Goal: Transaction & Acquisition: Purchase product/service

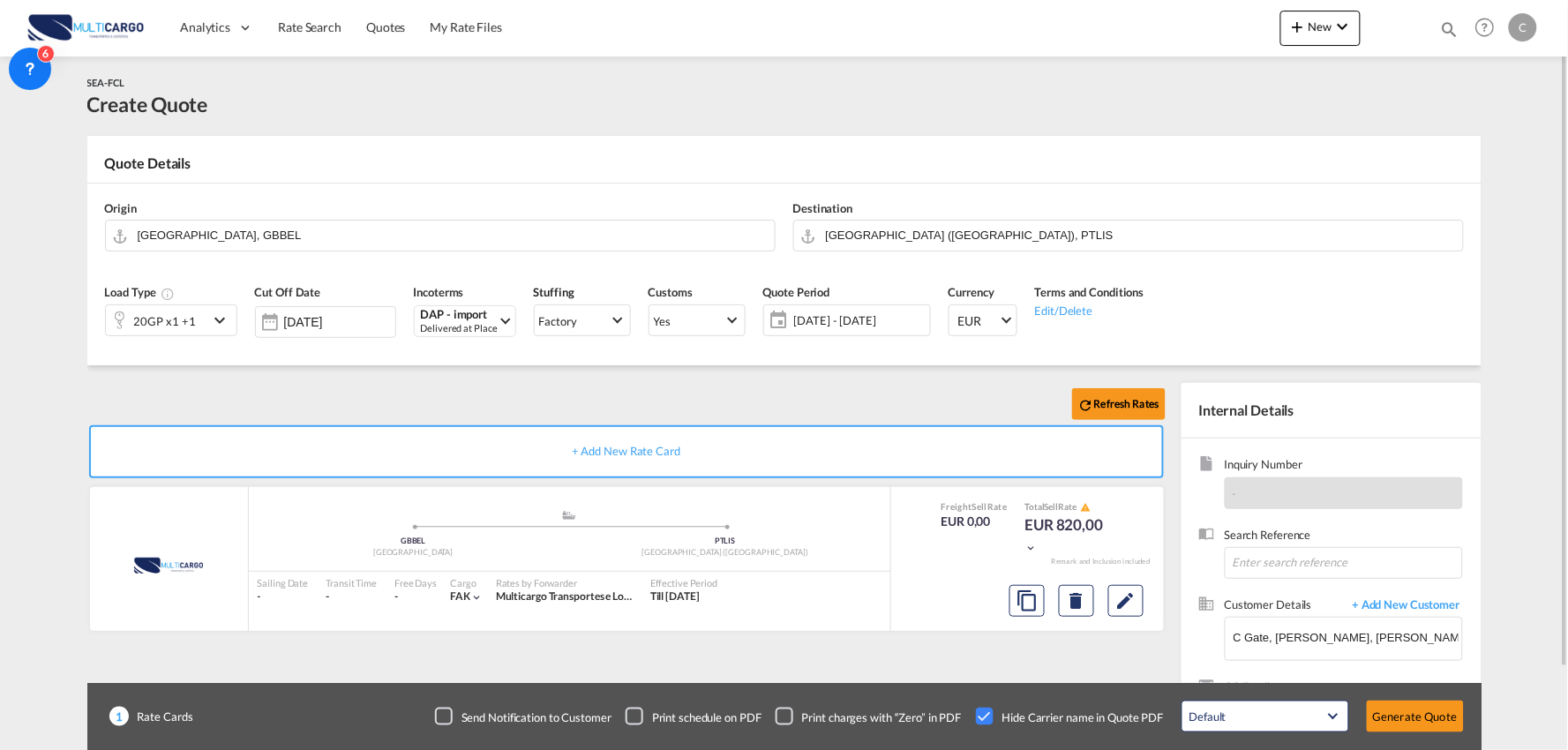
click at [249, 382] on div "Refresh Rates" at bounding box center [630, 403] width 1085 height 42
click at [167, 318] on div "20GP x1 +1" at bounding box center [165, 321] width 62 height 24
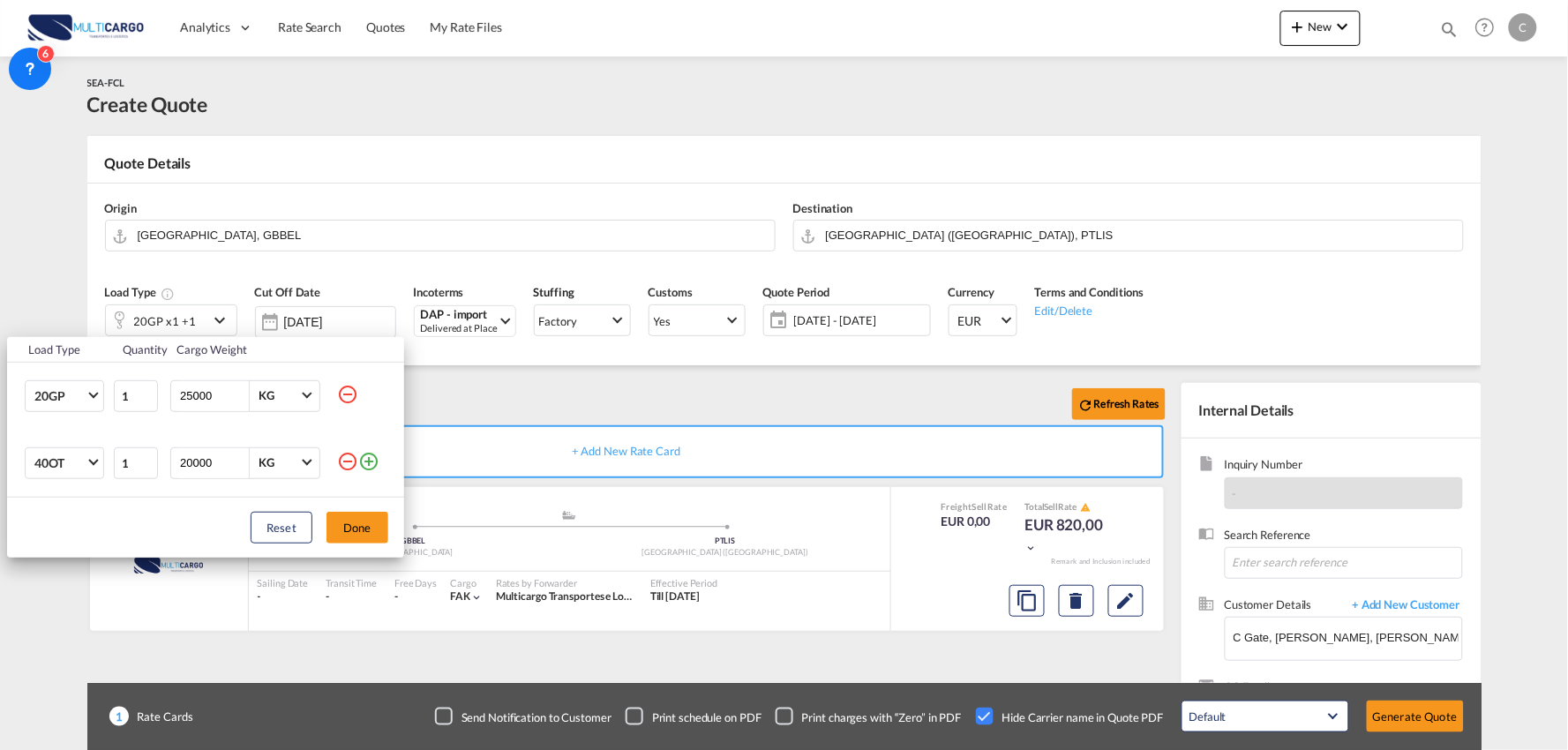
click at [345, 458] on md-icon "icon-minus-circle-outline" at bounding box center [347, 461] width 22 height 22
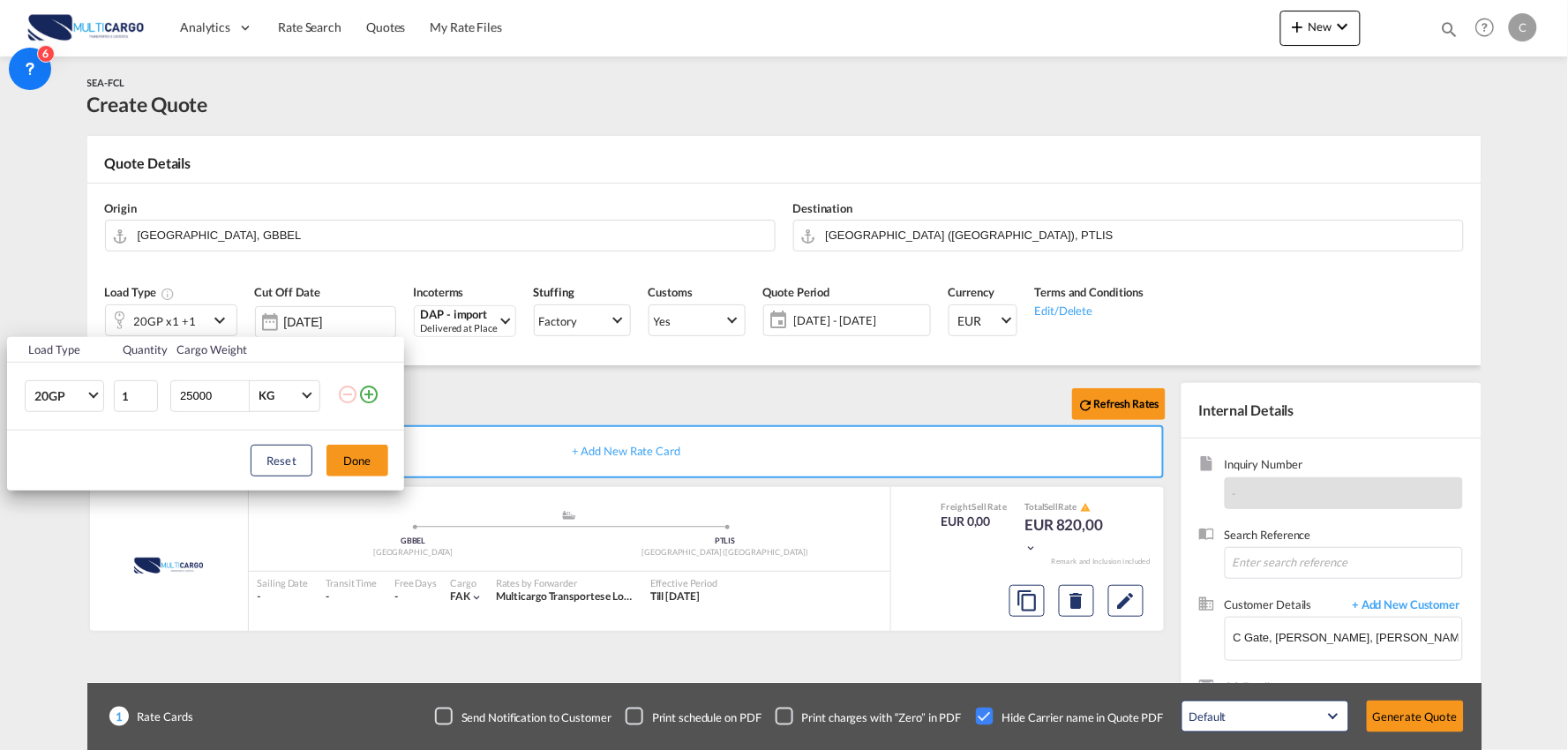
click at [1421, 709] on div "Load Type Quantity Cargo Weight 20GP 20GP 40GP 40HC 45HC 20RE 40RE 40HR 20OT 40…" at bounding box center [784, 375] width 1568 height 750
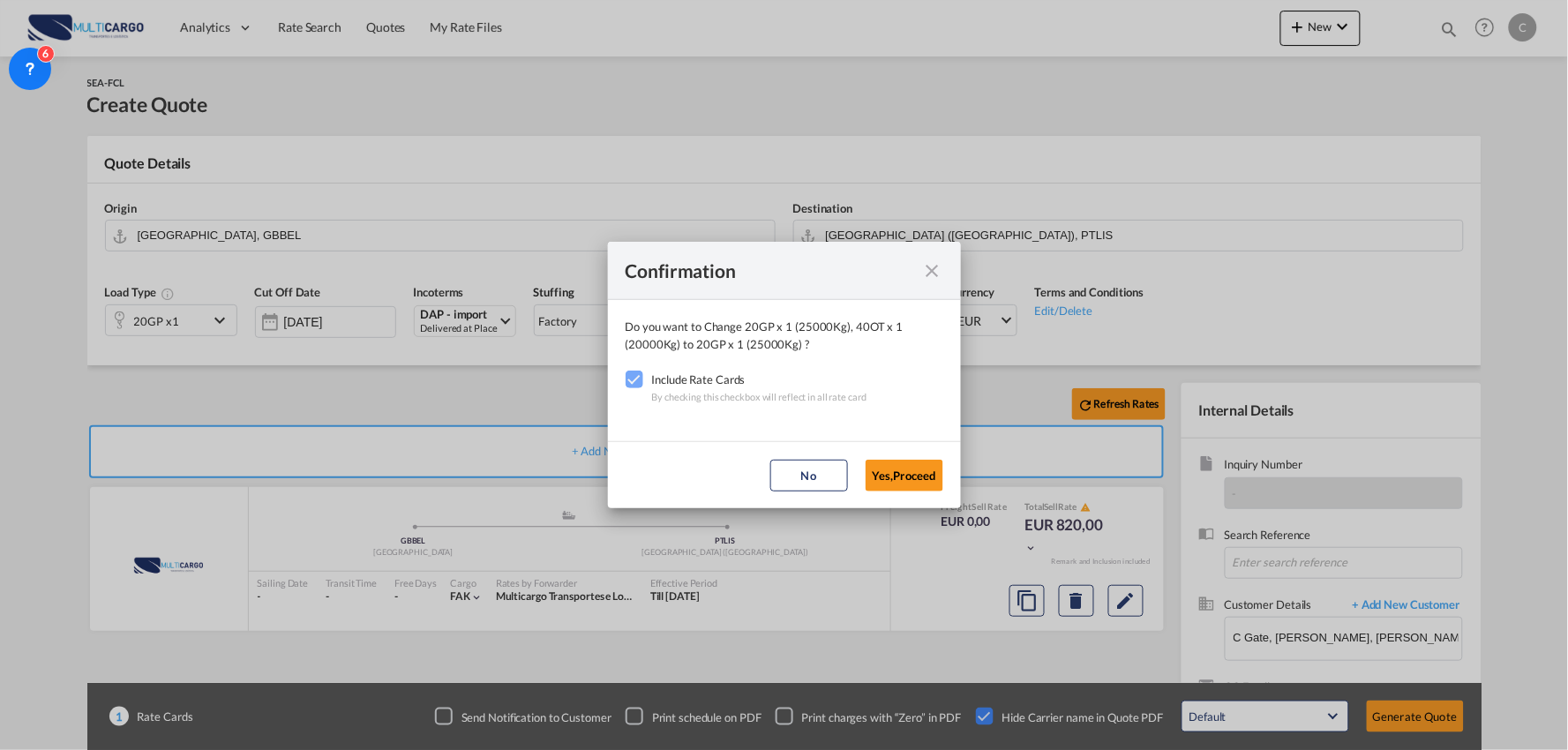
drag, startPoint x: 934, startPoint y: 477, endPoint x: 317, endPoint y: 397, distance: 622.2
click at [934, 477] on button "Yes,Proceed" at bounding box center [904, 475] width 78 height 32
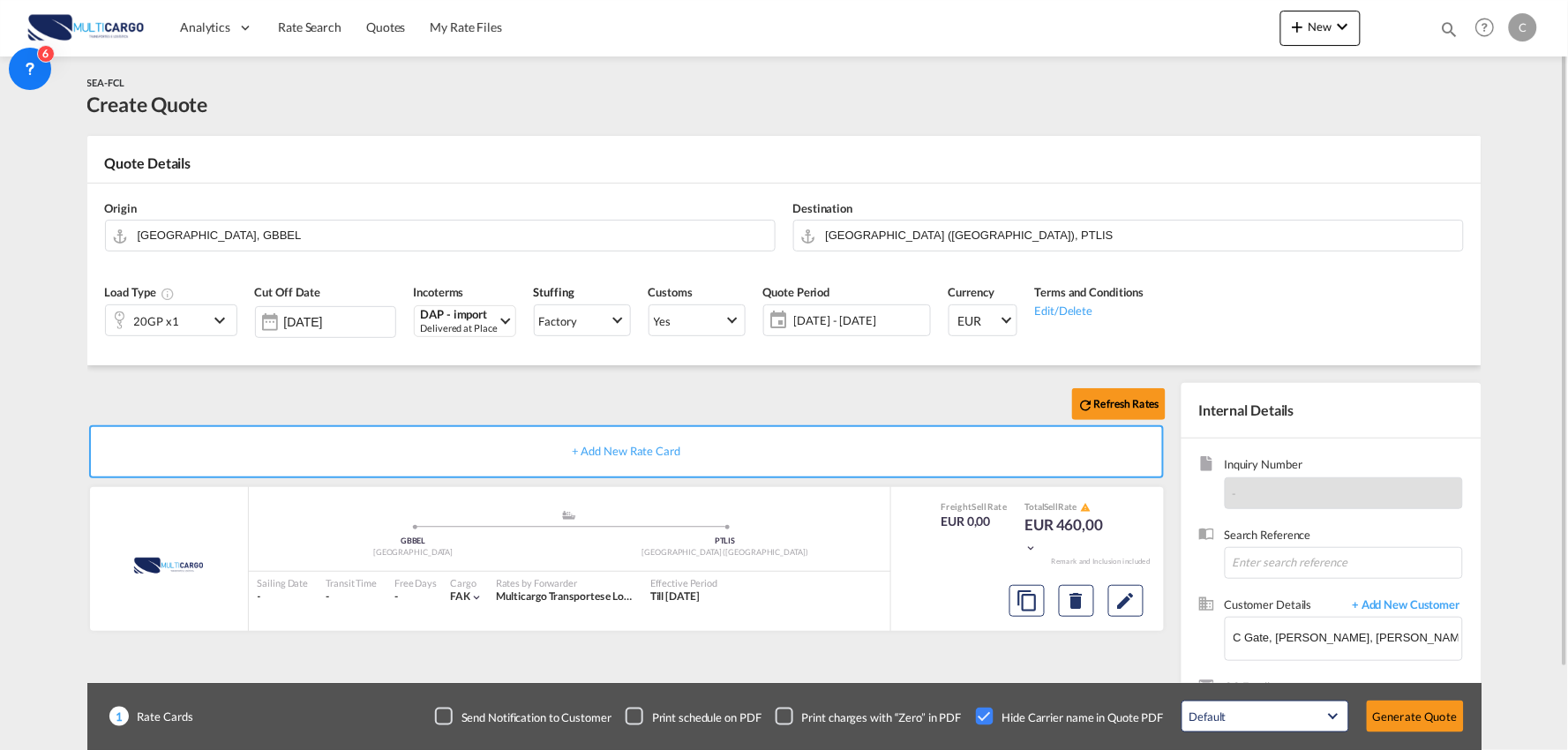
click at [286, 384] on div "Refresh Rates" at bounding box center [630, 403] width 1085 height 42
click at [1416, 712] on button "Generate Quote" at bounding box center [1416, 716] width 97 height 32
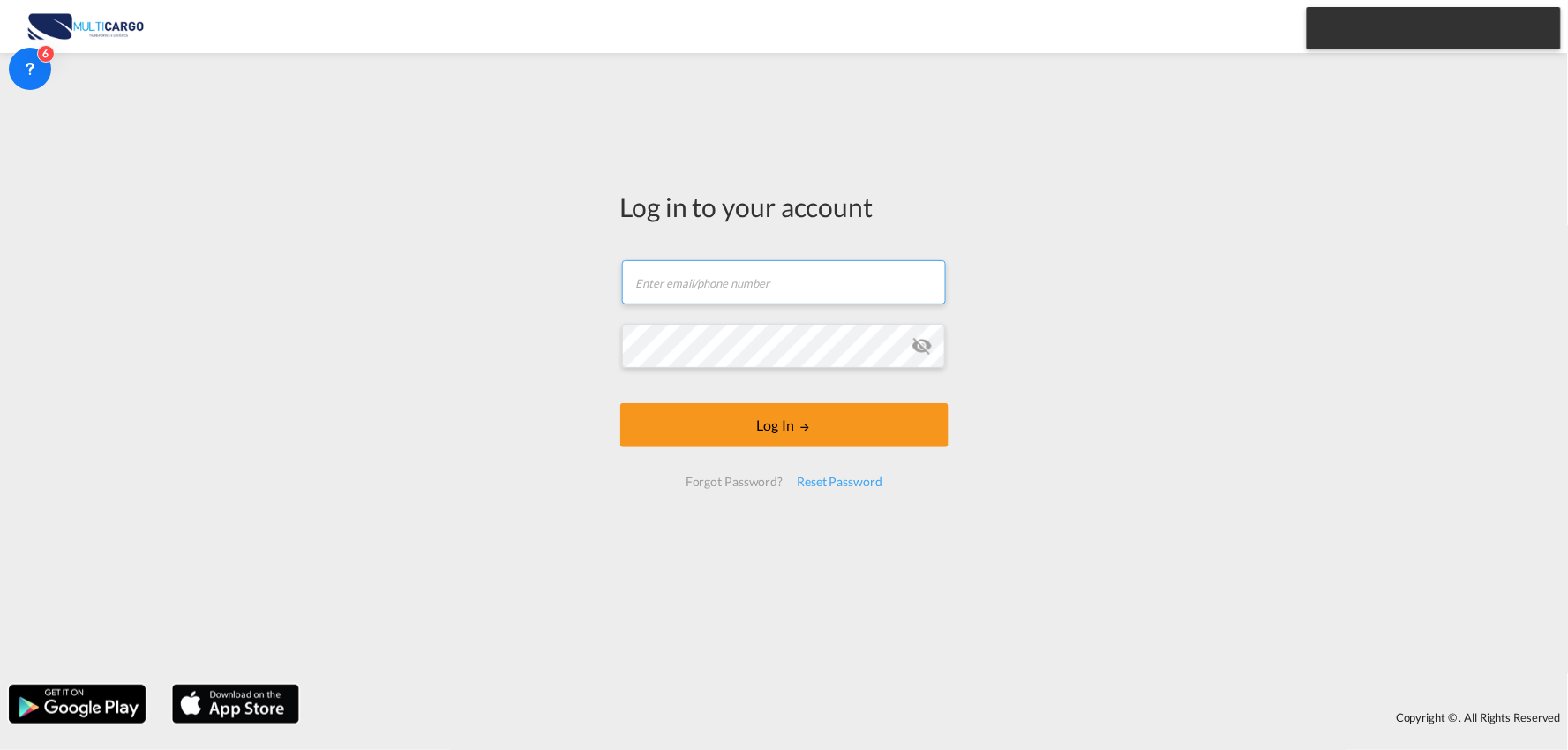
type input "cesar.teixeira@multicargo.pt"
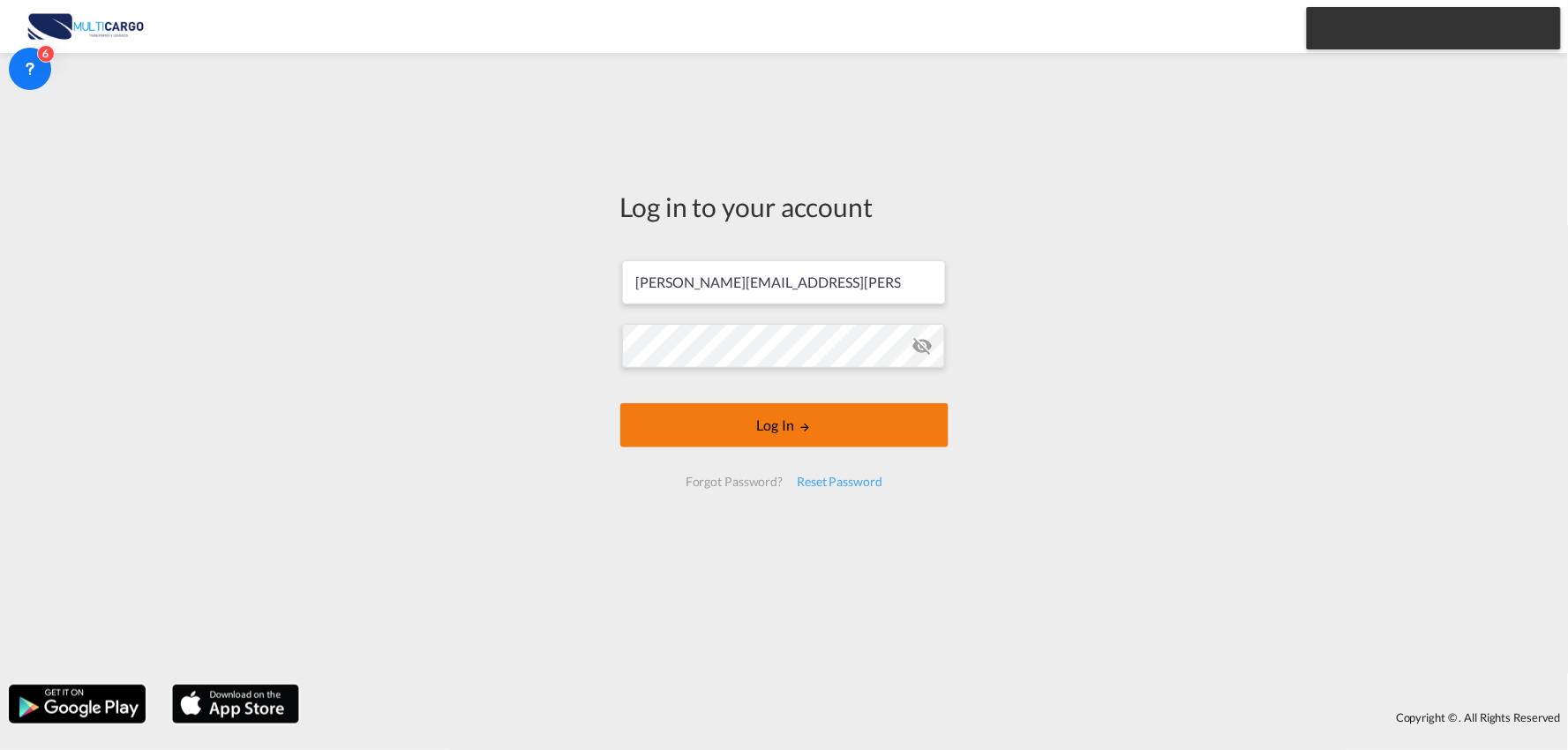
click at [735, 422] on button "Log In" at bounding box center [784, 425] width 328 height 44
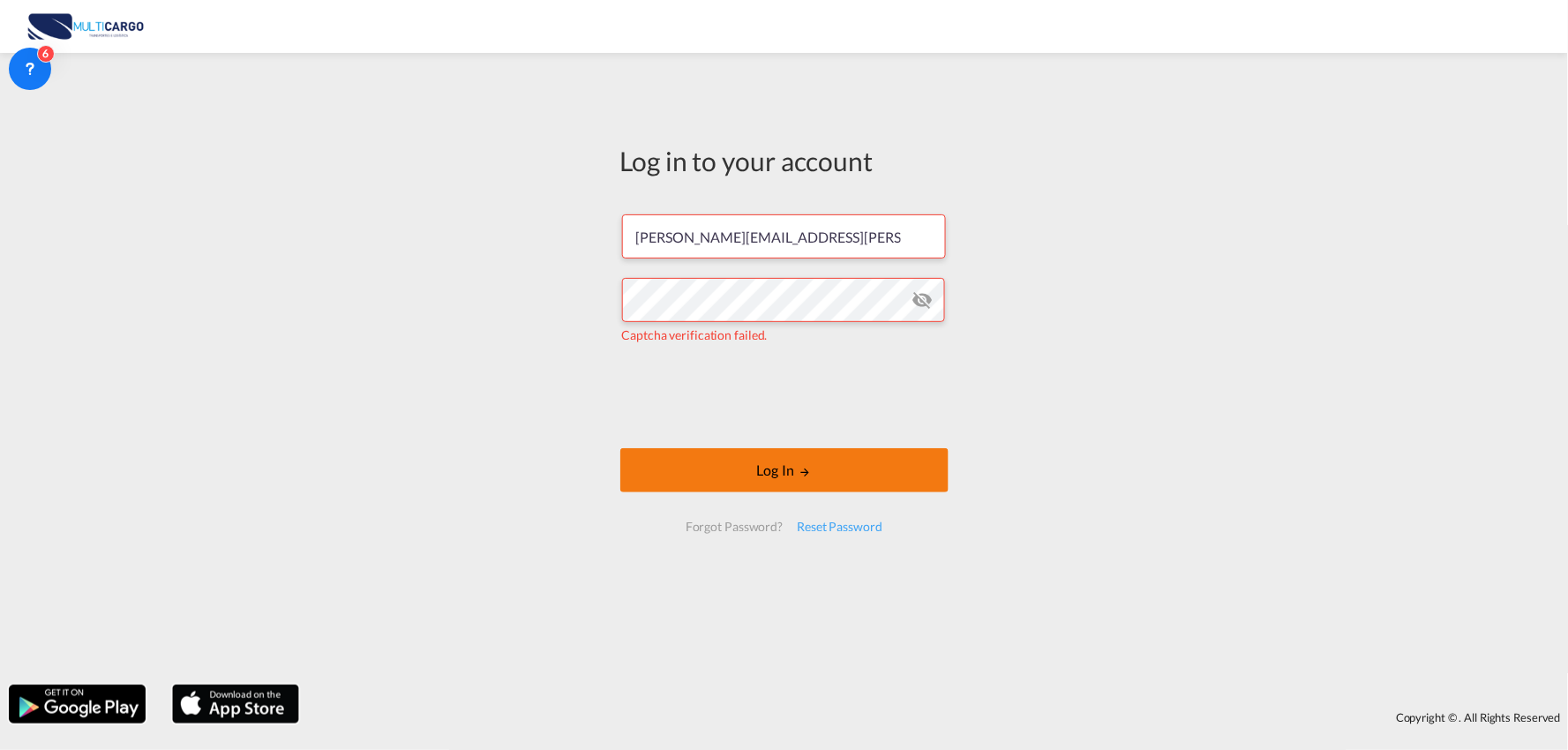
click at [746, 474] on button "Log In" at bounding box center [784, 469] width 328 height 44
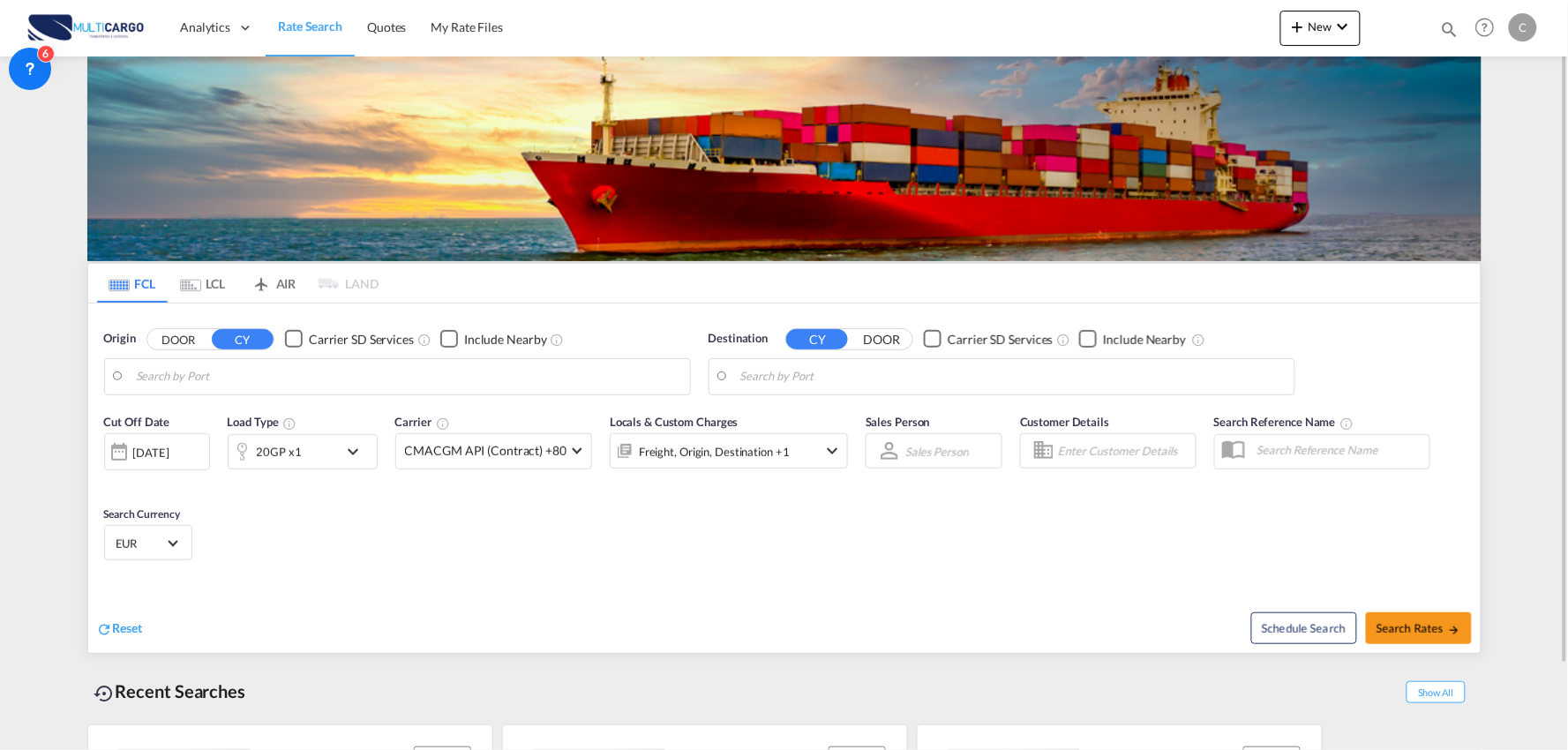
type input "Port of [GEOGRAPHIC_DATA], [GEOGRAPHIC_DATA], [GEOGRAPHIC_DATA]"
type input "Leixoes, Leixoes, PTLEI"
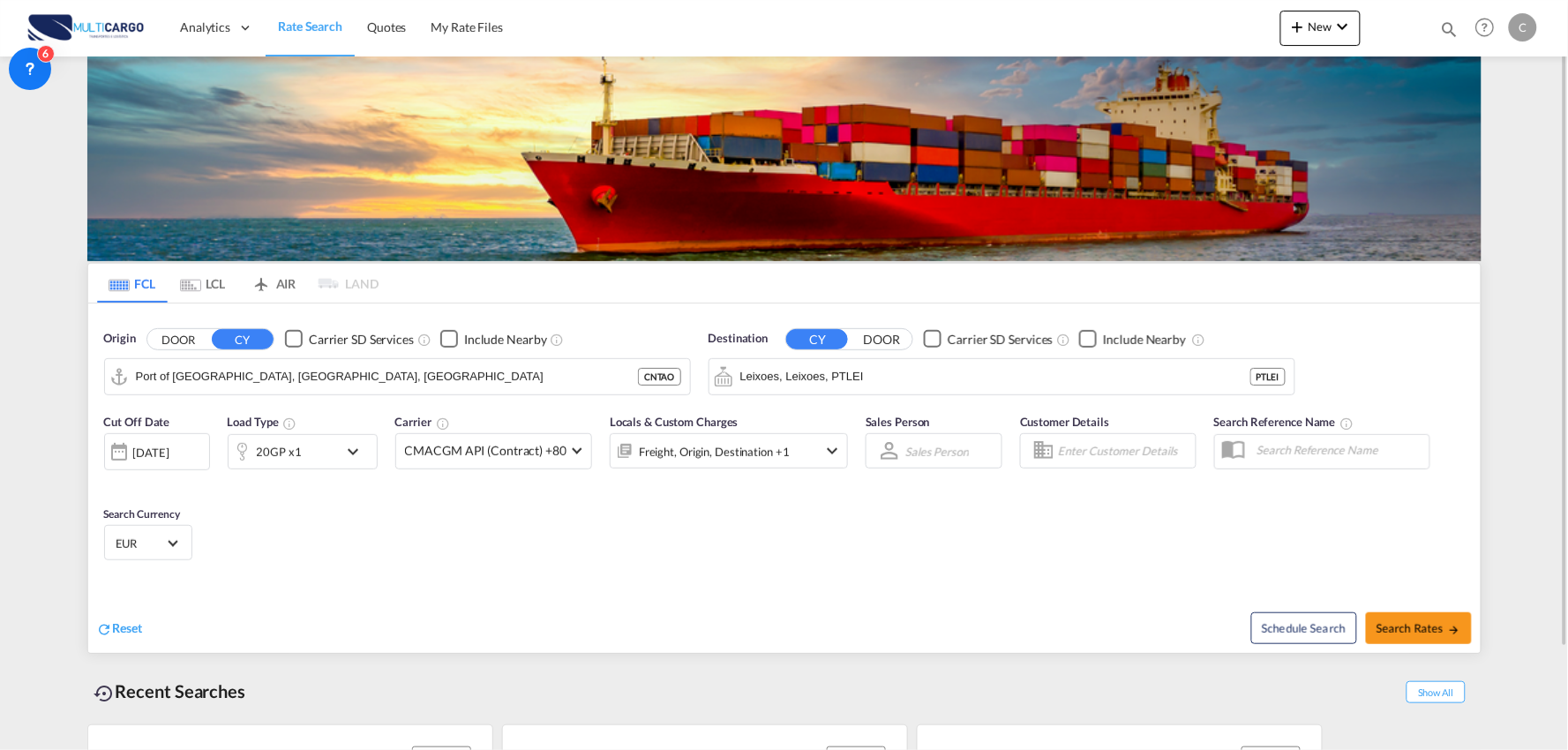
click at [399, 542] on div "Cut Off Date 18 Sep 2025 18 Sep 2025 Load Type 20GP x1 Carrier CMACGM API (Cont…" at bounding box center [784, 490] width 1392 height 172
click at [1311, 33] on button "New" at bounding box center [1320, 28] width 80 height 36
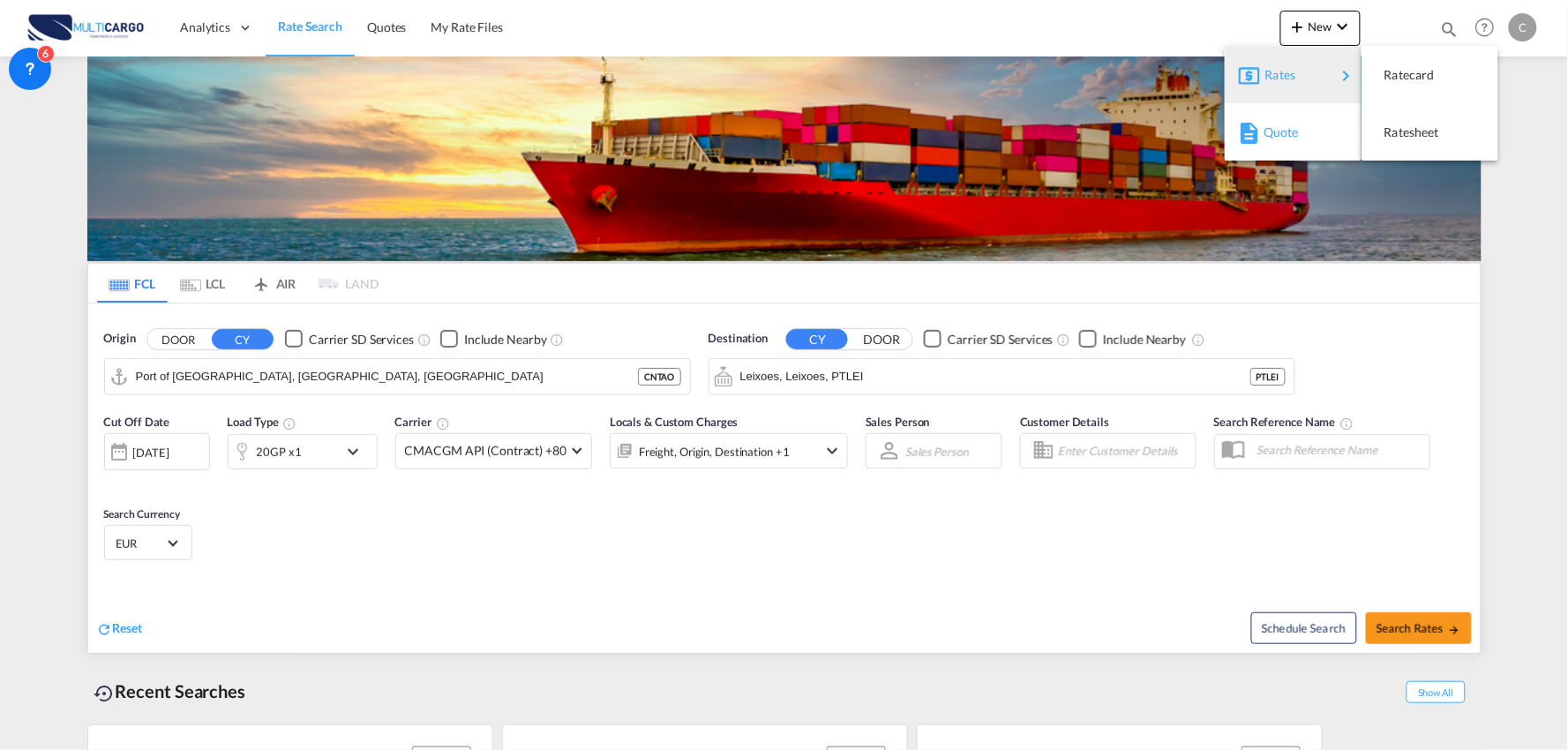
click at [1283, 130] on span "Quote" at bounding box center [1272, 133] width 20 height 36
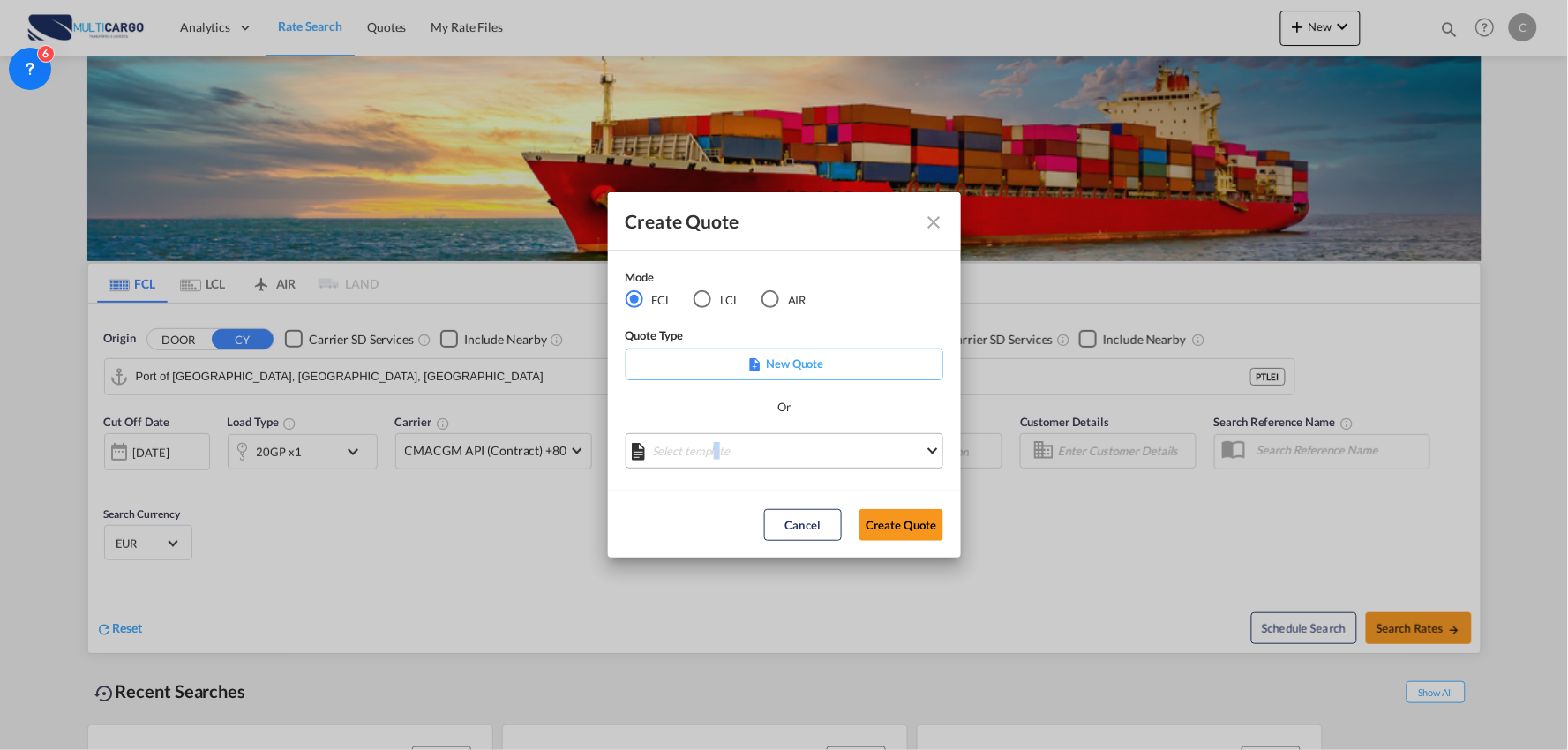
click at [717, 456] on md-select "Select template EXP EXW MERC.Nacional 09/2025 Patricia Barroso | 12 Sep 2025 IM…" at bounding box center [784, 451] width 317 height 36
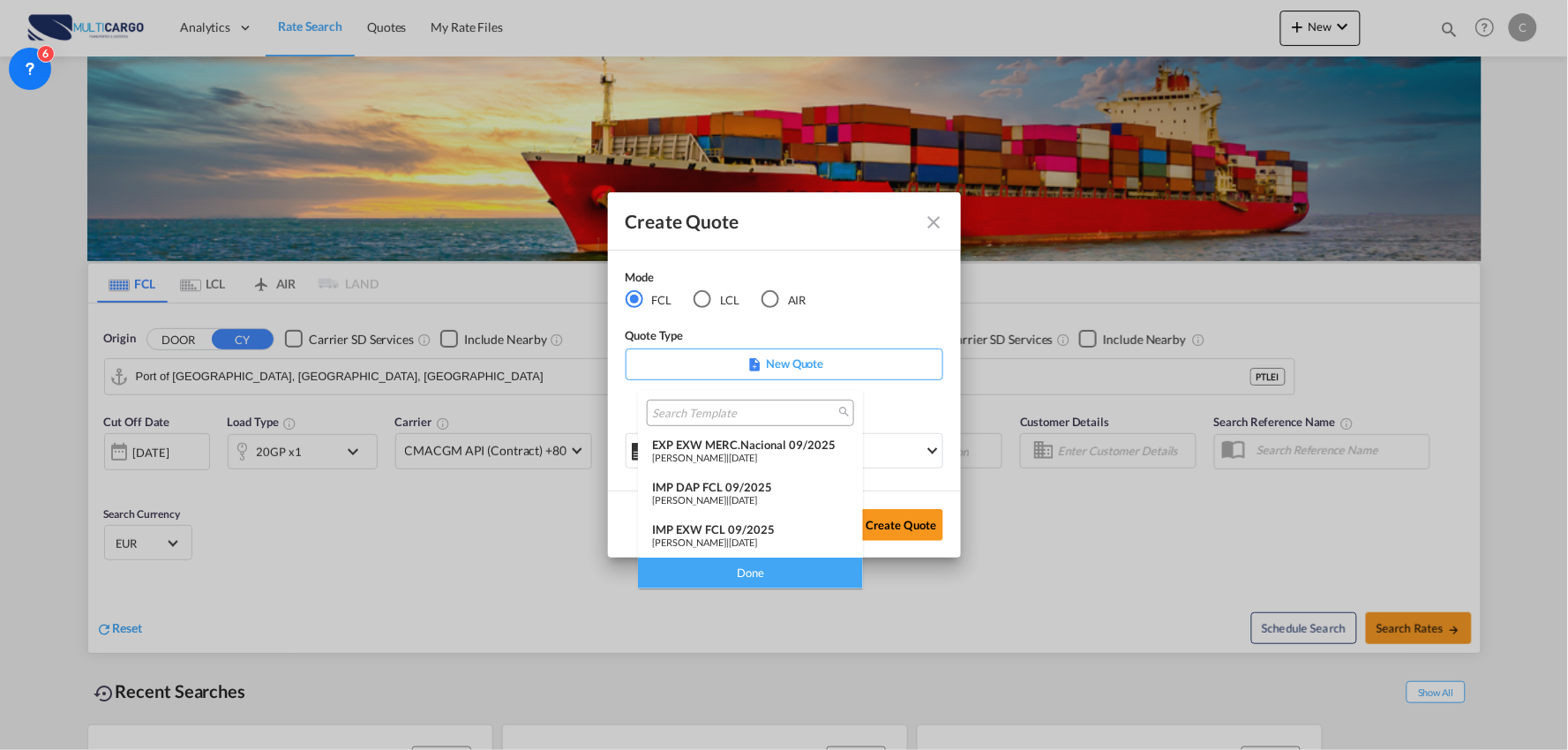
click at [739, 483] on div "IMP DAP FCL 09/2025" at bounding box center [750, 486] width 196 height 14
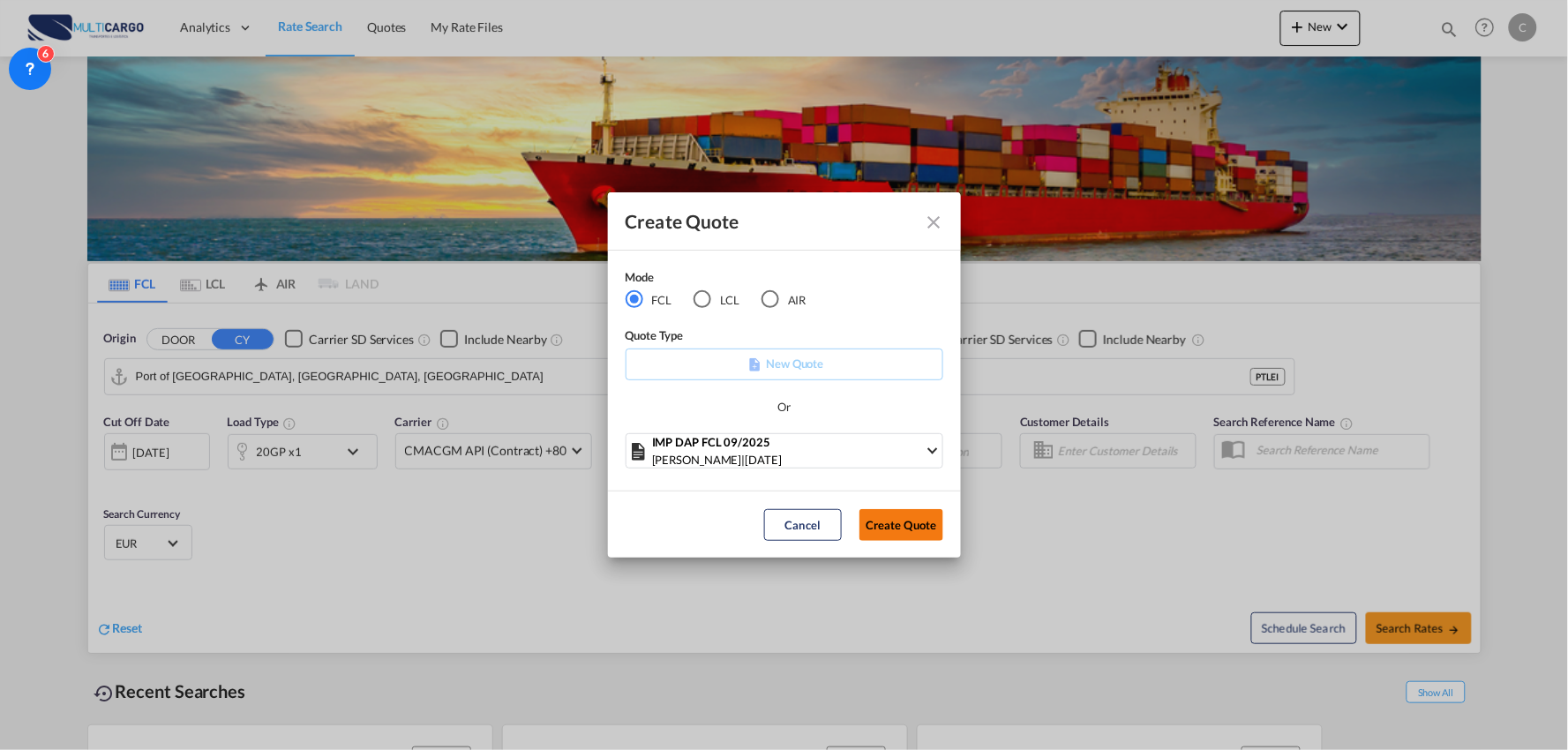
click at [896, 518] on button "Create Quote" at bounding box center [901, 525] width 84 height 32
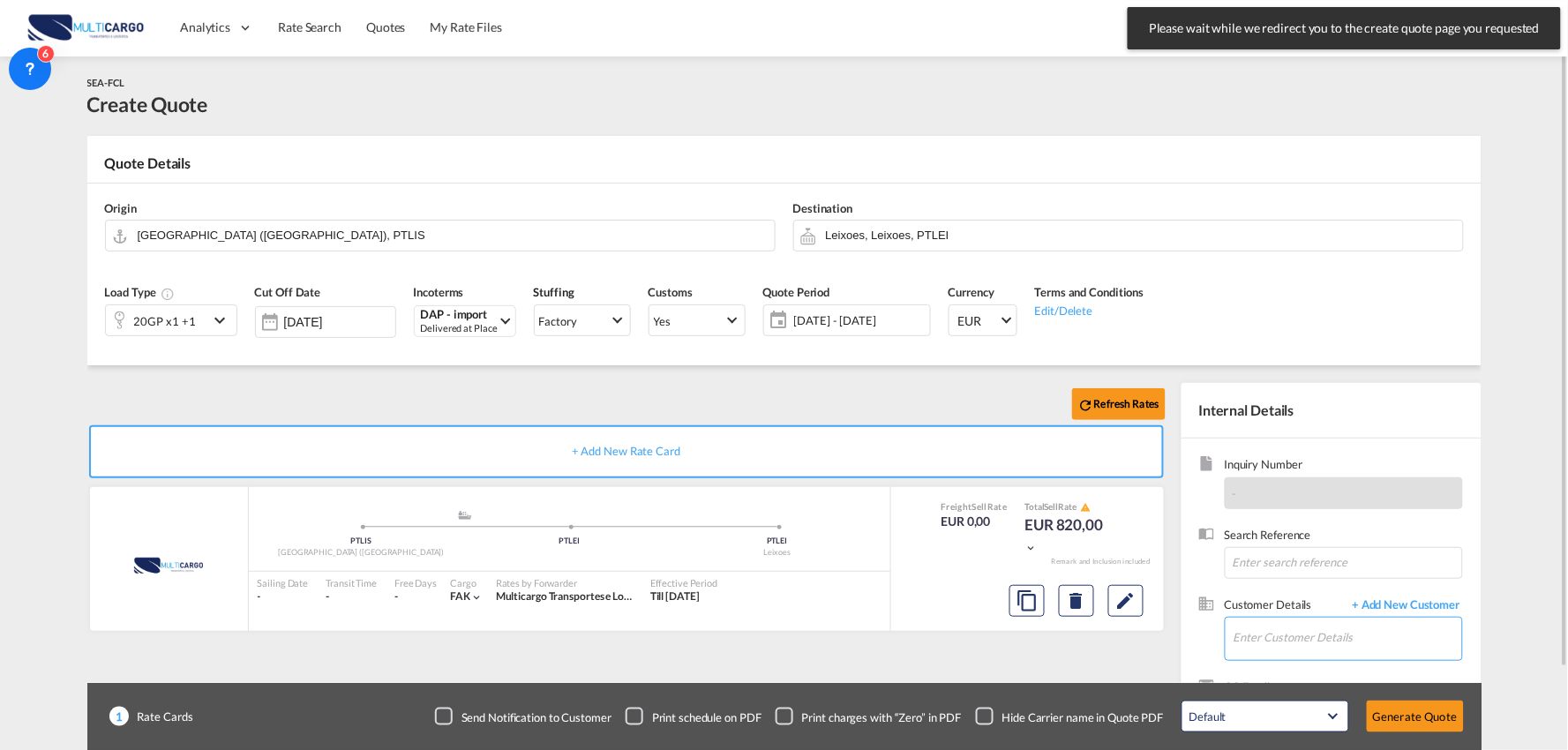
click at [1299, 632] on input "Enter Customer Details" at bounding box center [1347, 637] width 228 height 39
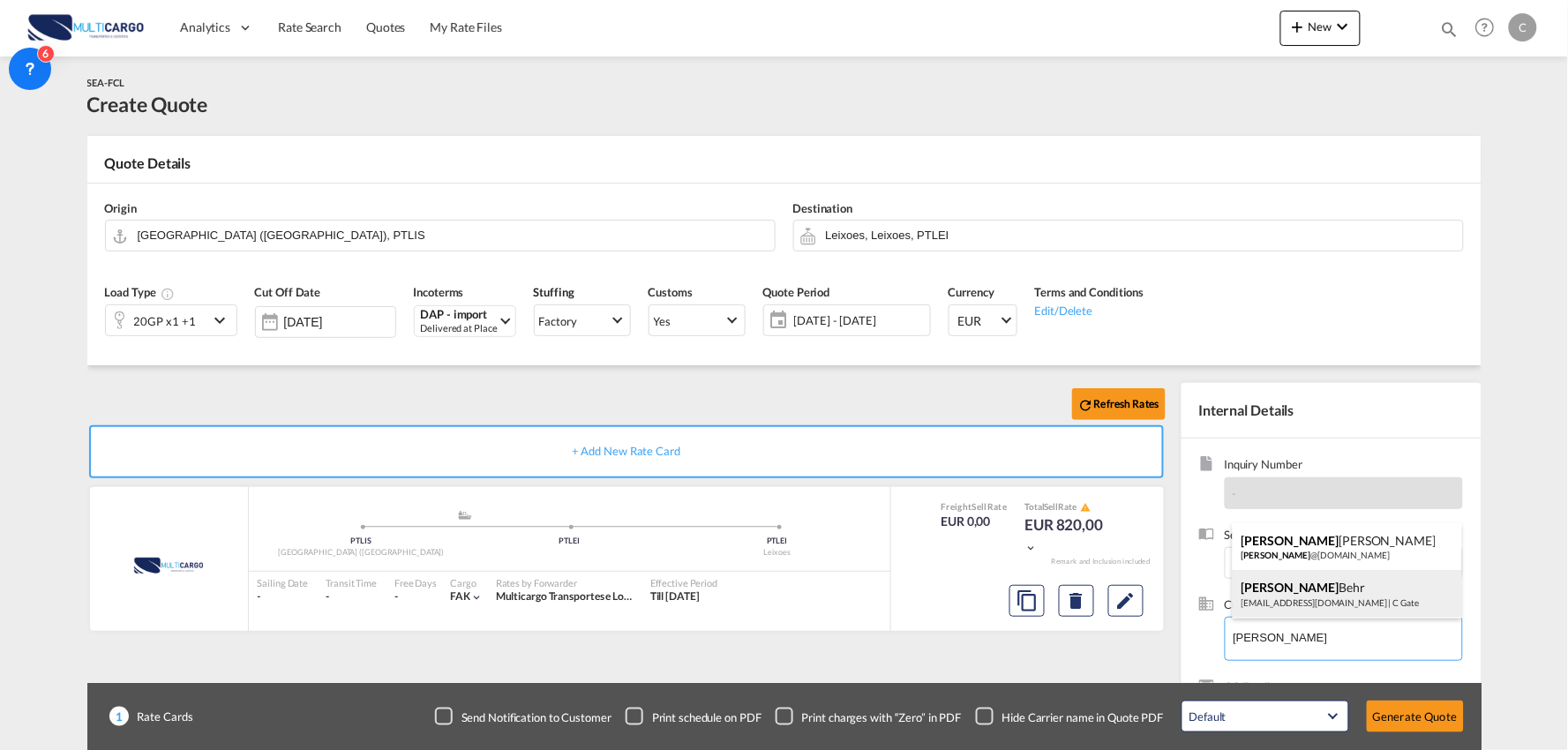
click at [1285, 599] on div "Amanda Behr abe@cgate-logistics.com | C Gate" at bounding box center [1346, 593] width 229 height 48
type input "C Gate, Amanda Behr, abe@cgate-logistics.com"
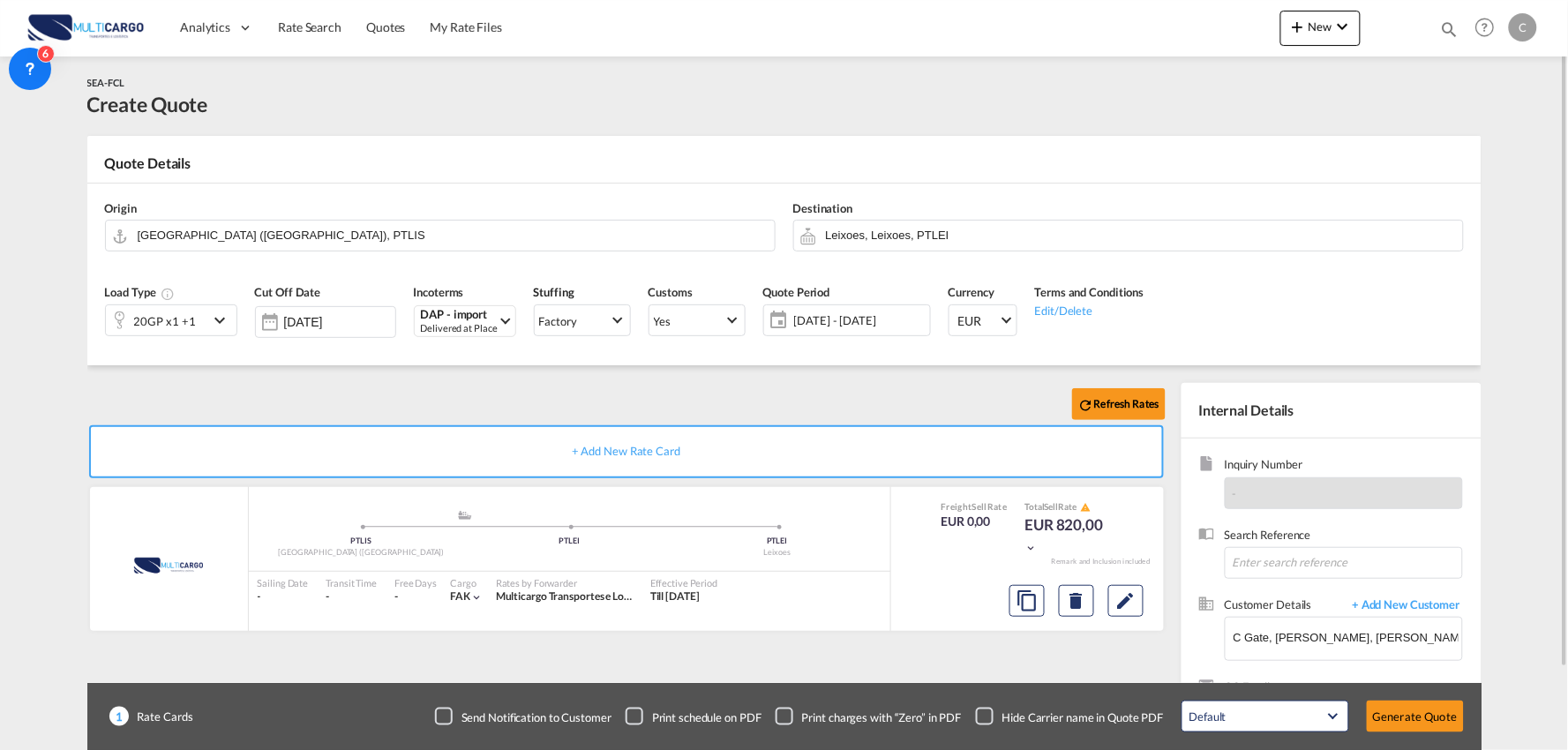
click at [982, 712] on div "Checkbox No Ink" at bounding box center [984, 715] width 18 height 18
click at [711, 380] on div "Refresh Rates + Add New Rate Card MultiCargo added by you .a{fill:#aaa8ad;} .a{…" at bounding box center [784, 562] width 1394 height 395
click at [865, 236] on input "Leixoes, Leixoes, PTLEI" at bounding box center [1140, 235] width 628 height 31
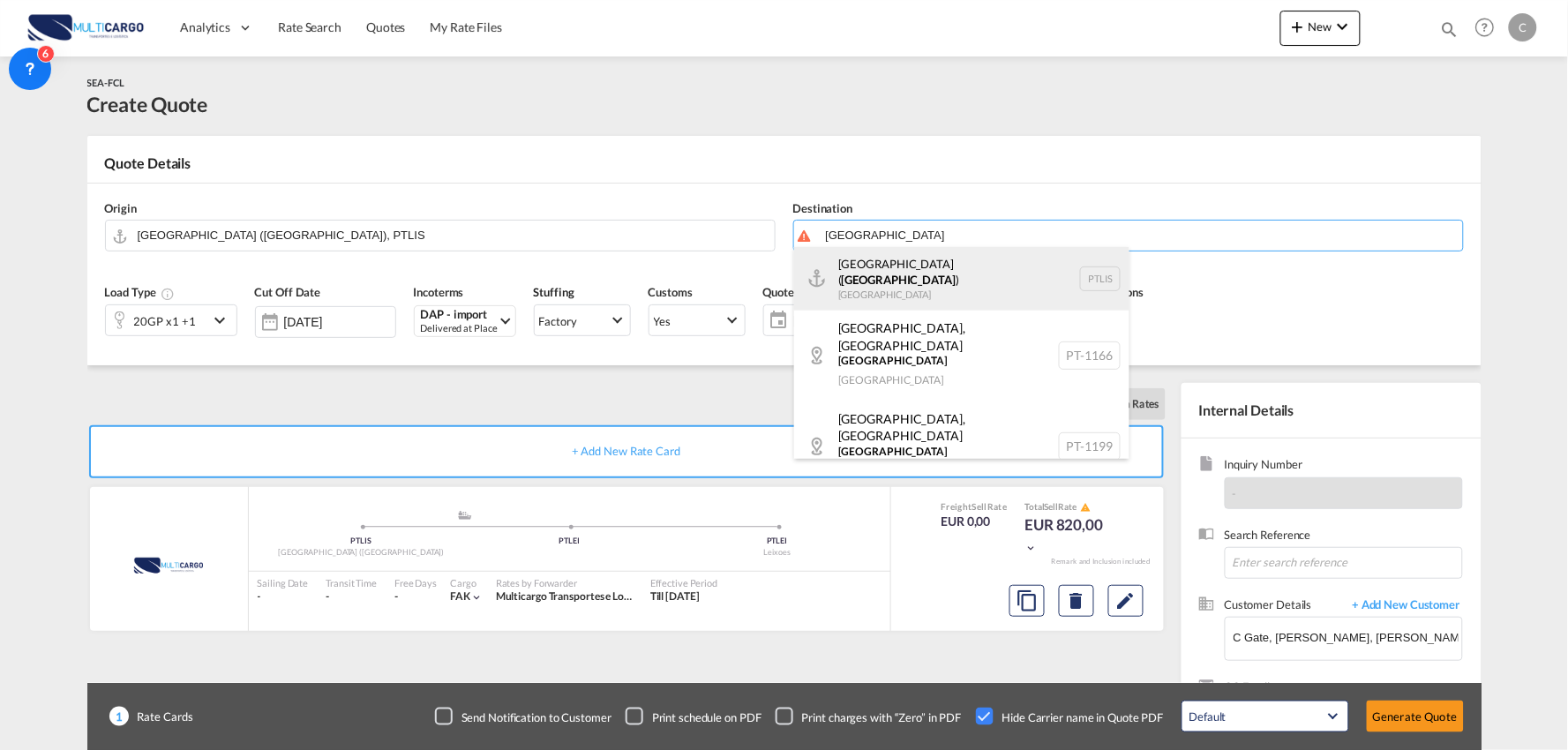
click at [880, 269] on div "[GEOGRAPHIC_DATA] ( [GEOGRAPHIC_DATA] ) [GEOGRAPHIC_DATA] PTLIS" at bounding box center [962, 279] width 335 height 64
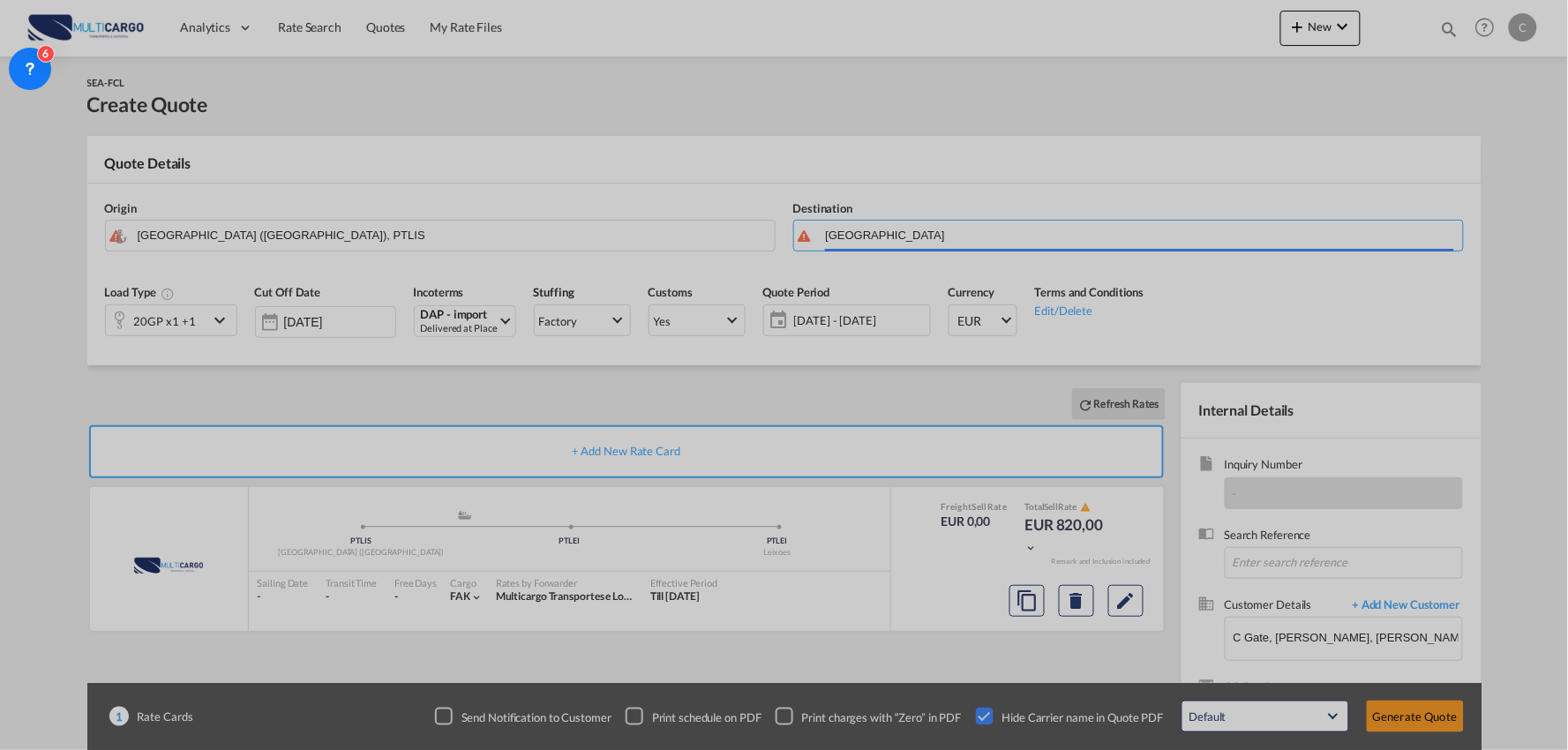
type input "[GEOGRAPHIC_DATA] ([GEOGRAPHIC_DATA]), PTLIS"
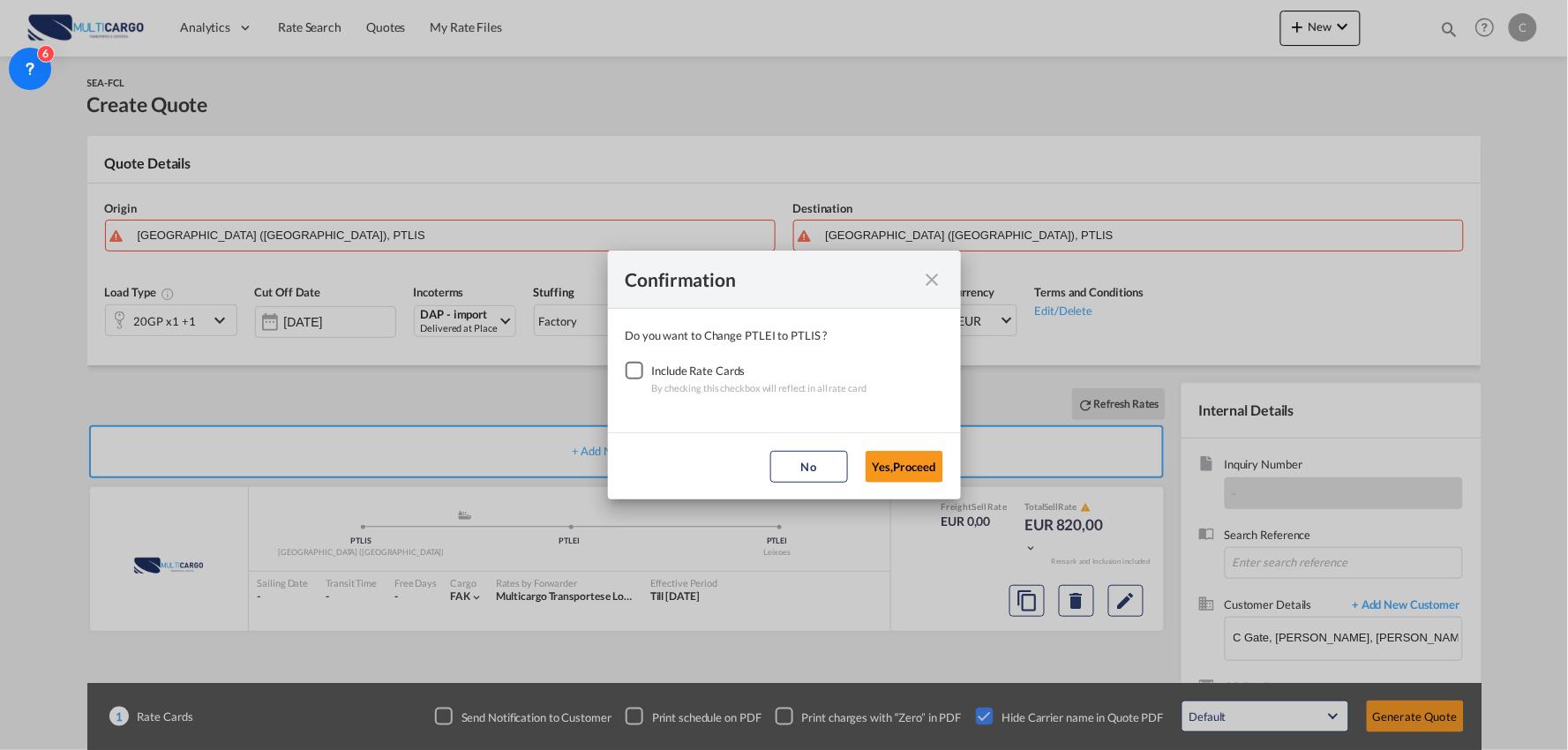
click at [636, 371] on div "Checkbox No Ink" at bounding box center [634, 370] width 18 height 18
click at [921, 474] on button "Yes,Proceed" at bounding box center [904, 467] width 78 height 32
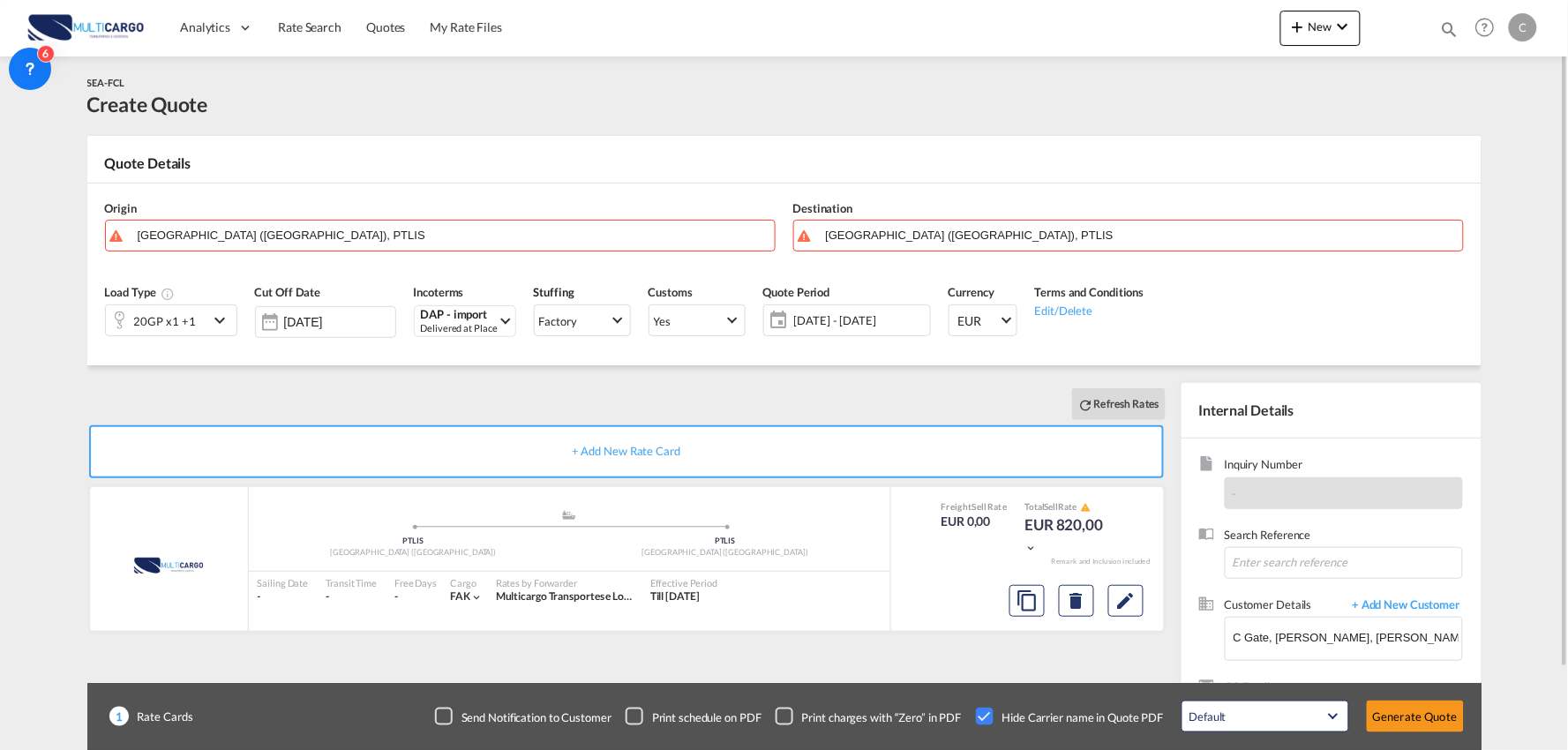
drag, startPoint x: 490, startPoint y: 389, endPoint x: 273, endPoint y: 252, distance: 256.6
click at [489, 389] on div "Refresh Rates" at bounding box center [630, 403] width 1085 height 42
click at [252, 237] on input "[GEOGRAPHIC_DATA] ([GEOGRAPHIC_DATA]), PTLIS" at bounding box center [451, 235] width 628 height 31
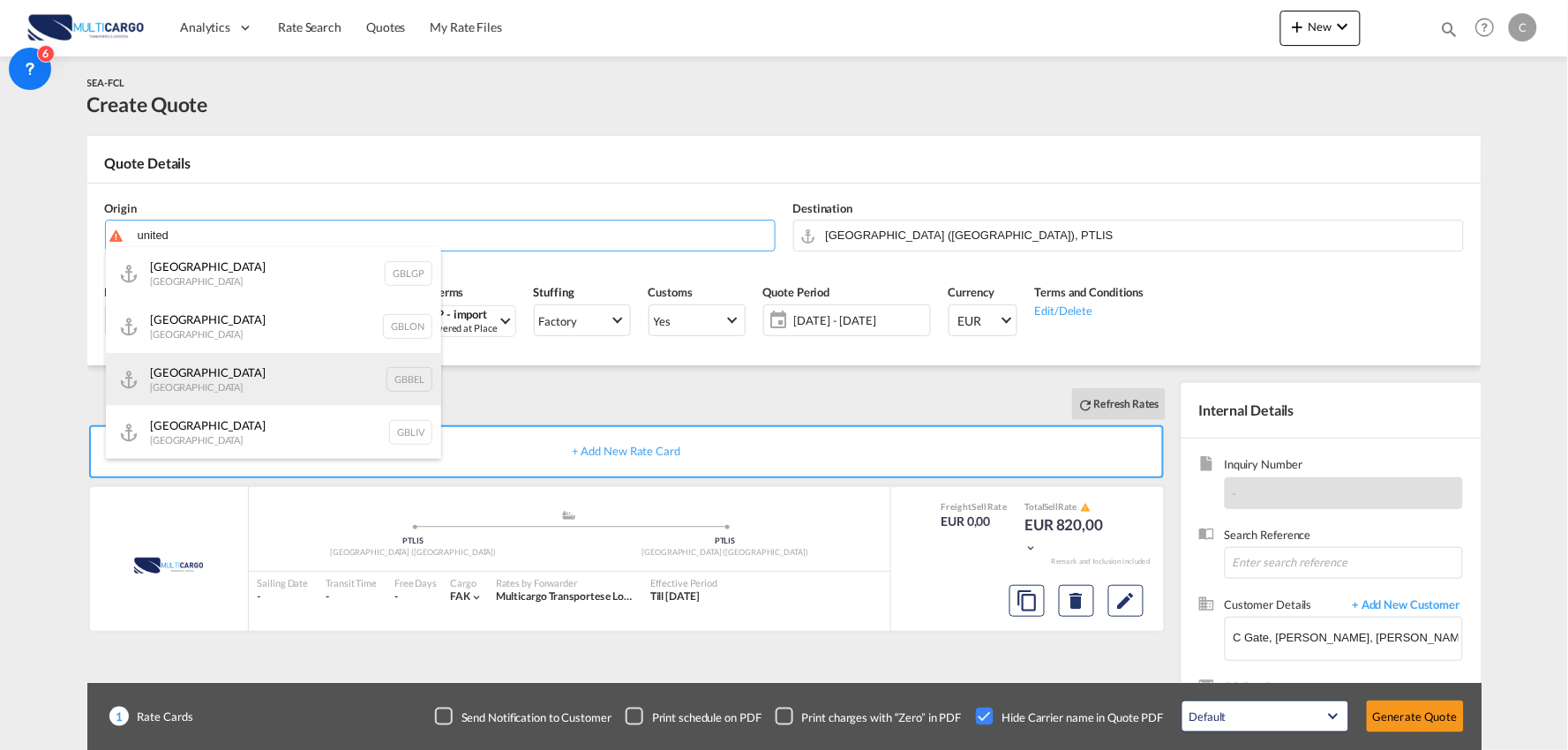
click at [221, 378] on div "Belfast United Kingdom GBBEL" at bounding box center [273, 379] width 335 height 53
type input "Belfast, GBBEL"
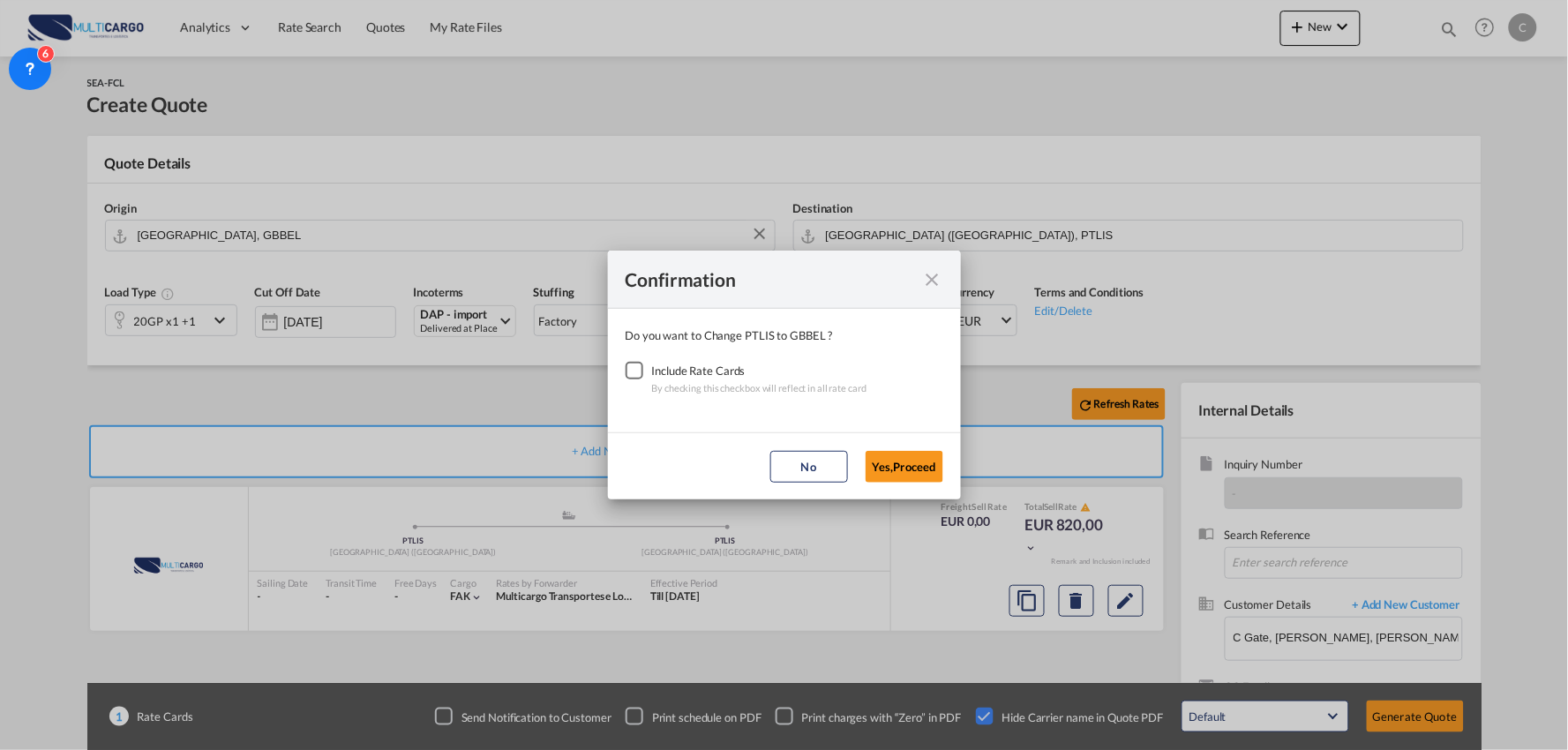
click at [638, 367] on div "Checkbox No Ink" at bounding box center [634, 370] width 18 height 18
click at [922, 465] on button "Yes,Proceed" at bounding box center [904, 467] width 78 height 32
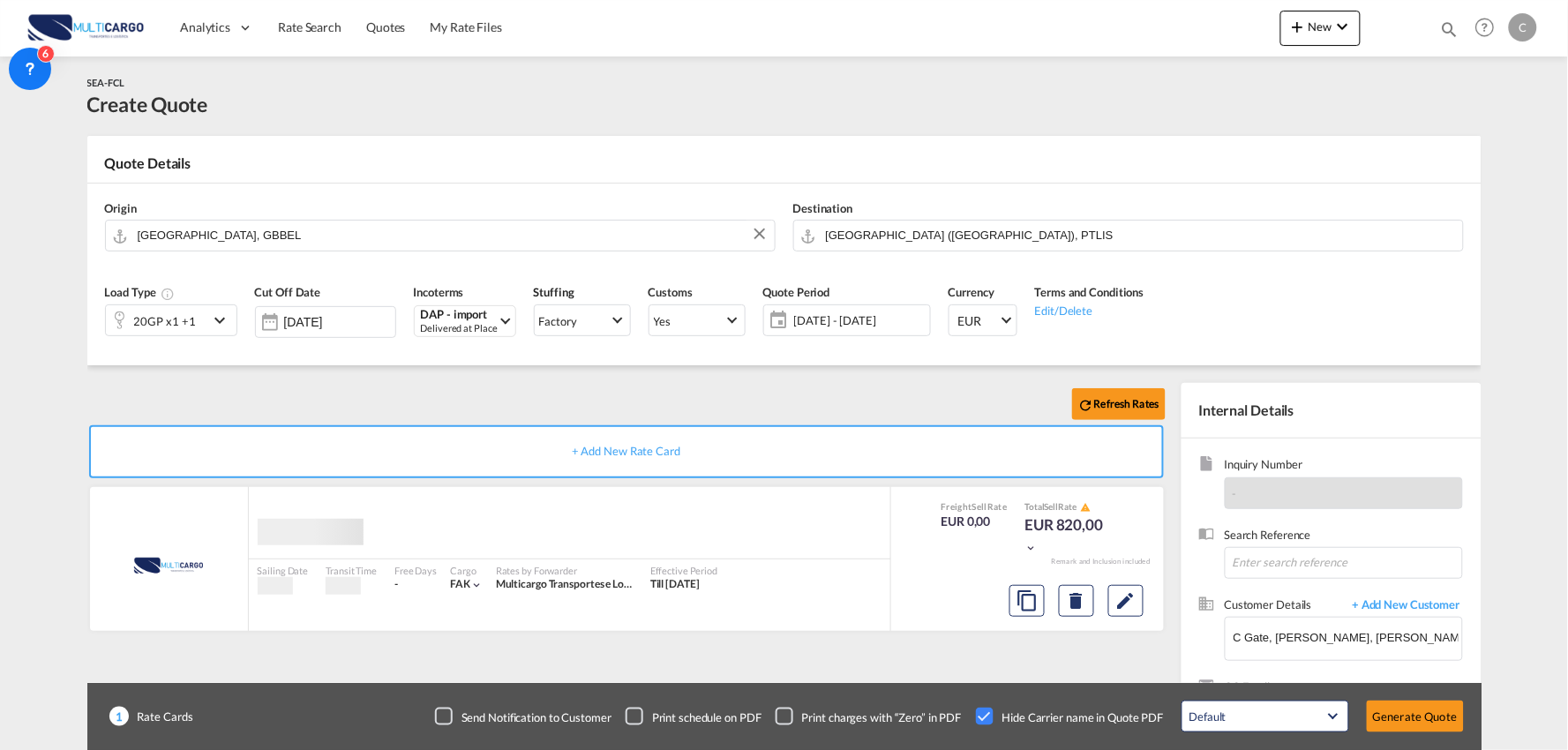
drag, startPoint x: 302, startPoint y: 383, endPoint x: 131, endPoint y: 346, distance: 175.0
click at [298, 383] on div "Confirmation Do you want to Change PTLIS to GBBEL ? Include Rate Cards By check…" at bounding box center [784, 375] width 1568 height 750
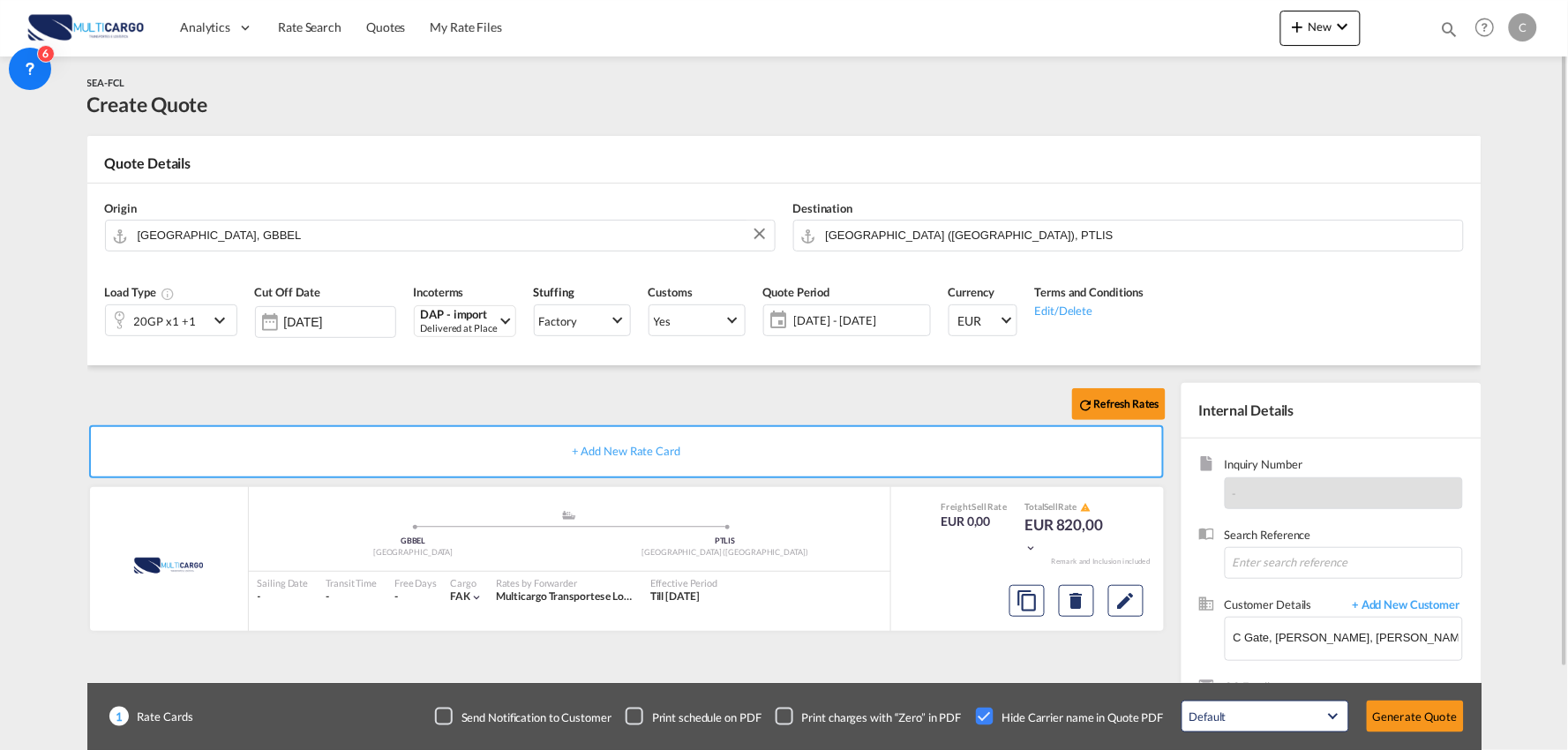
click at [132, 325] on div at bounding box center [120, 320] width 28 height 36
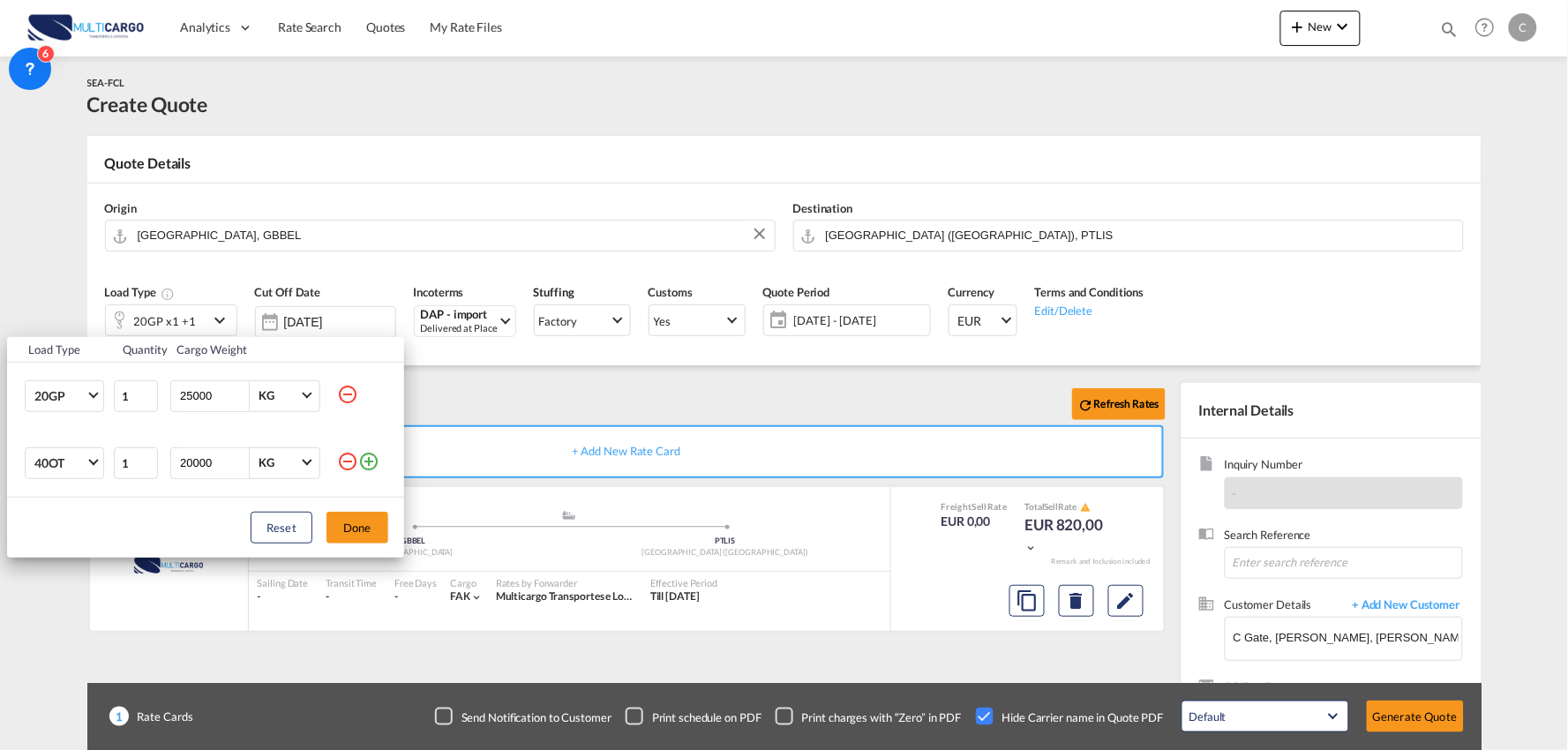
click at [341, 458] on md-icon "icon-minus-circle-outline" at bounding box center [347, 461] width 22 height 22
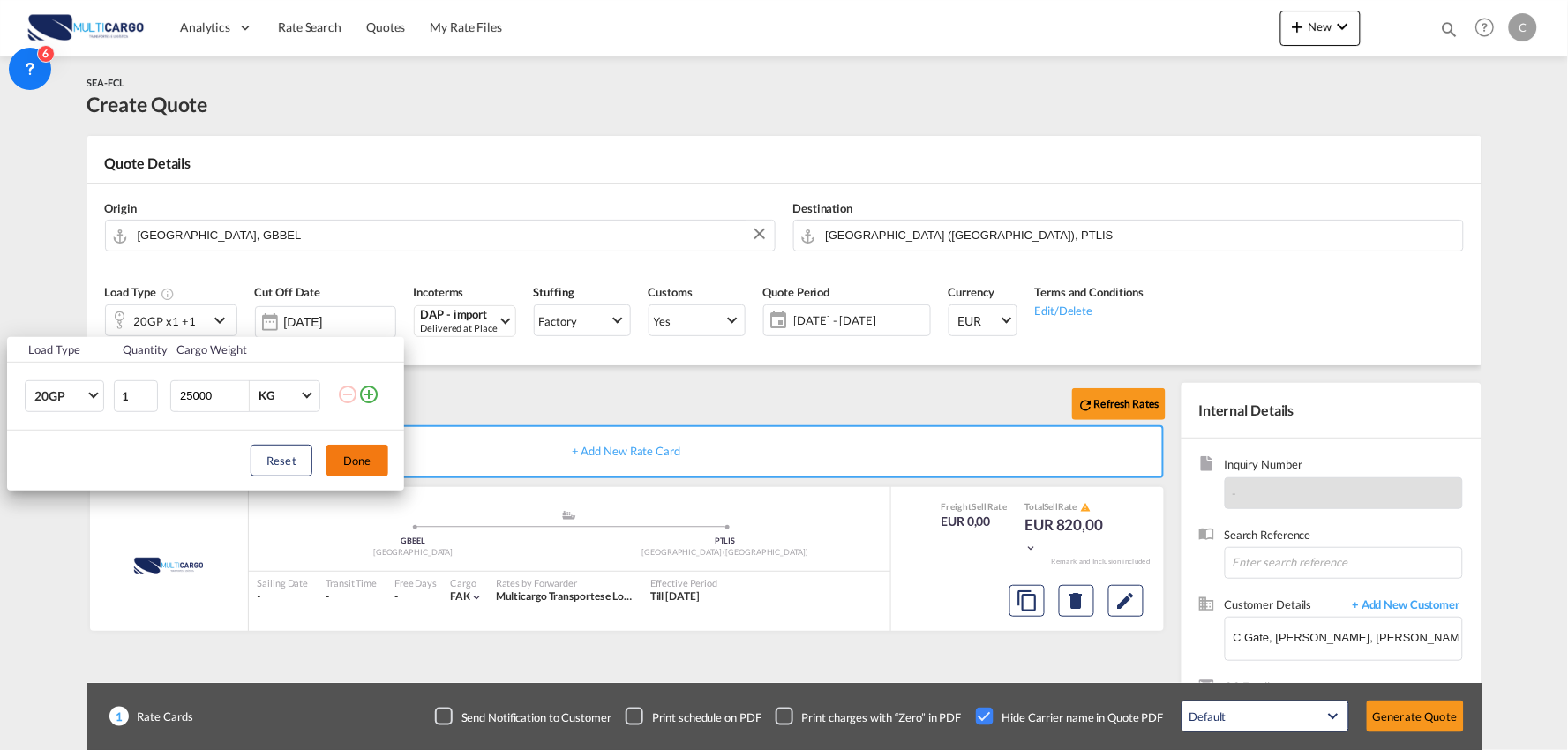
click at [365, 456] on button "Done" at bounding box center [357, 460] width 62 height 32
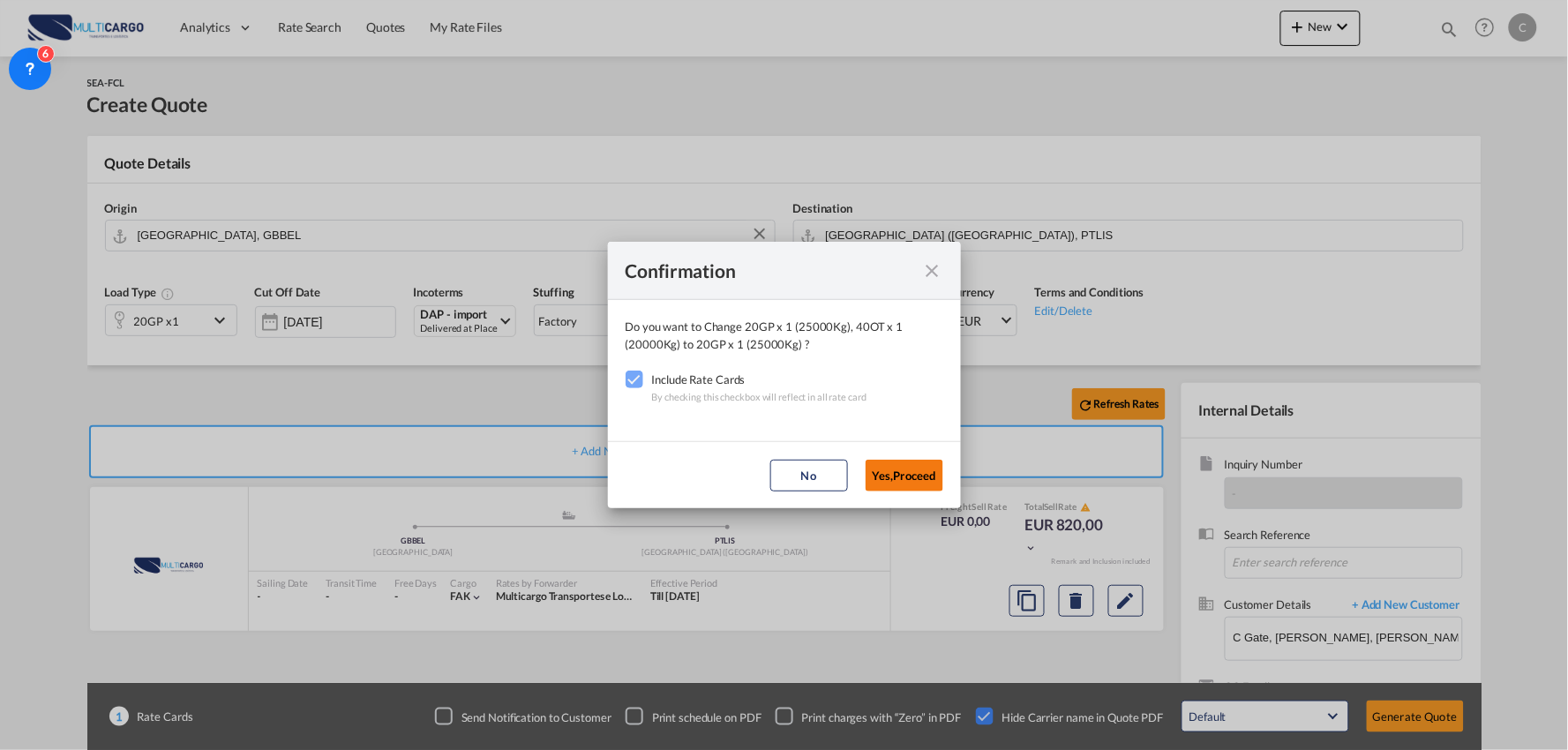
click at [892, 468] on button "Yes,Proceed" at bounding box center [904, 475] width 78 height 32
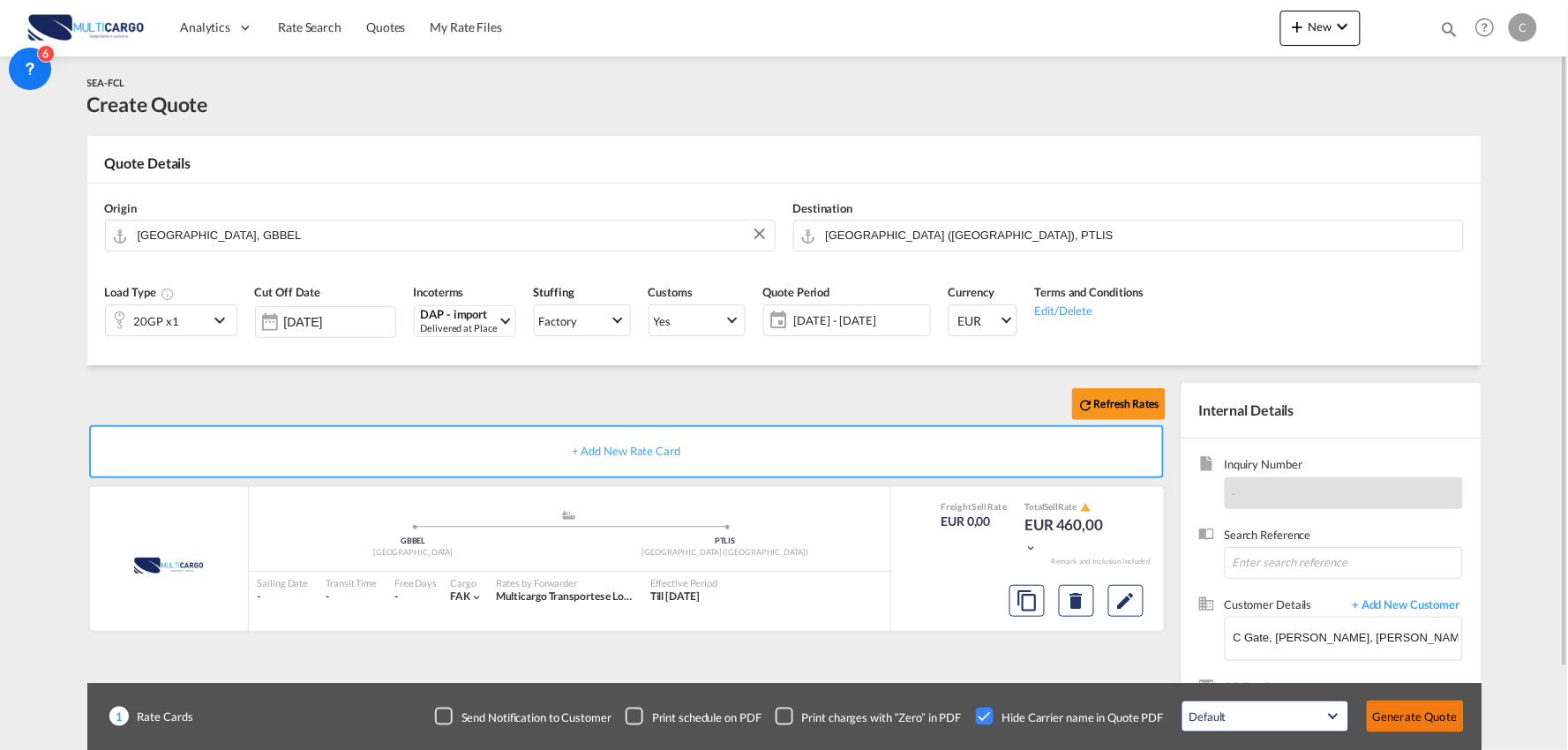
click at [1408, 713] on button "Generate Quote" at bounding box center [1416, 716] width 97 height 32
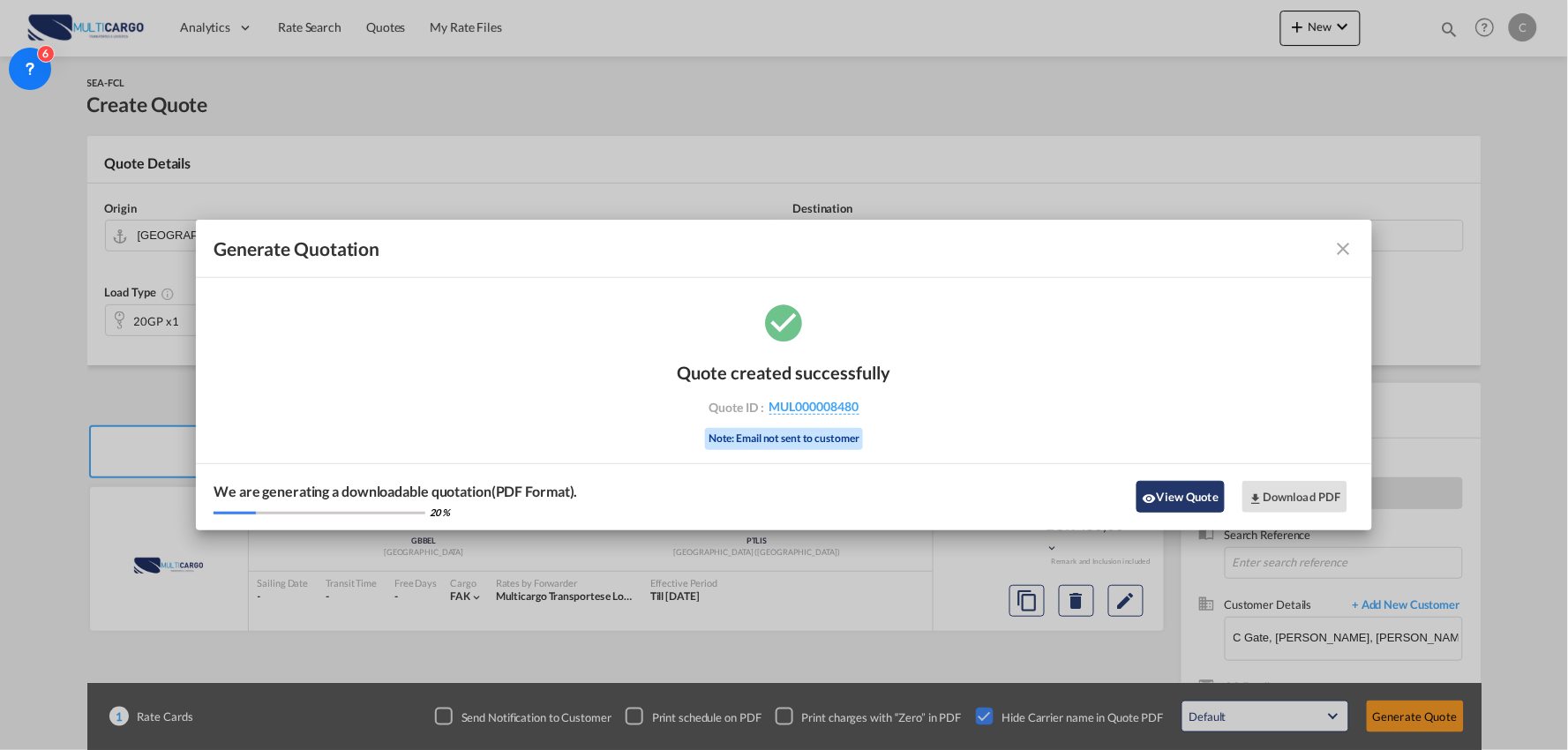
click at [1195, 503] on button "View Quote" at bounding box center [1181, 497] width 88 height 32
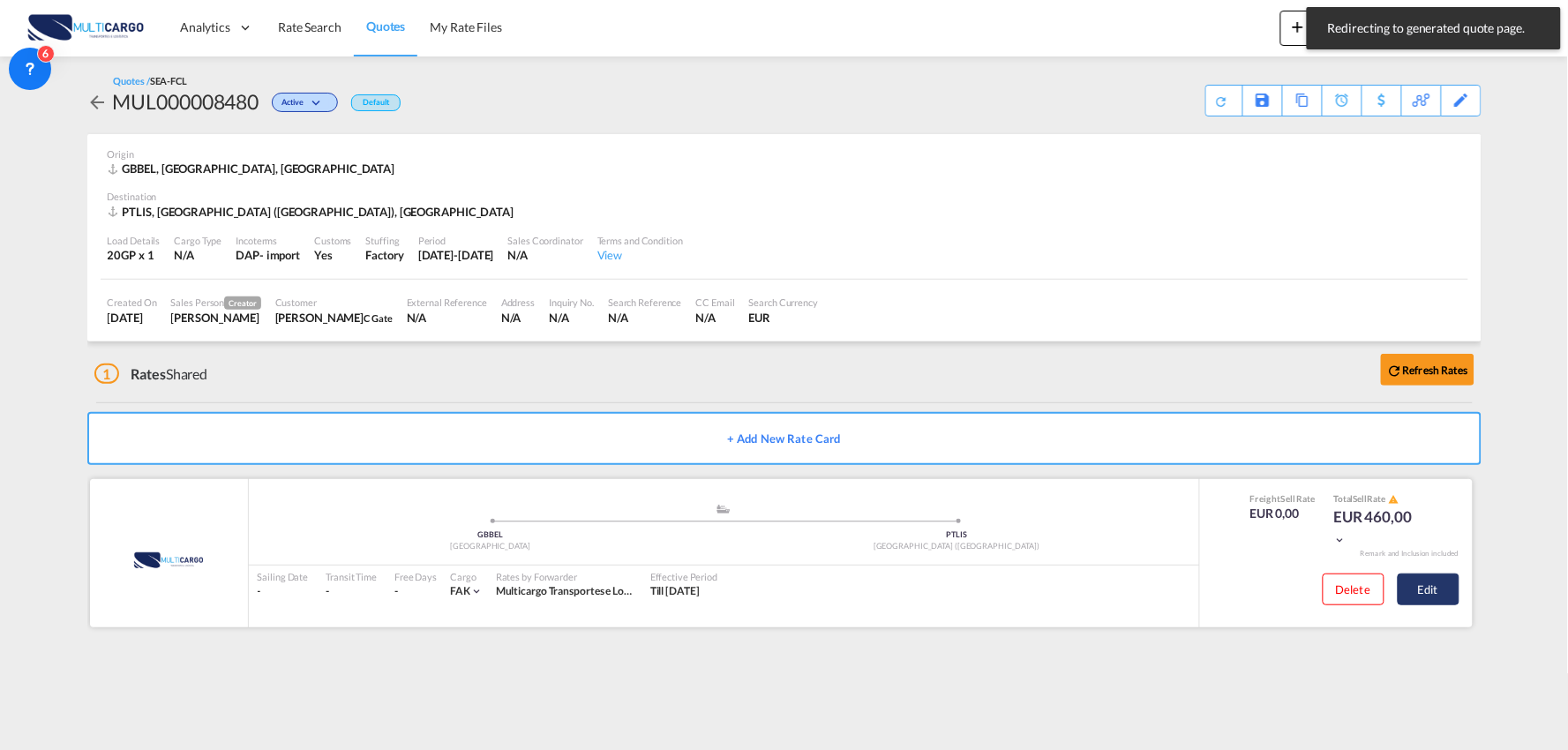
click at [1416, 584] on button "Edit" at bounding box center [1429, 589] width 62 height 32
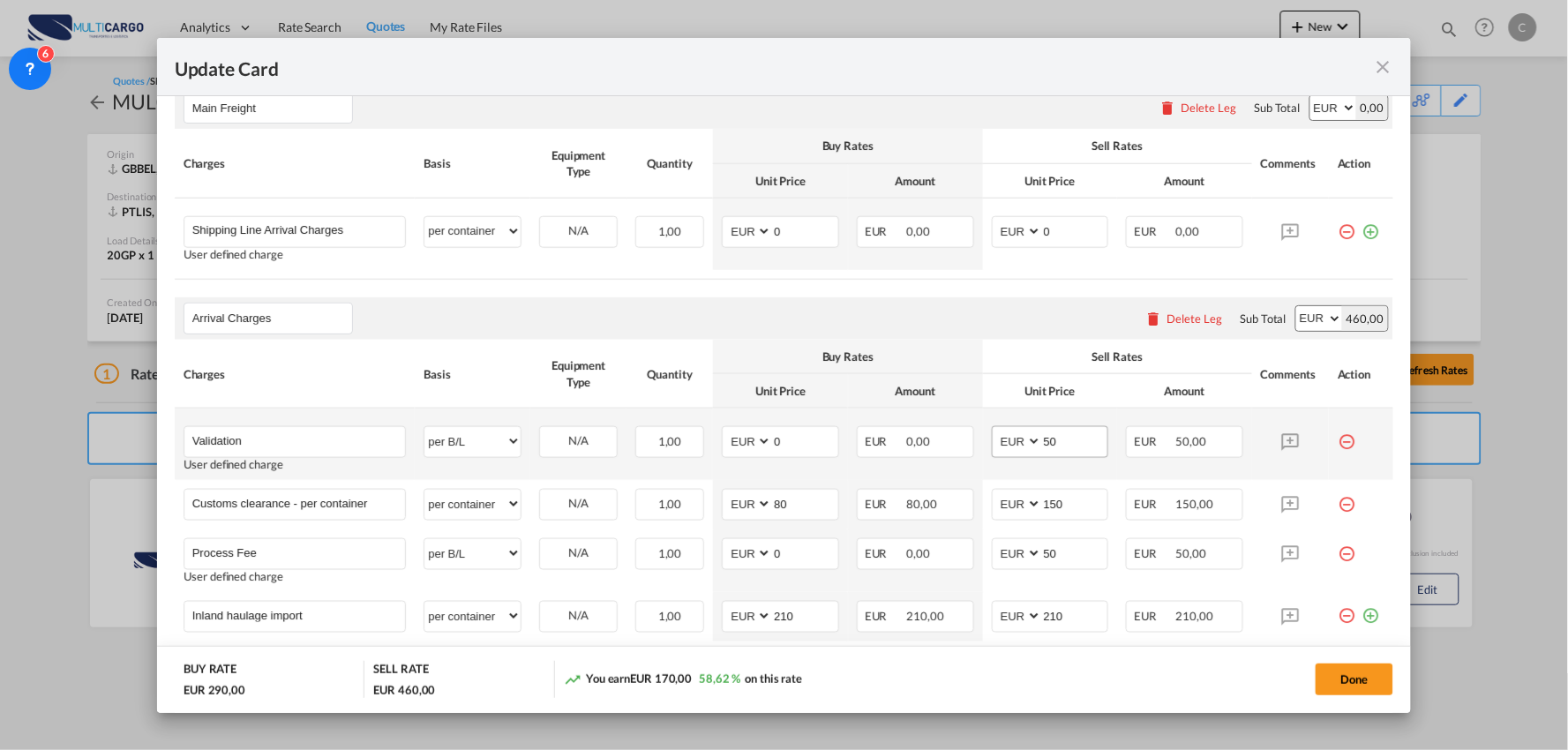
scroll to position [489, 0]
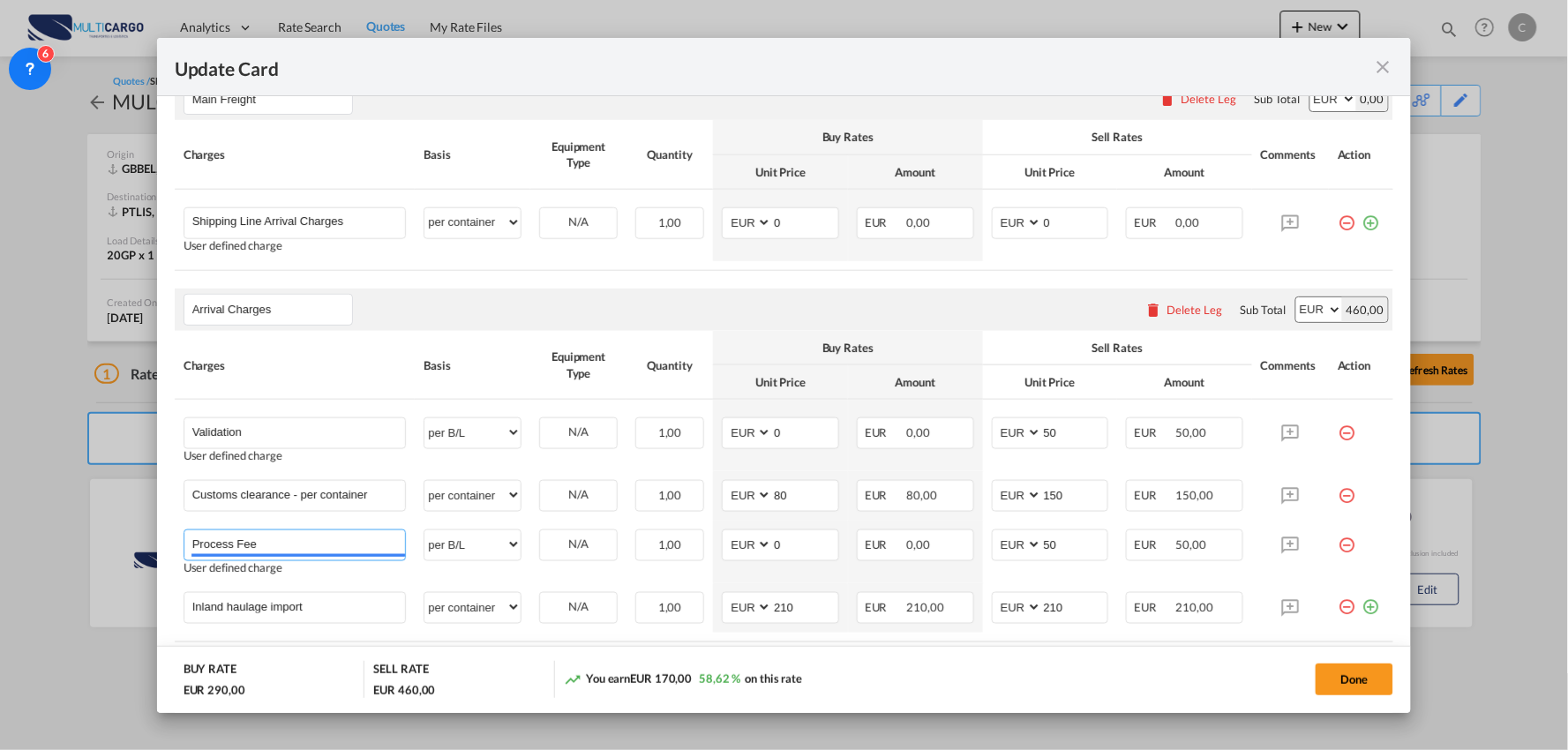
drag, startPoint x: 223, startPoint y: 549, endPoint x: 50, endPoint y: 527, distance: 174.4
click at [40, 527] on div "Update Card Port of Loading GBBEL T/S Liner/Carrier MultiCargo 2HM LOGISTICS D.…" at bounding box center [784, 375] width 1568 height 750
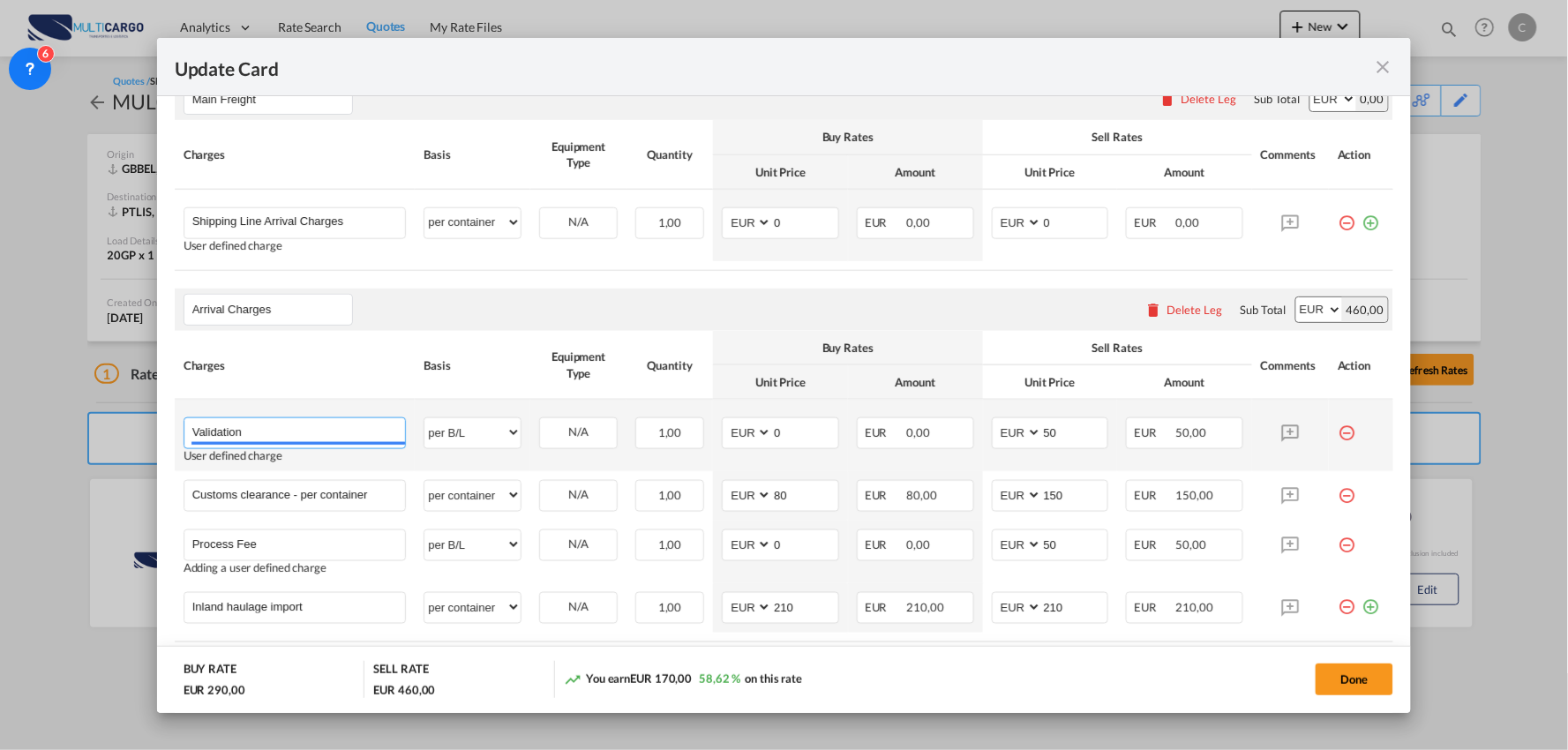
click at [288, 421] on input "Validation" at bounding box center [299, 431] width 213 height 26
paste input "Process Fee"
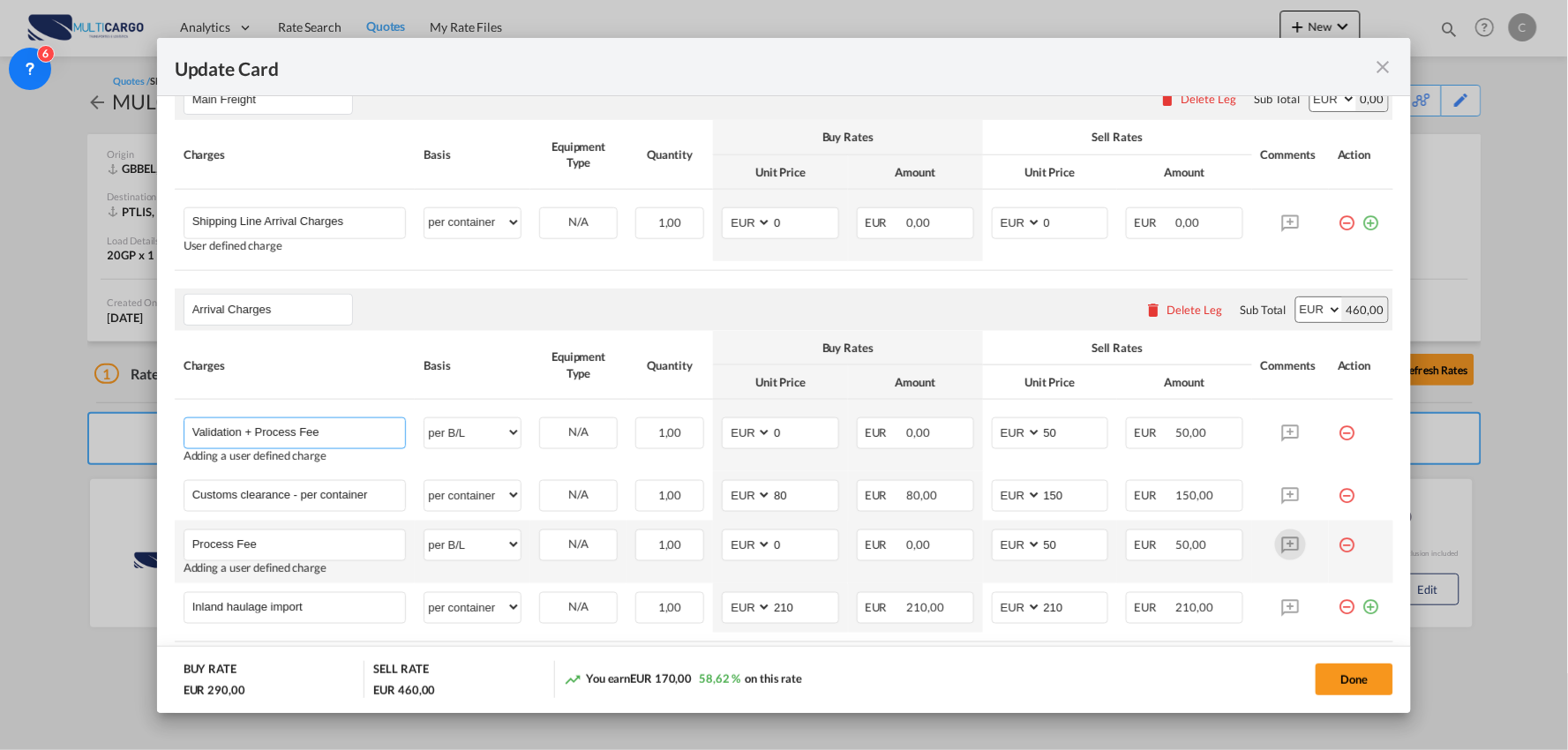
type input "Validation + Process Fee"
click at [1338, 547] on md-icon "icon-minus-circle-outline red-400-fg" at bounding box center [1346, 538] width 18 height 18
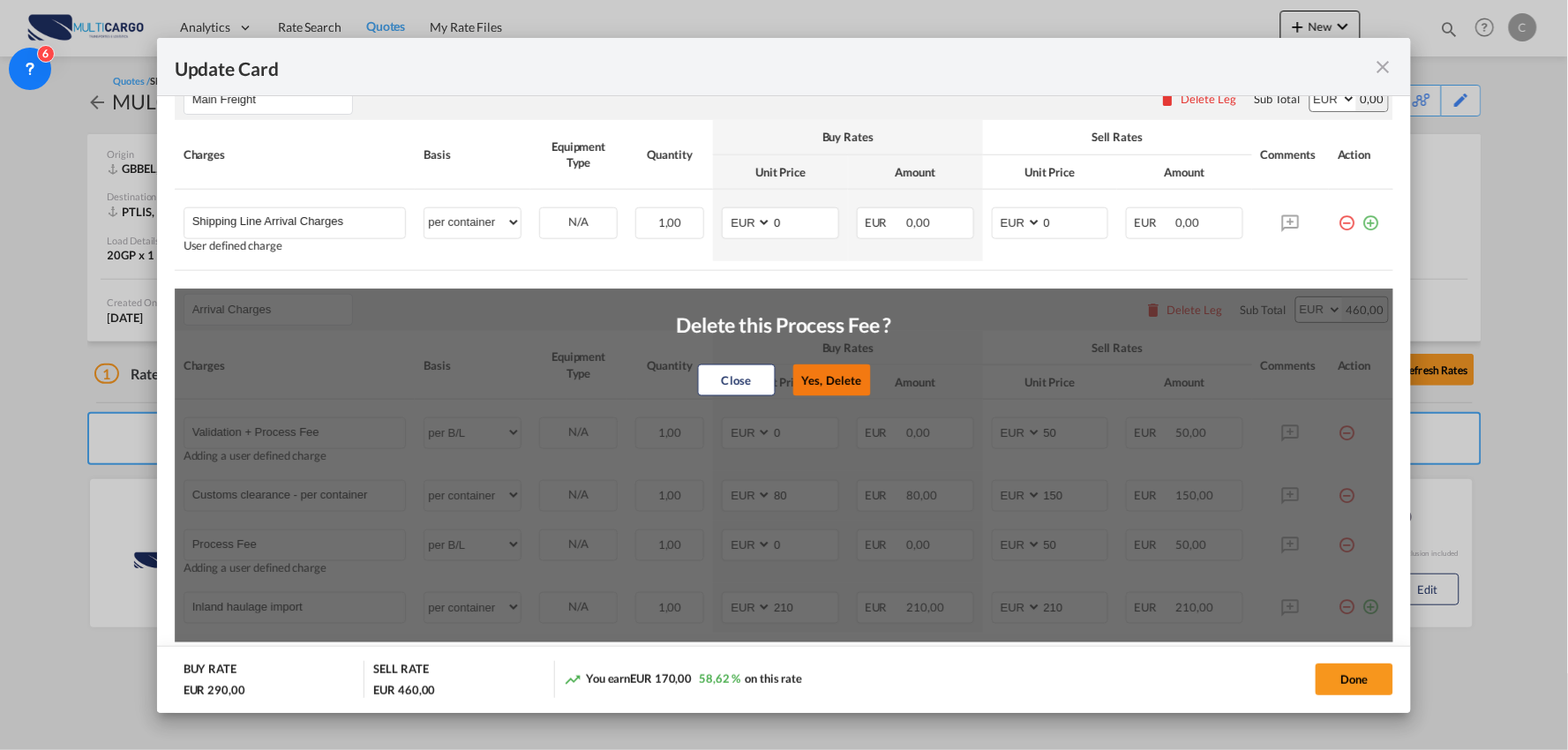
click at [821, 367] on button "Yes, Delete" at bounding box center [831, 380] width 78 height 32
type input "Inland haulage import"
select select "per container"
type input "210"
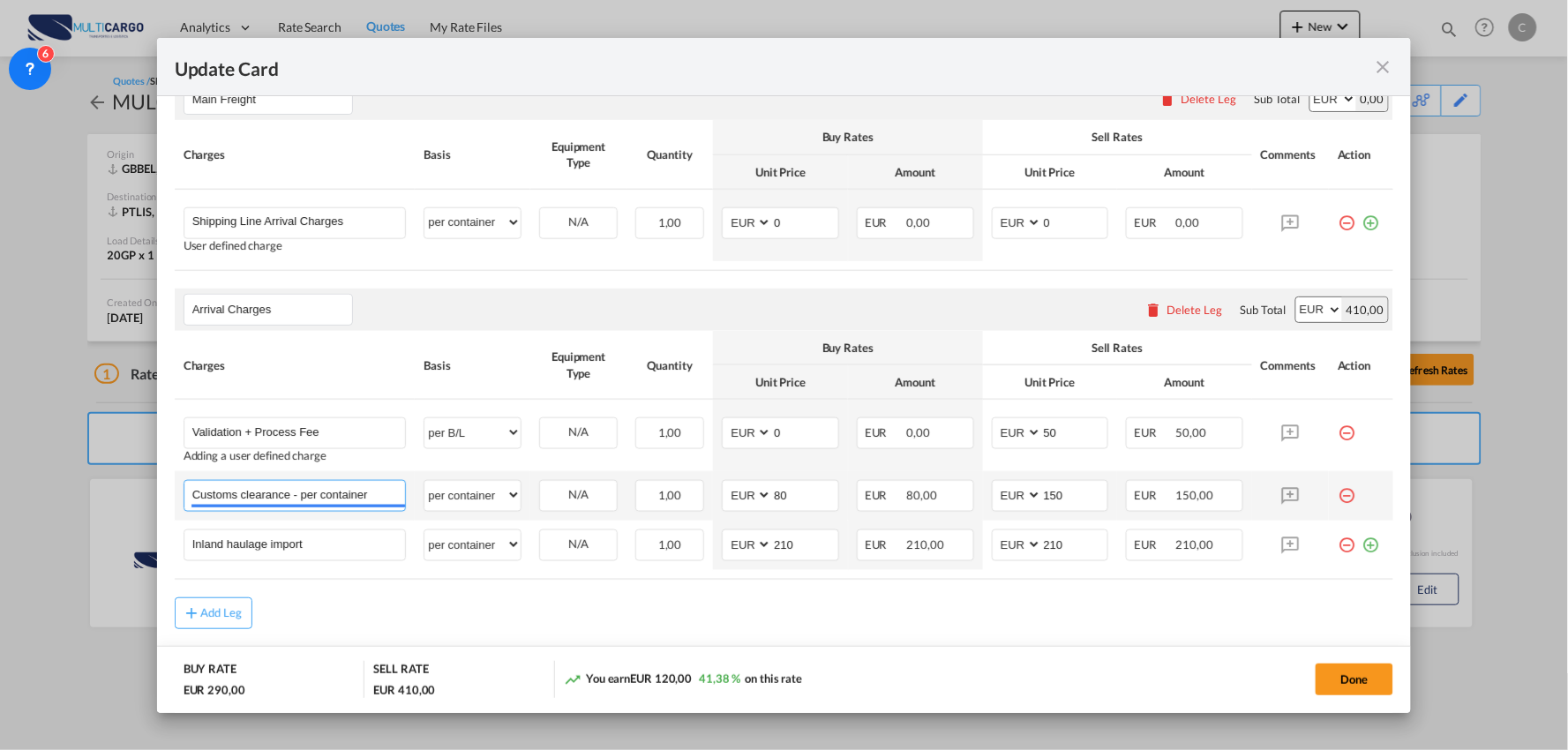
click at [301, 490] on input "Customs clearance - per container" at bounding box center [299, 494] width 213 height 26
drag, startPoint x: 295, startPoint y: 491, endPoint x: 663, endPoint y: 513, distance: 368.7
click at [663, 513] on tr "Customs clearance - per container Please Enter User Defined Charges Cannot Be P…" at bounding box center [784, 496] width 1219 height 50
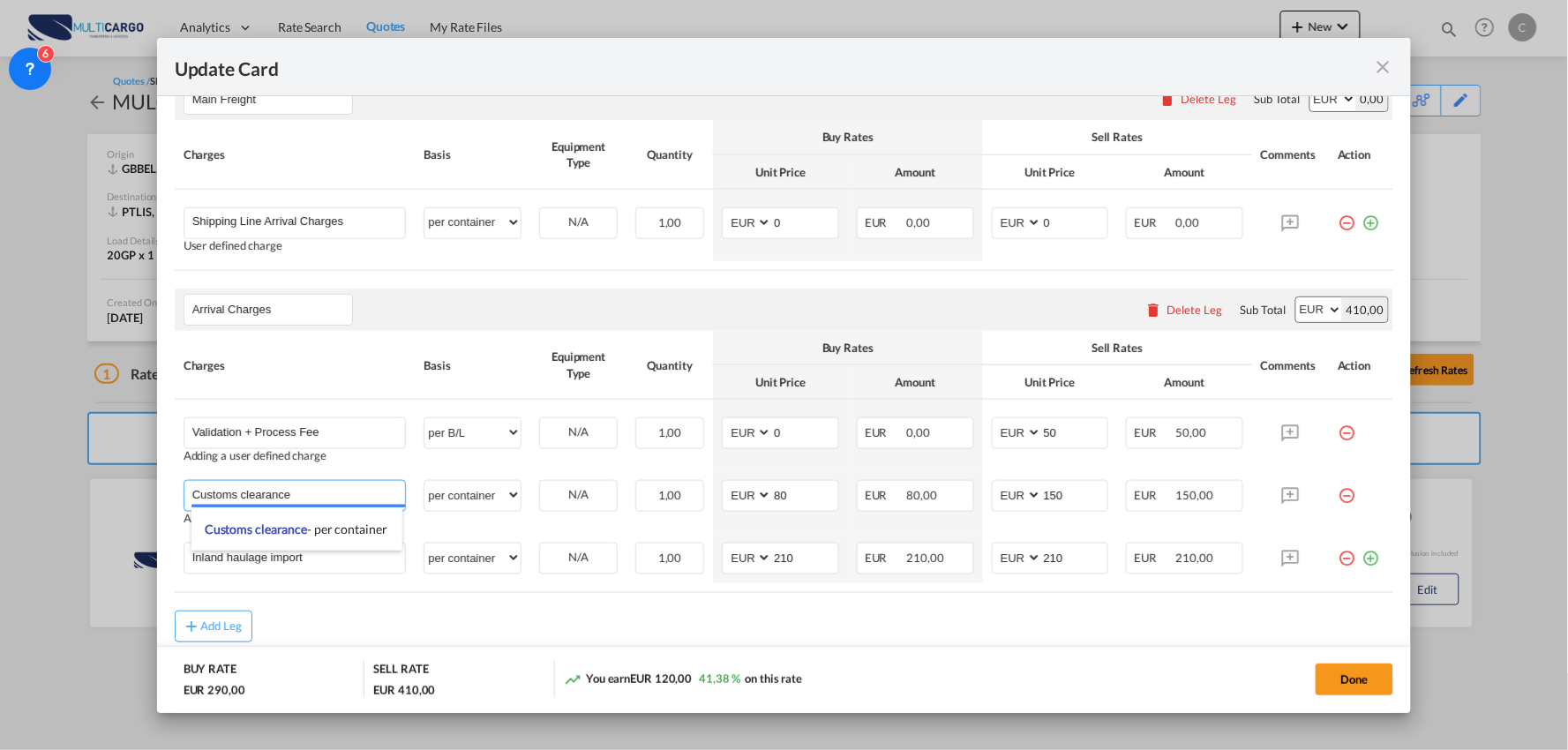
type input "Customs clearance"
click at [403, 614] on div "Add Leg" at bounding box center [784, 627] width 1219 height 32
drag, startPoint x: 318, startPoint y: 562, endPoint x: -4, endPoint y: 563, distance: 322.0
click at [0, 563] on html "Analytics Reports Dashboard Rate Search Quotes My Rate Files" at bounding box center [784, 375] width 1568 height 750
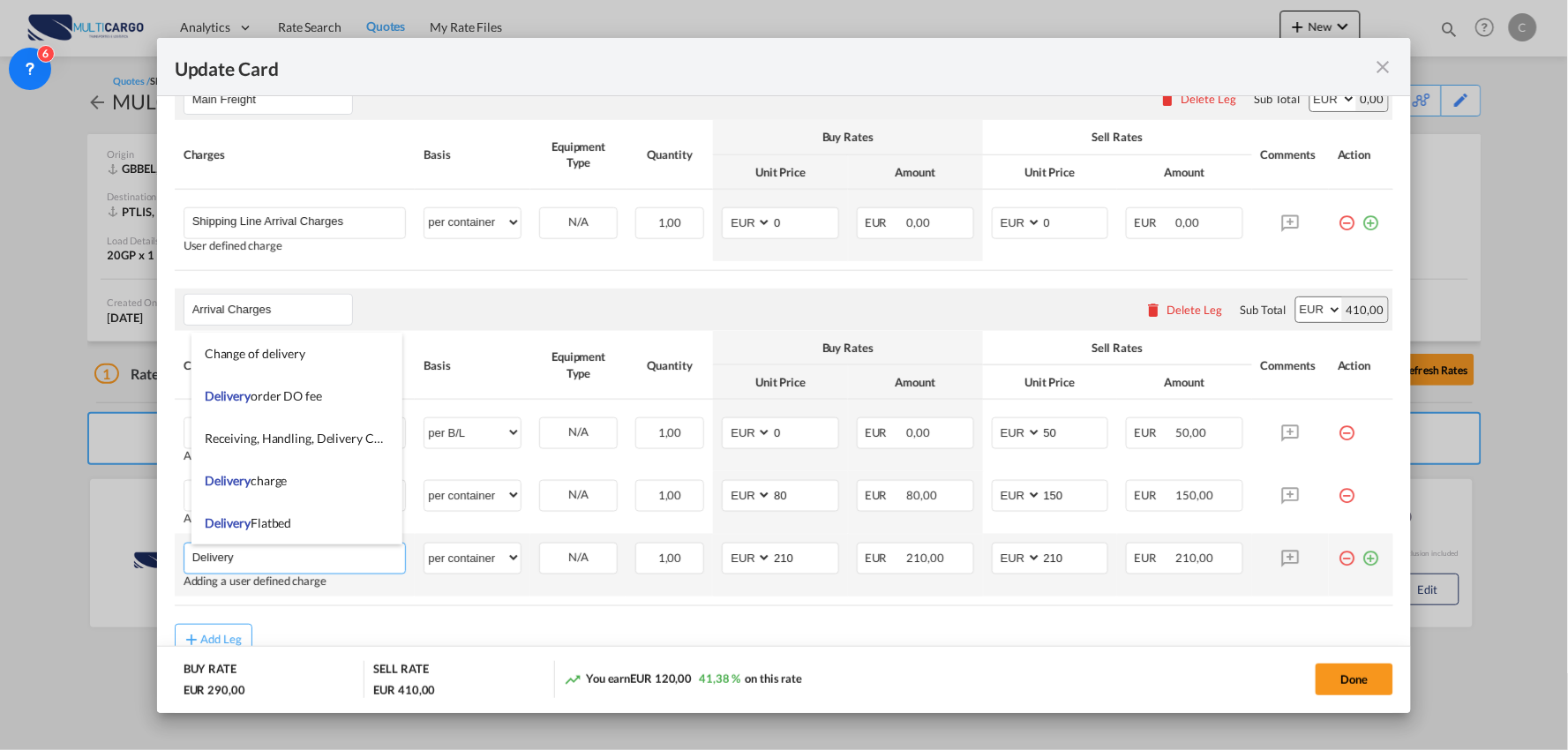
type input "Delivery"
click at [389, 592] on td "Delivery Please Enter User Defined Charges Cannot Be Published Adding a user de…" at bounding box center [295, 565] width 240 height 63
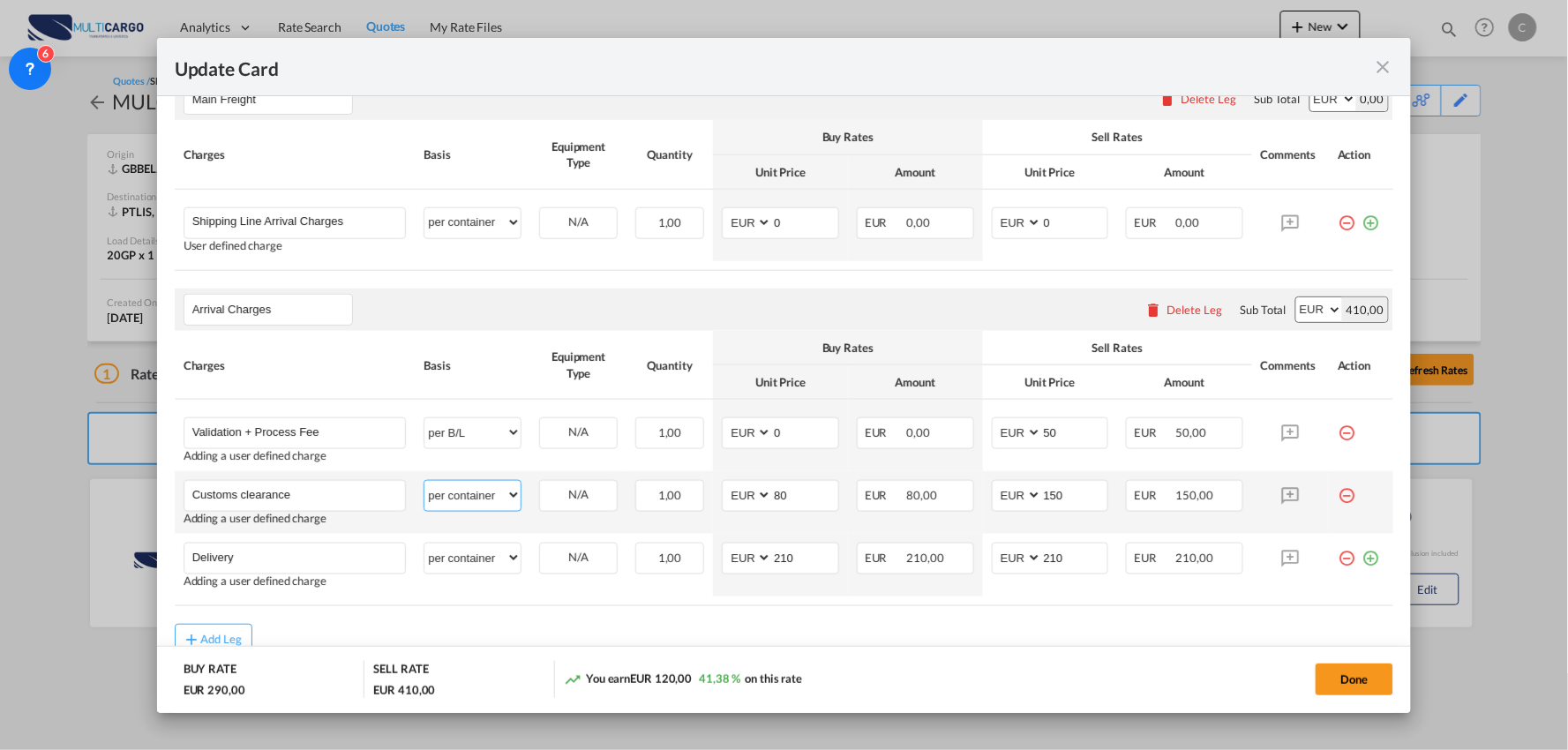
drag, startPoint x: 488, startPoint y: 492, endPoint x: 472, endPoint y: 481, distance: 19.4
click at [488, 492] on select "per equipment per container per B/L per shipping bill per shipment per pallet p…" at bounding box center [472, 495] width 96 height 28
select select "per_document"
click at [425, 481] on select "per equipment per container per B/L per shipping bill per shipment per pallet p…" at bounding box center [472, 495] width 96 height 28
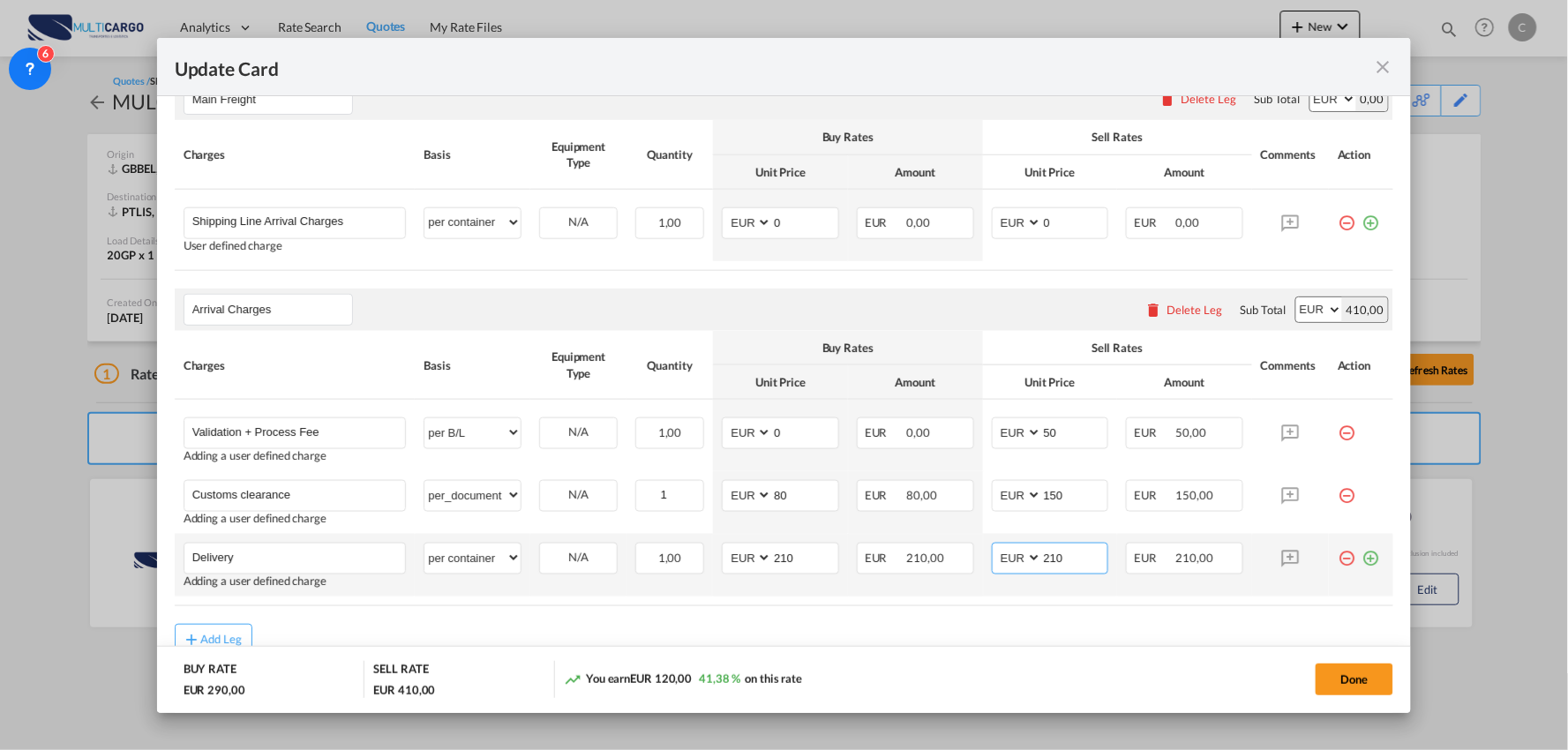
click at [1053, 552] on input "210" at bounding box center [1075, 556] width 66 height 26
drag, startPoint x: 1055, startPoint y: 552, endPoint x: 957, endPoint y: 557, distance: 98.1
click at [962, 557] on tr "Delivery Please Enter User Defined Charges Cannot Be Published Adding a user de…" at bounding box center [784, 565] width 1219 height 63
type input "260"
drag, startPoint x: 797, startPoint y: 553, endPoint x: 620, endPoint y: 578, distance: 178.8
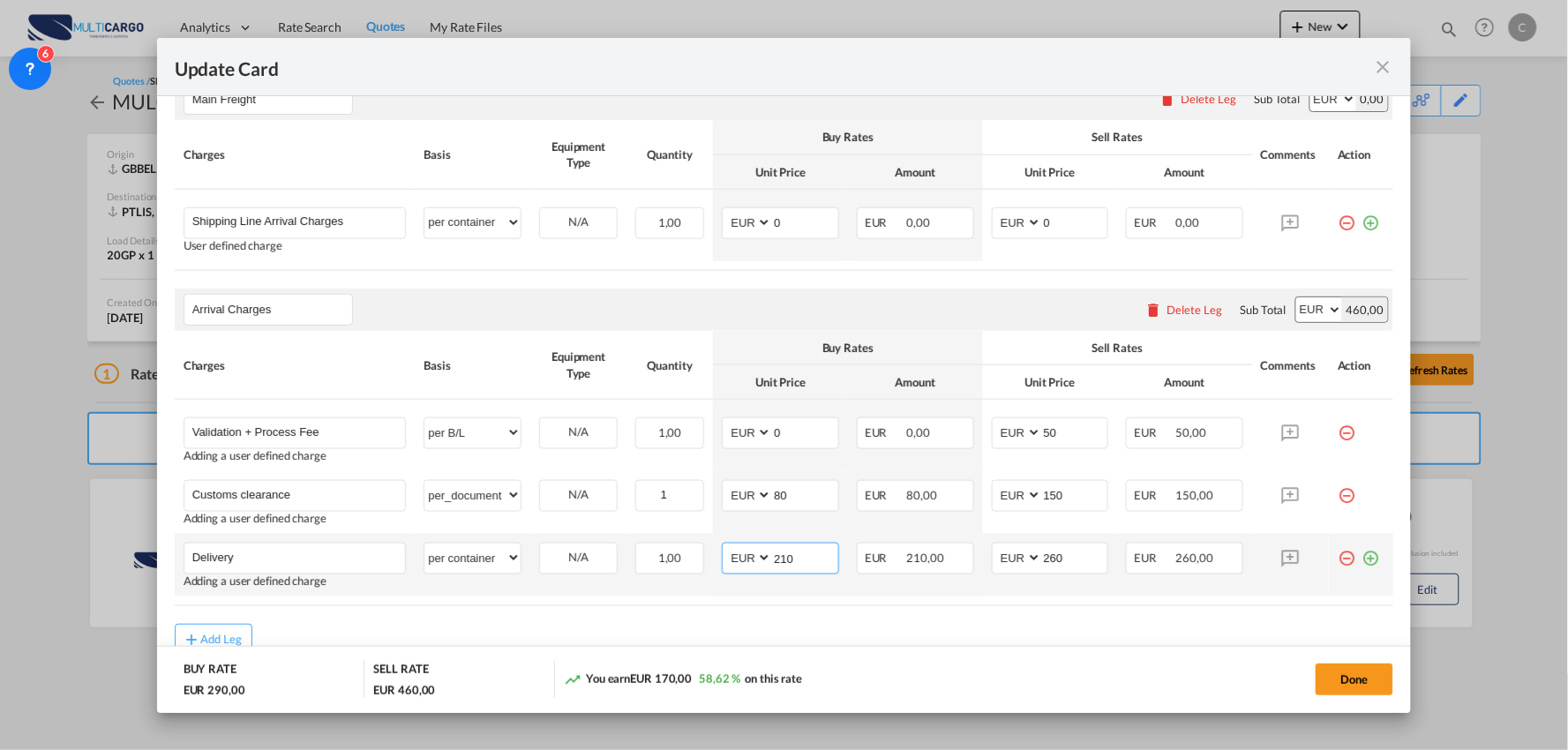
click at [620, 578] on tr "Delivery Please Enter User Defined Charges Cannot Be Published Adding a user de…" at bounding box center [784, 565] width 1219 height 63
type input "195"
click at [947, 640] on div "Add Leg" at bounding box center [784, 640] width 1219 height 32
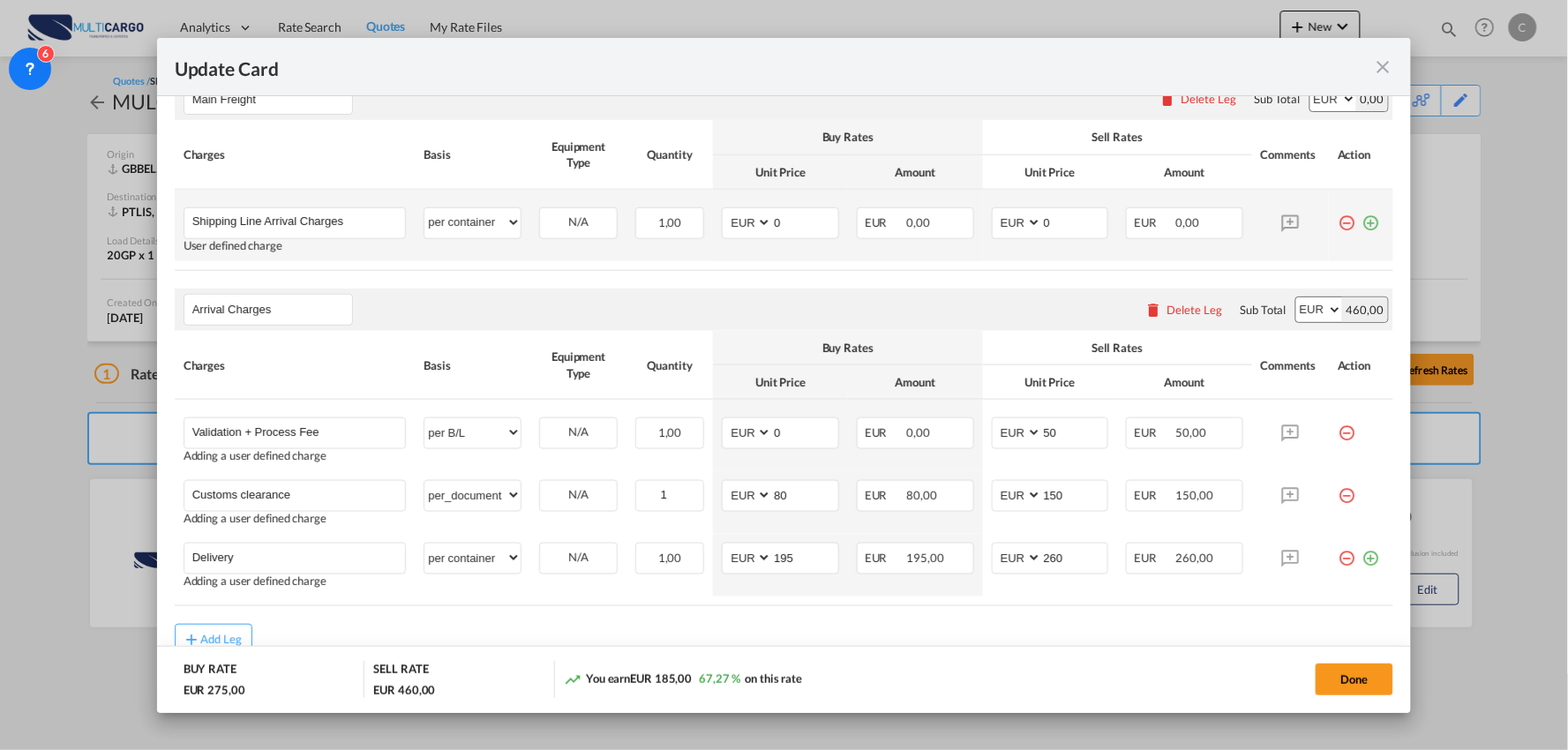
click at [1361, 216] on md-icon "icon-plus-circle-outline green-400-fg" at bounding box center [1370, 216] width 18 height 18
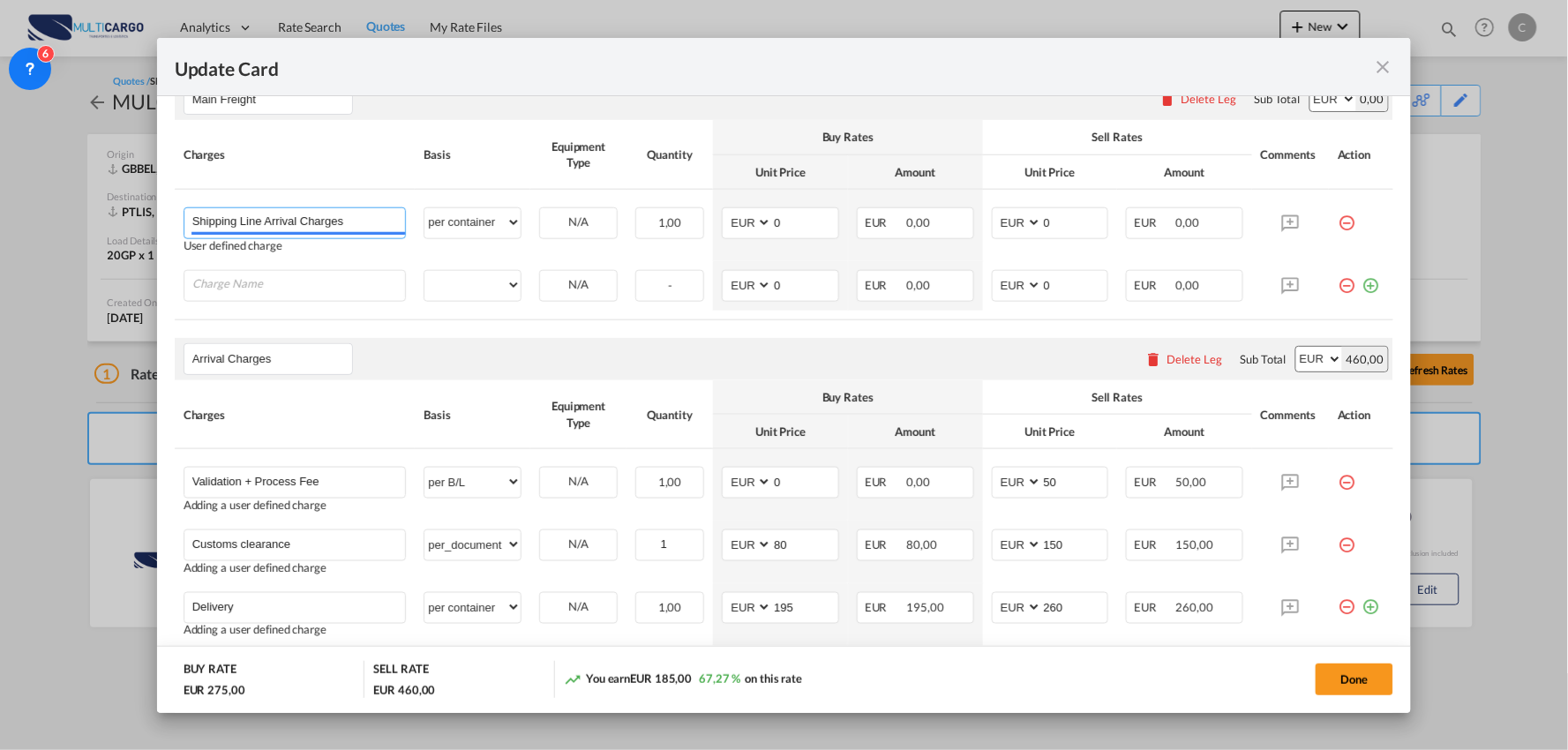
drag, startPoint x: 356, startPoint y: 219, endPoint x: 66, endPoint y: 221, distance: 290.0
click at [66, 221] on div "Update Card Port of Loading GBBEL T/S Liner/Carrier MultiCargo 2HM LOGISTICS D.…" at bounding box center [784, 375] width 1568 height 750
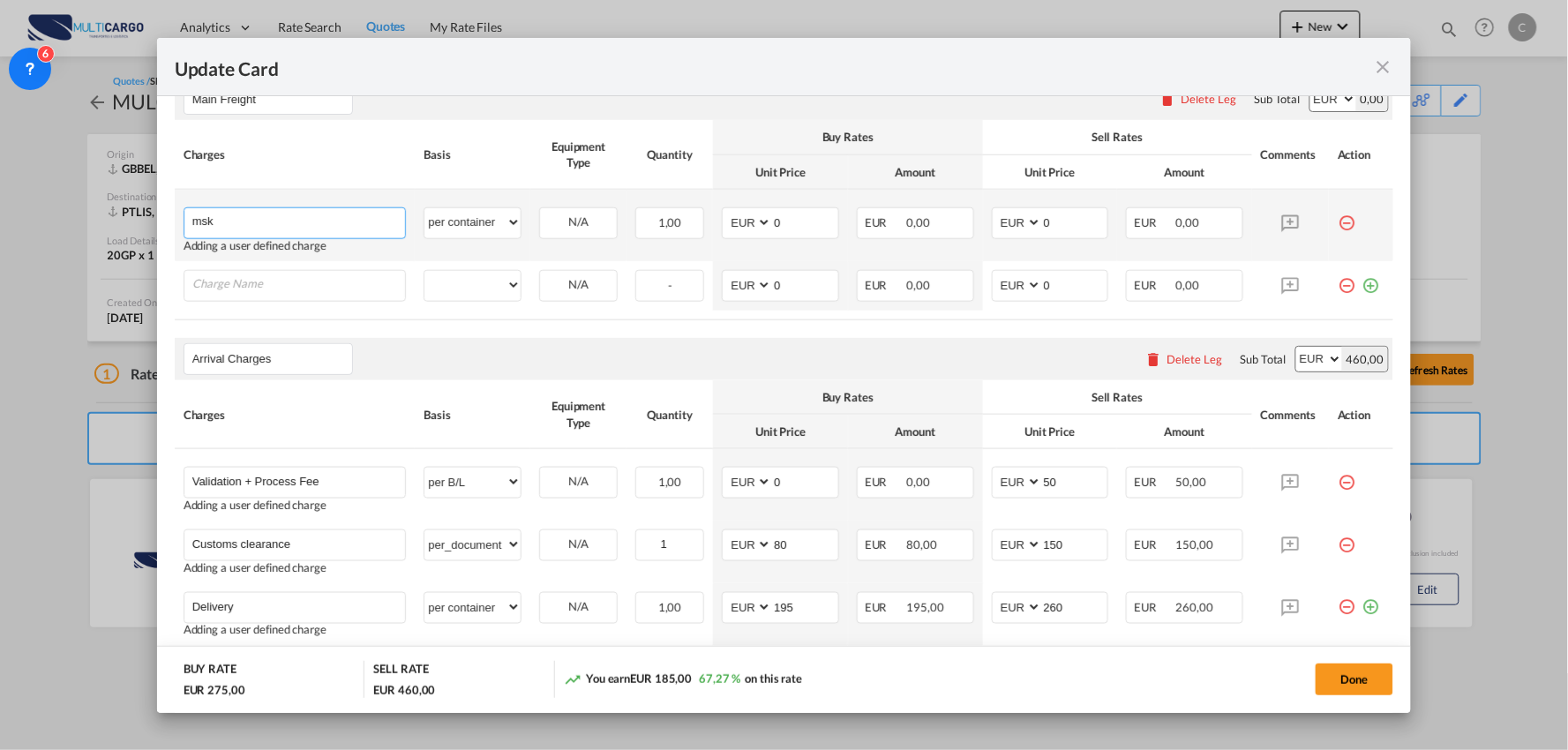
click at [318, 223] on input "msk" at bounding box center [299, 222] width 213 height 26
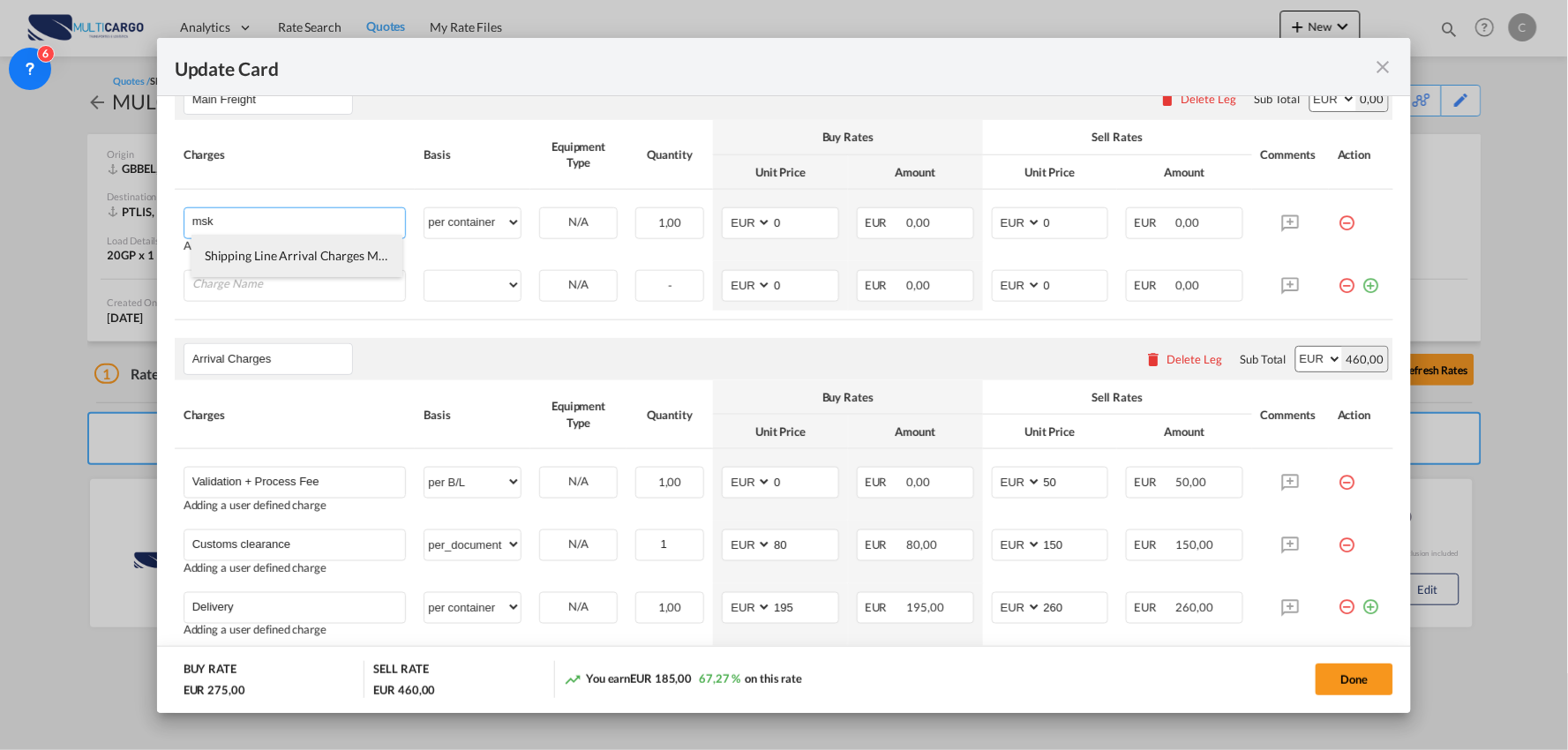
click at [292, 258] on span "Shipping Line Arrival Charges MSK" at bounding box center [299, 255] width 189 height 15
type input "Shipping Line Arrival Charges MSK"
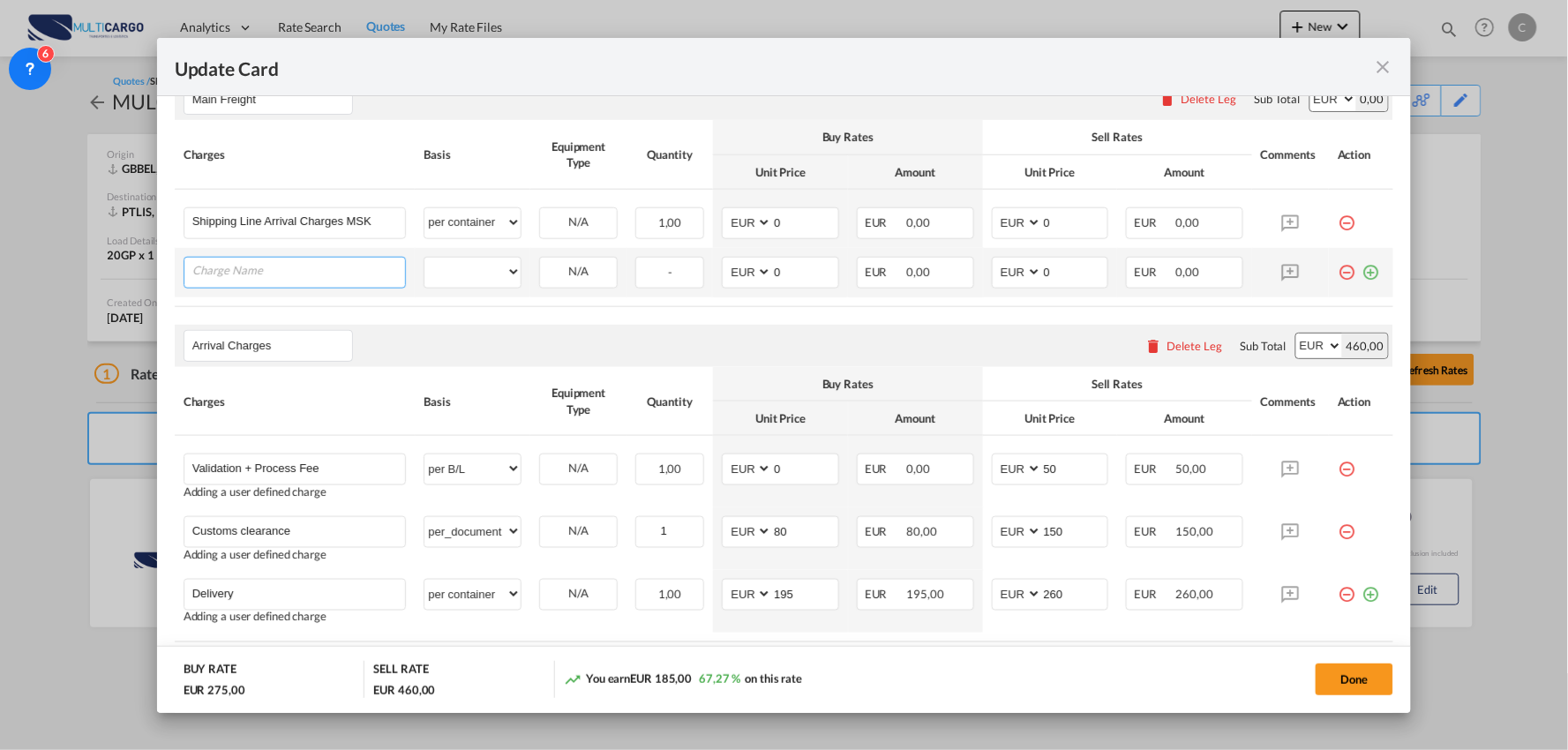
click at [304, 273] on input "Charge Name" at bounding box center [299, 270] width 213 height 26
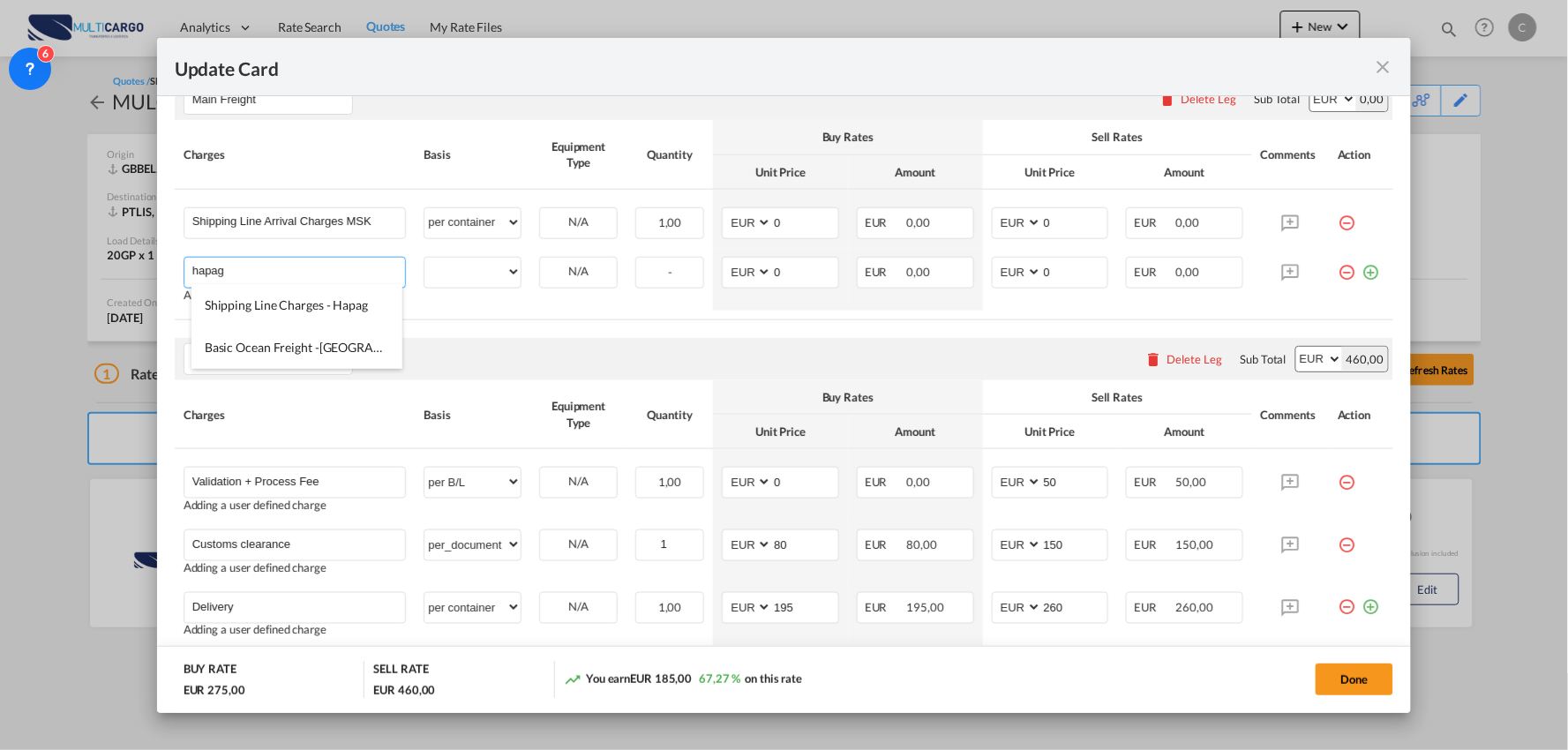
click at [297, 307] on span "Shipping Line Charges - Hapag" at bounding box center [286, 305] width 163 height 15
type input "Shipping Line Charges - Hapag"
select select "per container"
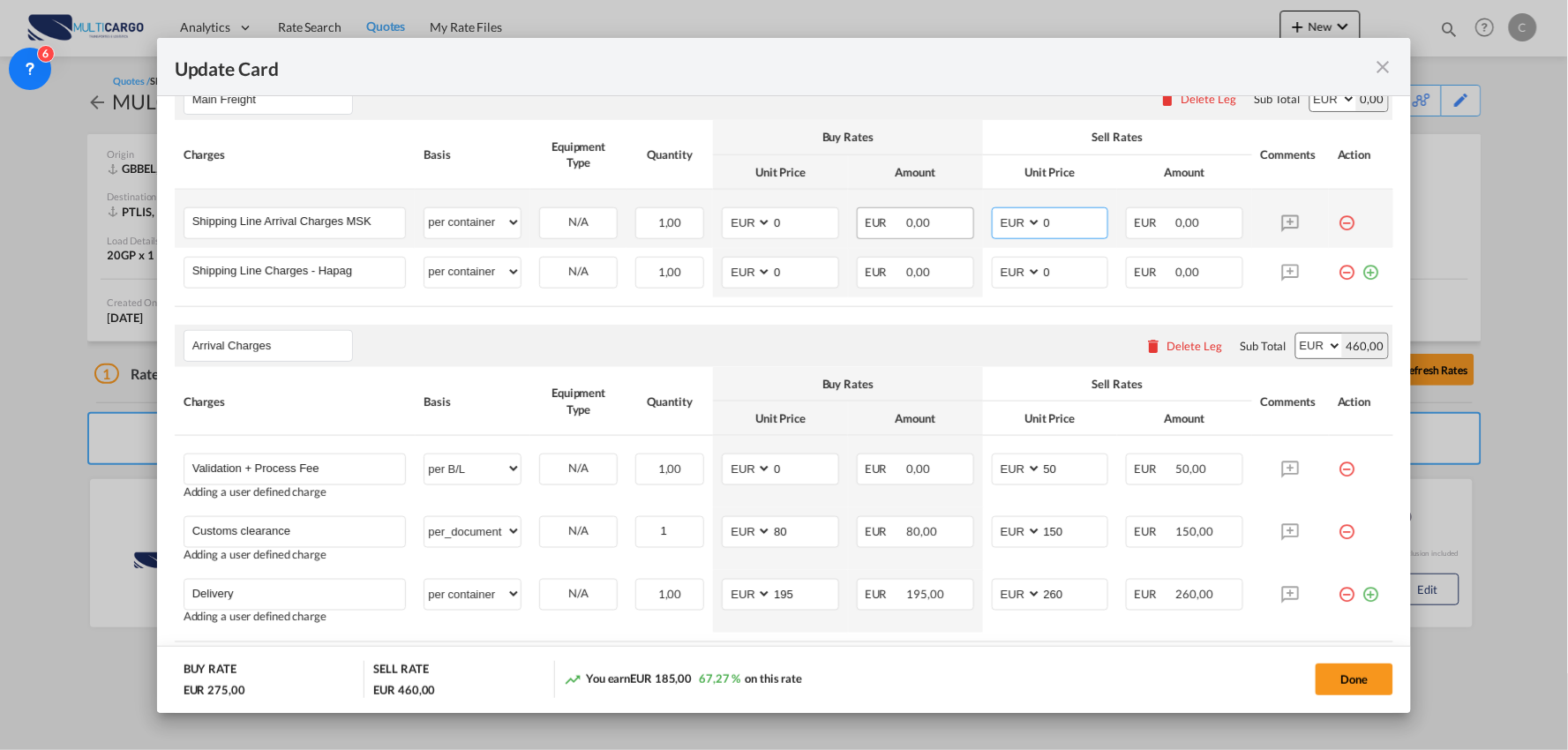
drag, startPoint x: 1057, startPoint y: 219, endPoint x: 936, endPoint y: 221, distance: 121.0
click at [983, 221] on td "AED AFN ALL AMD ANG AOA ARS AUD AWG AZN BAM BBD BDT BGN BHD BIF BMD BND BOB BRL…" at bounding box center [1051, 219] width 135 height 58
type input "318"
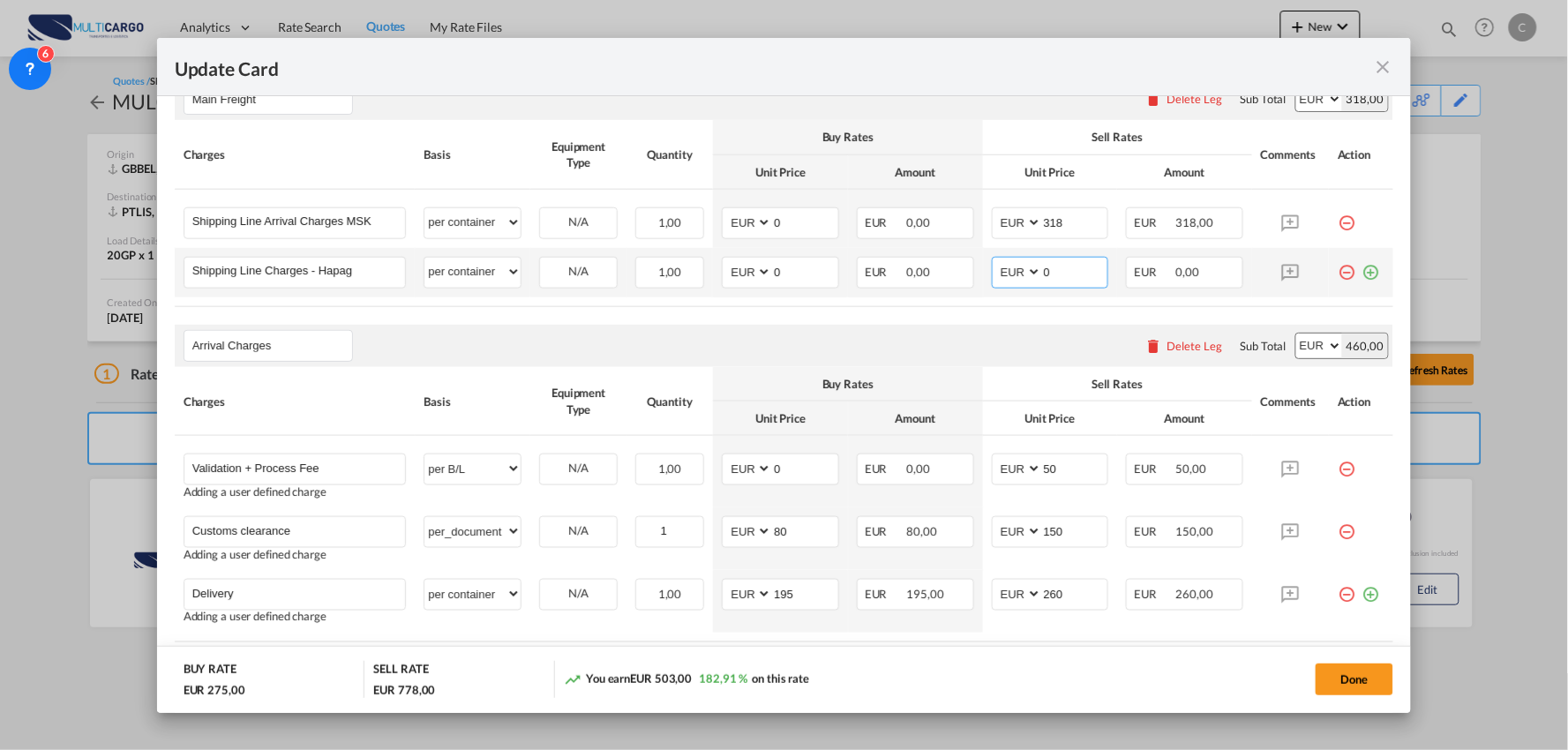
drag, startPoint x: 1042, startPoint y: 274, endPoint x: 983, endPoint y: 281, distance: 59.4
click at [992, 281] on md-input-container "AED AFN ALL AMD ANG AOA ARS AUD AWG AZN BAM BBD BDT BGN BHD BIF BMD BND BOB BRL…" at bounding box center [1050, 272] width 117 height 32
click at [1059, 275] on input "0" at bounding box center [1075, 270] width 66 height 26
drag, startPoint x: 1050, startPoint y: 275, endPoint x: 954, endPoint y: 279, distance: 96.1
click at [954, 279] on tr "Shipping Line Charges - Hapag Please Enter User Defined Charges Cannot Be Publi…" at bounding box center [784, 272] width 1219 height 50
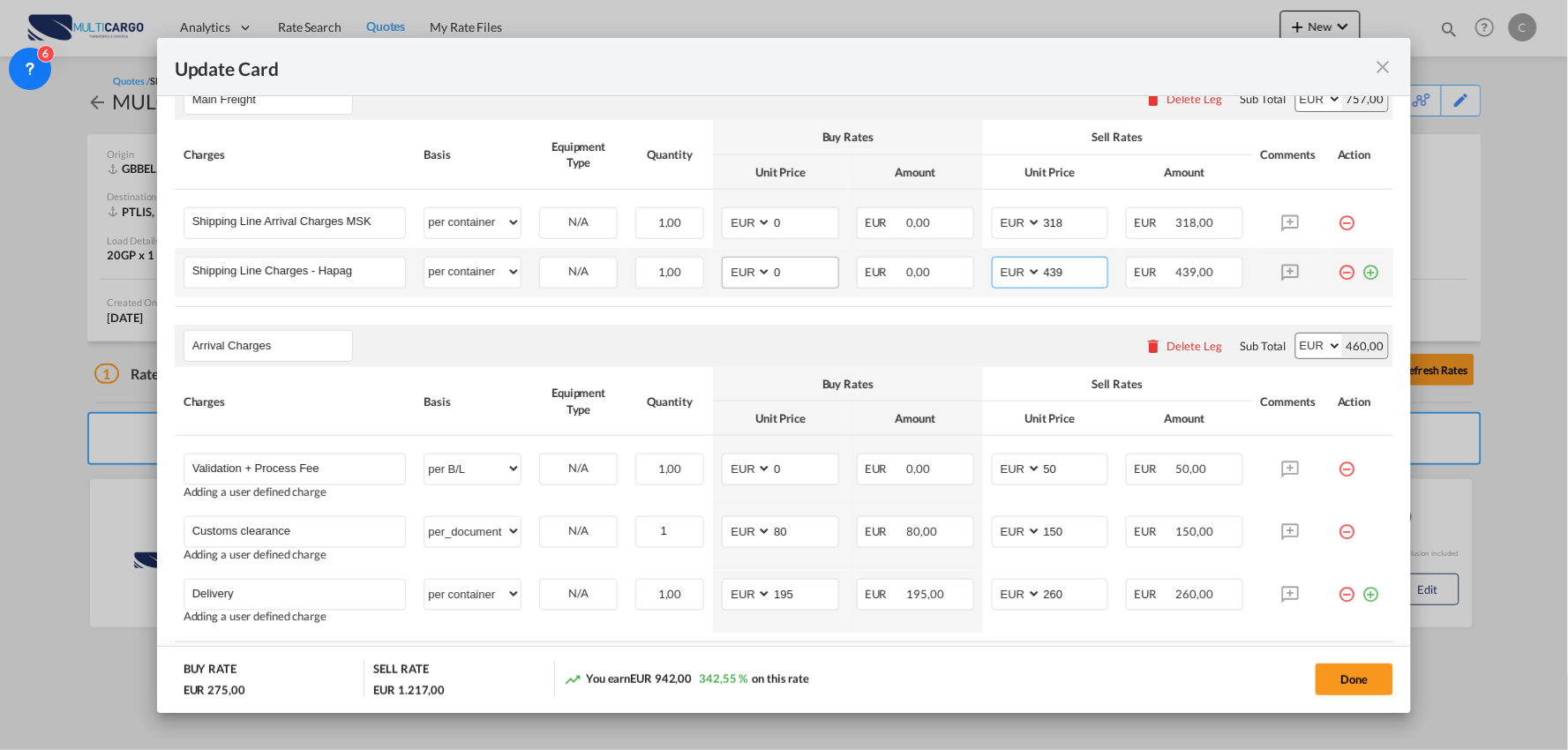
type input "439"
drag, startPoint x: 781, startPoint y: 261, endPoint x: 656, endPoint y: 293, distance: 129.0
click at [656, 293] on tr "Shipping Line Charges - Hapag Please Enter User Defined Charges Cannot Be Publi…" at bounding box center [784, 272] width 1219 height 50
type input "439"
drag, startPoint x: 1065, startPoint y: 226, endPoint x: 807, endPoint y: 271, distance: 261.9
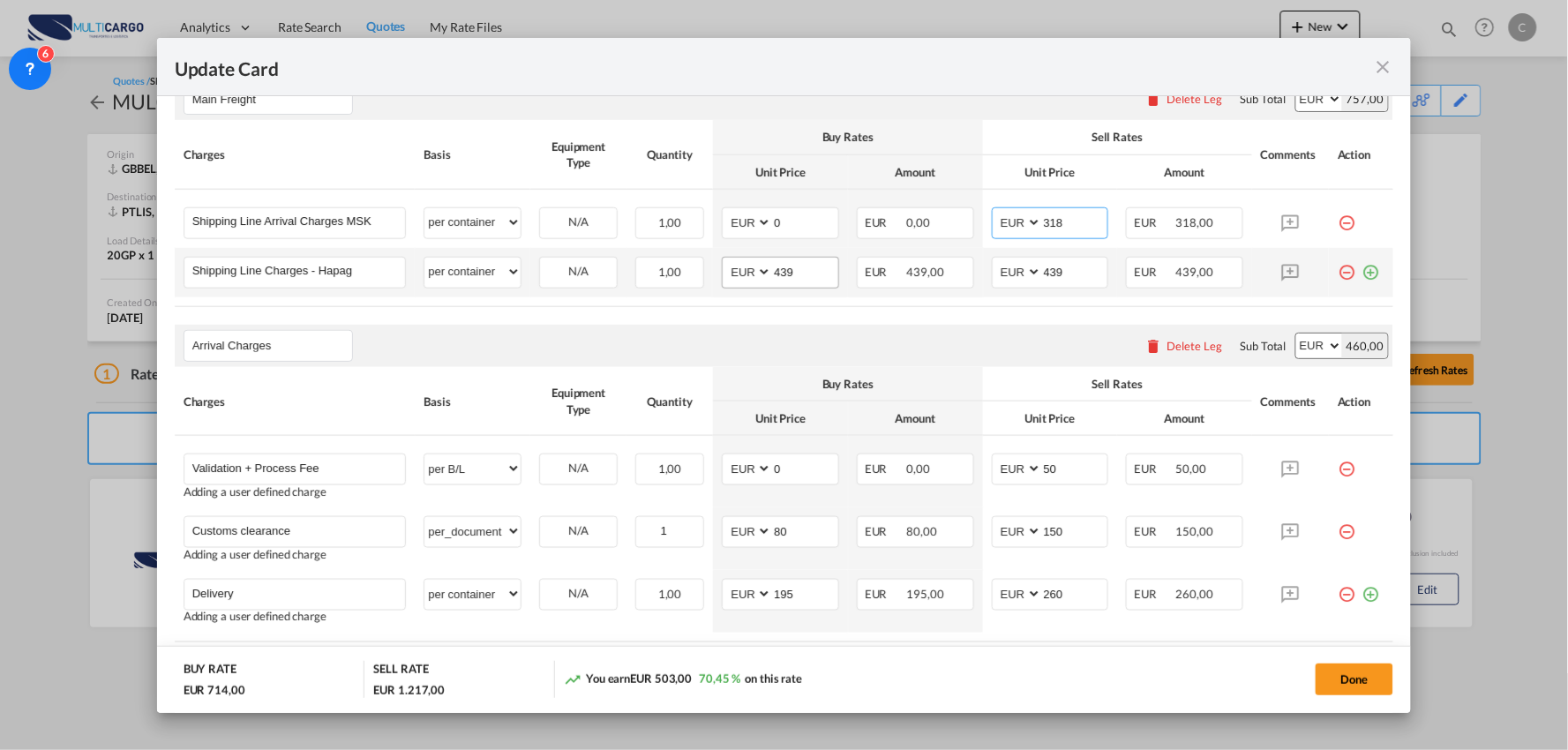
click at [858, 266] on tbody "Shipping Line Arrival Charges MSK Please Enter User Defined Charges Cannot Be P…" at bounding box center [784, 243] width 1219 height 108
type input "308"
drag, startPoint x: 782, startPoint y: 224, endPoint x: 689, endPoint y: 219, distance: 93.1
click at [689, 224] on tr "Shipping Line Arrival Charges MSK Please Enter User Defined Charges Cannot Be P…" at bounding box center [784, 219] width 1219 height 58
type input "308"
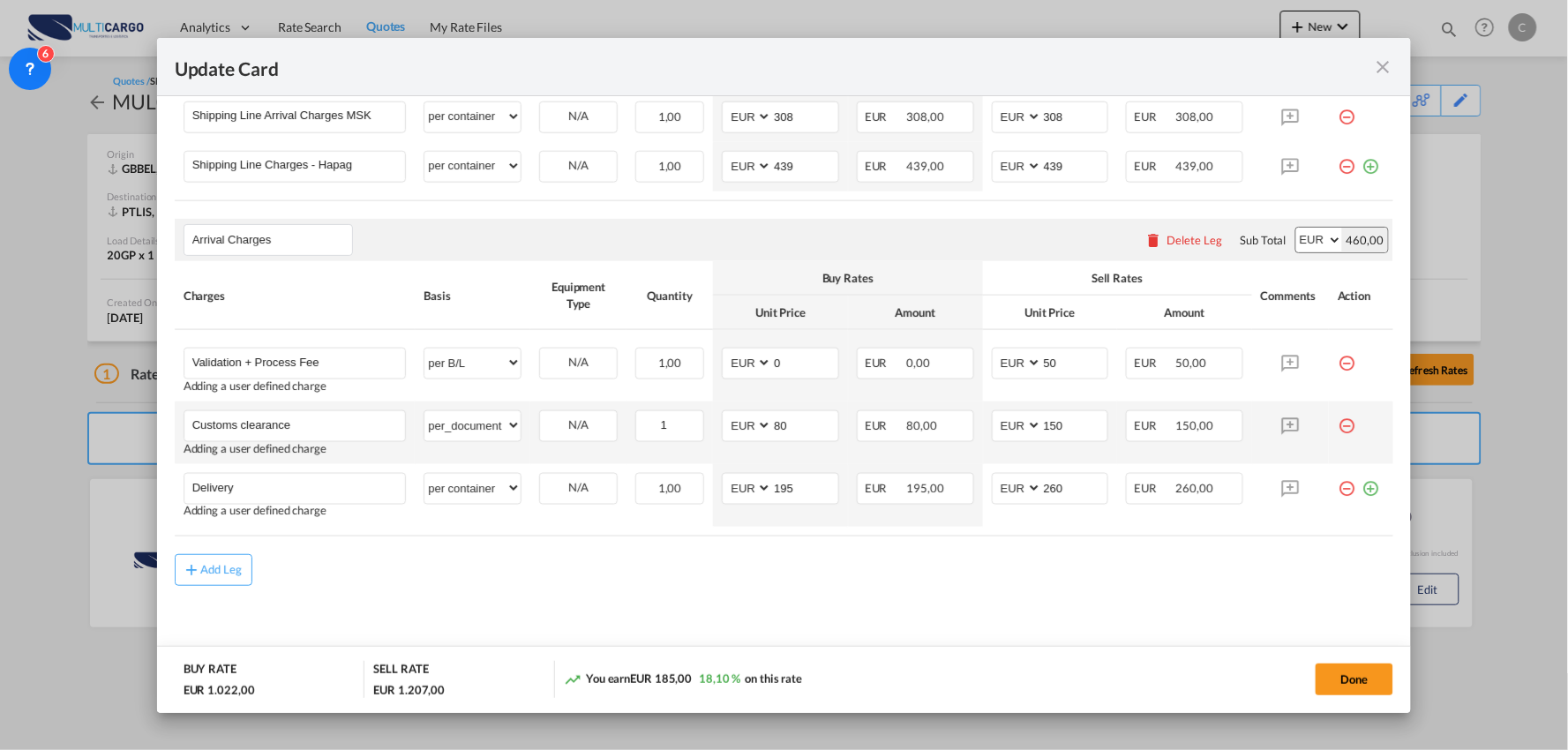
scroll to position [597, 0]
click at [1342, 681] on button "Done" at bounding box center [1354, 679] width 78 height 32
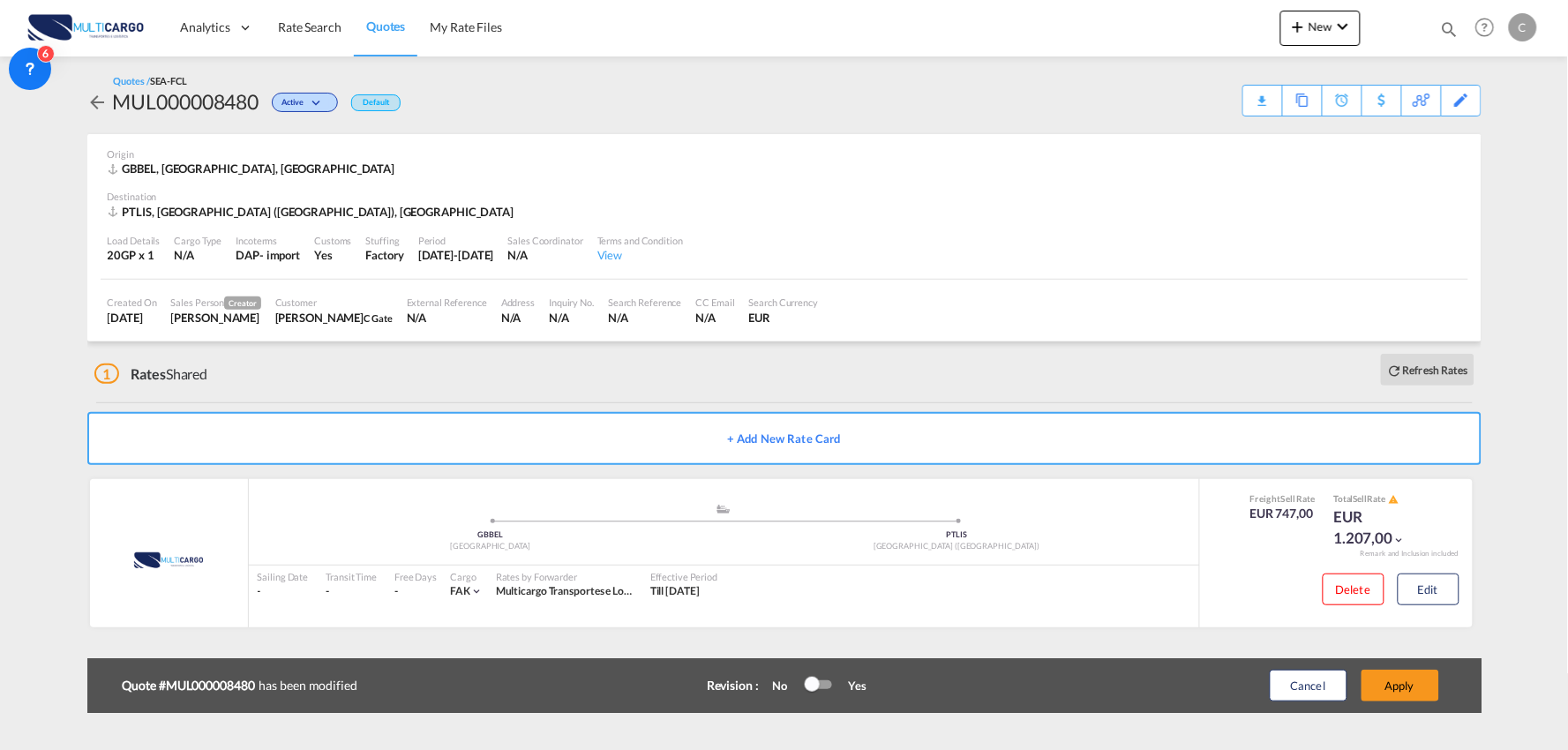
click at [1407, 681] on button "Apply" at bounding box center [1400, 685] width 78 height 32
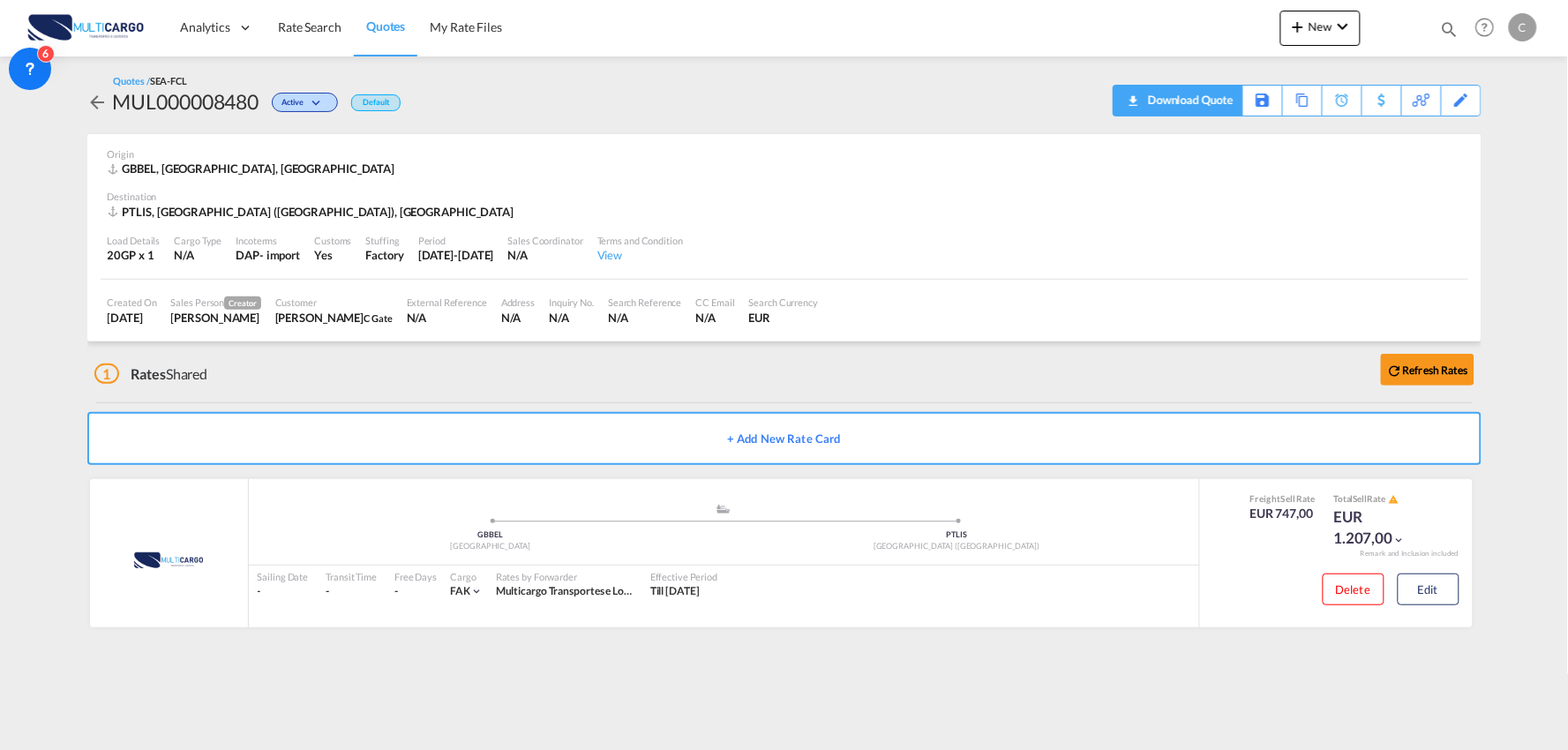
click at [1217, 101] on div "Download Quote" at bounding box center [1188, 99] width 90 height 28
click at [587, 181] on div "Origin GBBEL, Belfast, Asia" at bounding box center [784, 162] width 1354 height 56
click at [504, 378] on div "1 Rates Shared Refresh Rates" at bounding box center [788, 369] width 1387 height 56
click at [417, 374] on div "1 Rates Shared Refresh Rates" at bounding box center [788, 369] width 1387 height 56
click at [1335, 36] on md-icon "icon-chevron-down" at bounding box center [1343, 26] width 22 height 22
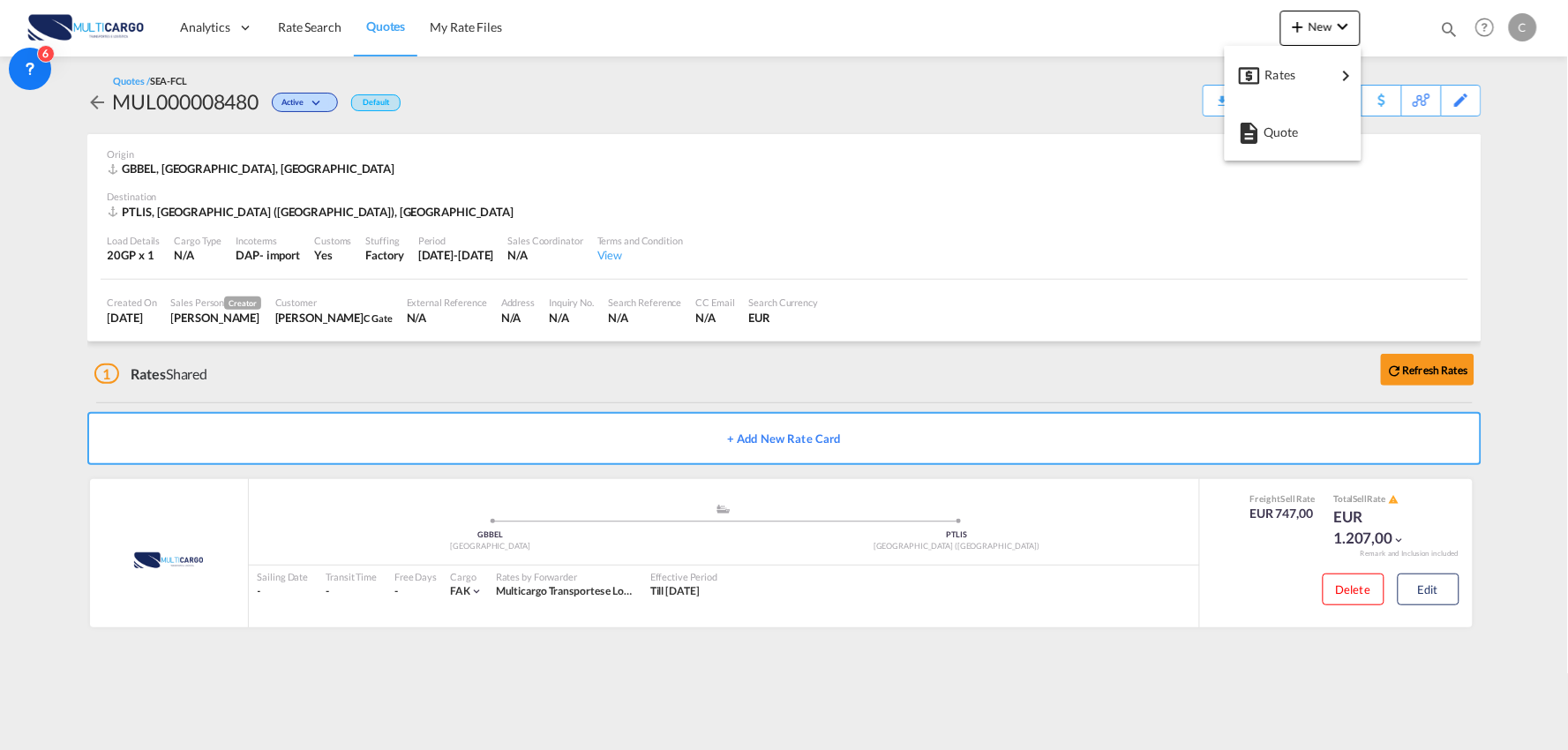
click at [1107, 382] on md-backdrop at bounding box center [784, 375] width 1568 height 750
click at [375, 403] on div "+ Add New Rate Card" at bounding box center [784, 437] width 1394 height 67
click at [432, 711] on md-content "Analytics Reports Dashboard Rate Search Quotes My Rate Files New Quotes" at bounding box center [784, 375] width 1568 height 750
click at [487, 642] on div "1 Rates Shared Refresh Rates + Add New Rate Card MultiCargo added by you .a{fil…" at bounding box center [784, 493] width 1394 height 303
click at [1112, 368] on div "1 Rates Shared Refresh Rates" at bounding box center [788, 369] width 1387 height 56
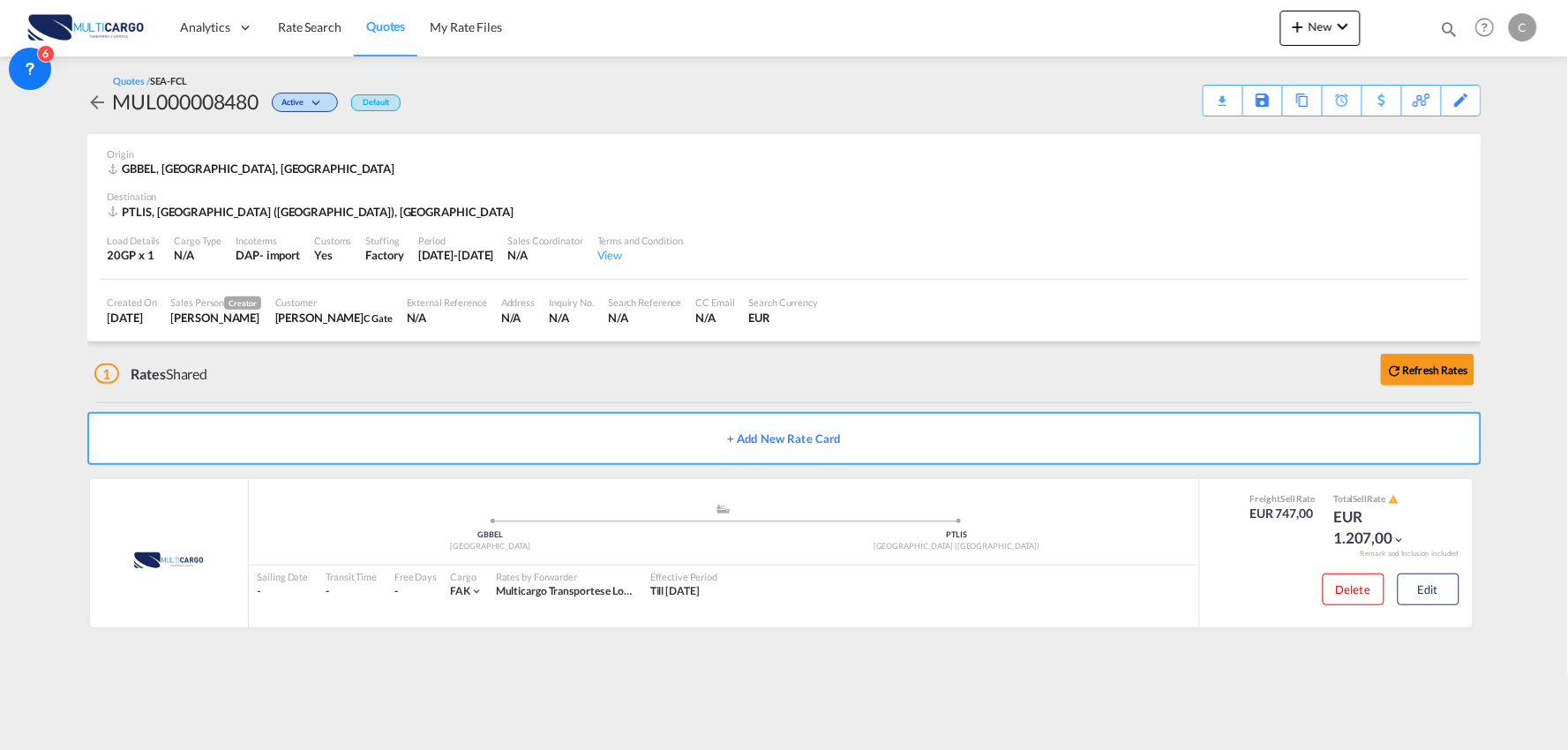
click at [1112, 368] on div "1 Rates Shared Refresh Rates" at bounding box center [788, 369] width 1387 height 56
click at [462, 360] on div "1 Rates Shared Refresh Rates" at bounding box center [788, 369] width 1387 height 56
click at [1346, 36] on md-icon "icon-chevron-down" at bounding box center [1343, 26] width 22 height 22
click at [1304, 135] on div "Quote" at bounding box center [1296, 132] width 65 height 44
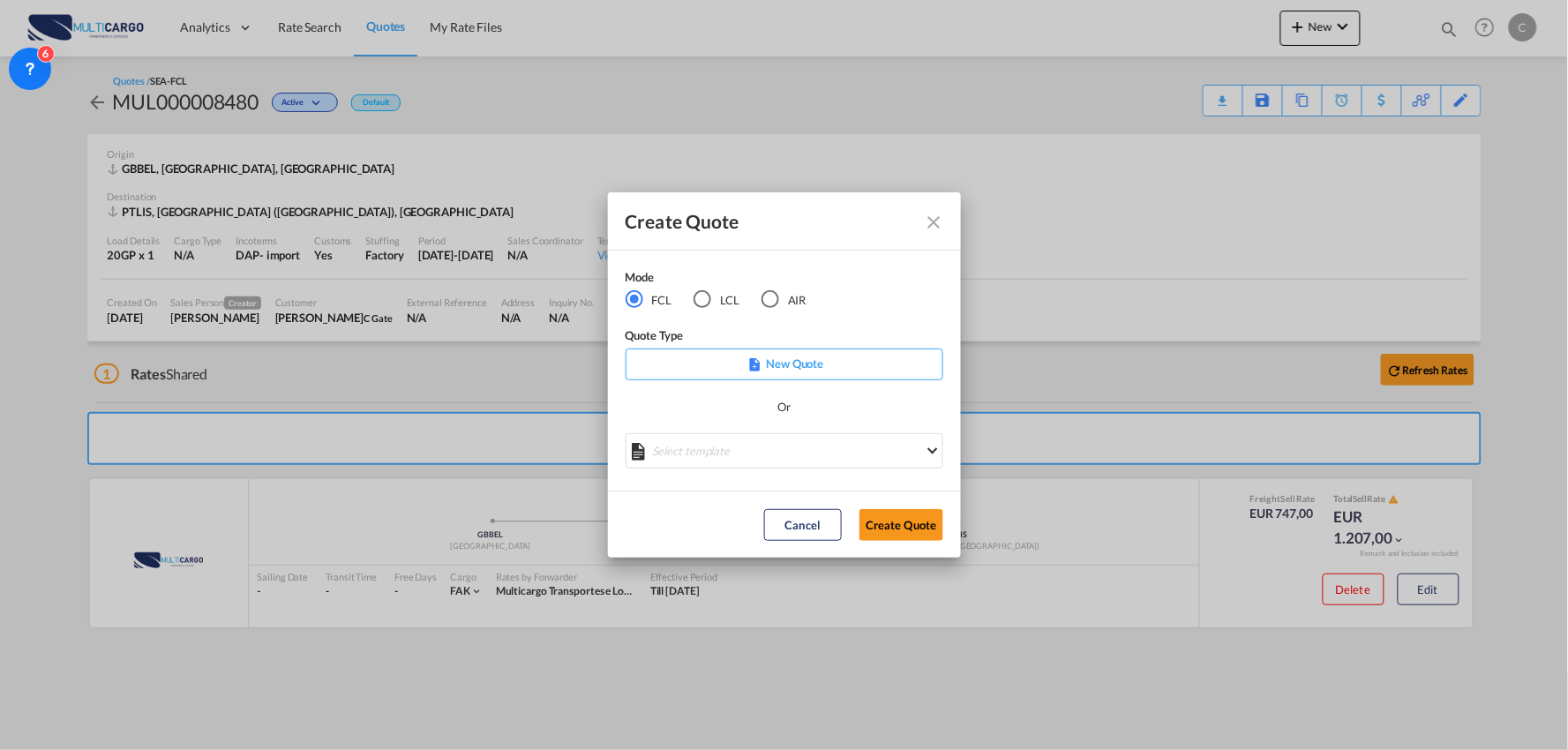
click at [770, 306] on div "AIR" at bounding box center [770, 298] width 18 height 18
click at [845, 469] on div "Select template EXP EXW AIR 09/2025 Patricia Barroso | 12 Sep 2025 IMP_DAP_AIR …" at bounding box center [784, 453] width 317 height 39
click at [845, 461] on md-select "Select template EXP EXW AIR 09/2025 Patricia Barroso | 12 Sep 2025 IMP_DAP_AIR …" at bounding box center [784, 451] width 317 height 36
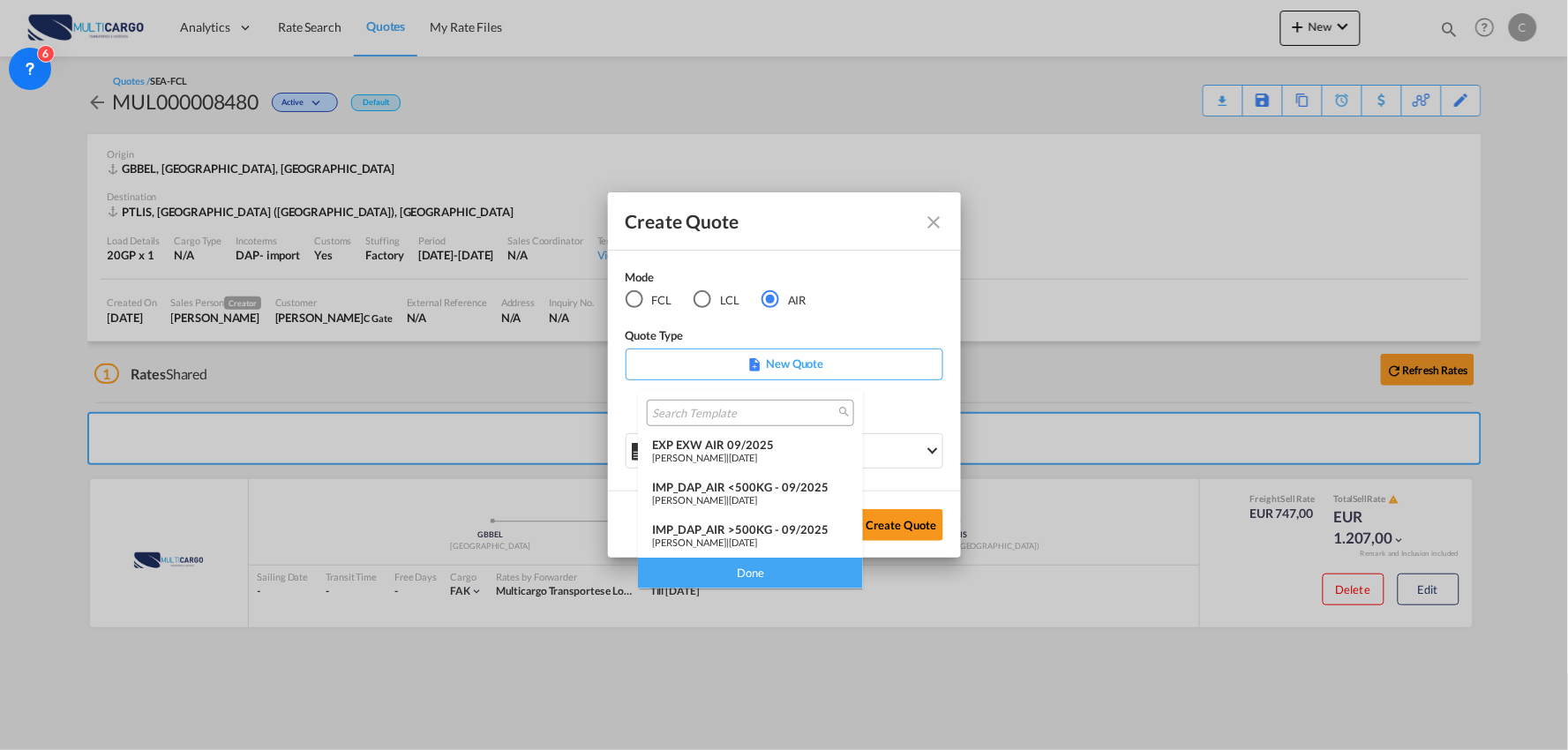
click at [747, 524] on div "IMP_DAP_AIR >500KG - 09/2025" at bounding box center [750, 528] width 196 height 14
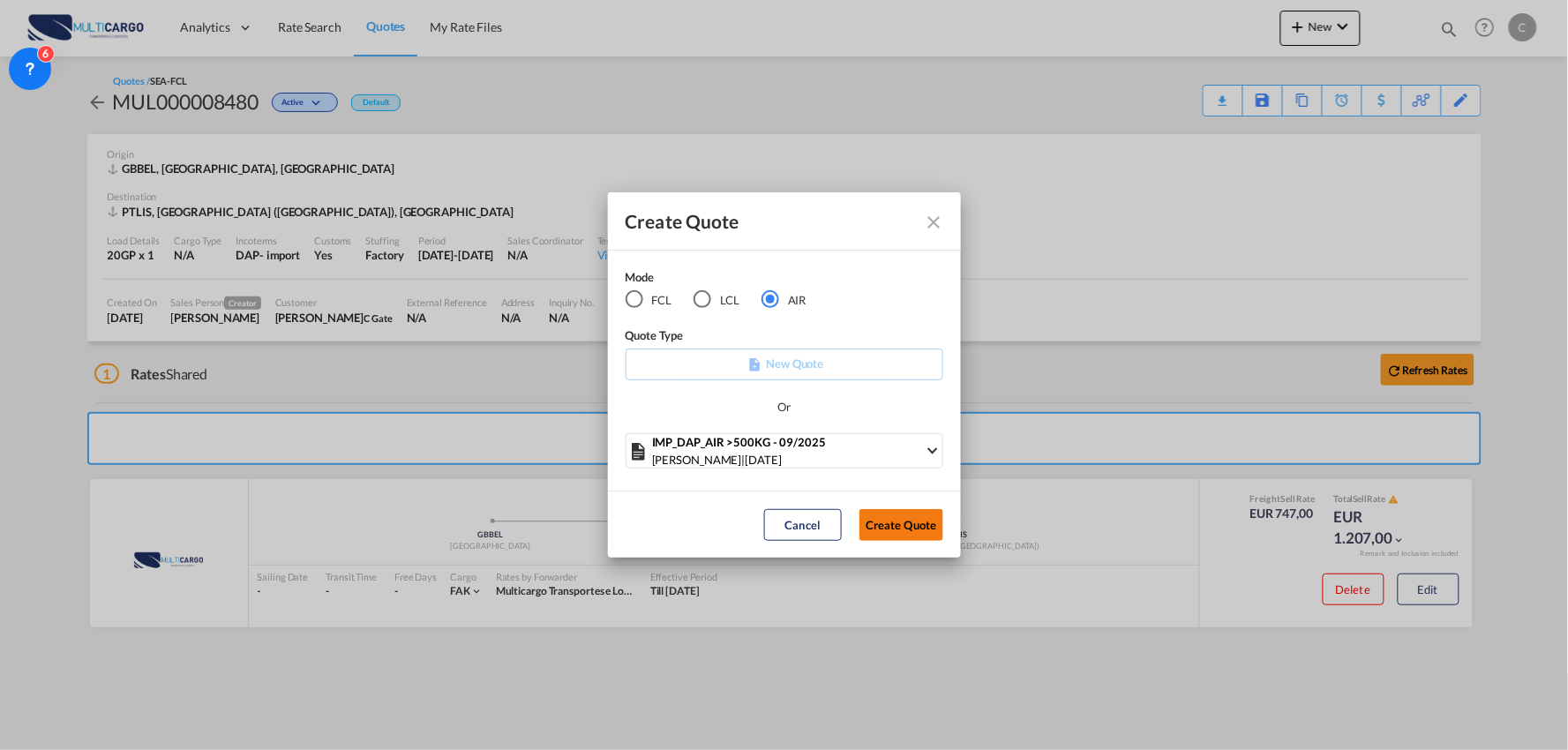
click at [934, 526] on button "Create Quote" at bounding box center [901, 525] width 84 height 32
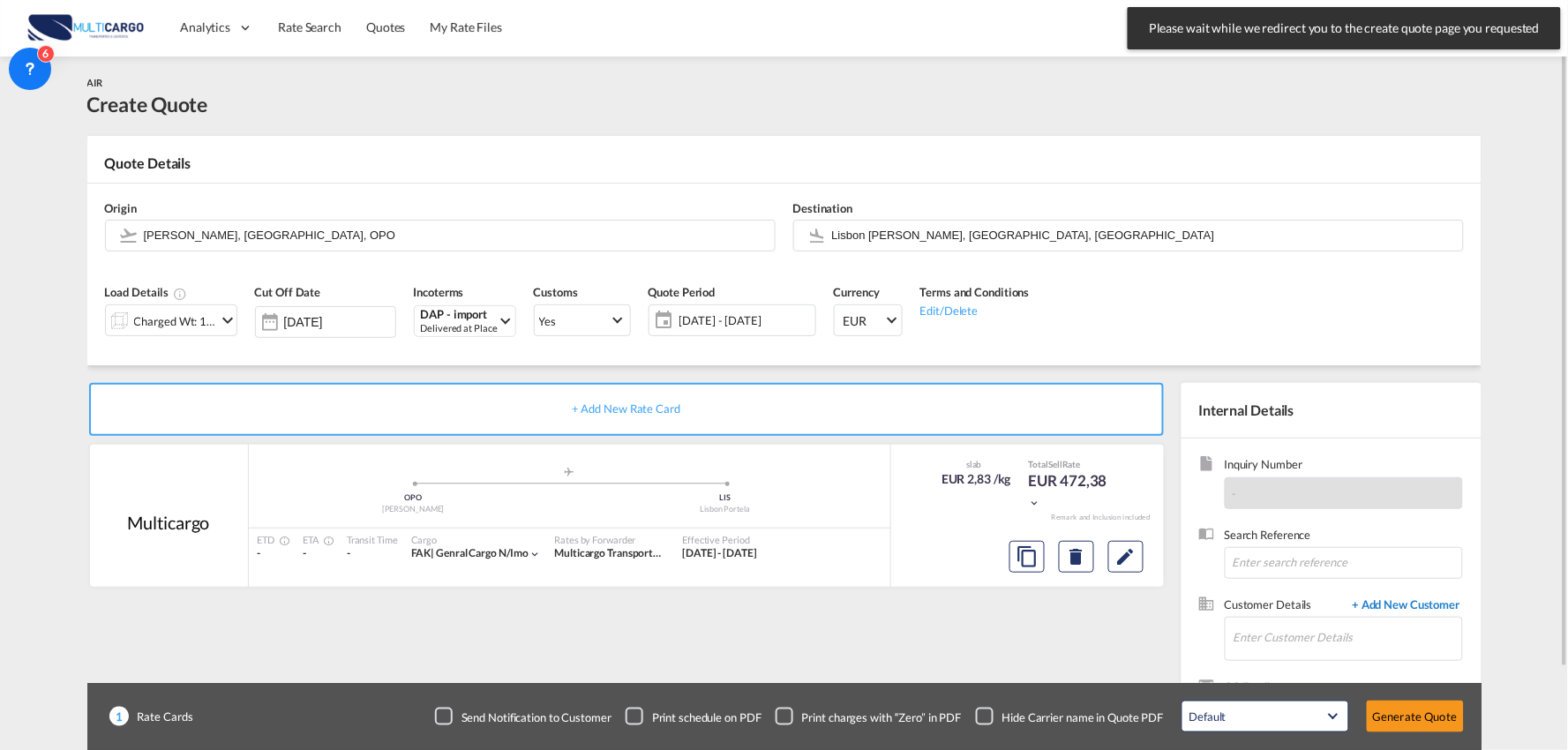
click at [1381, 609] on span "+ Add New Customer" at bounding box center [1402, 606] width 119 height 21
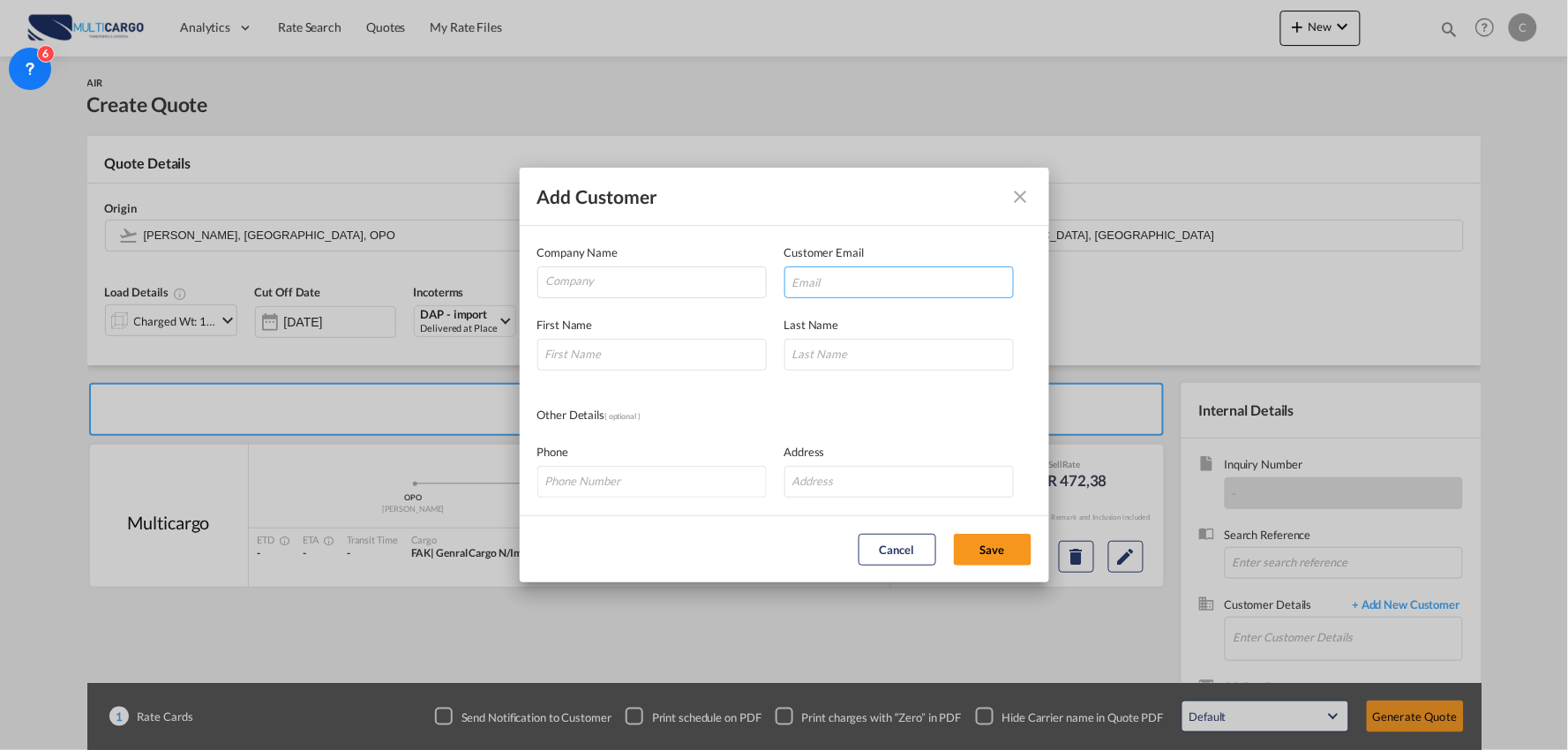
click at [898, 281] on input "Add Customer Company ..." at bounding box center [898, 282] width 229 height 32
paste input "exp@globe-logistics.com>"
type input "exp@globe-logistics.com"
click at [648, 356] on input "Add Customer Company ..." at bounding box center [651, 354] width 229 height 32
type input "sOHAILA"
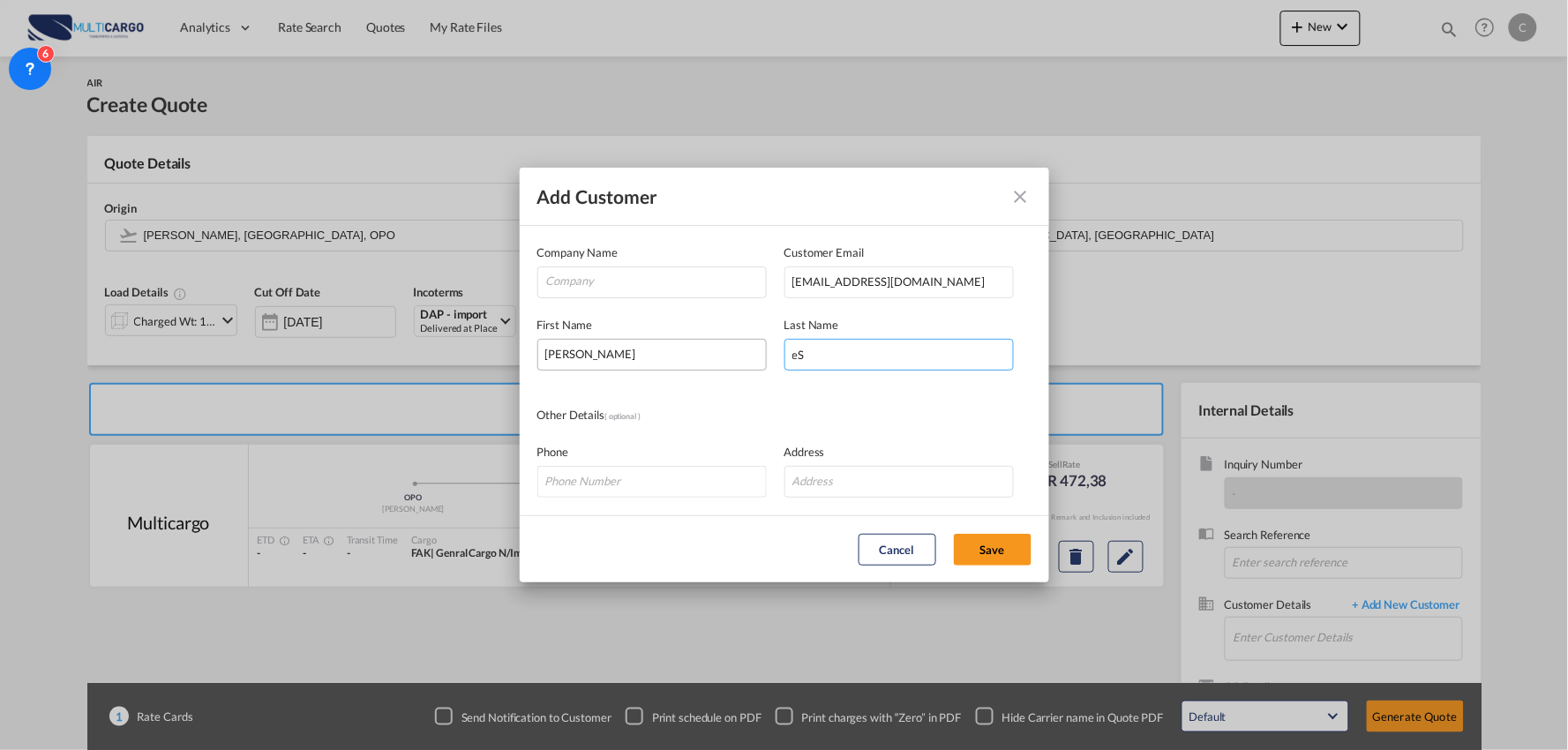
type input "e"
drag, startPoint x: 442, startPoint y: 351, endPoint x: 363, endPoint y: 342, distance: 79.5
click at [364, 344] on div "Add Customer Company Name Customer Email exp@globe-logistics.com First Name sOH…" at bounding box center [784, 375] width 1568 height 750
drag, startPoint x: 401, startPoint y: 349, endPoint x: 338, endPoint y: 348, distance: 63.0
click at [338, 348] on div "Add Customer Company Name Customer Email exp@globe-logistics.com First Name sOH…" at bounding box center [784, 375] width 1568 height 750
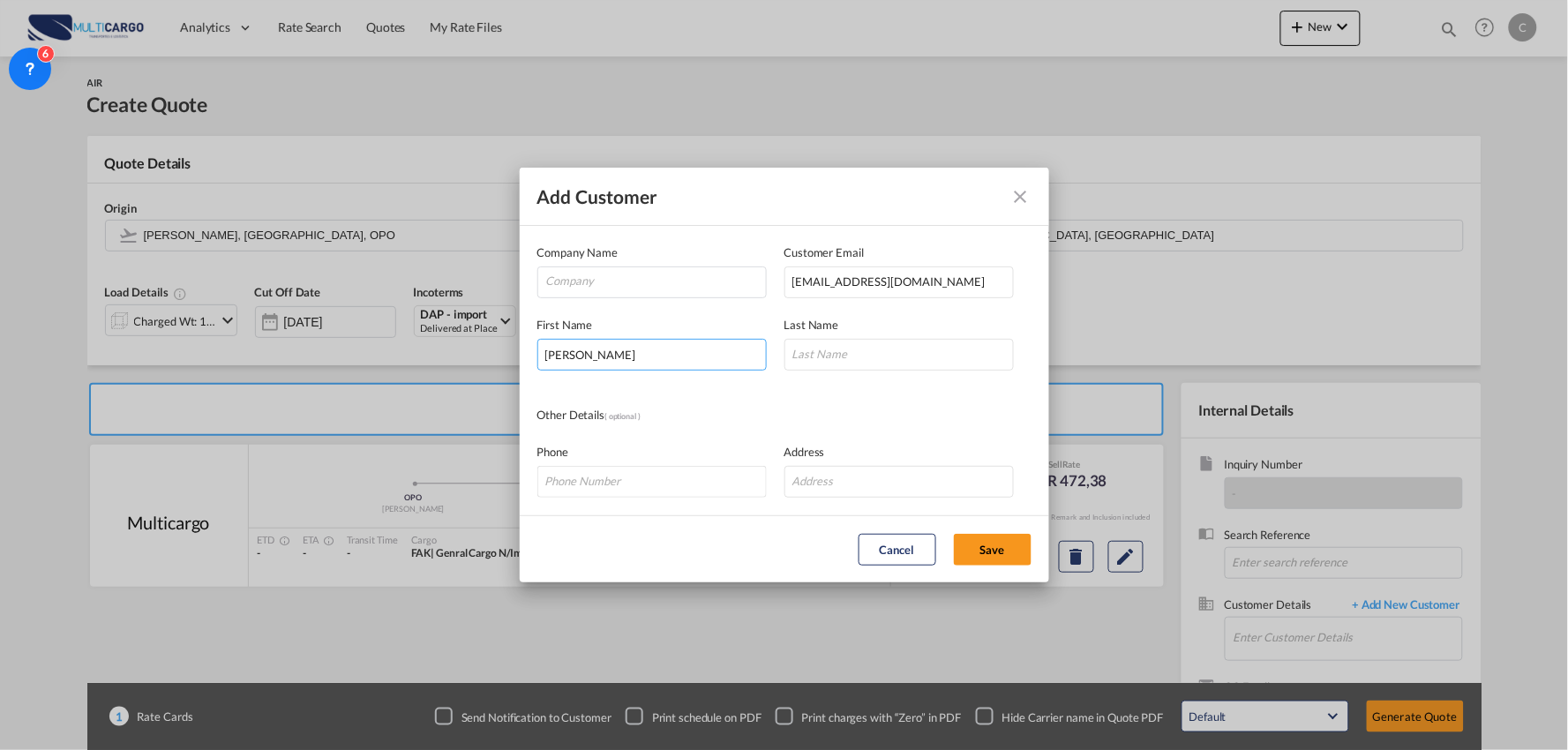
type input "Sohaila"
type input "Essam"
click at [585, 263] on div "Company Name" at bounding box center [661, 270] width 247 height 54
click at [588, 273] on input "Company" at bounding box center [656, 281] width 220 height 26
click at [643, 283] on input "Company" at bounding box center [656, 281] width 220 height 26
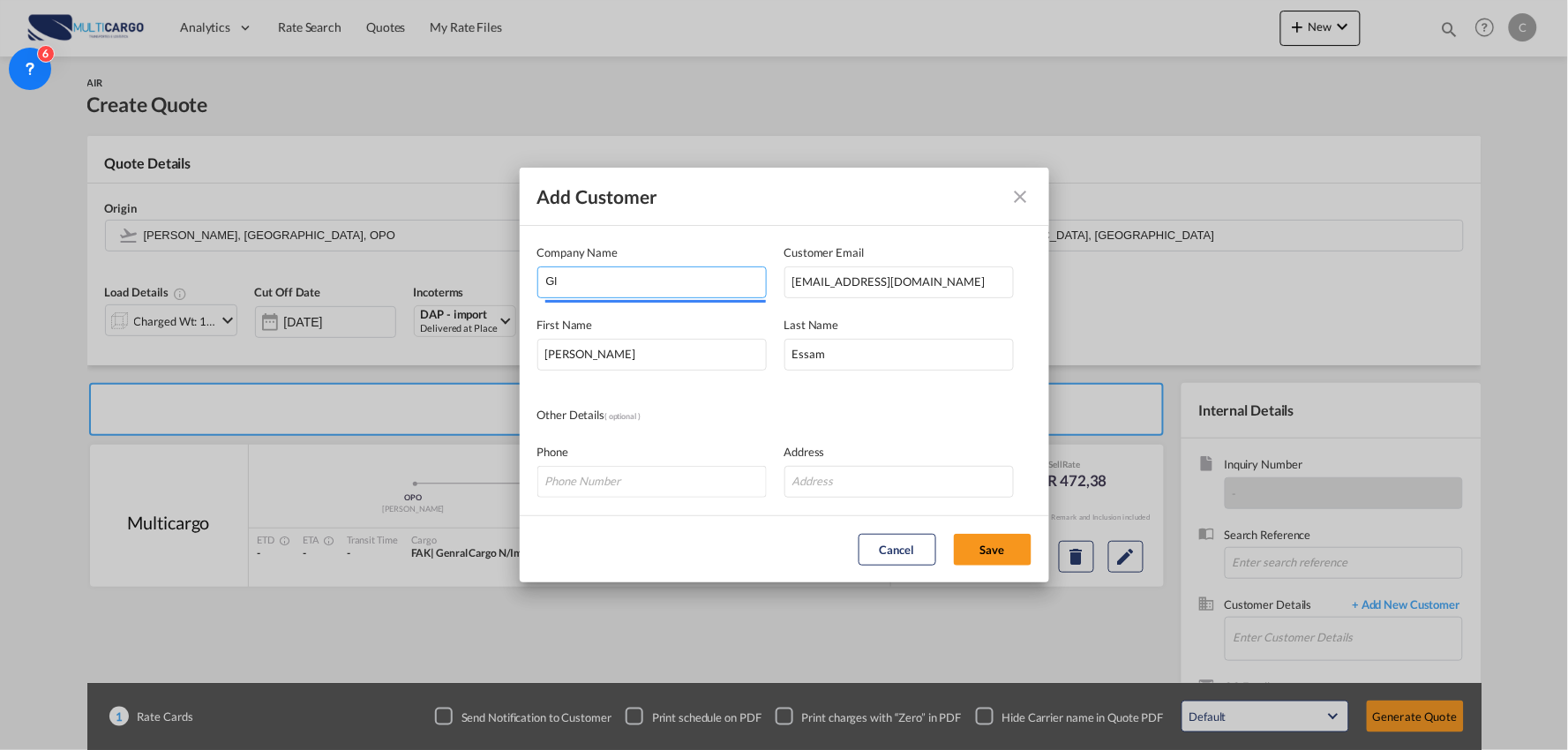
type input "G"
type input "GLOBE-LOGISTICS"
click at [986, 559] on button "Save" at bounding box center [992, 550] width 78 height 32
type input "GLOBE-LOGISTICS, Sohaila Essam, exp@globe-logistics.com"
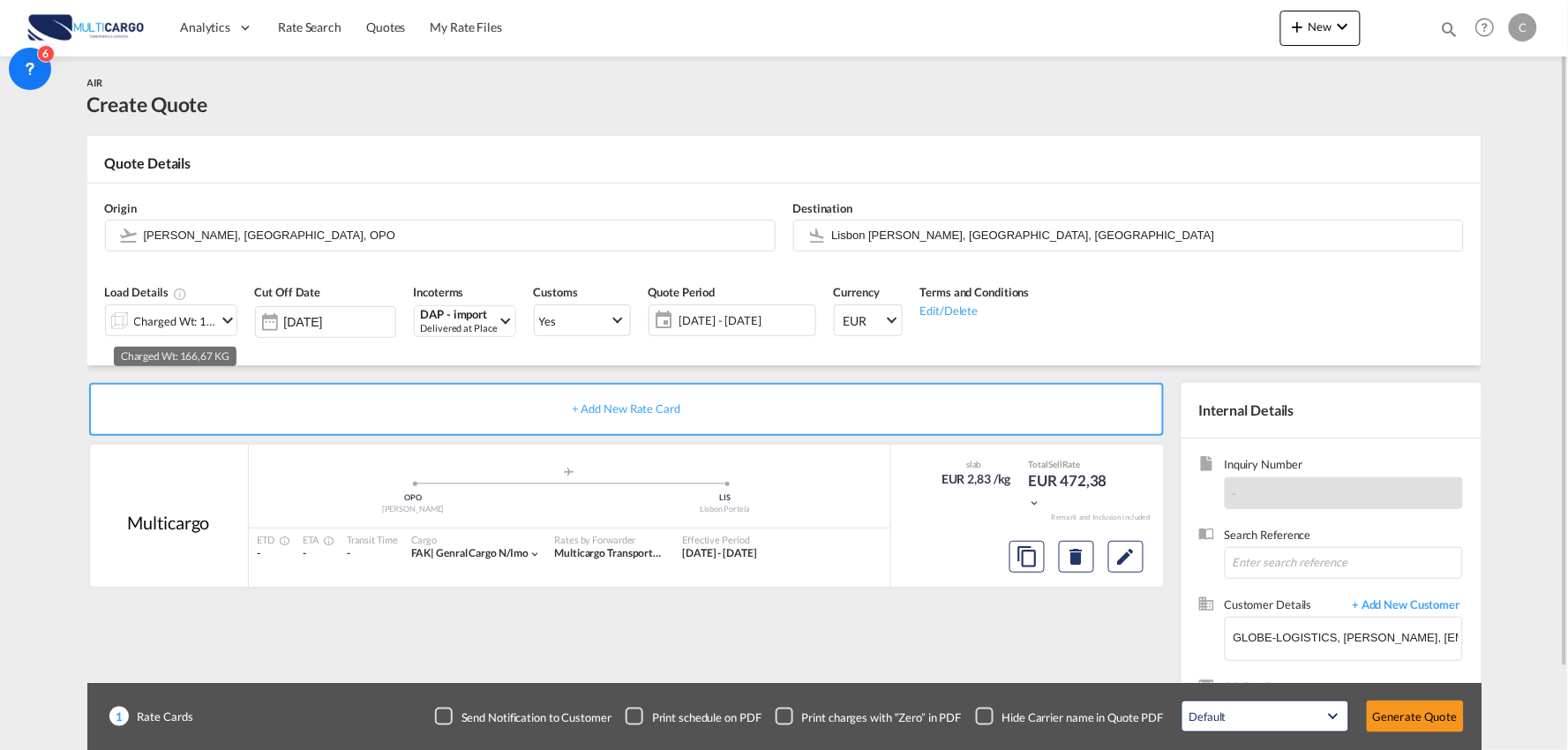
click at [167, 325] on div "Charged Wt: 166,67 KG" at bounding box center [175, 321] width 83 height 24
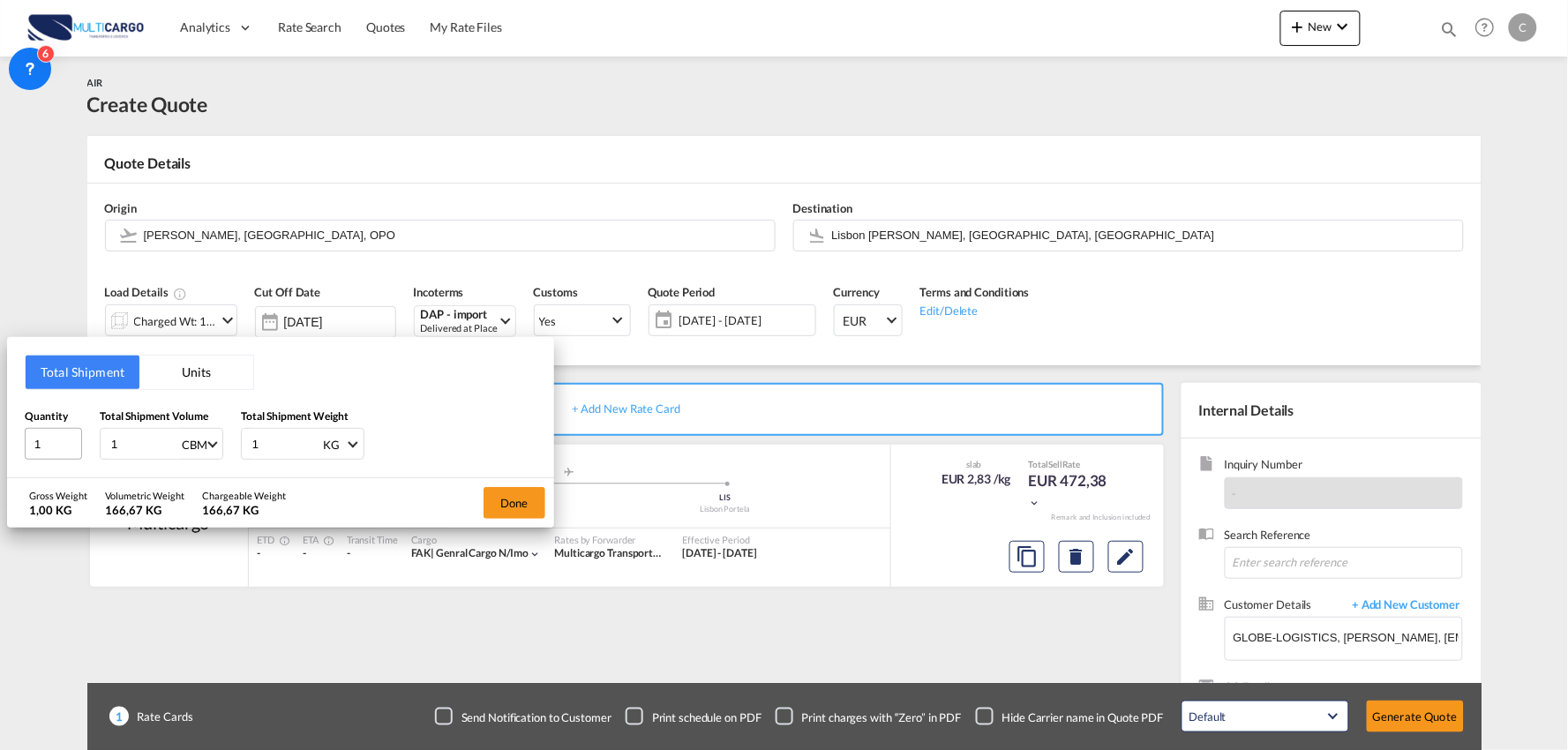
drag, startPoint x: 115, startPoint y: 441, endPoint x: 62, endPoint y: 441, distance: 53.0
click at [62, 441] on div "Quantity 1 Total Shipment Volume 1 CBM CBM CFT KG LB Total Shipment Weight 1 KG…" at bounding box center [280, 434] width 512 height 53
type input "1.753"
drag, startPoint x: 270, startPoint y: 438, endPoint x: 179, endPoint y: 445, distance: 91.3
click at [179, 445] on div "Quantity 1 Total Shipment Volume 1.753 CBM CBM CFT KG LB Total Shipment Weight …" at bounding box center [280, 434] width 512 height 53
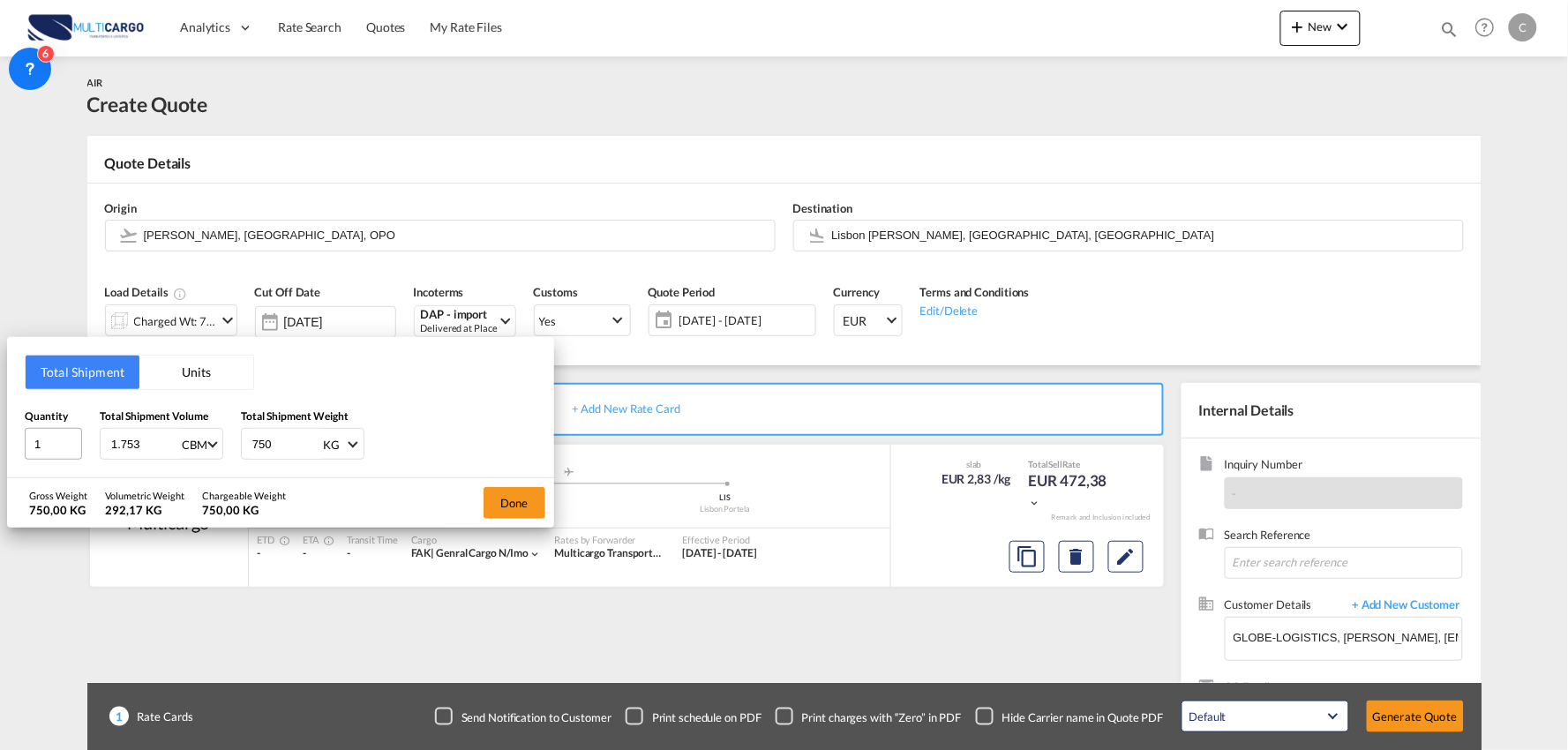
type input "750"
drag, startPoint x: 28, startPoint y: 446, endPoint x: 16, endPoint y: 442, distance: 12.6
click at [21, 444] on div "Total Shipment Units Quantity 1 Total Shipment Volume 1.753 CBM CBM CFT KG LB T…" at bounding box center [281, 407] width 547 height 141
type input "17"
click at [500, 494] on button "Done" at bounding box center [515, 503] width 62 height 32
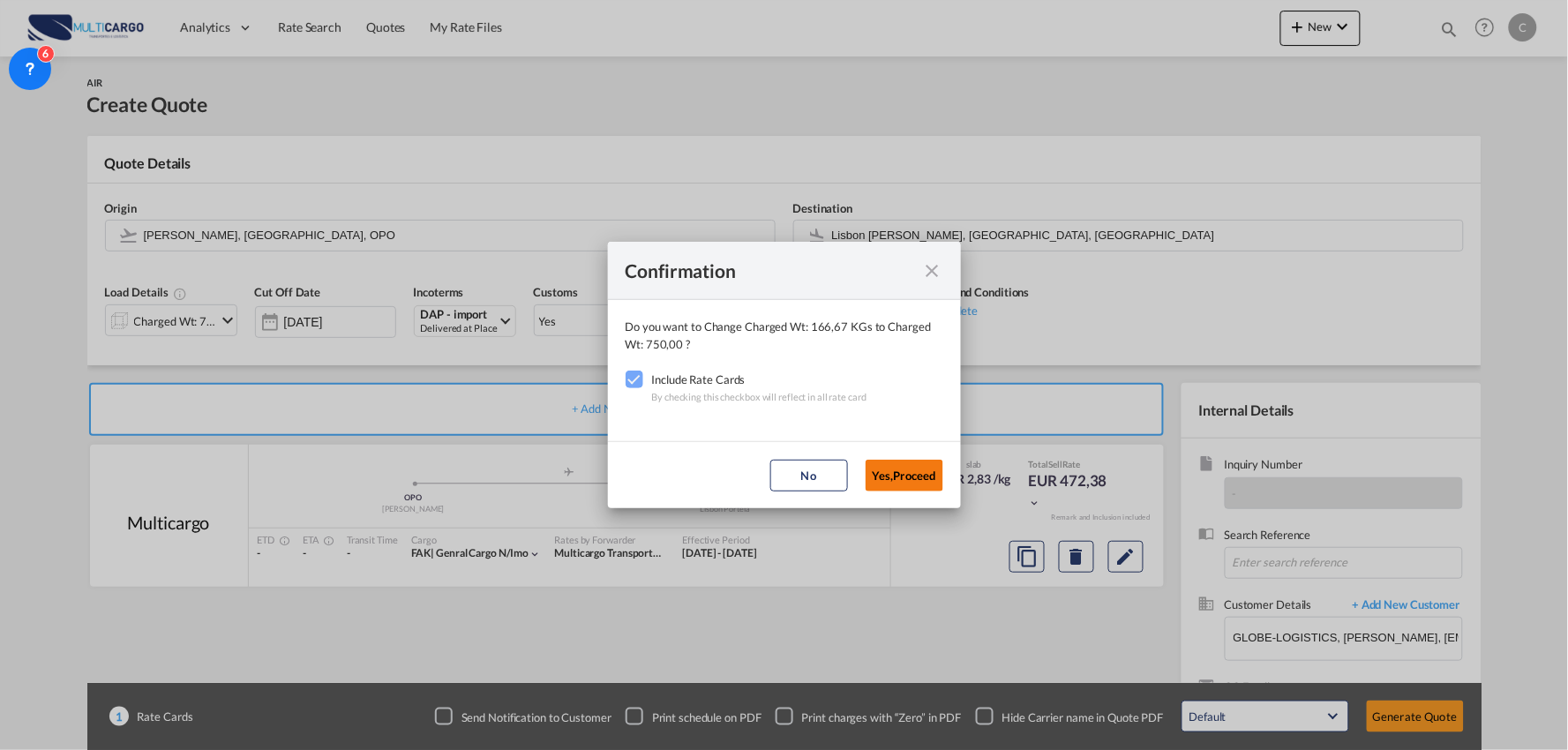
click at [883, 474] on button "Yes,Proceed" at bounding box center [904, 475] width 78 height 32
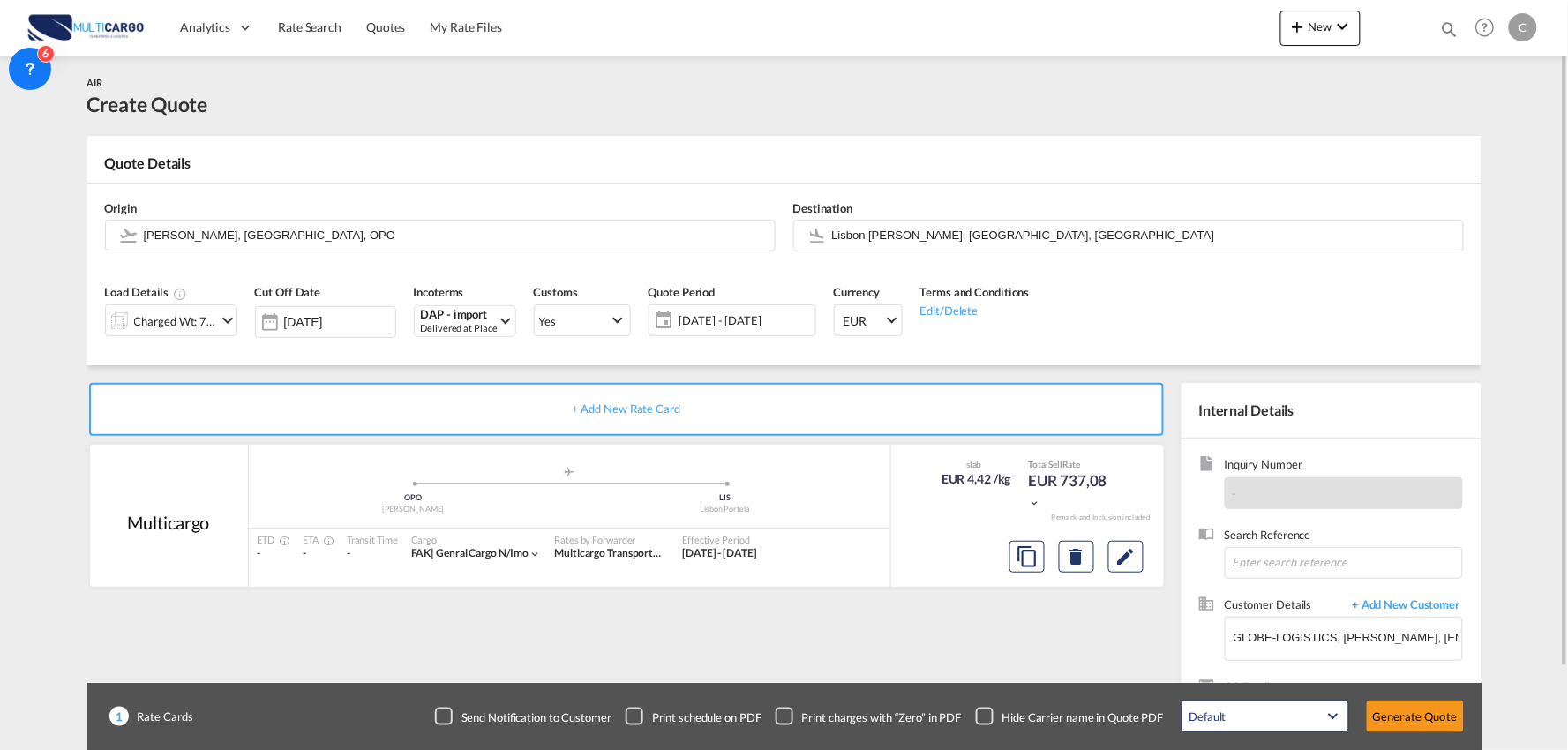
click at [988, 721] on div "Checkbox No Ink" at bounding box center [984, 715] width 18 height 18
click at [269, 224] on input "Francisco de Sá Carneiro, Porto, OPO" at bounding box center [455, 235] width 622 height 31
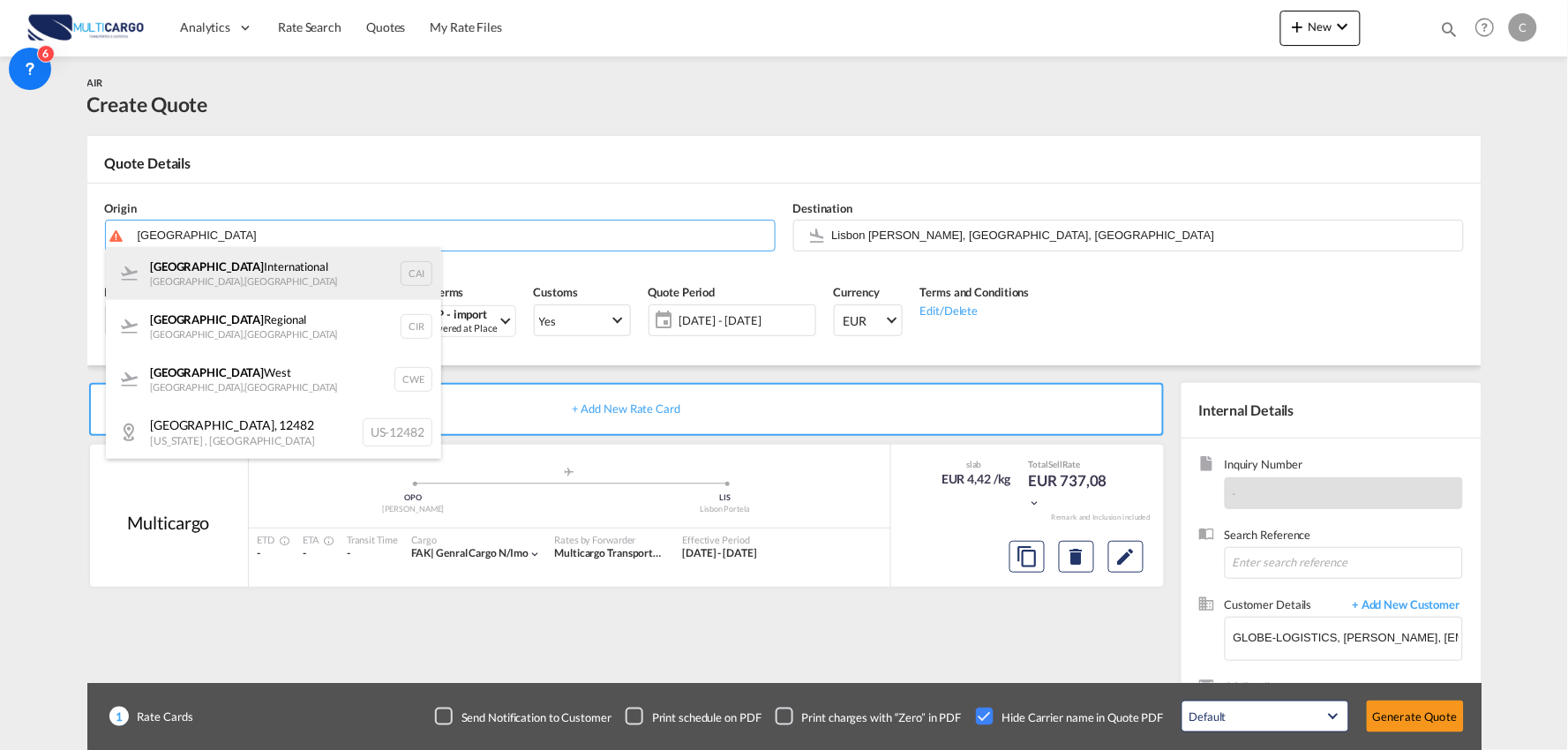
click at [234, 269] on div "Cairo International Cairo , Egypt CAI" at bounding box center [273, 273] width 335 height 53
type input "Cairo International, Cairo, CAI"
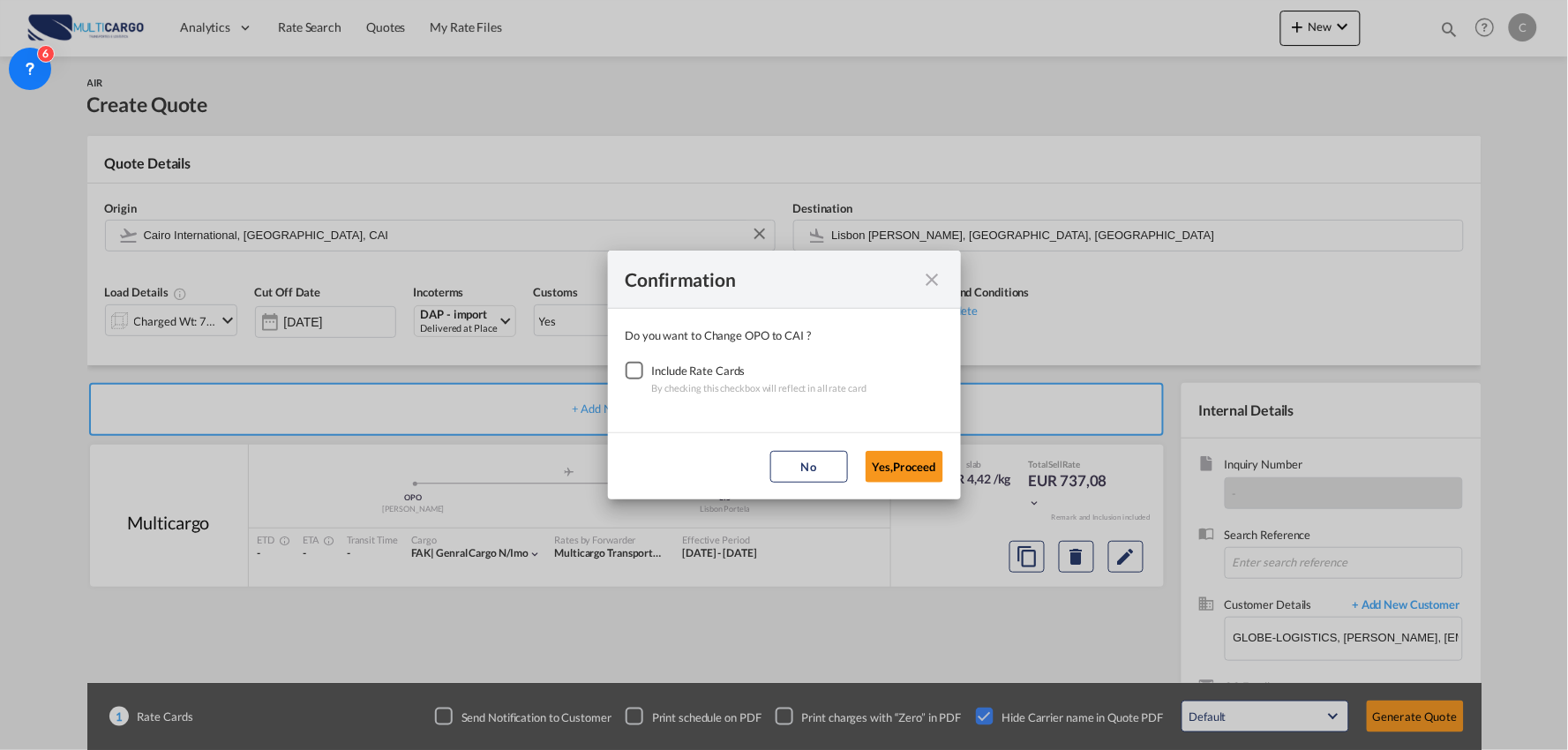
click at [627, 364] on div "Checkbox No Ink" at bounding box center [634, 370] width 18 height 18
click at [878, 461] on button "Yes,Proceed" at bounding box center [904, 467] width 78 height 32
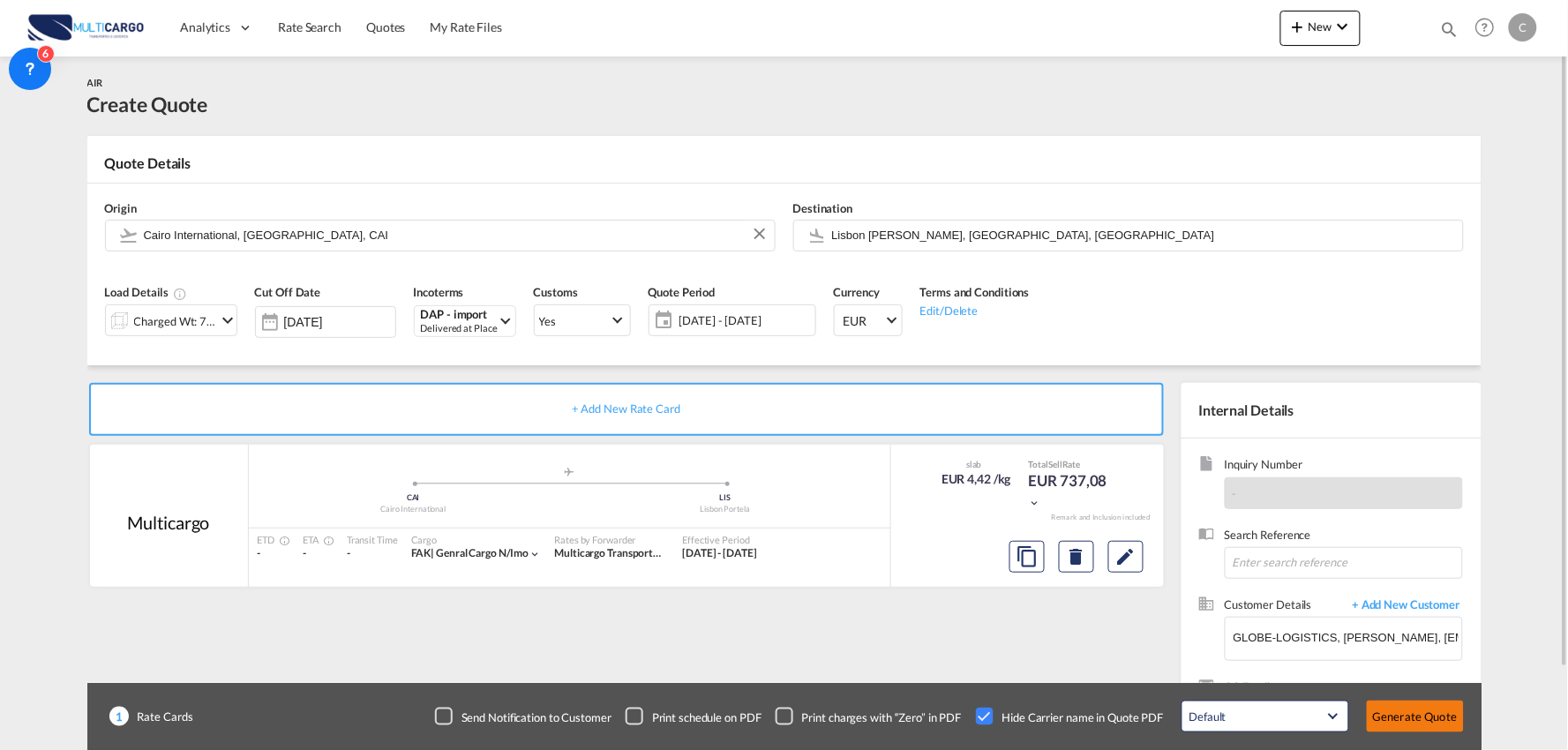
click at [1407, 711] on button "Generate Quote" at bounding box center [1416, 716] width 97 height 32
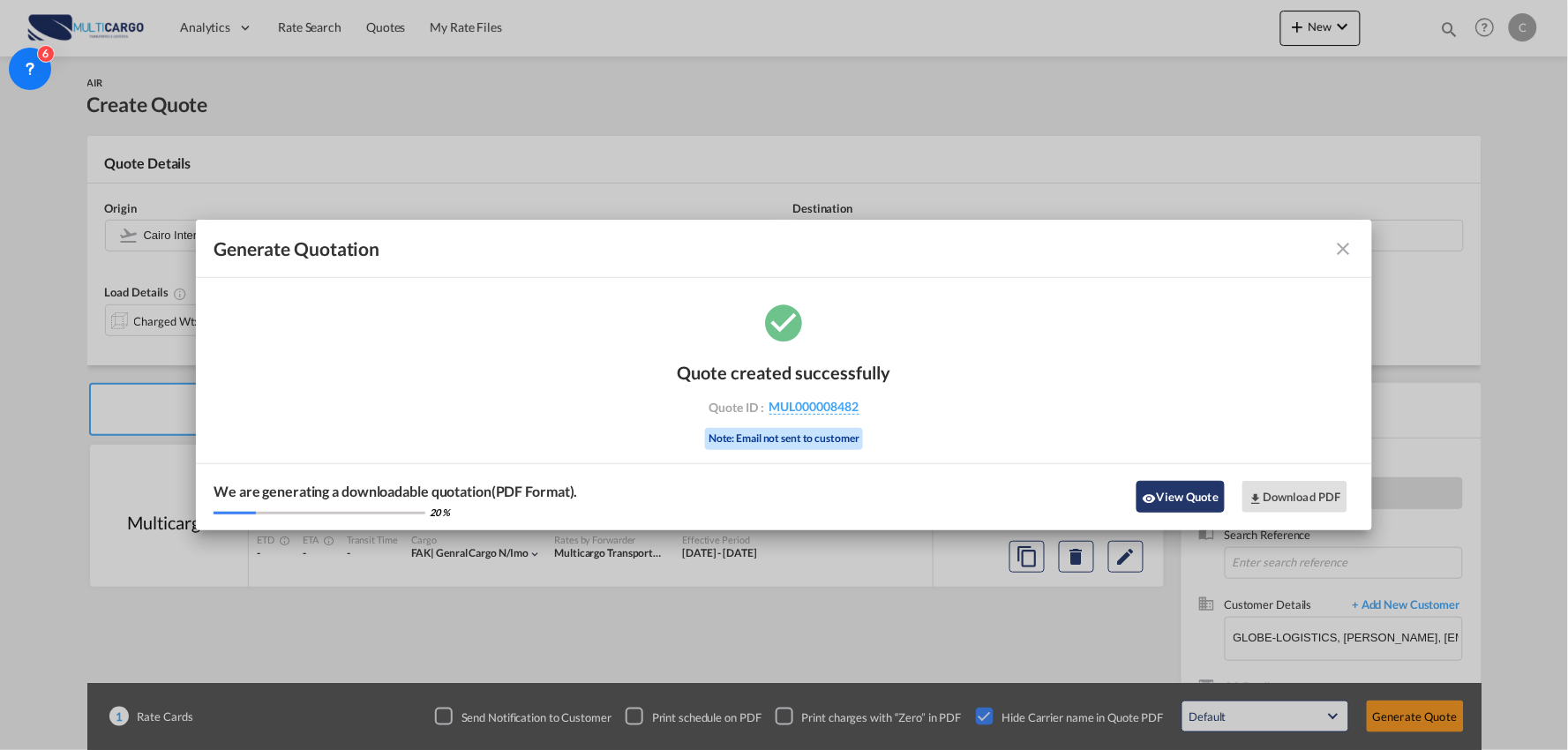
click at [1196, 487] on button "View Quote" at bounding box center [1181, 497] width 88 height 32
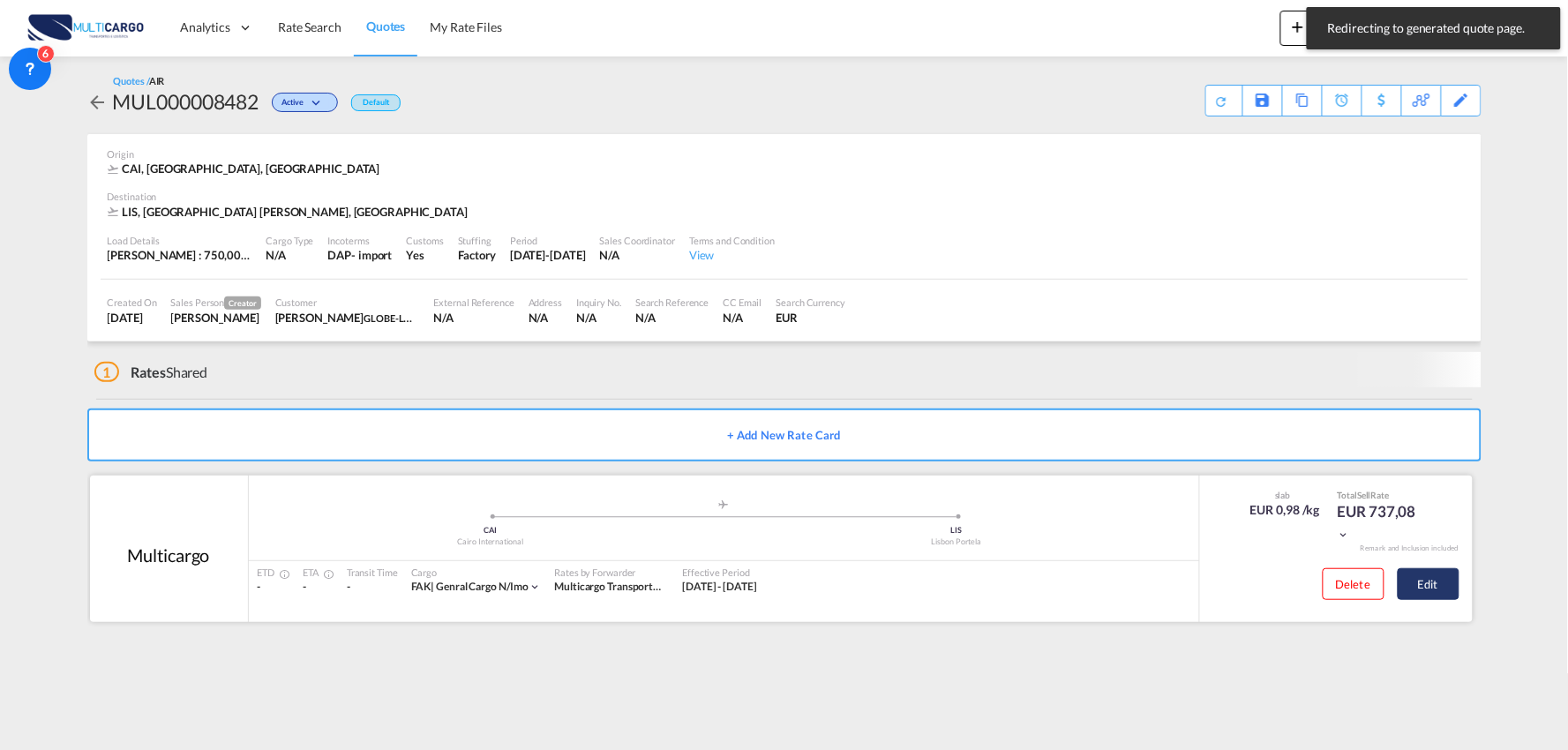
click at [1422, 585] on button "Edit" at bounding box center [1429, 584] width 62 height 32
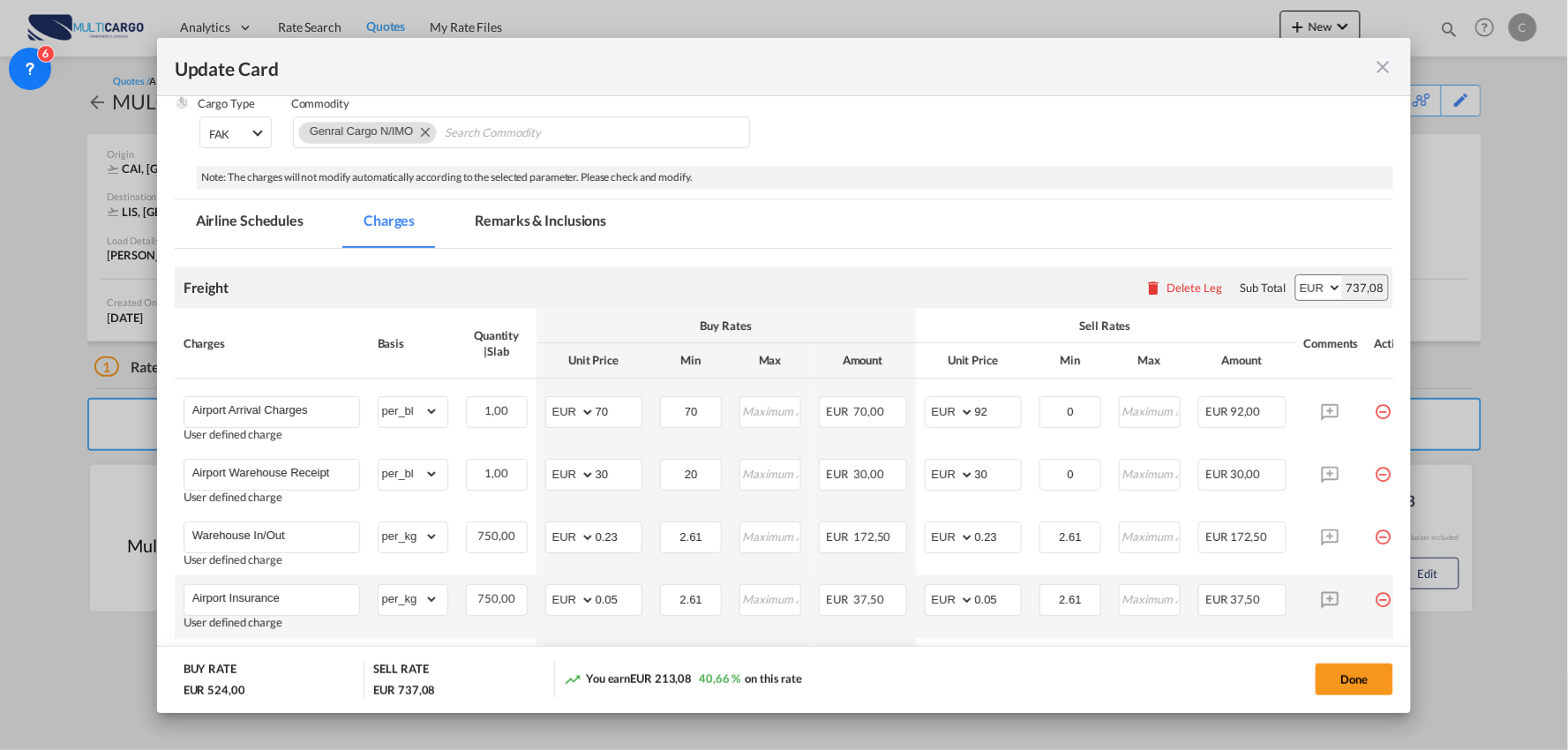
scroll to position [392, 0]
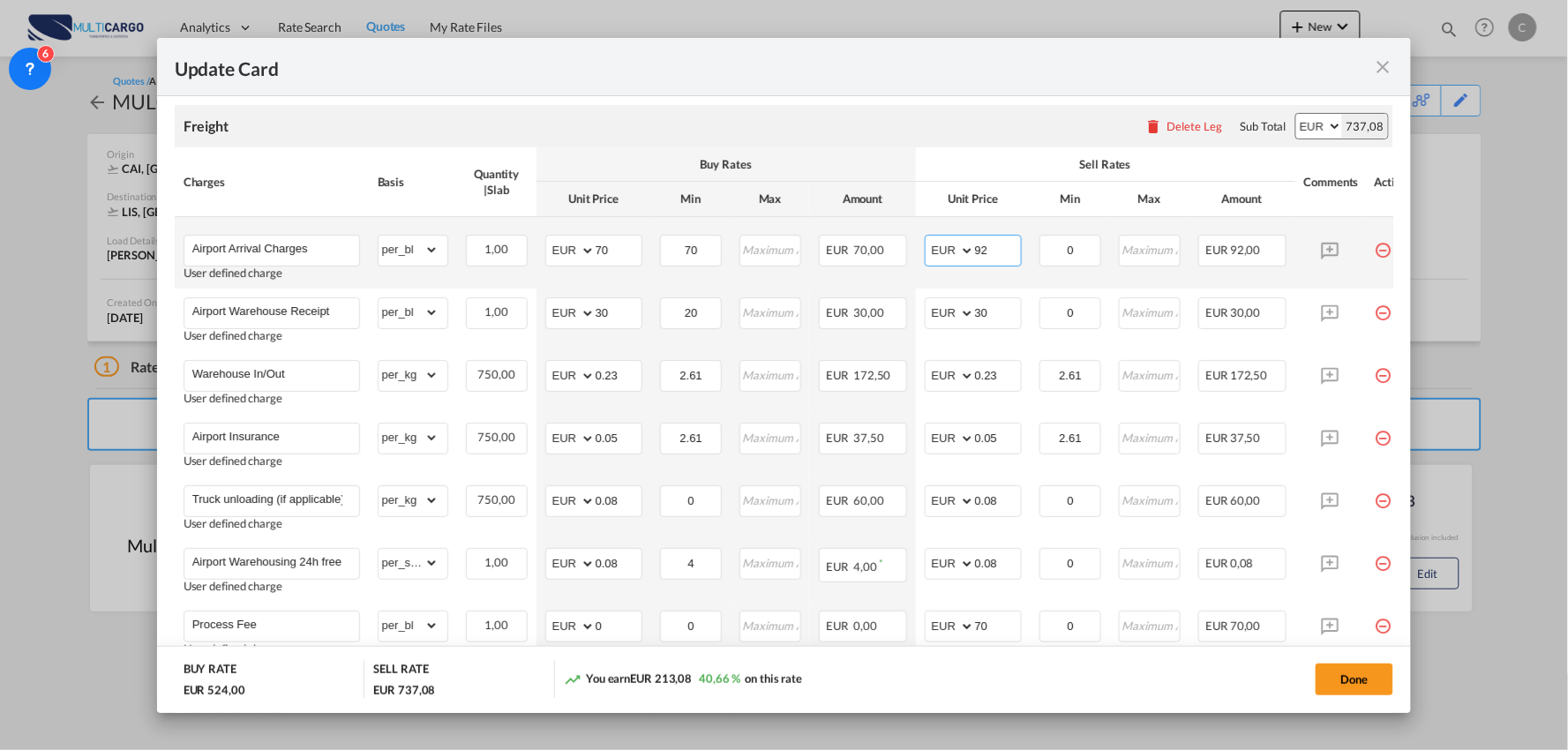
drag, startPoint x: 986, startPoint y: 251, endPoint x: 929, endPoint y: 252, distance: 57.0
click at [930, 252] on md-input-container "AED AFN ALL AMD ANG AOA ARS AUD AWG AZN BAM BBD BDT BGN BHD BIF BMD BND BOB BRL…" at bounding box center [973, 251] width 97 height 32
type input "70"
drag, startPoint x: 976, startPoint y: 148, endPoint x: 988, endPoint y: 174, distance: 28.6
click at [976, 148] on th "Sell Rates" at bounding box center [1105, 164] width 379 height 35
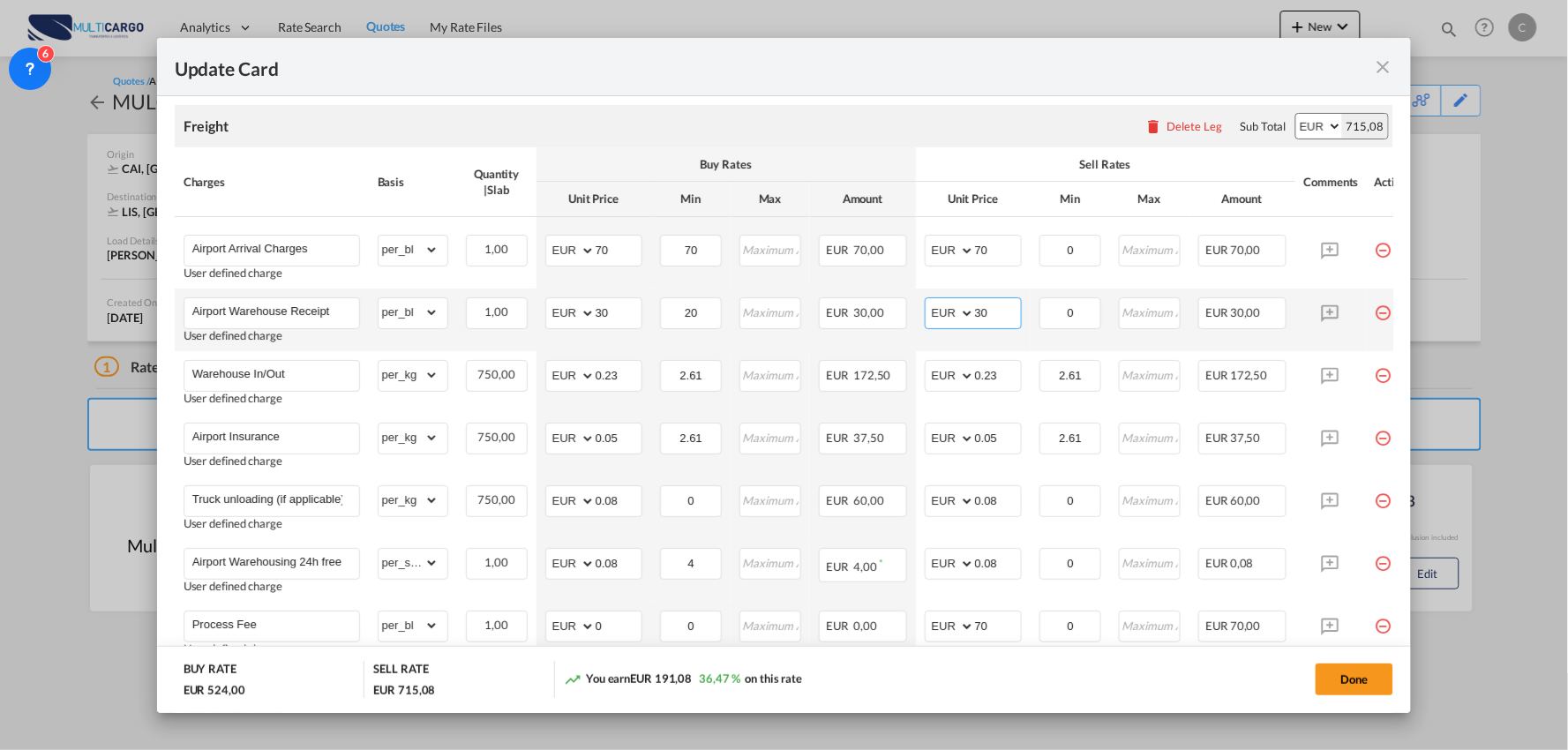
drag, startPoint x: 995, startPoint y: 323, endPoint x: 938, endPoint y: 324, distance: 57.0
click at [947, 324] on md-input-container "AED AFN ALL AMD ANG AOA ARS AUD AWG AZN BAM BBD BDT BGN BHD BIF BMD BND BOB BRL…" at bounding box center [973, 313] width 97 height 32
type input "50"
click at [967, 91] on div "Update Card" at bounding box center [784, 67] width 1255 height 58
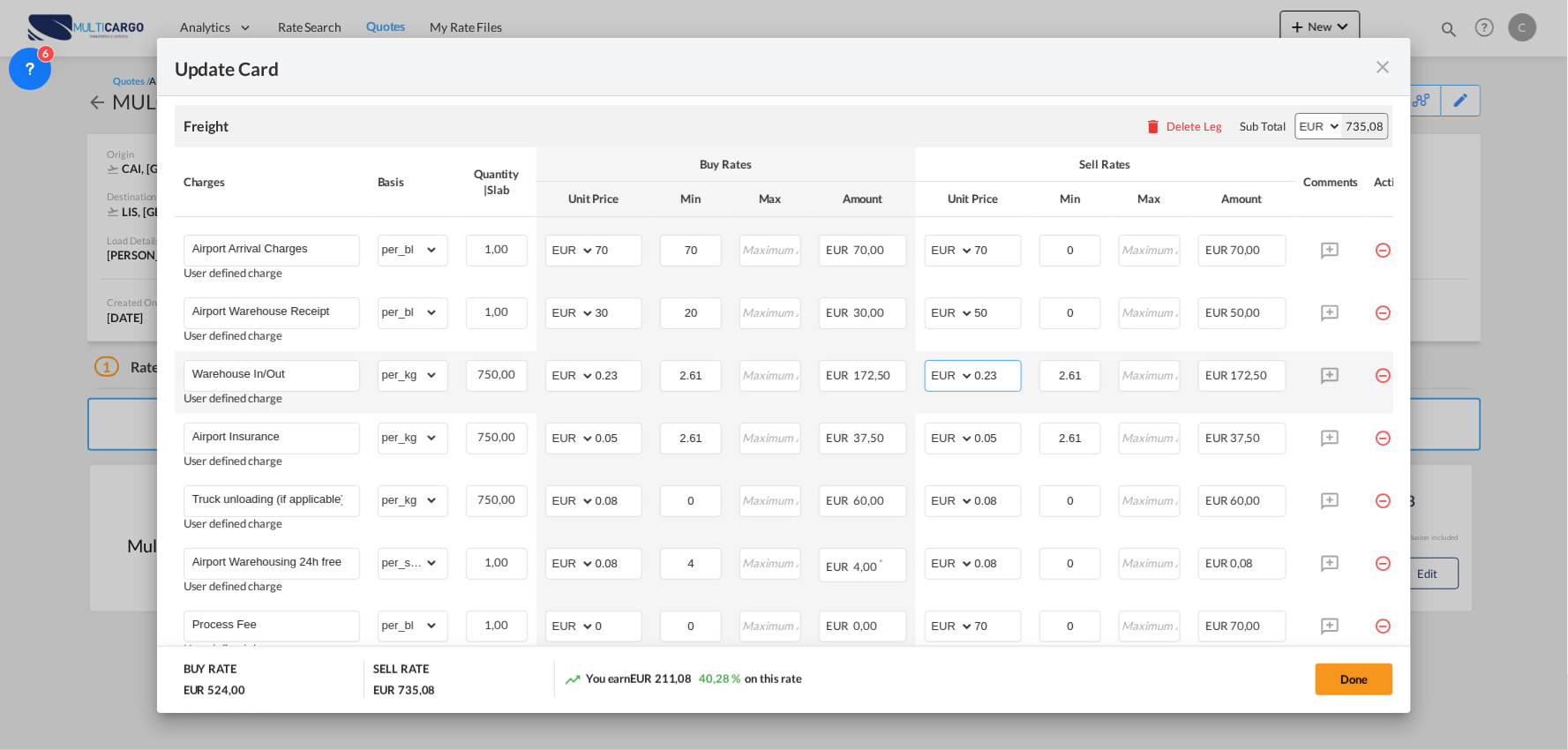
click at [1009, 376] on input "0.23" at bounding box center [997, 374] width 46 height 26
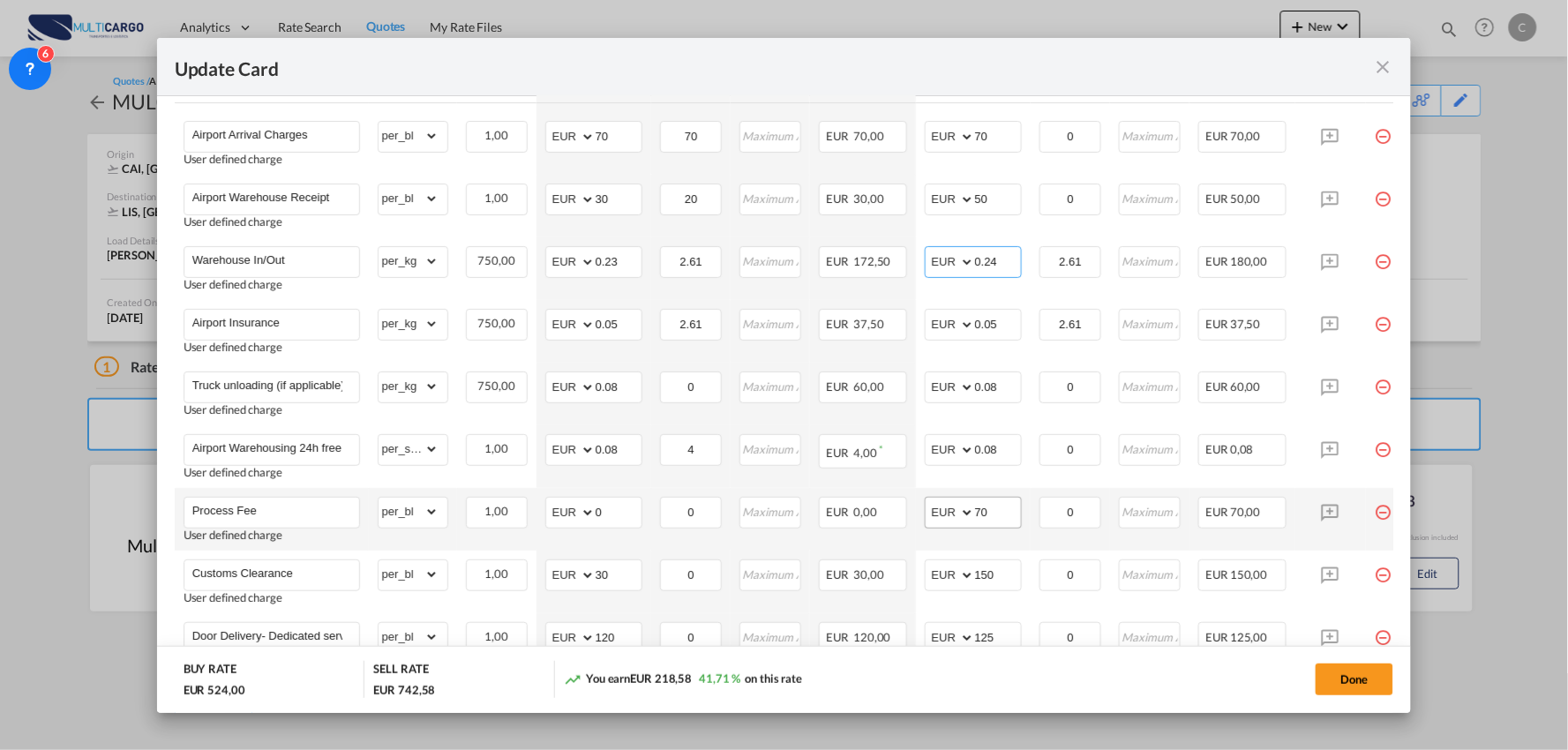
scroll to position [587, 0]
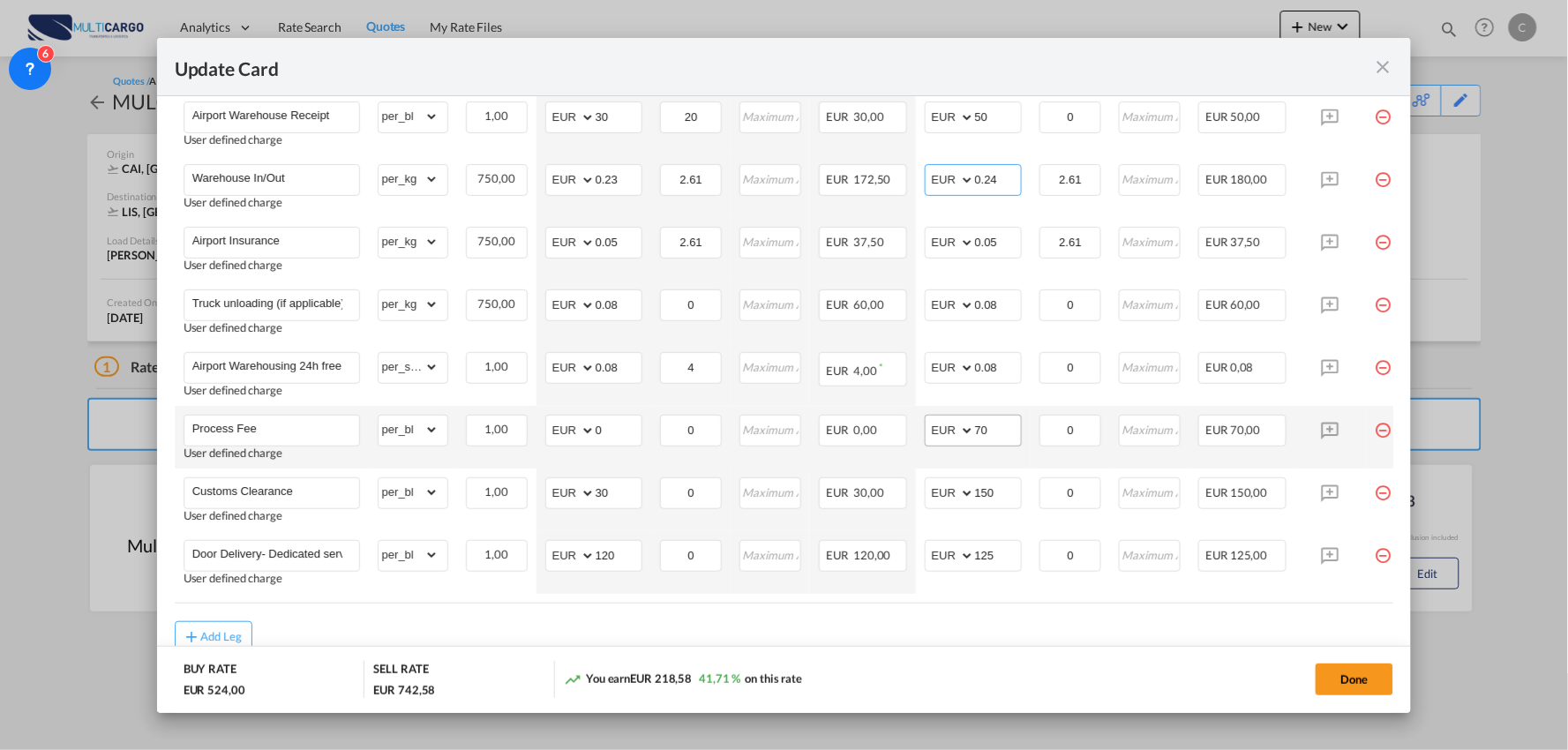
type input "0.24"
drag, startPoint x: 1006, startPoint y: 425, endPoint x: 860, endPoint y: 436, distance: 146.4
click at [860, 436] on tr "Process Fee User defined charge Please Enter Already Exists gross_weight volume…" at bounding box center [800, 437] width 1250 height 63
type input "90"
click at [955, 651] on md-dialog-actions "BUY RATE EUR 524,00 SELL RATE EUR 762,58 You earn EUR 238,58 45,53 % on this ra…" at bounding box center [784, 679] width 1255 height 67
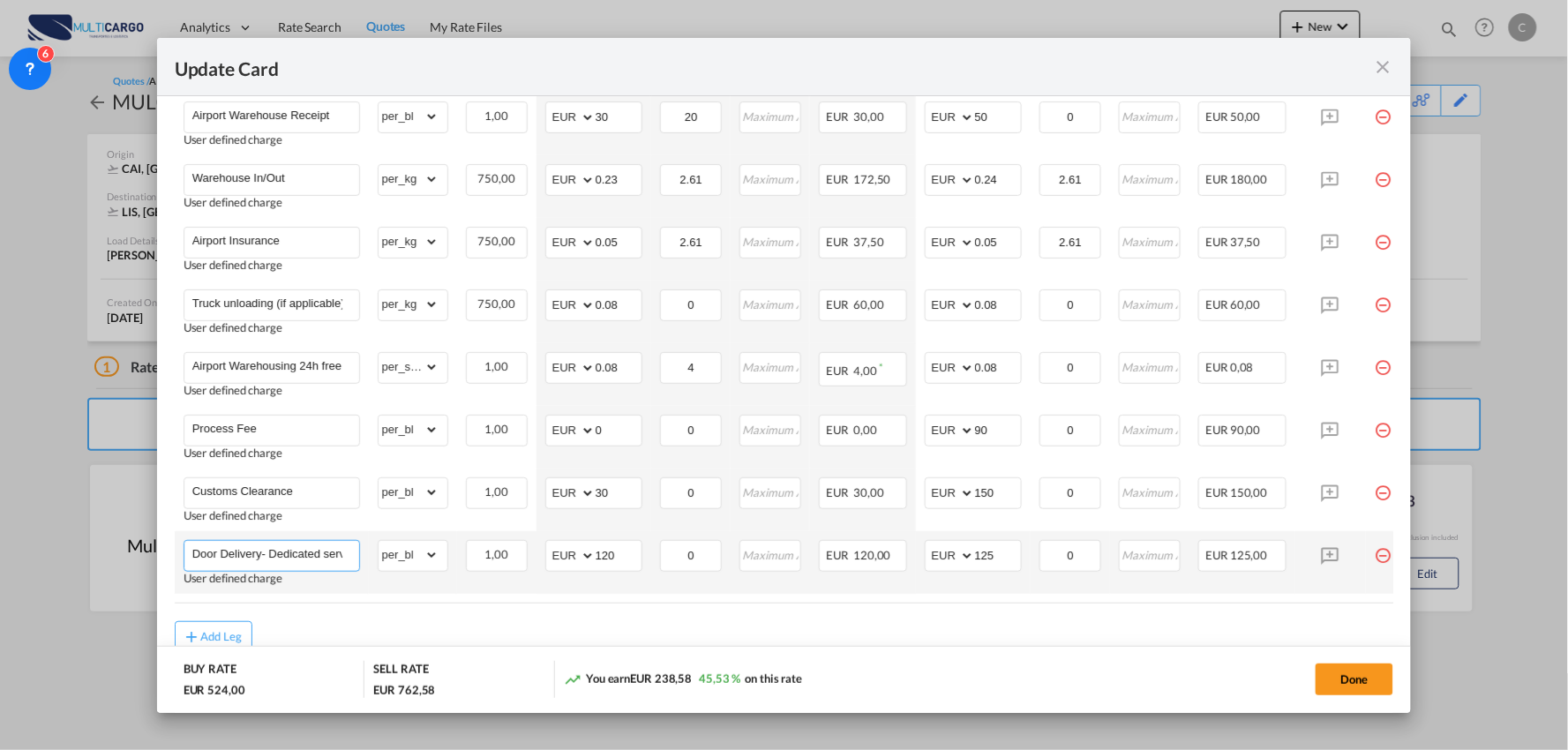
click at [319, 556] on input "Door Delivery- Dedicated service" at bounding box center [276, 554] width 167 height 26
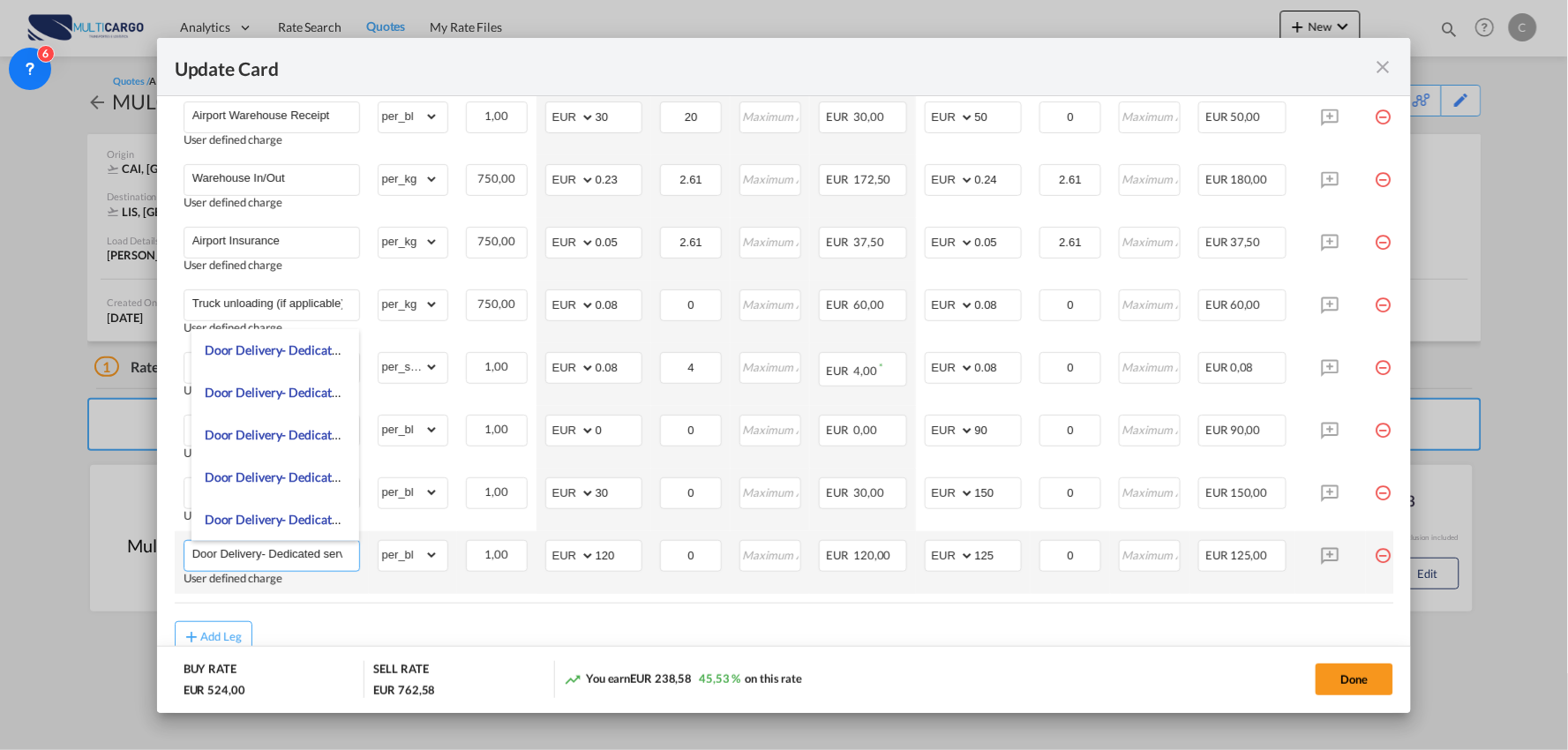
click at [277, 557] on input "Door Delivery- Dedicated service" at bounding box center [276, 554] width 167 height 26
drag, startPoint x: 265, startPoint y: 552, endPoint x: 659, endPoint y: 549, distance: 394.0
click at [659, 549] on tr "Door Delivery- Dedicated service User defined charge Please Enter Already Exist…" at bounding box center [800, 562] width 1250 height 63
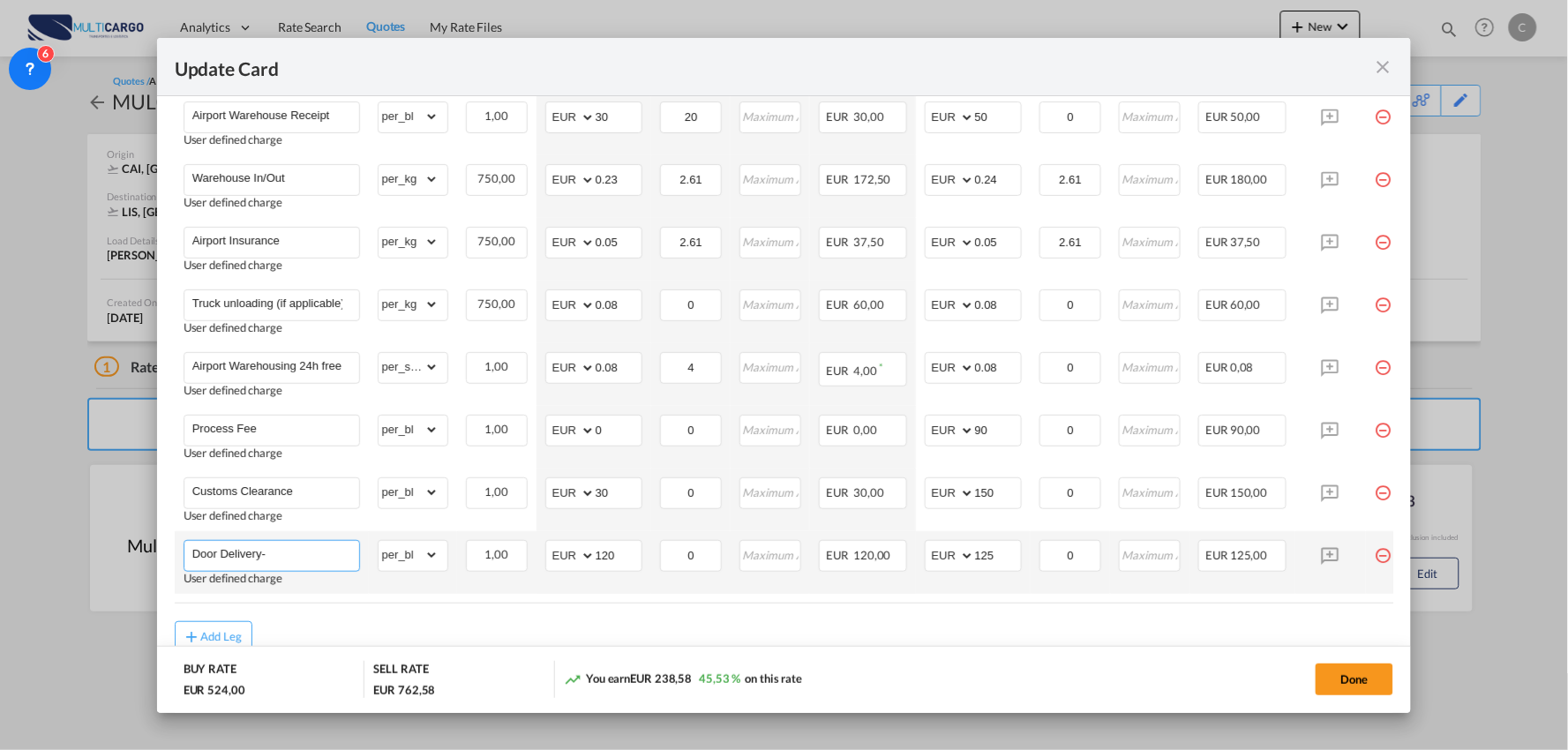
scroll to position [0, 0]
type input "Door Delivery"
drag, startPoint x: 1002, startPoint y: 555, endPoint x: 877, endPoint y: 555, distance: 125.0
click at [877, 555] on tr "Door Delivery Adding a user defined charge Please Enter Already Exists gross_we…" at bounding box center [800, 562] width 1250 height 63
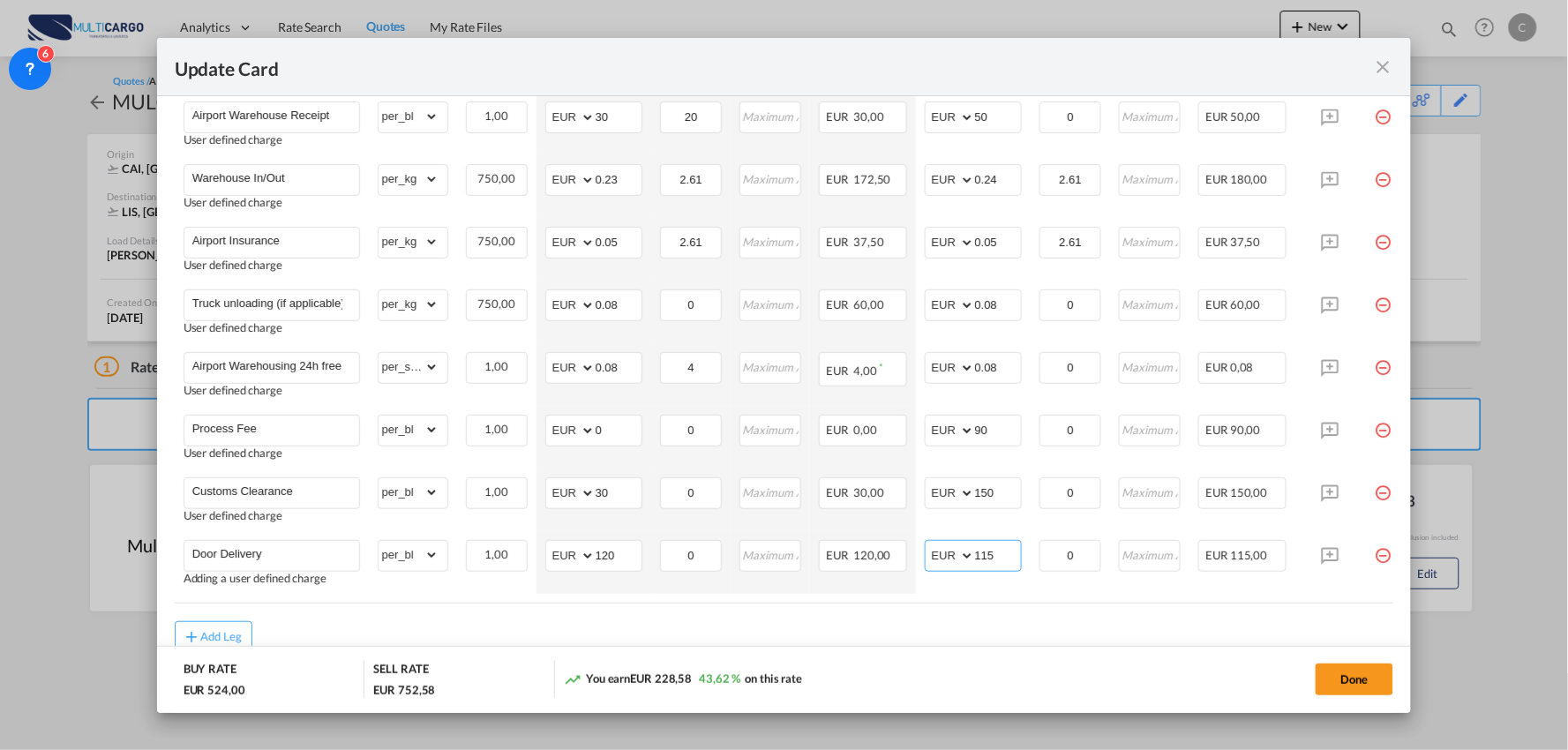
type input "115"
click at [708, 617] on air-lcl-rate-modification "Freight Please enter leg name Leg Name Already Exists Delete Leg Sub Total AED …" at bounding box center [784, 272] width 1219 height 761
drag, startPoint x: 628, startPoint y: 549, endPoint x: 473, endPoint y: 556, distance: 155.2
click at [473, 556] on tr "Door Delivery Adding a user defined charge Please Enter Already Exists gross_we…" at bounding box center [800, 562] width 1250 height 63
type input "70"
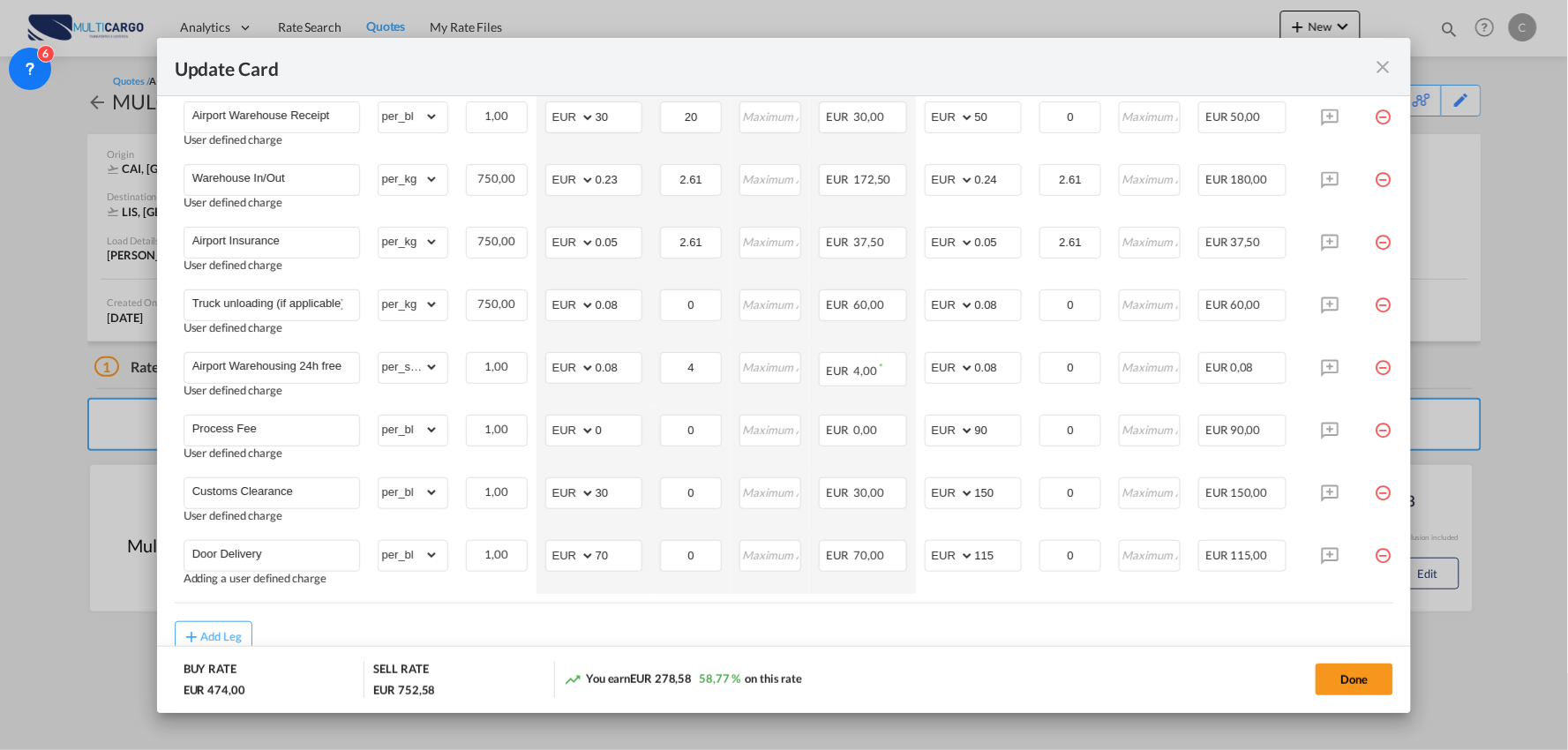
click at [1047, 617] on air-lcl-rate-modification "Freight Please enter leg name Leg Name Already Exists Delete Leg Sub Total AED …" at bounding box center [784, 272] width 1219 height 761
drag, startPoint x: 998, startPoint y: 558, endPoint x: 988, endPoint y: 557, distance: 10.0
click at [988, 557] on input "115" at bounding box center [997, 554] width 46 height 26
click at [998, 550] on input "115" at bounding box center [997, 554] width 46 height 26
drag, startPoint x: 1006, startPoint y: 551, endPoint x: 902, endPoint y: 552, distance: 104.0
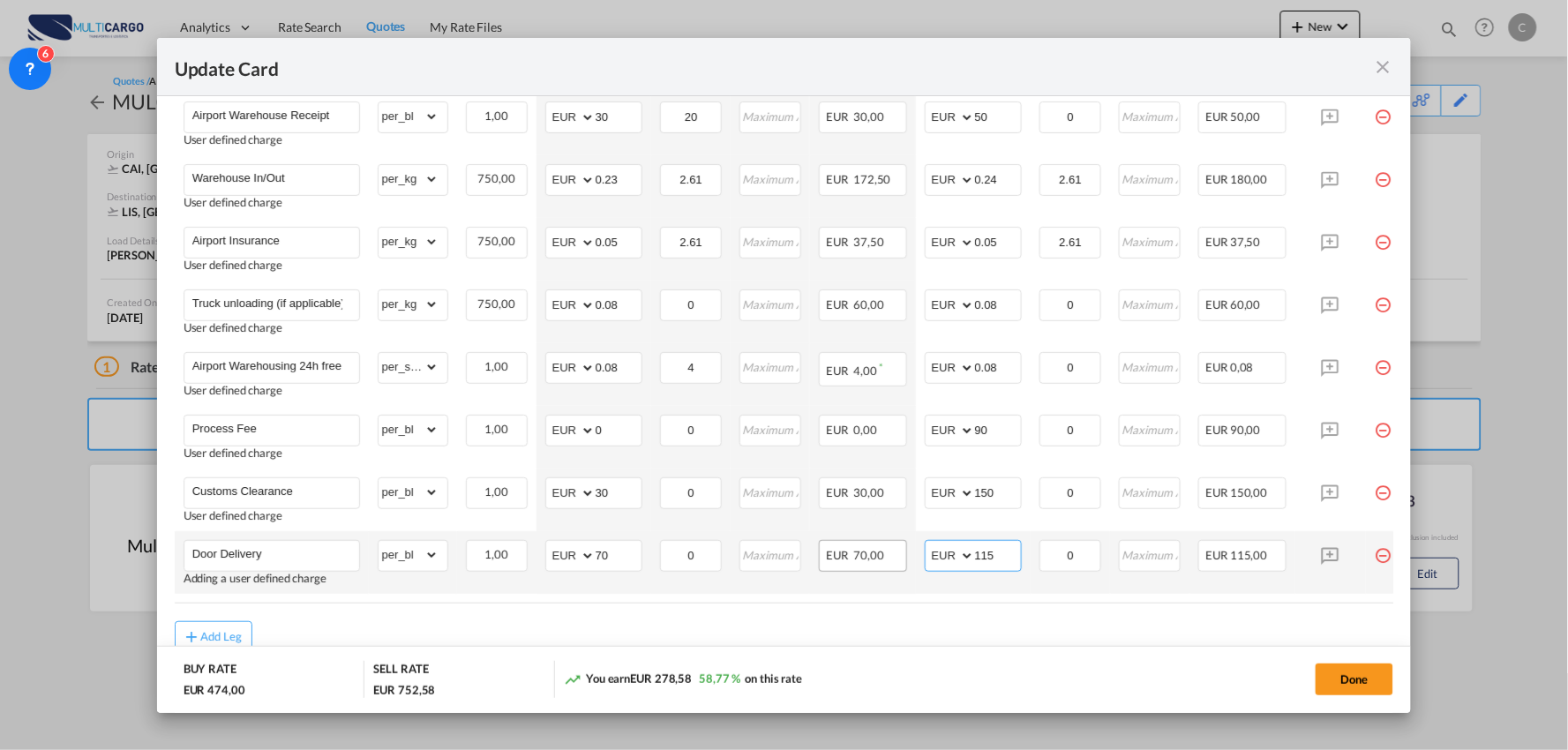
click at [902, 552] on tr "Door Delivery Adding a user defined charge Please Enter Already Exists gross_we…" at bounding box center [800, 562] width 1250 height 63
type input "125"
click at [1090, 637] on div "Add Leg" at bounding box center [784, 637] width 1219 height 32
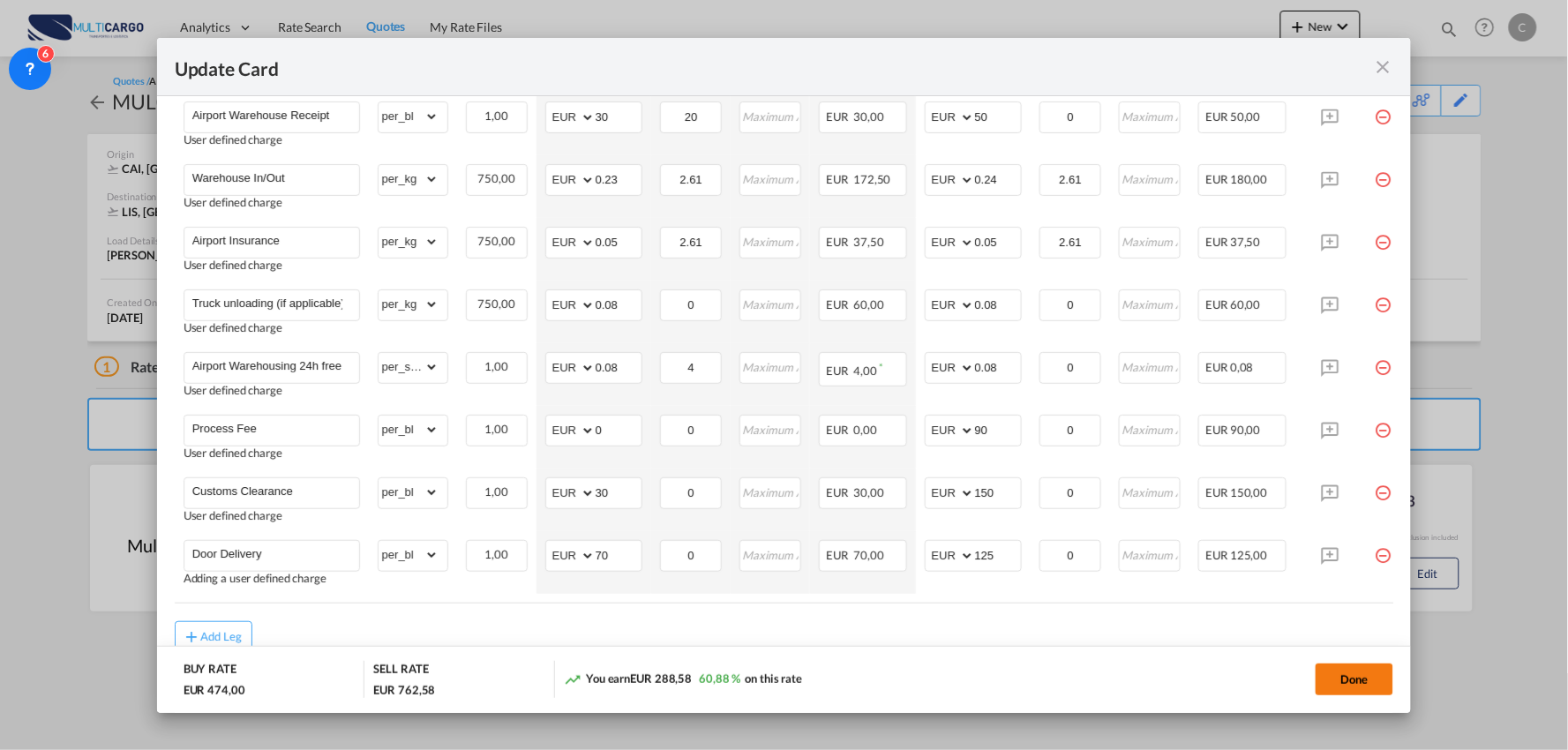
click at [1347, 672] on button "Done" at bounding box center [1354, 679] width 78 height 32
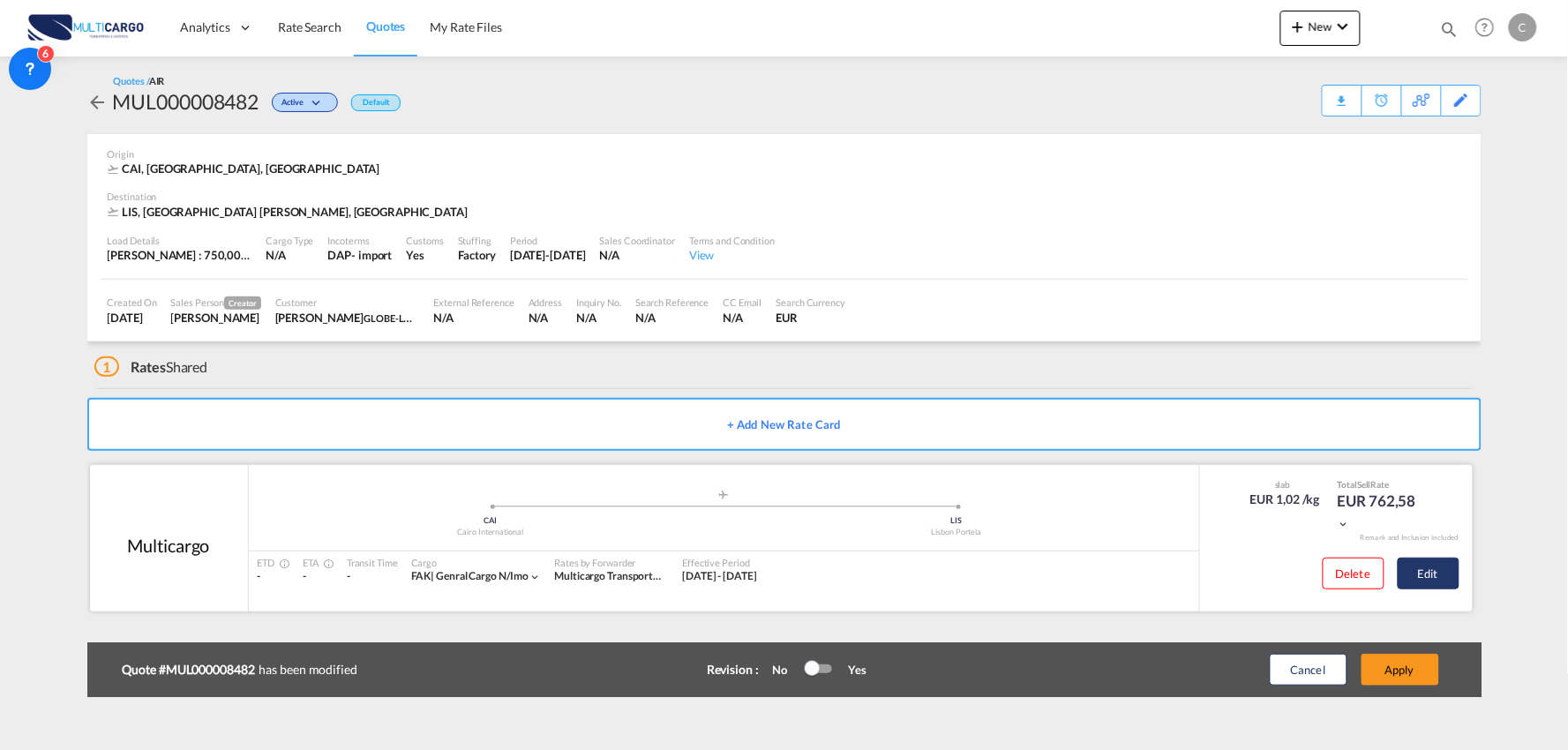
click at [1451, 571] on button "Edit" at bounding box center [1429, 573] width 62 height 32
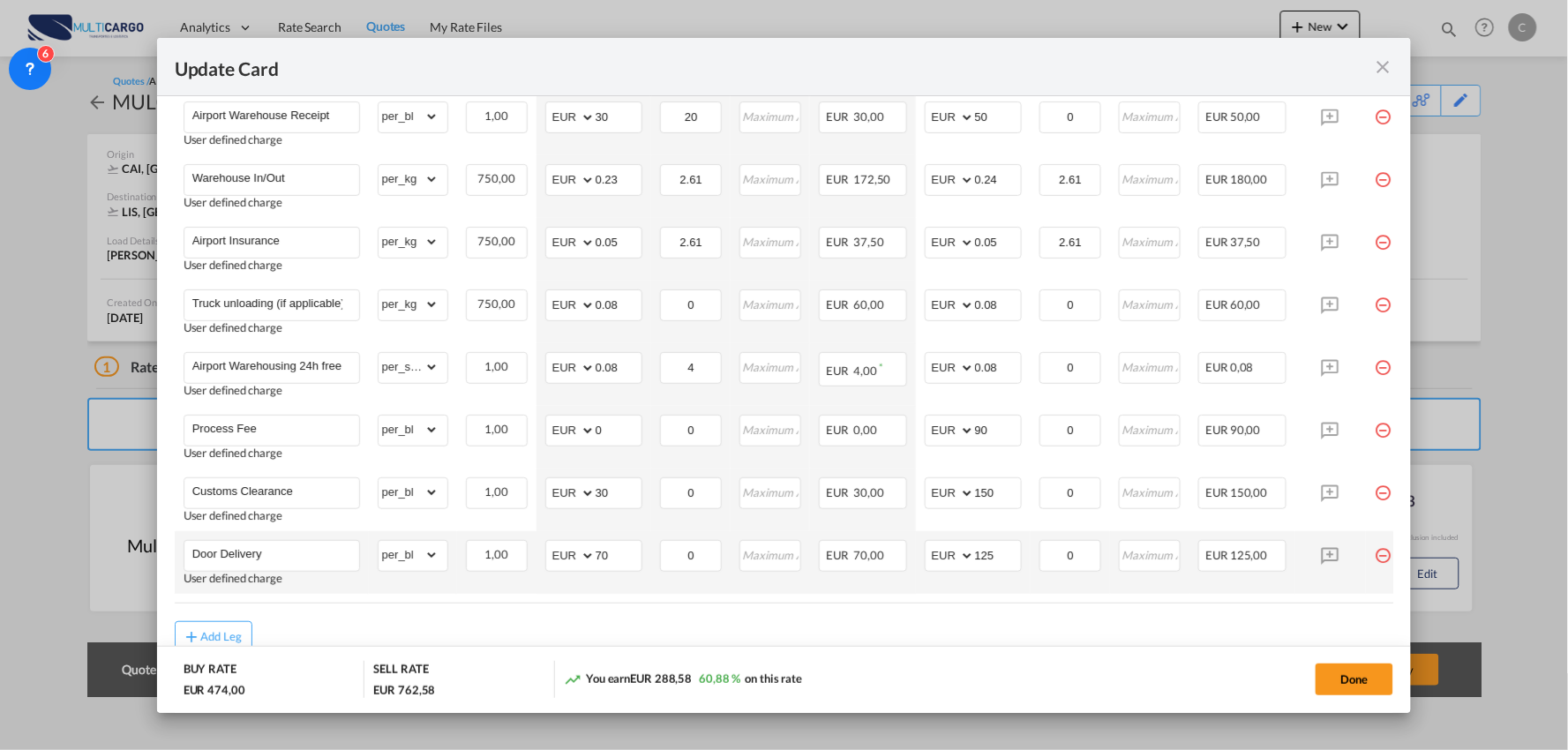
scroll to position [661, 0]
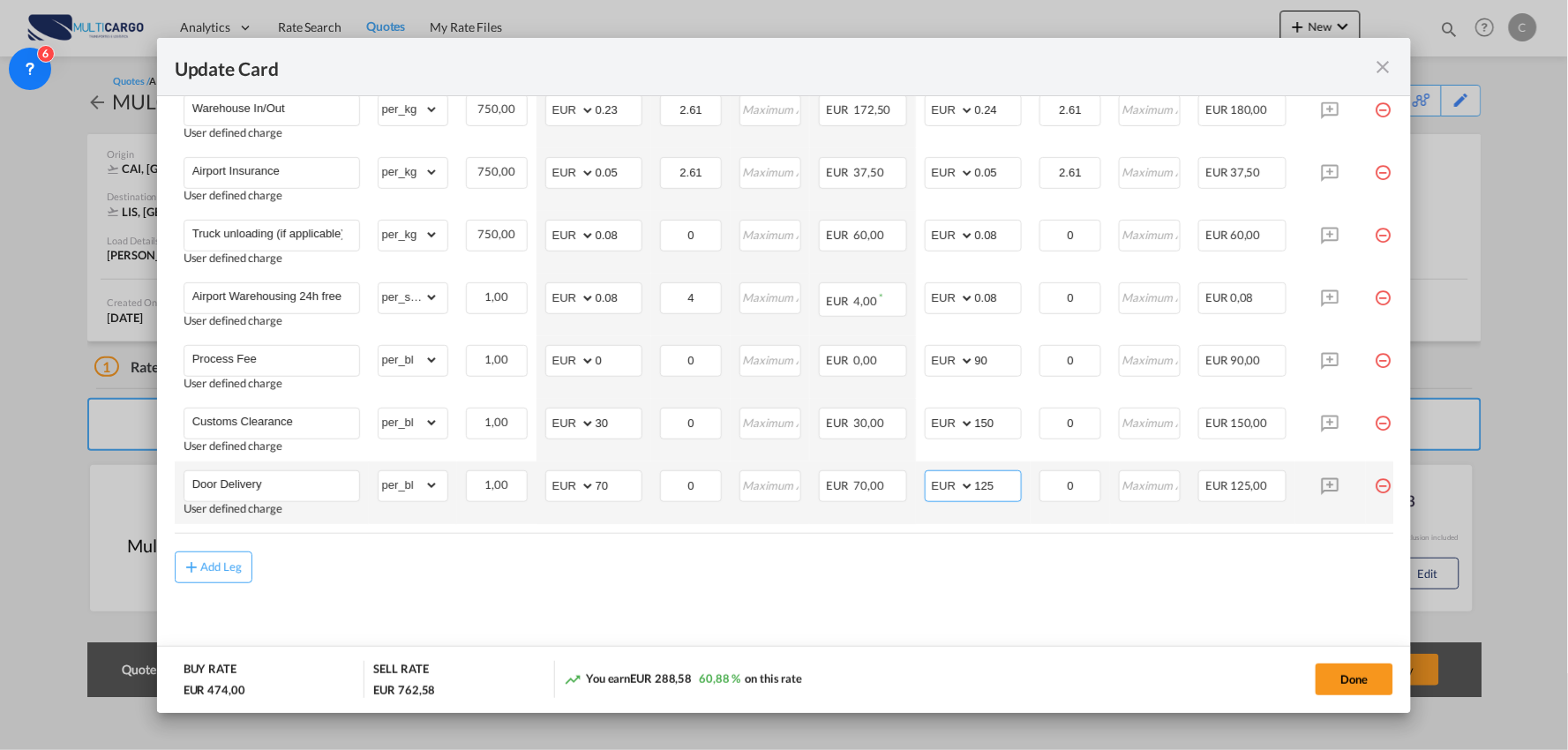
drag, startPoint x: 1000, startPoint y: 479, endPoint x: 918, endPoint y: 479, distance: 82.0
click at [918, 479] on td "AED AFN ALL AMD ANG AOA ARS AUD AWG AZN BAM BBD BDT BGN BHD BIF BMD BND BOB BRL…" at bounding box center [973, 492] width 115 height 63
click at [998, 477] on input "105" at bounding box center [997, 484] width 46 height 26
drag, startPoint x: 999, startPoint y: 477, endPoint x: 895, endPoint y: 483, distance: 104.2
click at [895, 483] on tr "Door Delivery User defined charge Please Enter Already Exists gross_weight volu…" at bounding box center [800, 492] width 1250 height 63
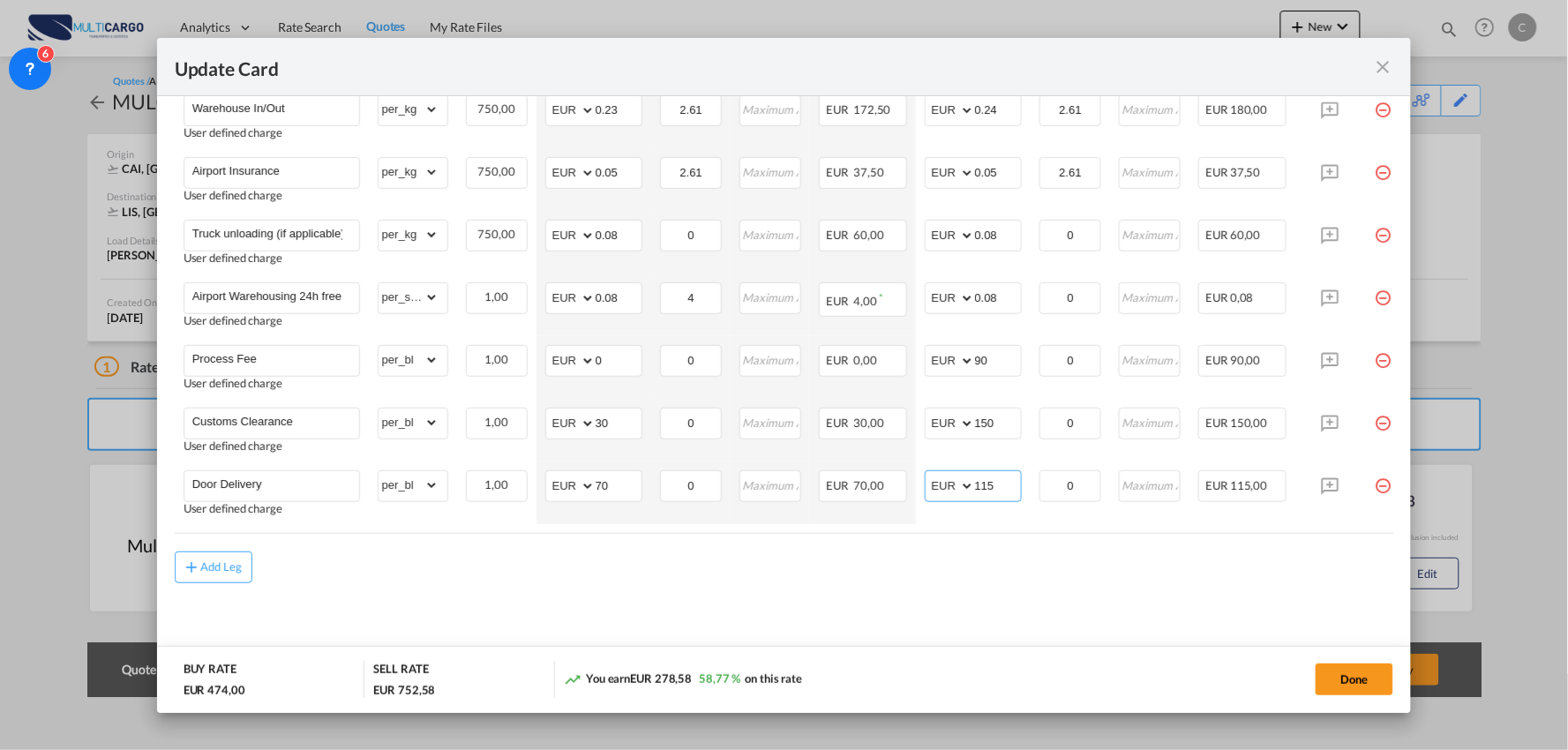
type input "115"
drag, startPoint x: 733, startPoint y: 578, endPoint x: 1468, endPoint y: 651, distance: 738.6
click at [733, 578] on div "Add Leg" at bounding box center [784, 567] width 1219 height 32
click at [1350, 673] on button "Done" at bounding box center [1354, 679] width 78 height 32
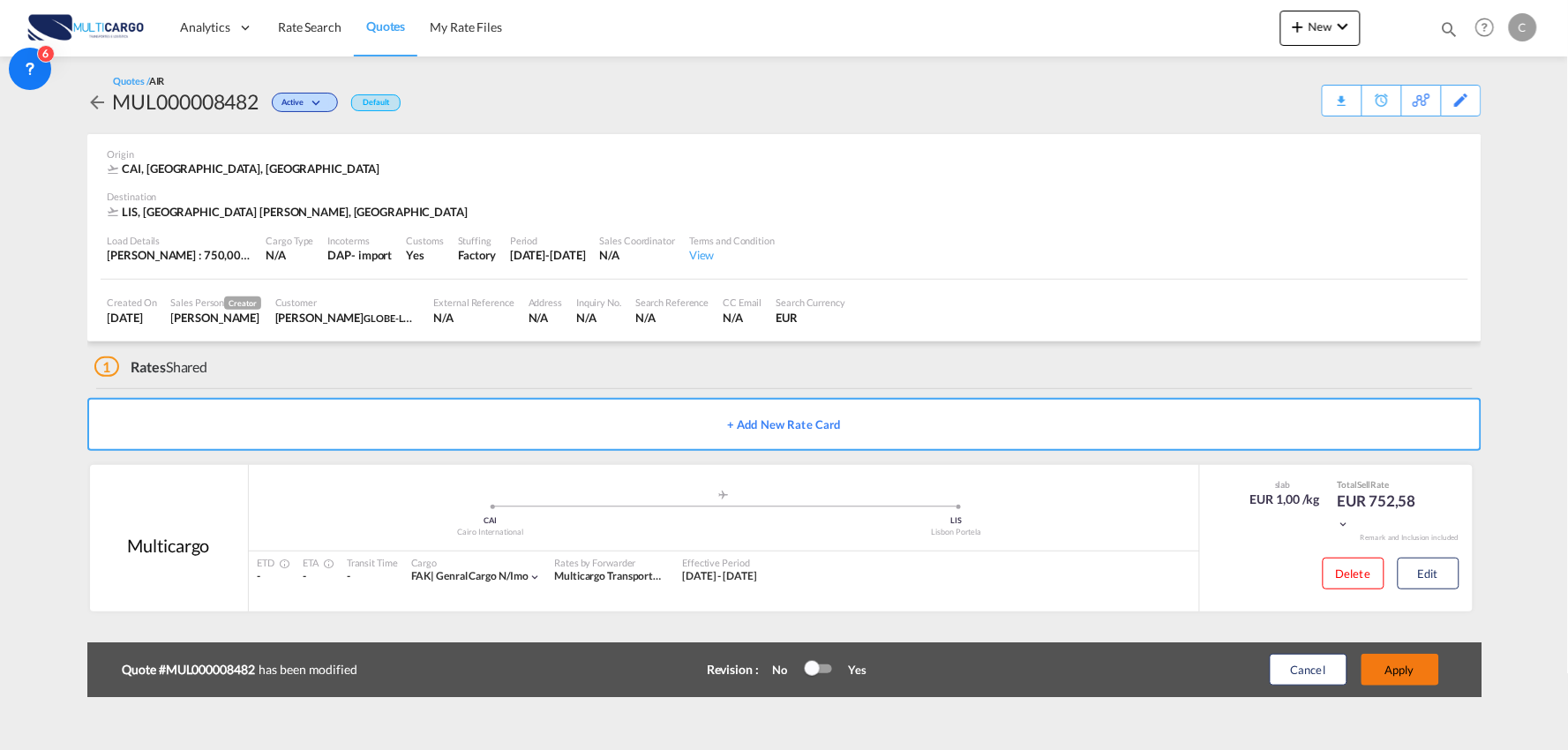
click at [1422, 666] on button "Apply" at bounding box center [1400, 670] width 78 height 32
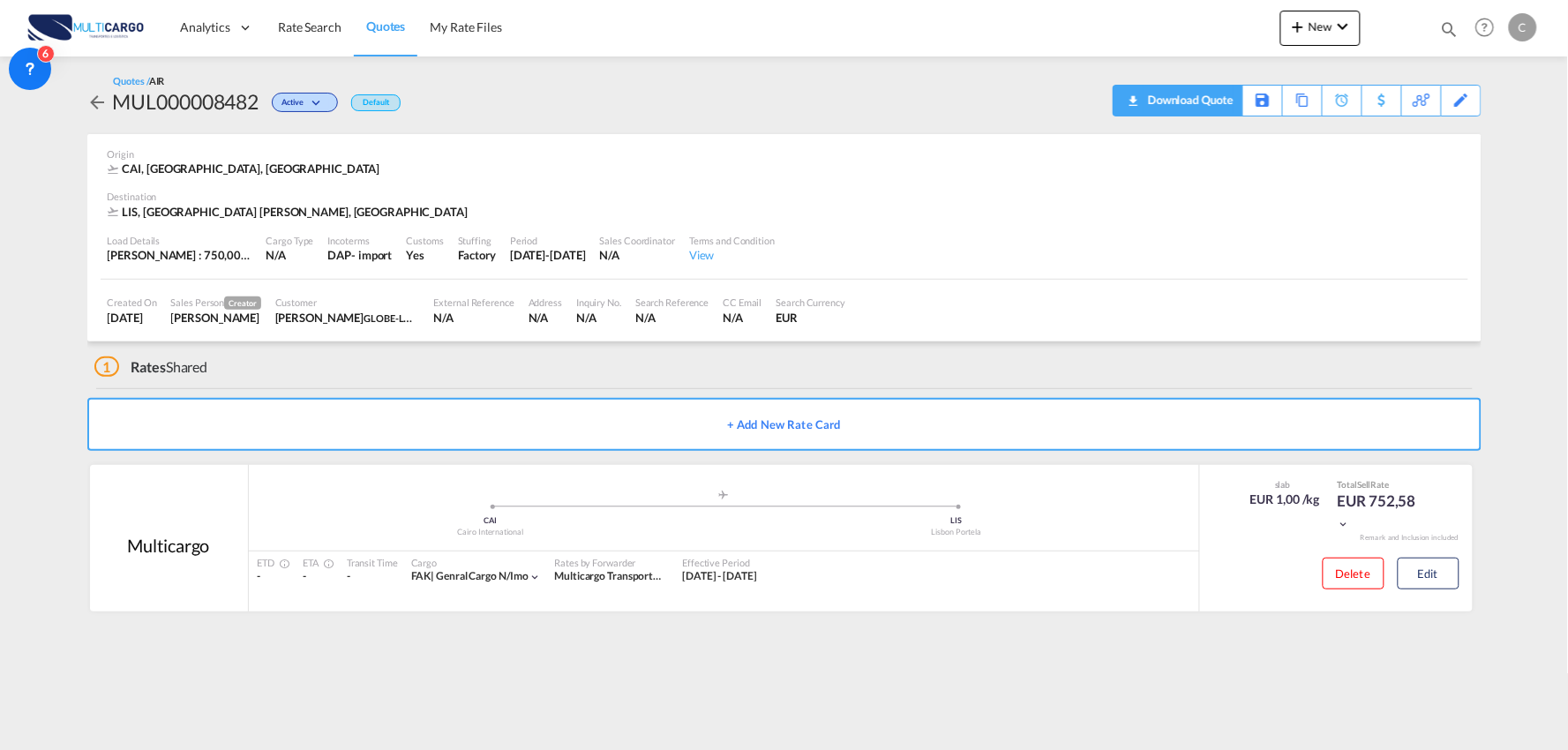
click at [1201, 106] on div "Download Quote" at bounding box center [1188, 99] width 90 height 28
click at [1424, 570] on button "Edit" at bounding box center [1429, 573] width 62 height 32
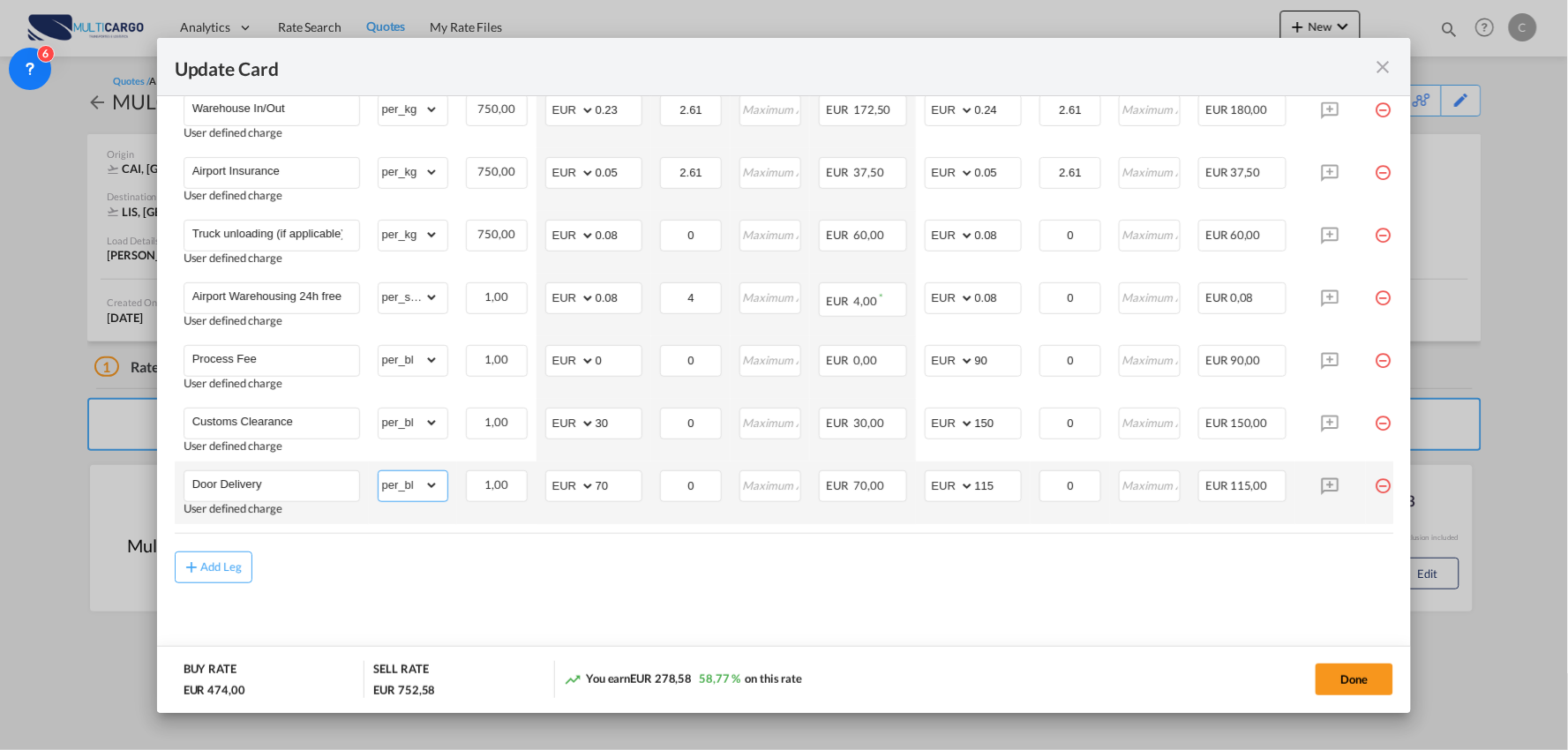
click at [410, 486] on select "gross_weight volumetric_weight per_shipment per_bl per_km % on air freight per_…" at bounding box center [409, 485] width 60 height 28
select select "per_shipment"
click at [379, 471] on select "gross_weight volumetric_weight per_shipment per_bl per_km % on air freight per_…" at bounding box center [409, 485] width 60 height 28
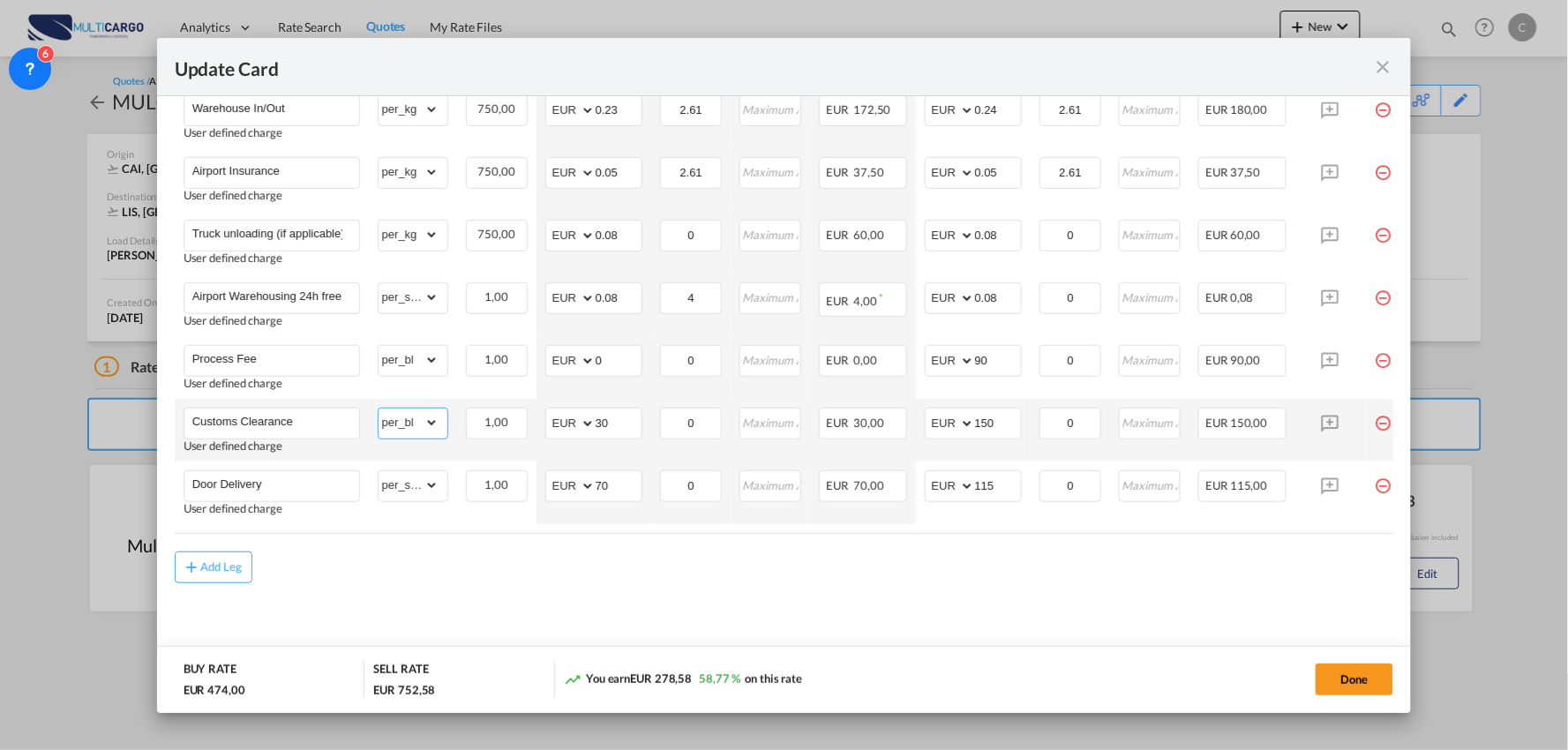
click at [414, 411] on select "gross_weight volumetric_weight per_shipment per_bl per_km % on air freight per_…" at bounding box center [409, 423] width 60 height 28
select select "per_document"
click at [379, 409] on select "gross_weight volumetric_weight per_shipment per_bl per_km % on air freight per_…" at bounding box center [409, 423] width 60 height 28
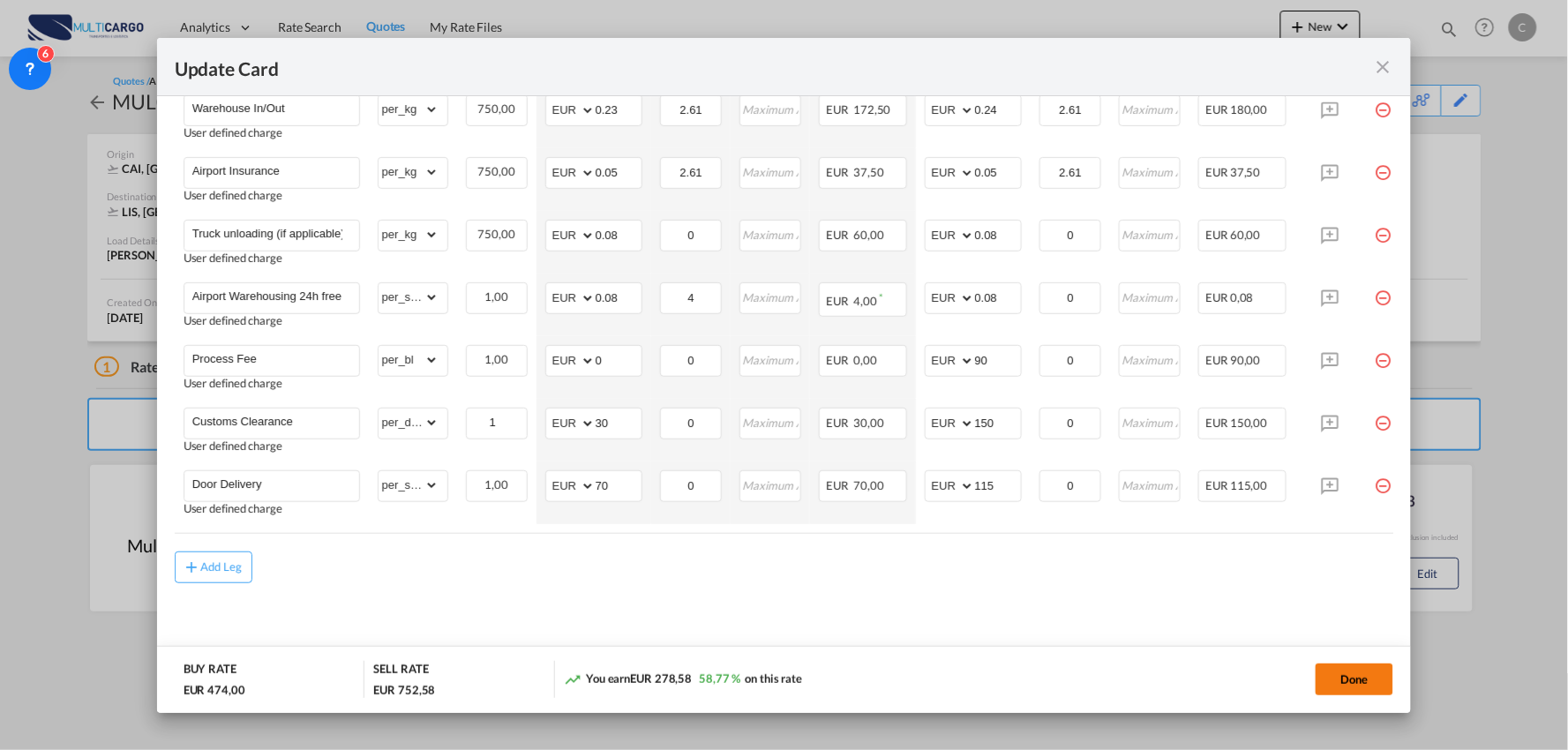
click at [1328, 677] on button "Done" at bounding box center [1354, 679] width 78 height 32
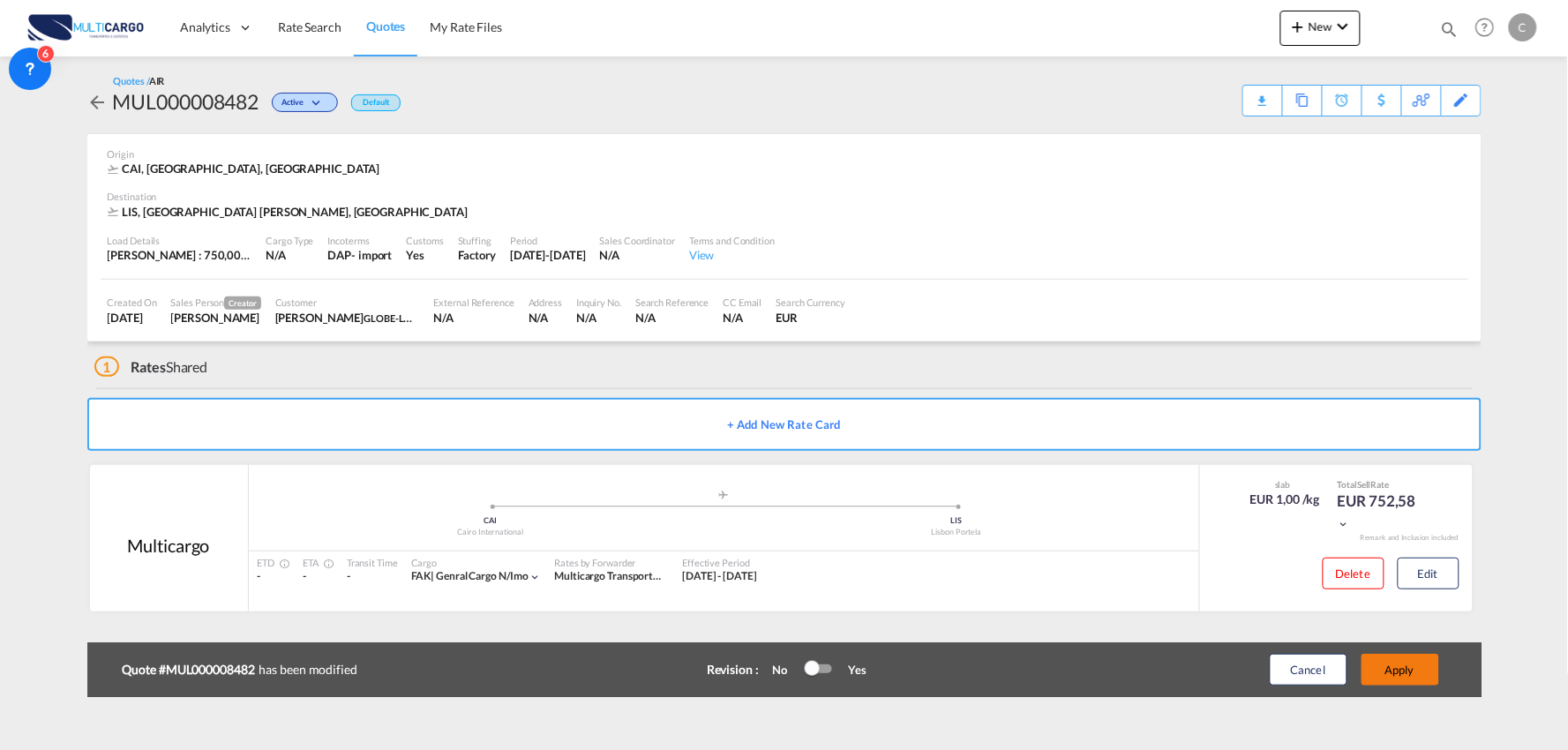
click at [1420, 671] on button "Apply" at bounding box center [1400, 670] width 78 height 32
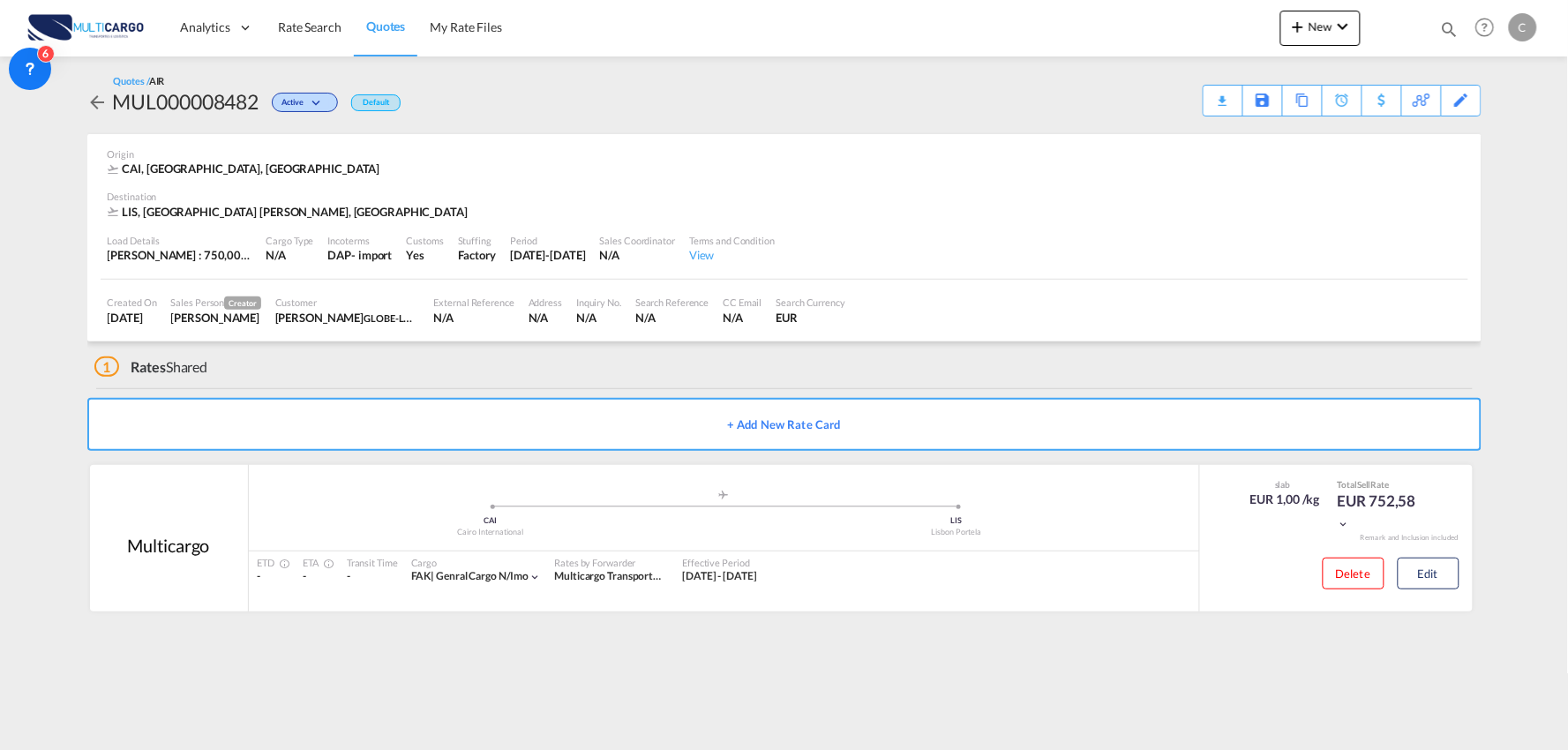
click at [1186, 100] on div "Quotes / AIR MUL000008482 Active Default Download Quote Save As Template Copy Q…" at bounding box center [784, 94] width 1394 height 42
click at [1205, 101] on div "Download Quote" at bounding box center [1188, 99] width 90 height 28
click at [515, 378] on div "1 Rates Shared" at bounding box center [788, 362] width 1387 height 42
click at [1334, 22] on md-icon "icon-chevron-down" at bounding box center [1343, 26] width 22 height 22
click at [1310, 137] on div "Quote" at bounding box center [1296, 132] width 65 height 44
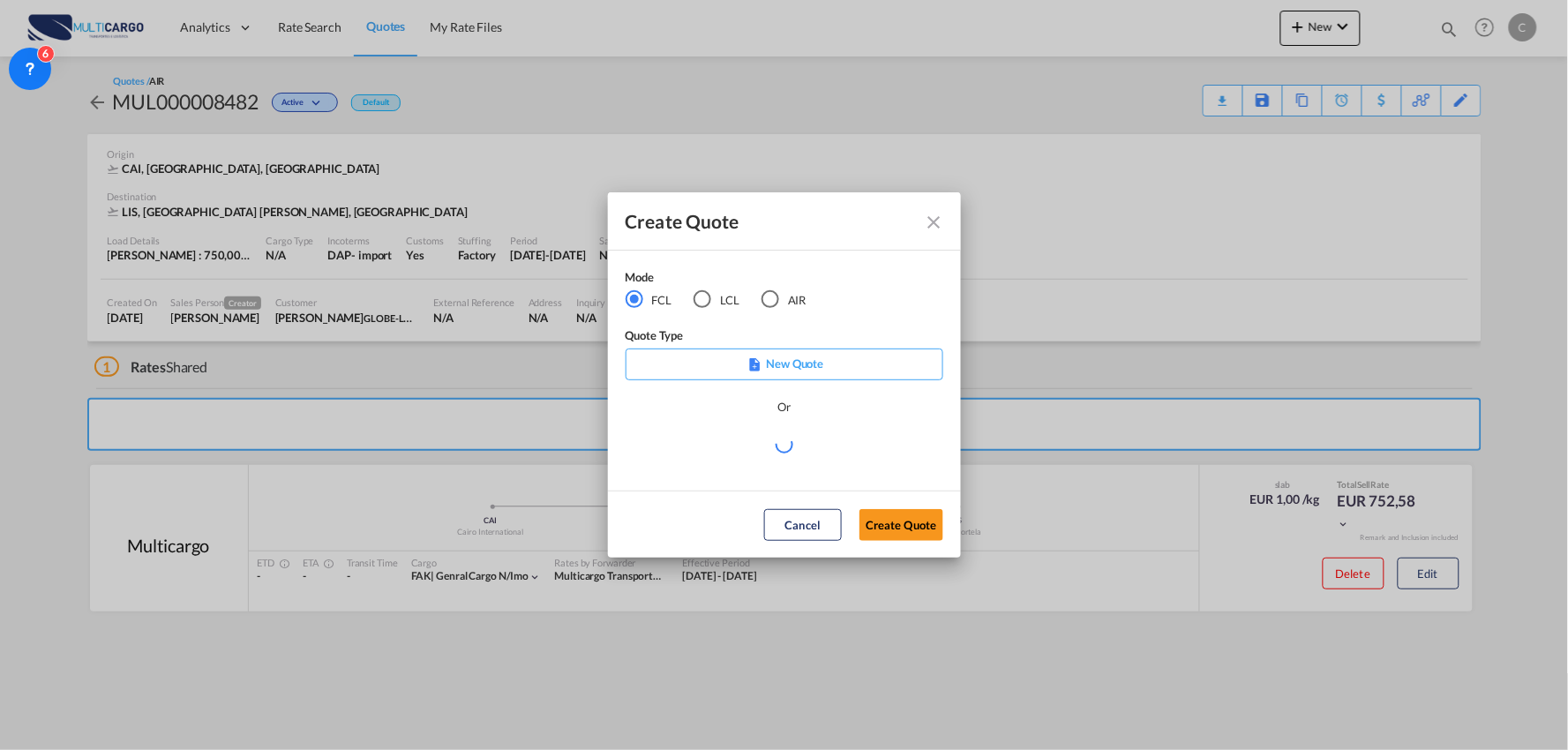
click at [781, 315] on div "Mode FCL LCL AIR" at bounding box center [727, 297] width 203 height 59
click at [775, 304] on div "AIR" at bounding box center [770, 298] width 18 height 18
click at [797, 454] on md-select "Select template EXP EXW AIR 09/2025 Patricia Barroso | 12 Sep 2025 IMP_DAP_AIR …" at bounding box center [784, 451] width 317 height 36
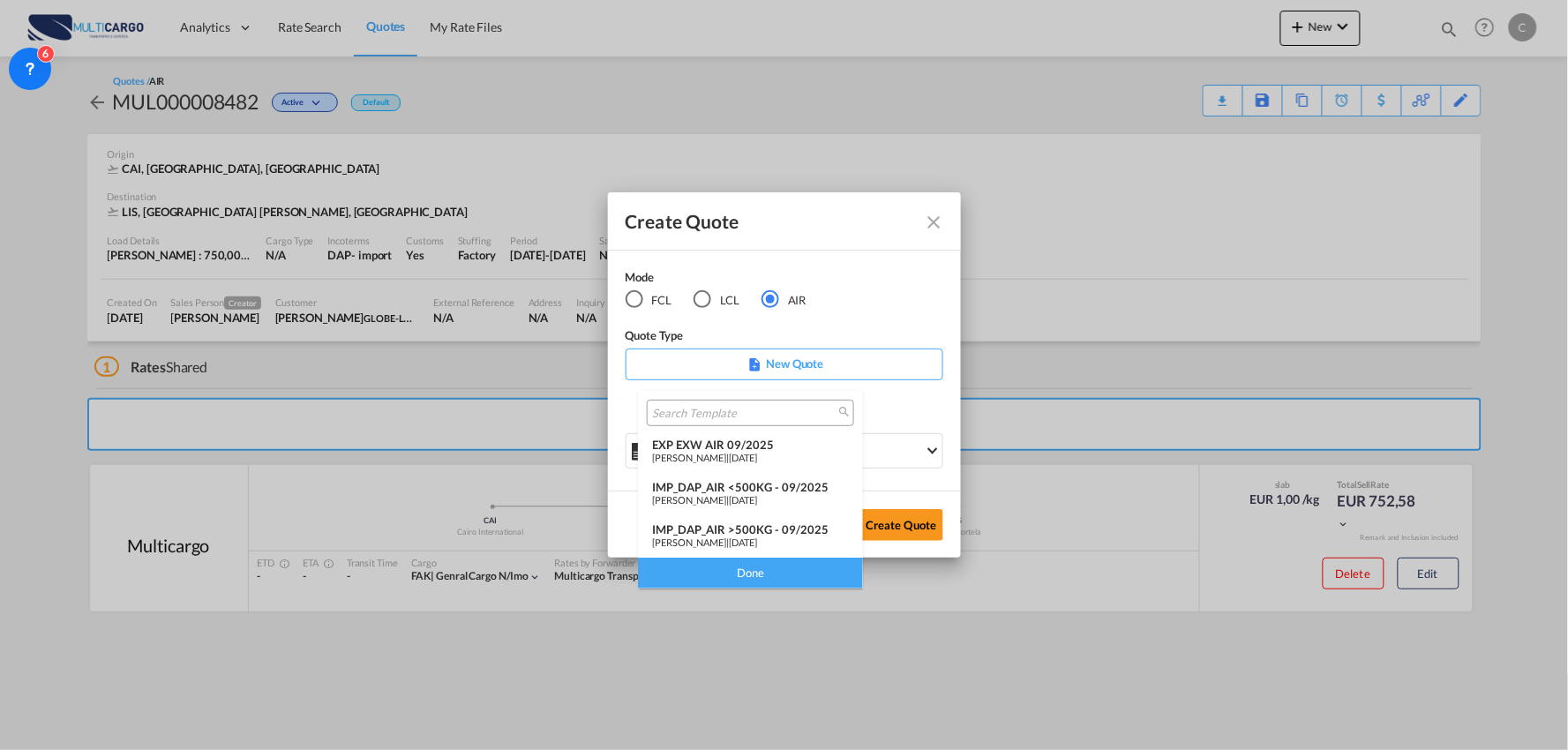
click at [763, 527] on div "IMP_DAP_AIR >500KG - 09/2025" at bounding box center [750, 528] width 196 height 14
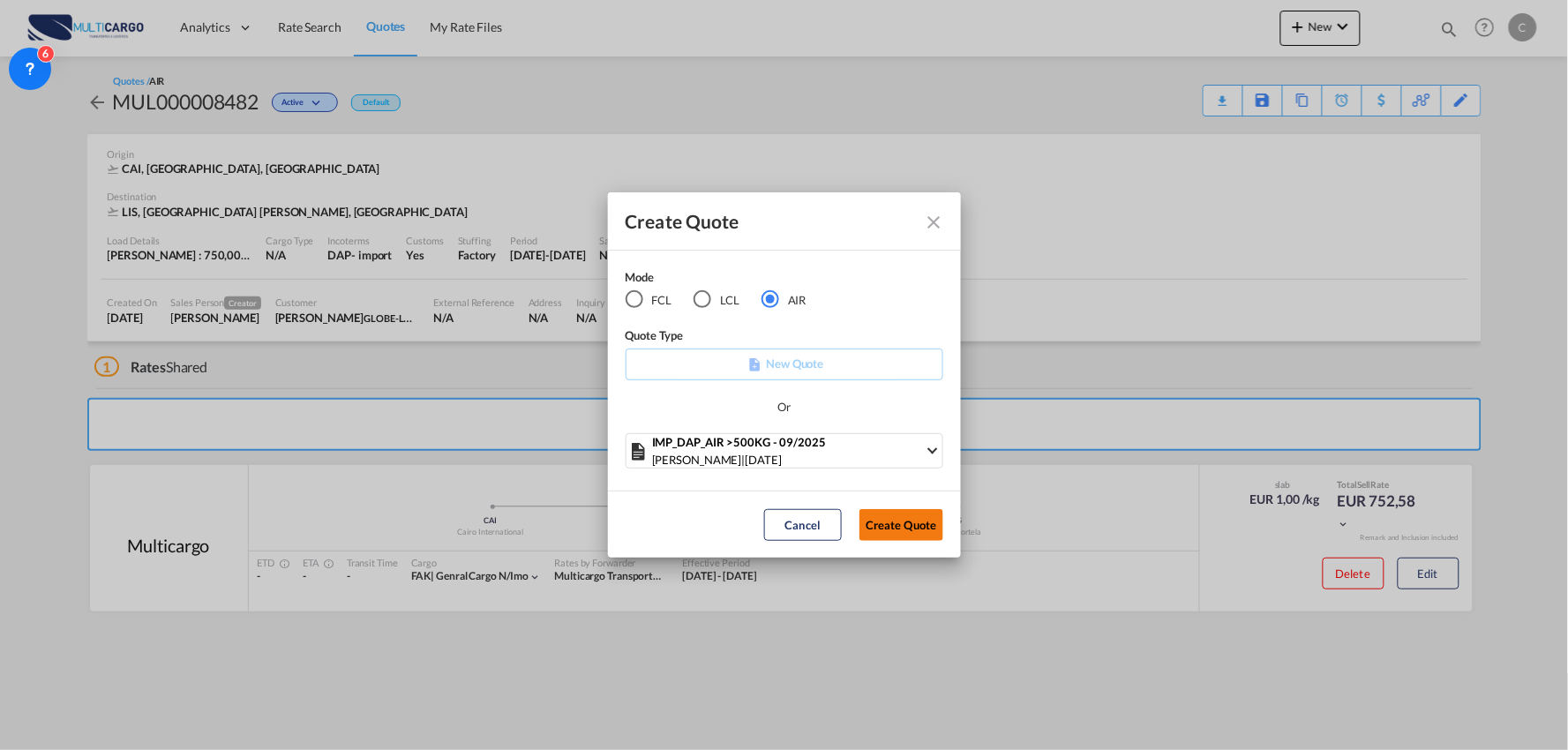
click at [887, 524] on button "Create Quote" at bounding box center [901, 525] width 84 height 32
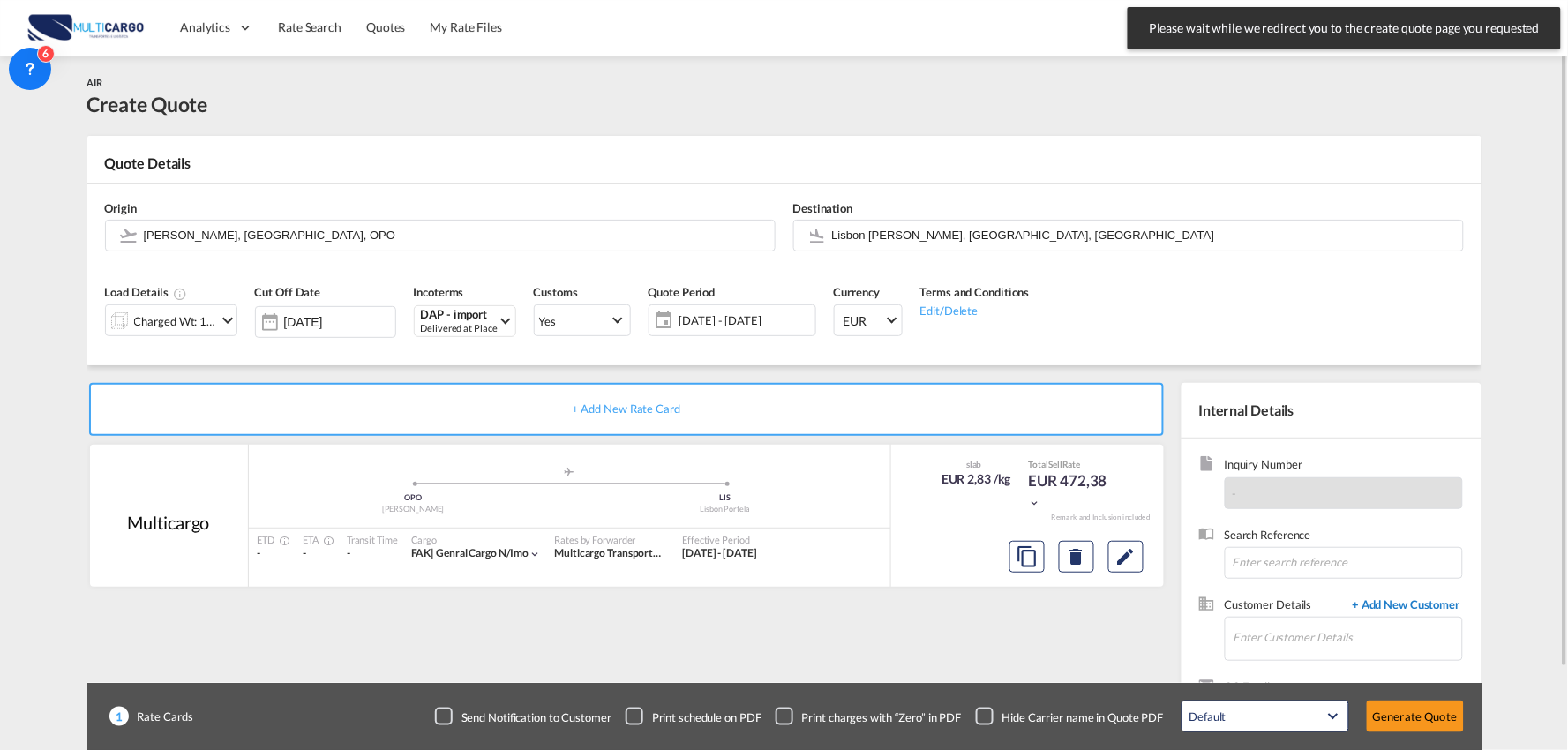
click at [1391, 600] on span "+ Add New Customer" at bounding box center [1402, 606] width 119 height 21
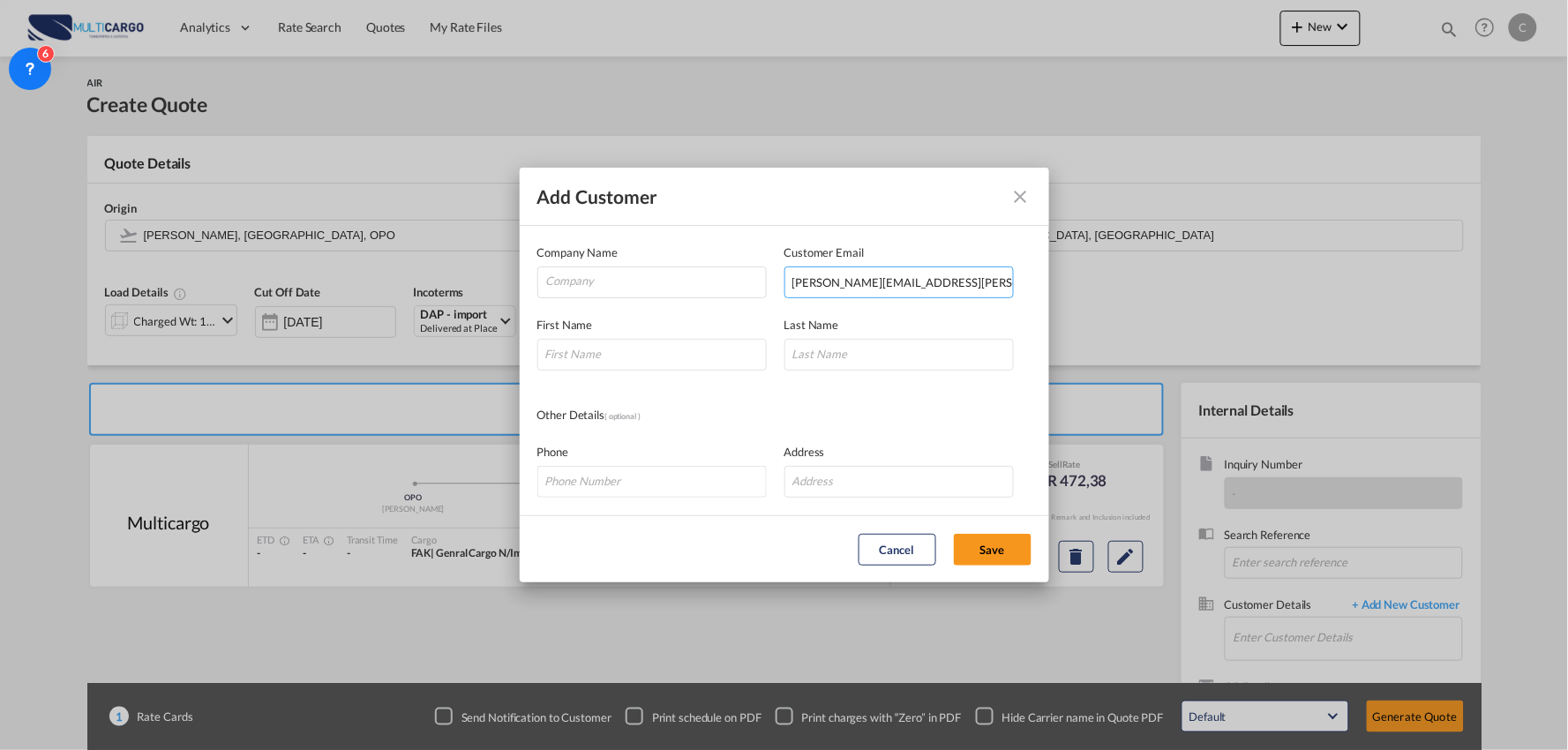
click at [904, 282] on input "danilo@wegh.com.br" at bounding box center [898, 282] width 229 height 32
type input "danilo@wegh.com.br"
drag, startPoint x: 703, startPoint y: 353, endPoint x: 674, endPoint y: 351, distance: 29.1
click at [703, 353] on input "Add Customer Company ..." at bounding box center [651, 354] width 229 height 32
type input "d"
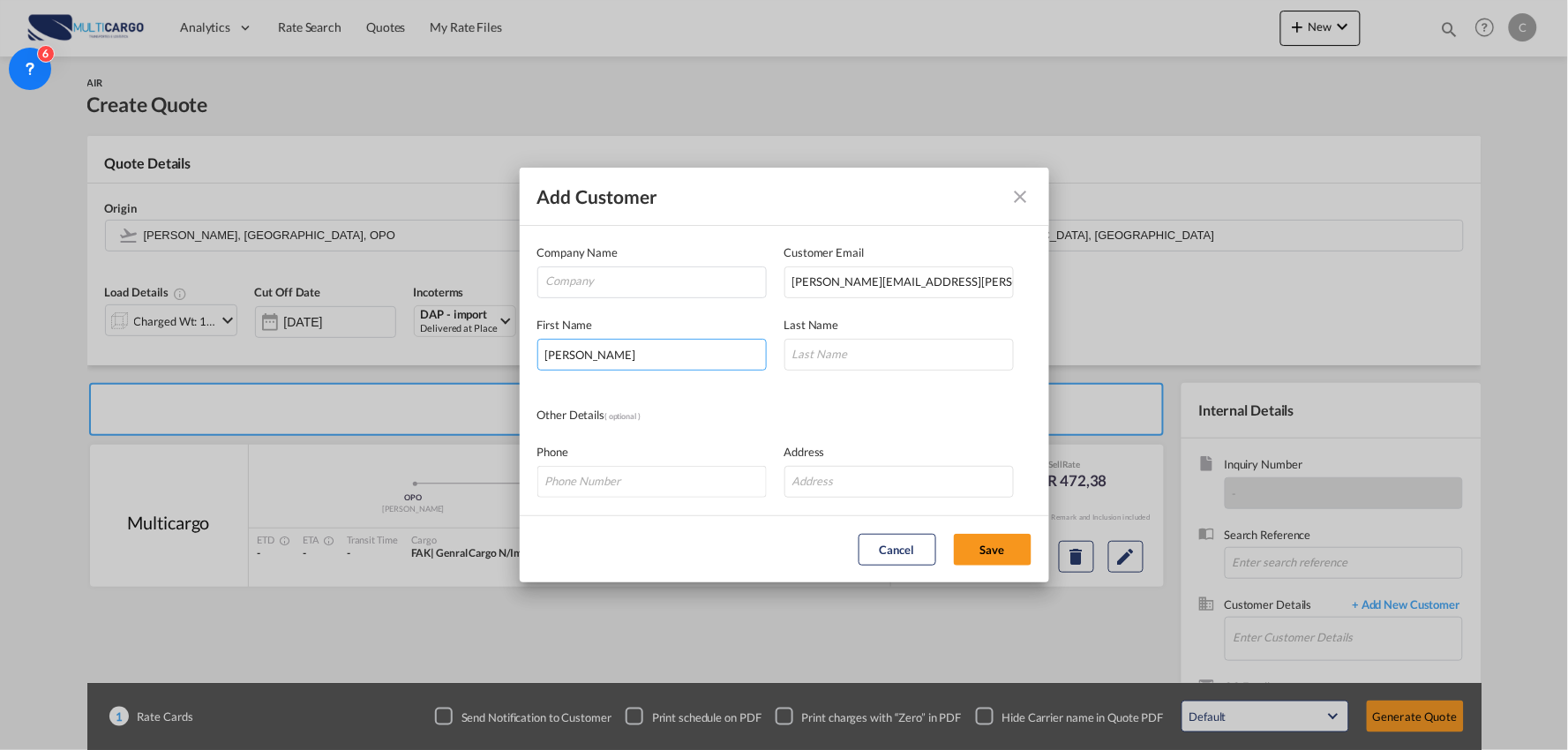
type input "Danilo"
type input "L"
type input "Linhares"
click at [588, 274] on input "Company" at bounding box center [656, 281] width 220 height 26
type input "WEGH"
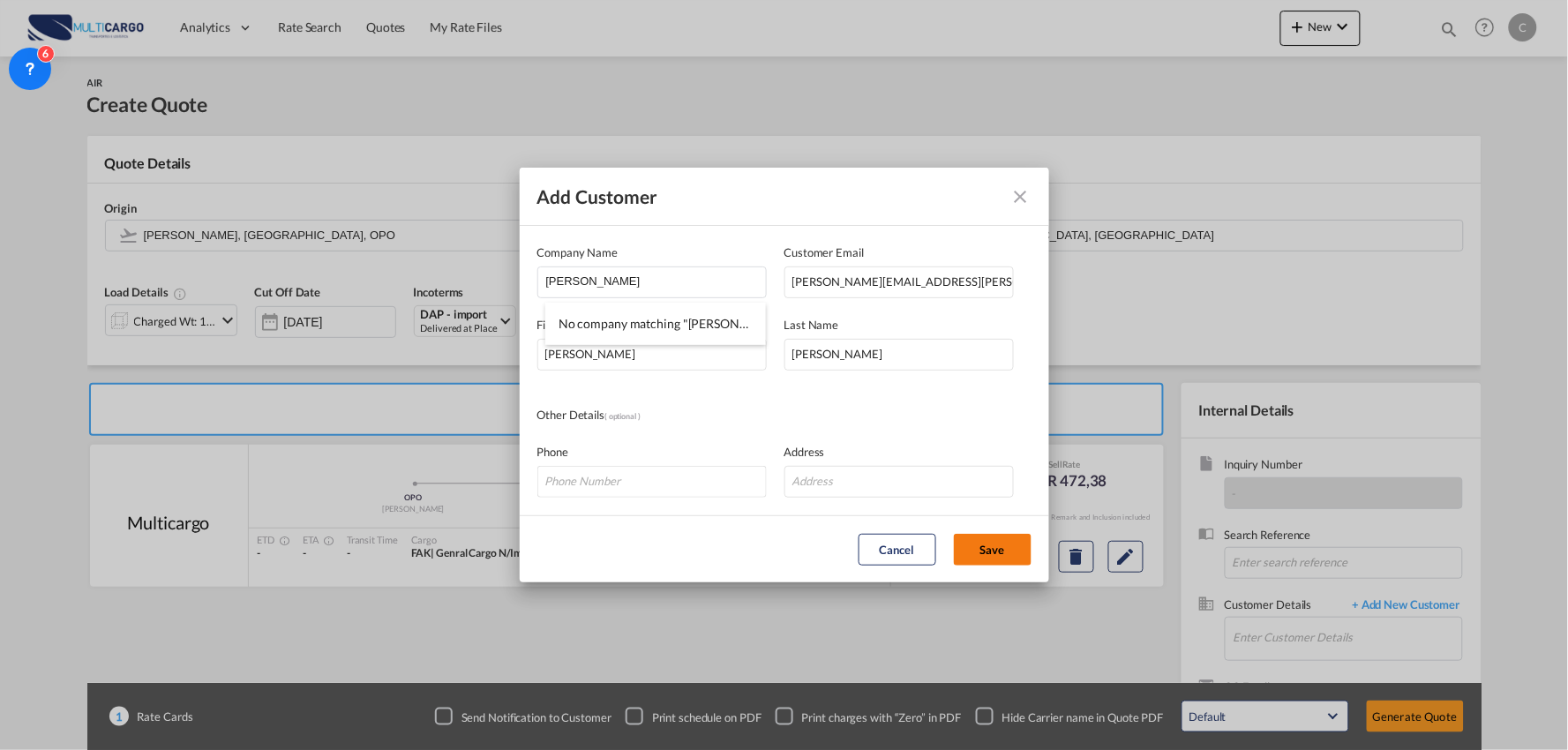
click at [1007, 547] on button "Save" at bounding box center [992, 550] width 78 height 32
type input "WEGH, Danilo Linhares, danilo@wegh.com.br"
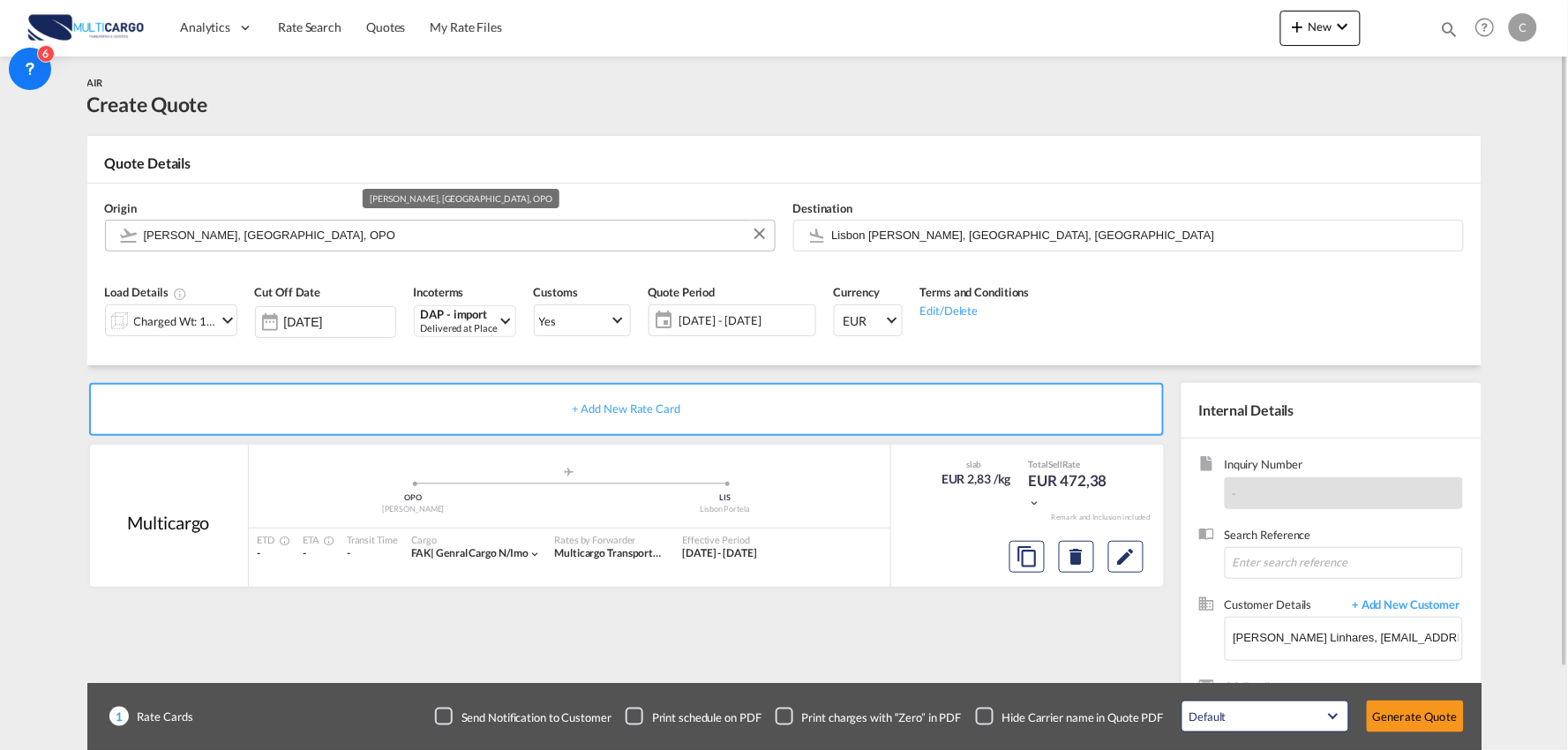
click at [345, 224] on input "Francisco de Sá Carneiro, Porto, OPO" at bounding box center [455, 235] width 622 height 31
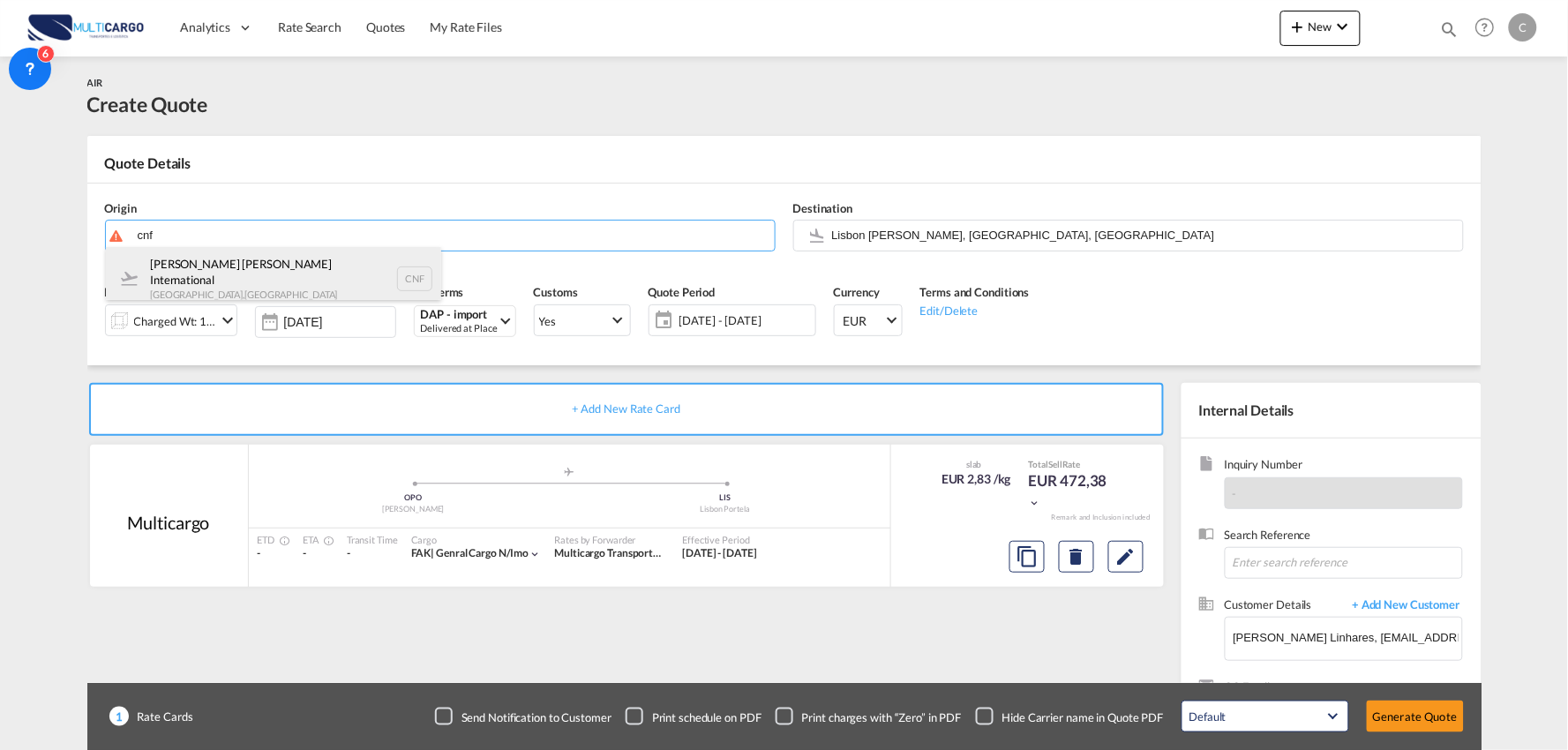
click at [203, 267] on div "Tancredo Neves International Belo Horizonte , Brazil CNF" at bounding box center [273, 279] width 335 height 64
type input "Tancredo Neves International, Belo Horizonte, CNF"
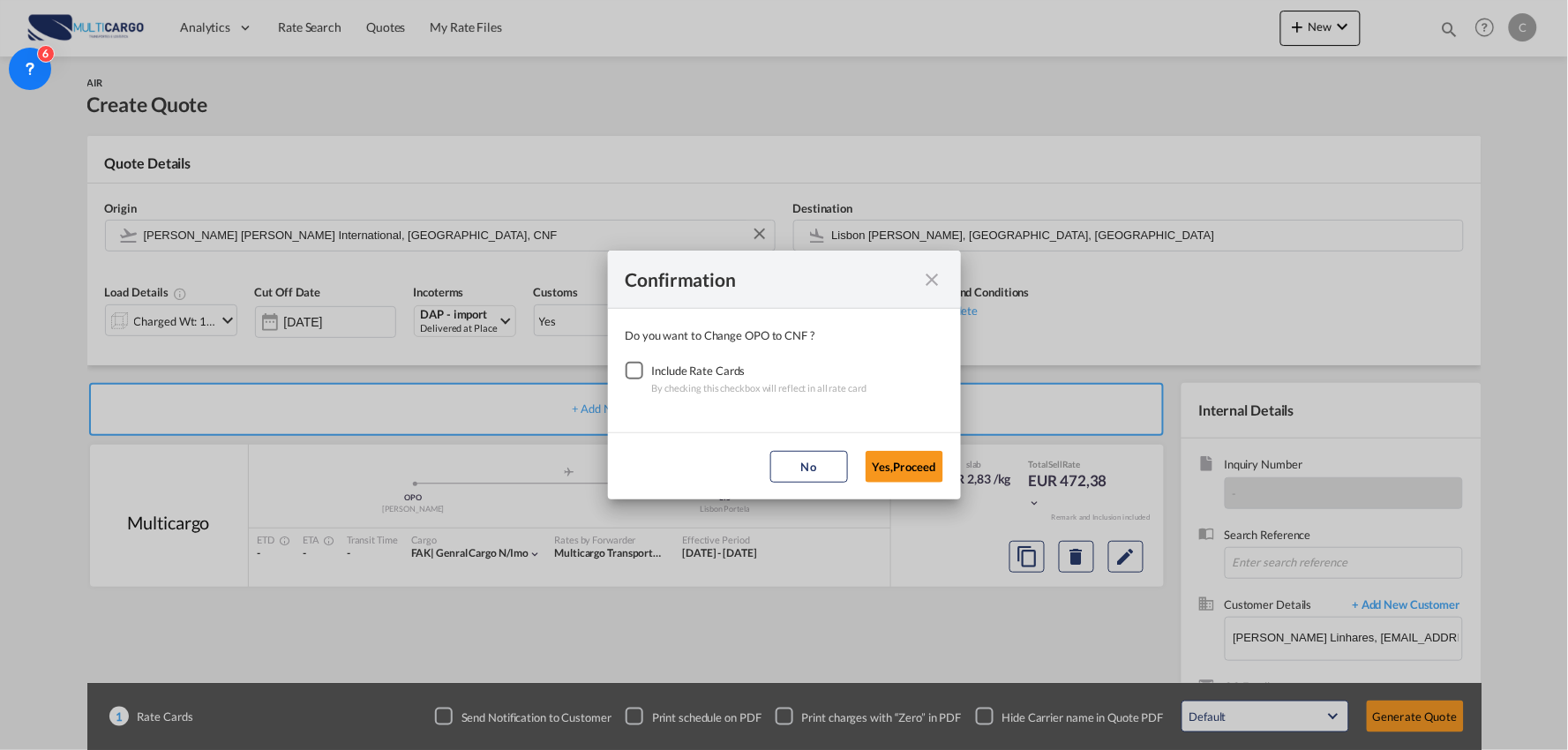
click at [638, 373] on div "Checkbox No Ink" at bounding box center [634, 370] width 18 height 18
click at [907, 471] on button "Yes,Proceed" at bounding box center [904, 467] width 78 height 32
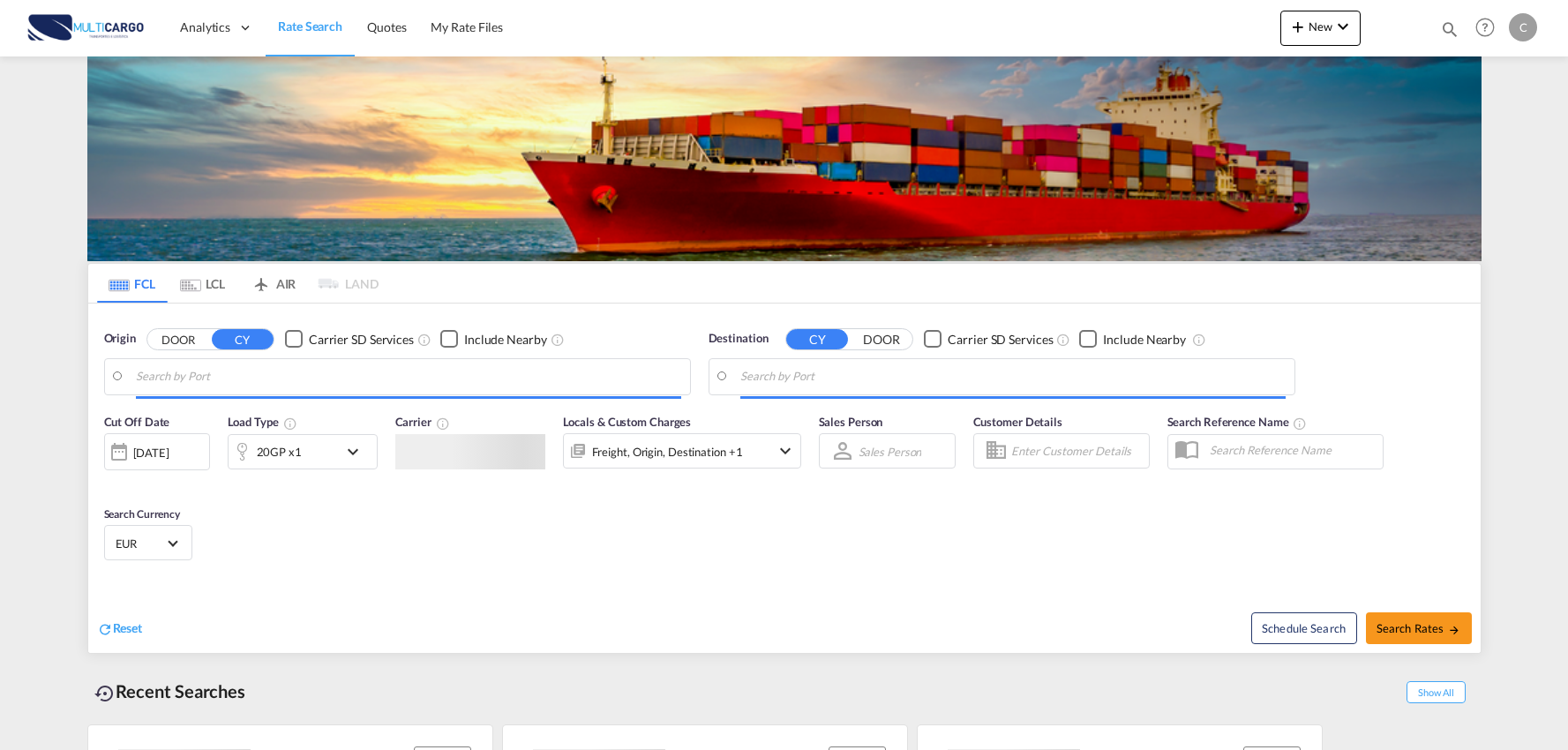
type input "Port of [GEOGRAPHIC_DATA], [GEOGRAPHIC_DATA], [GEOGRAPHIC_DATA]"
type input "Leixoes, Leixoes, PTLEI"
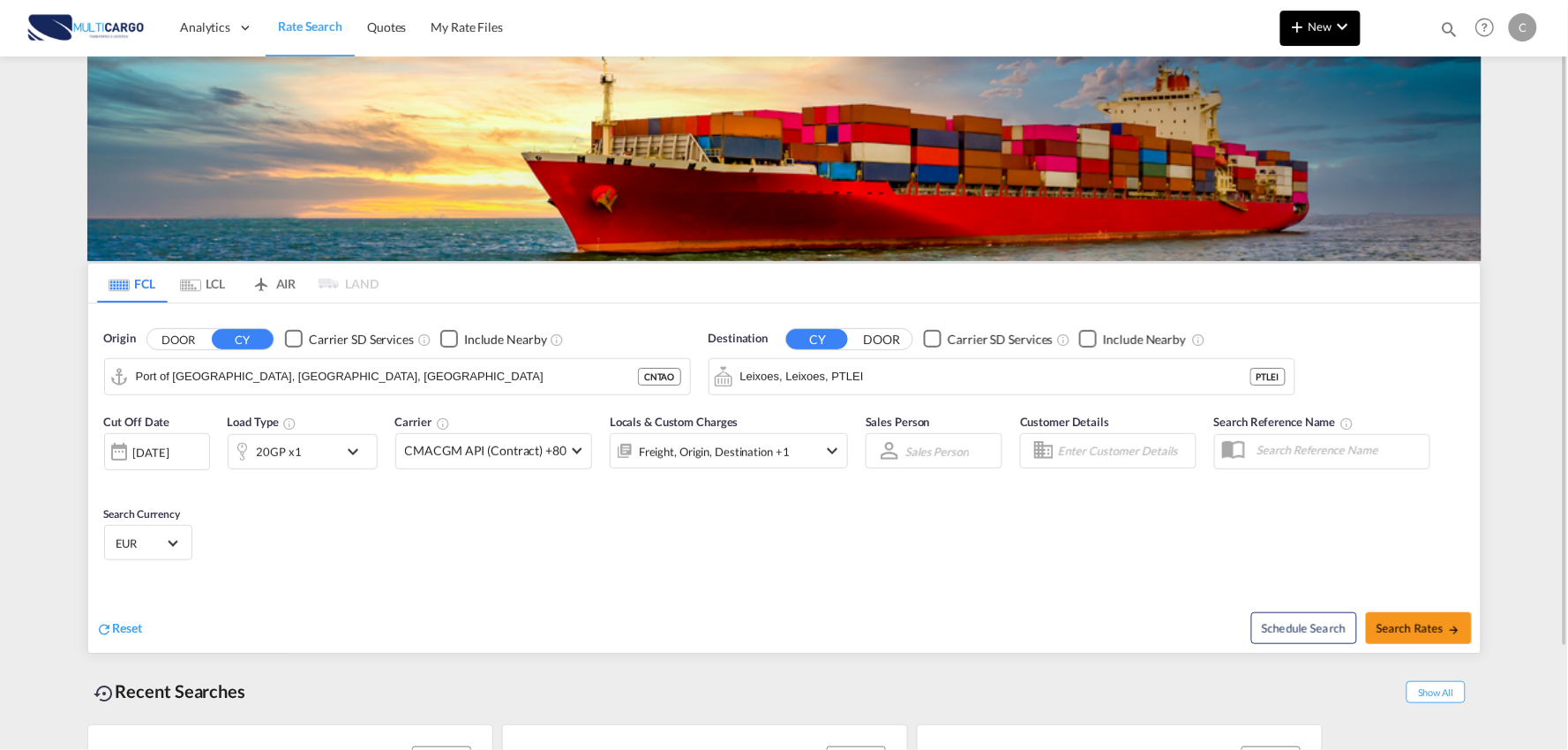
click at [1301, 27] on md-icon "icon-plus 400-fg" at bounding box center [1298, 26] width 22 height 22
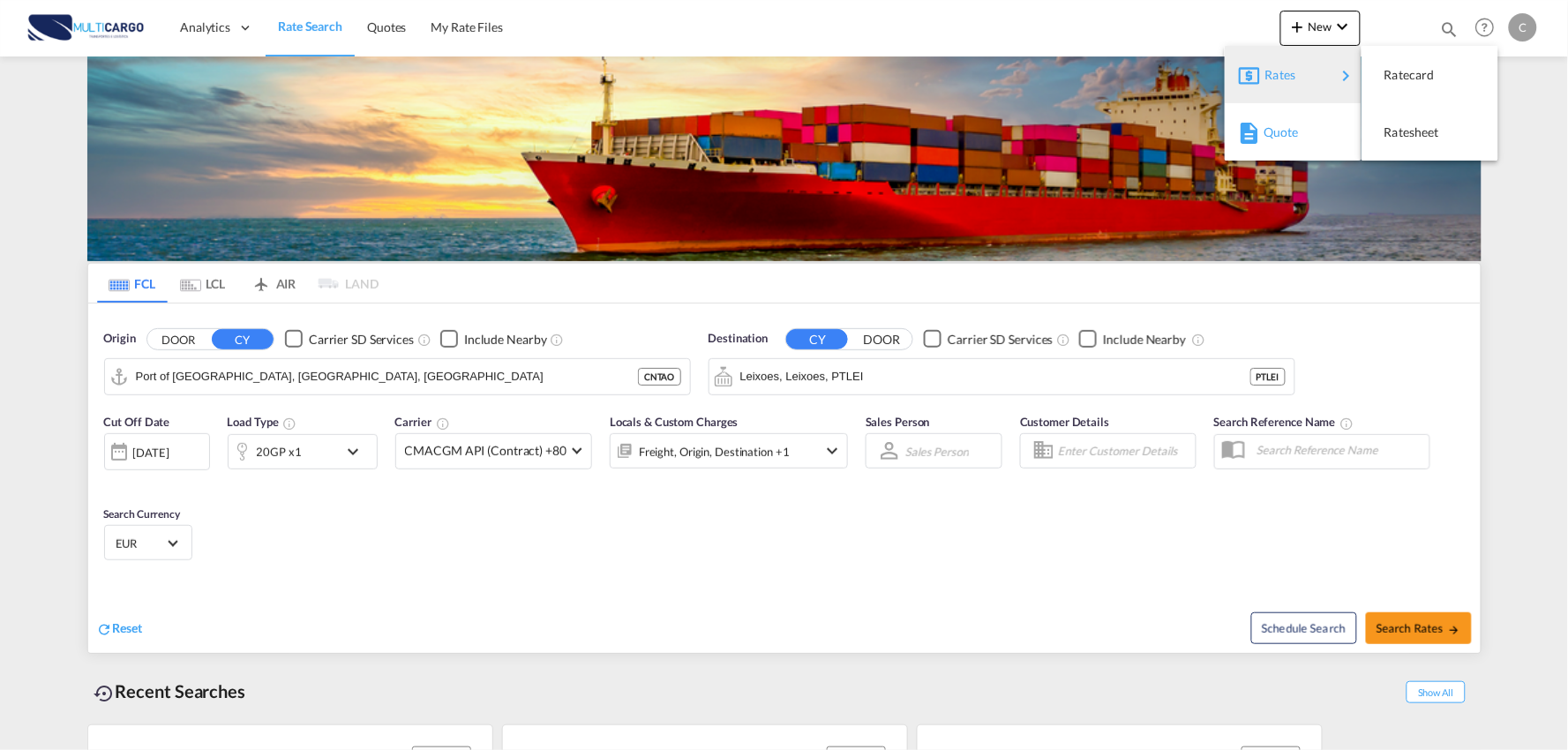
click at [1277, 141] on span "Quote" at bounding box center [1272, 133] width 20 height 36
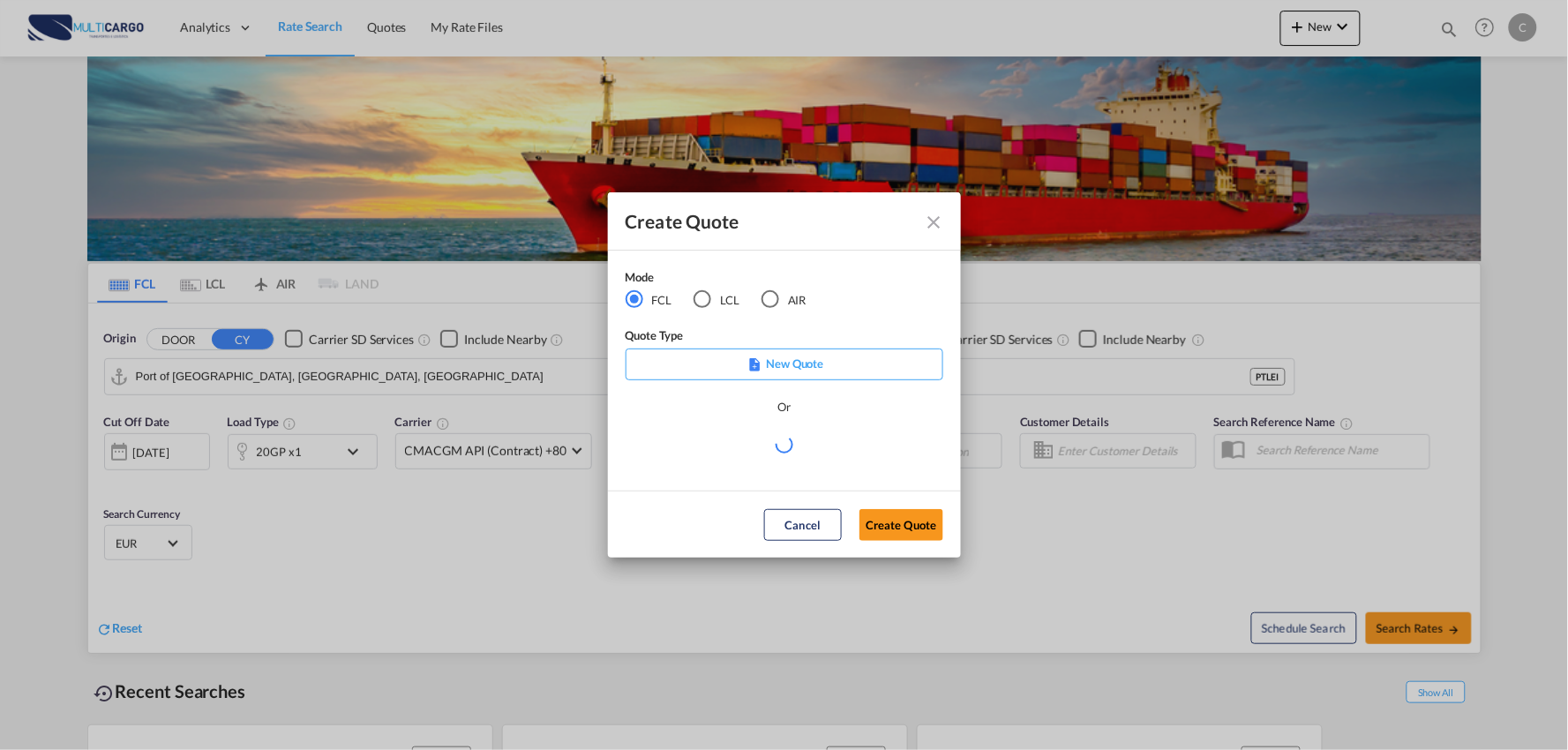
click at [697, 303] on div "LCL" at bounding box center [702, 298] width 18 height 18
click at [777, 440] on md-select "Select template EXP LCL Globelink 09/2025 [PERSON_NAME] | [DATE] EXP [GEOGRAPHI…" at bounding box center [784, 451] width 317 height 36
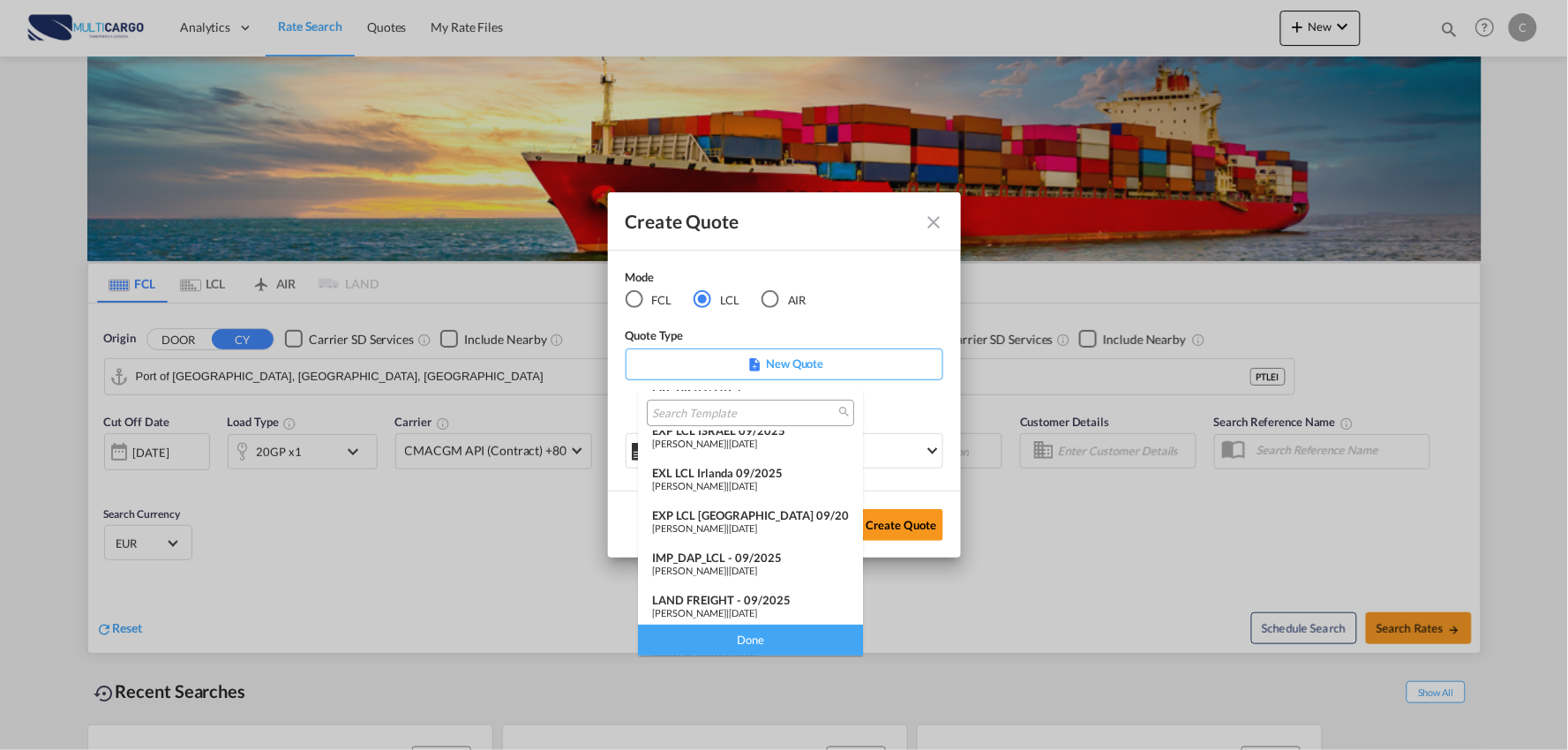
scroll to position [144, 0]
click at [721, 512] on div "IMP_DAP_LCL - 09/2025" at bounding box center [750, 512] width 196 height 14
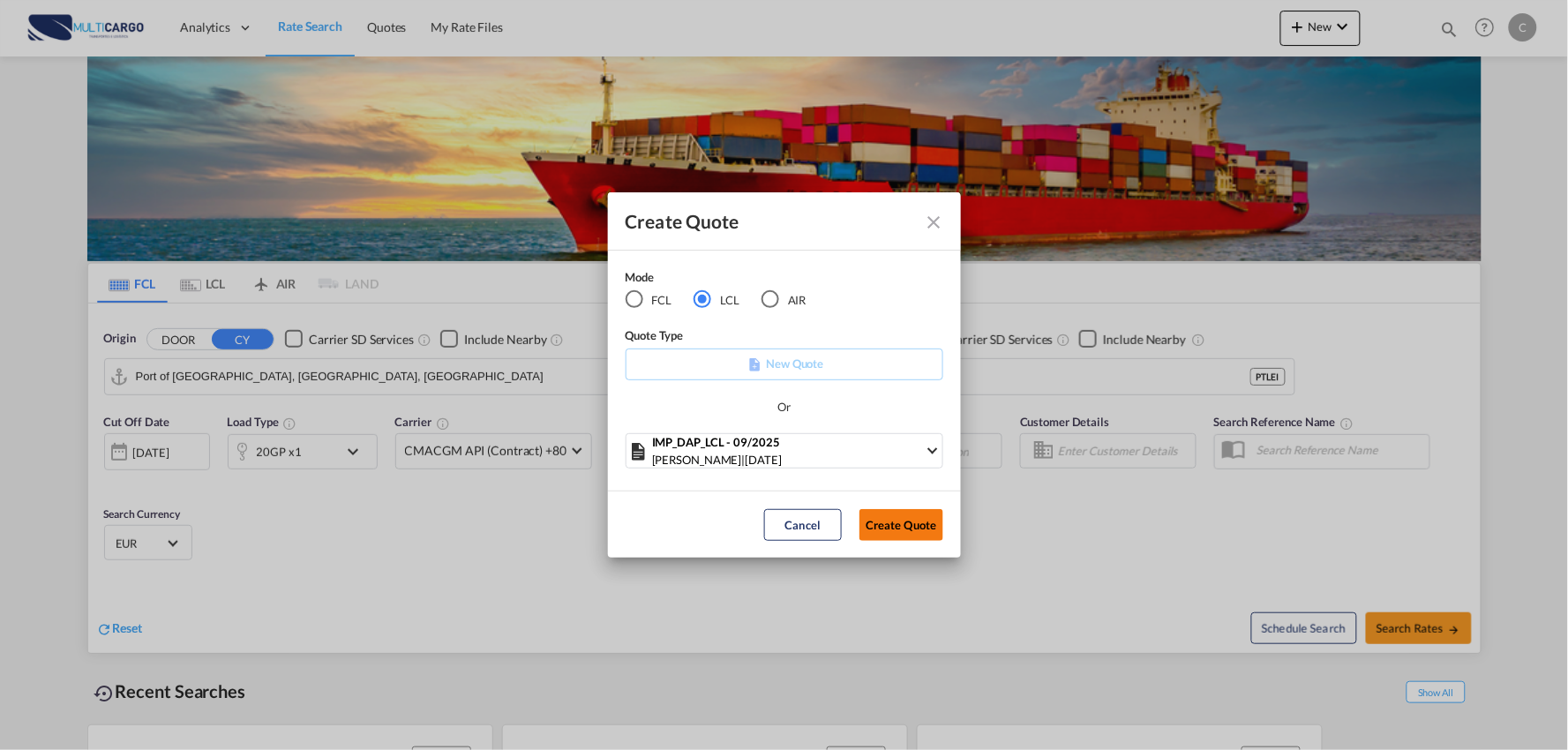
click at [900, 522] on button "Create Quote" at bounding box center [901, 525] width 84 height 32
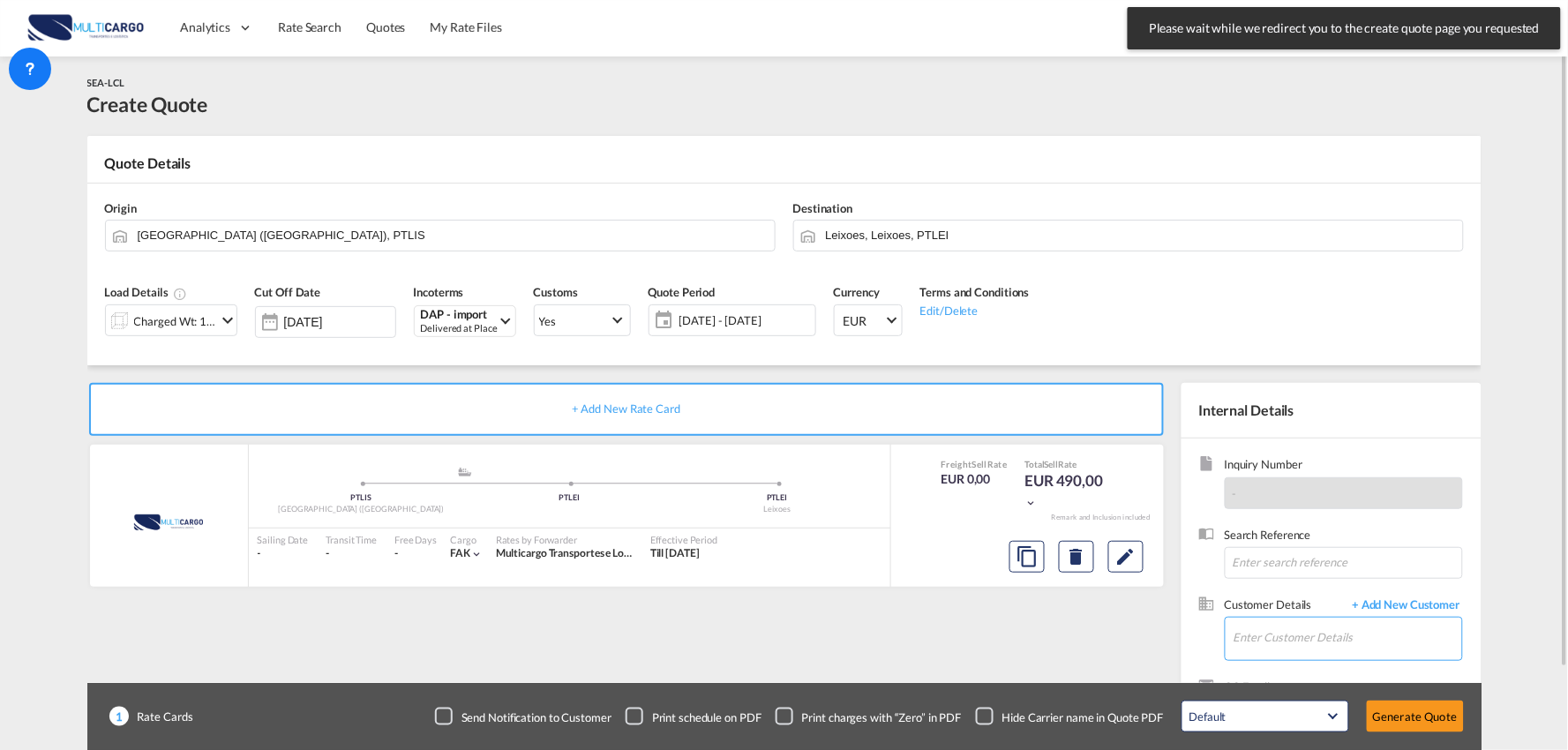
click at [1272, 643] on input "Enter Customer Details" at bounding box center [1347, 637] width 228 height 39
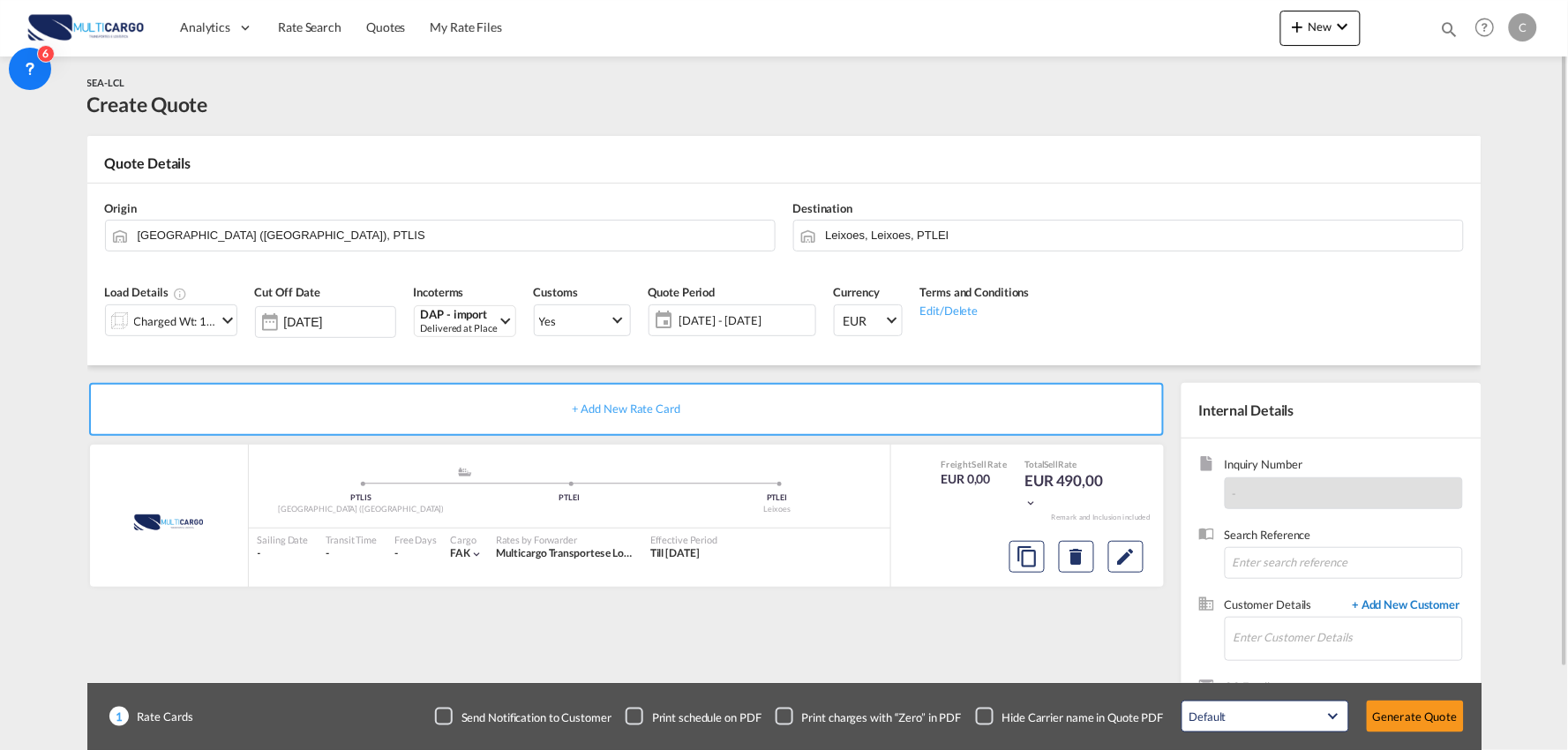
click at [1430, 610] on span "+ Add New Customer" at bounding box center [1402, 606] width 119 height 21
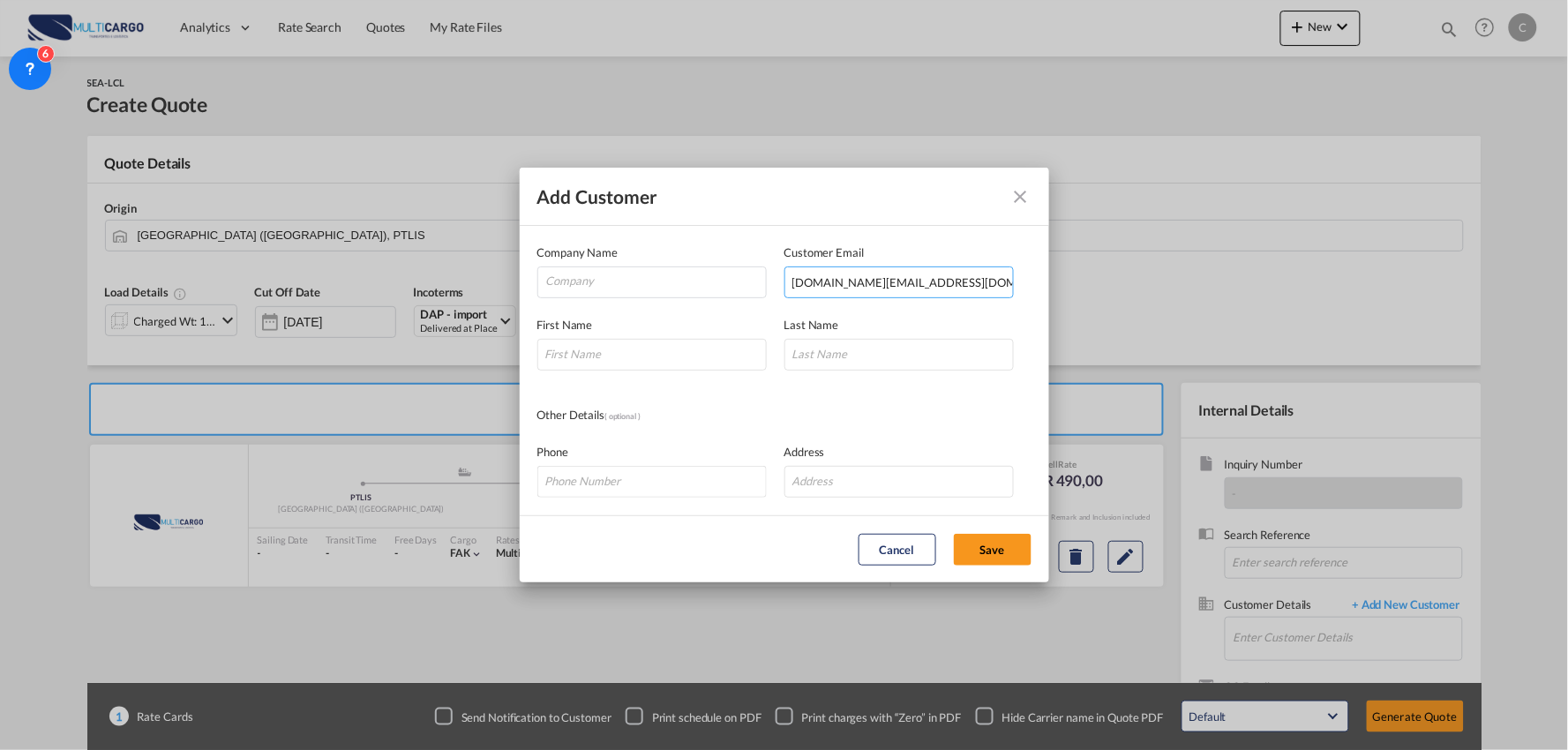
click at [972, 292] on input "[DOMAIN_NAME][EMAIL_ADDRESS][DOMAIN_NAME]" at bounding box center [898, 282] width 229 height 32
type input "[DOMAIN_NAME][EMAIL_ADDRESS][DOMAIN_NAME]"
drag, startPoint x: 644, startPoint y: 359, endPoint x: 145, endPoint y: 417, distance: 502.4
click at [644, 359] on input "Add Customer Company ..." at bounding box center [651, 354] width 229 height 32
type input "[PERSON_NAME]"
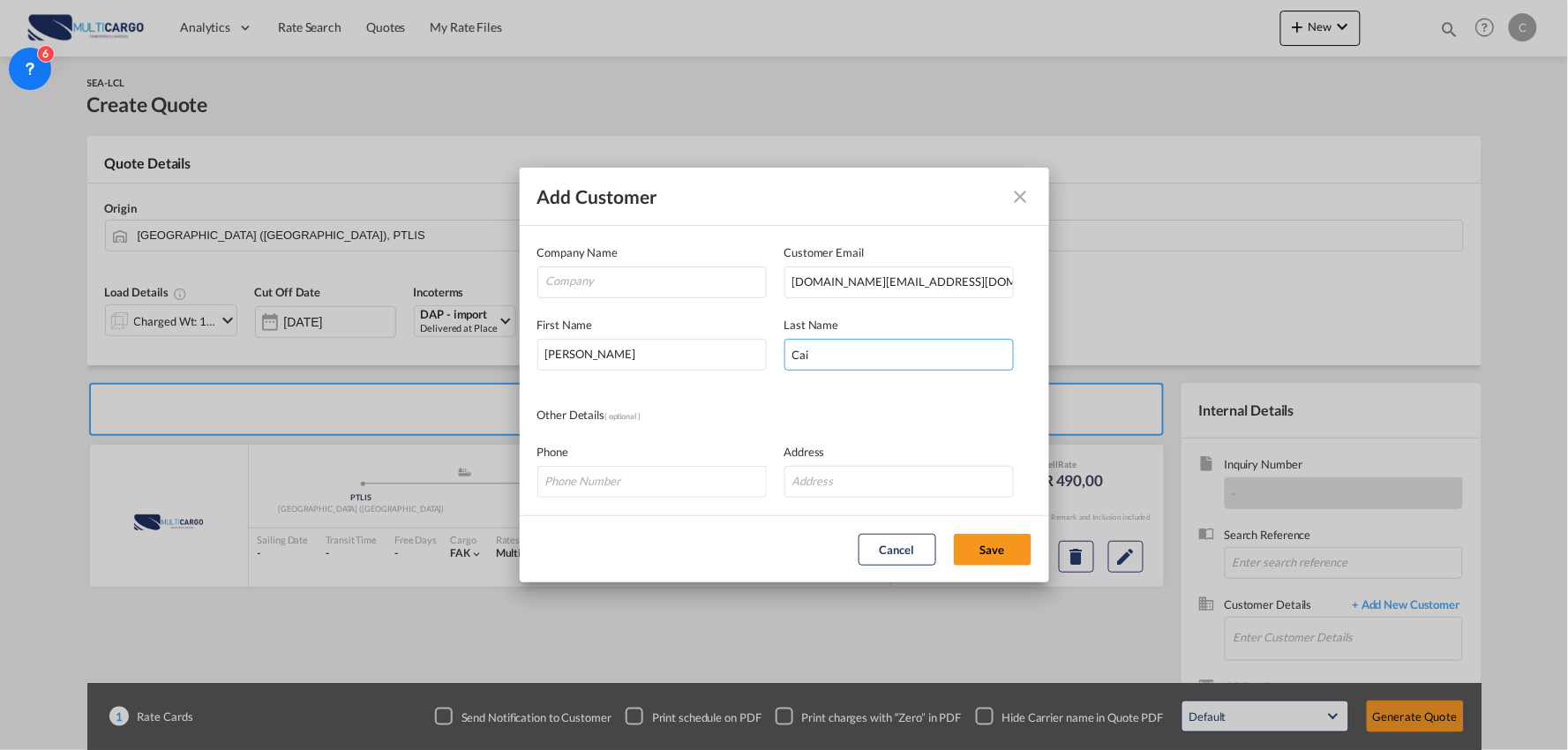
type input "Cai"
click at [602, 267] on input "Company" at bounding box center [656, 281] width 220 height 26
paste input "Guangzhou Hayonex Logistics Co ., Ltd"
type input "Guangzhou Hayonex Logistics Co ., Ltd"
click at [1006, 534] on button "Save" at bounding box center [992, 550] width 78 height 32
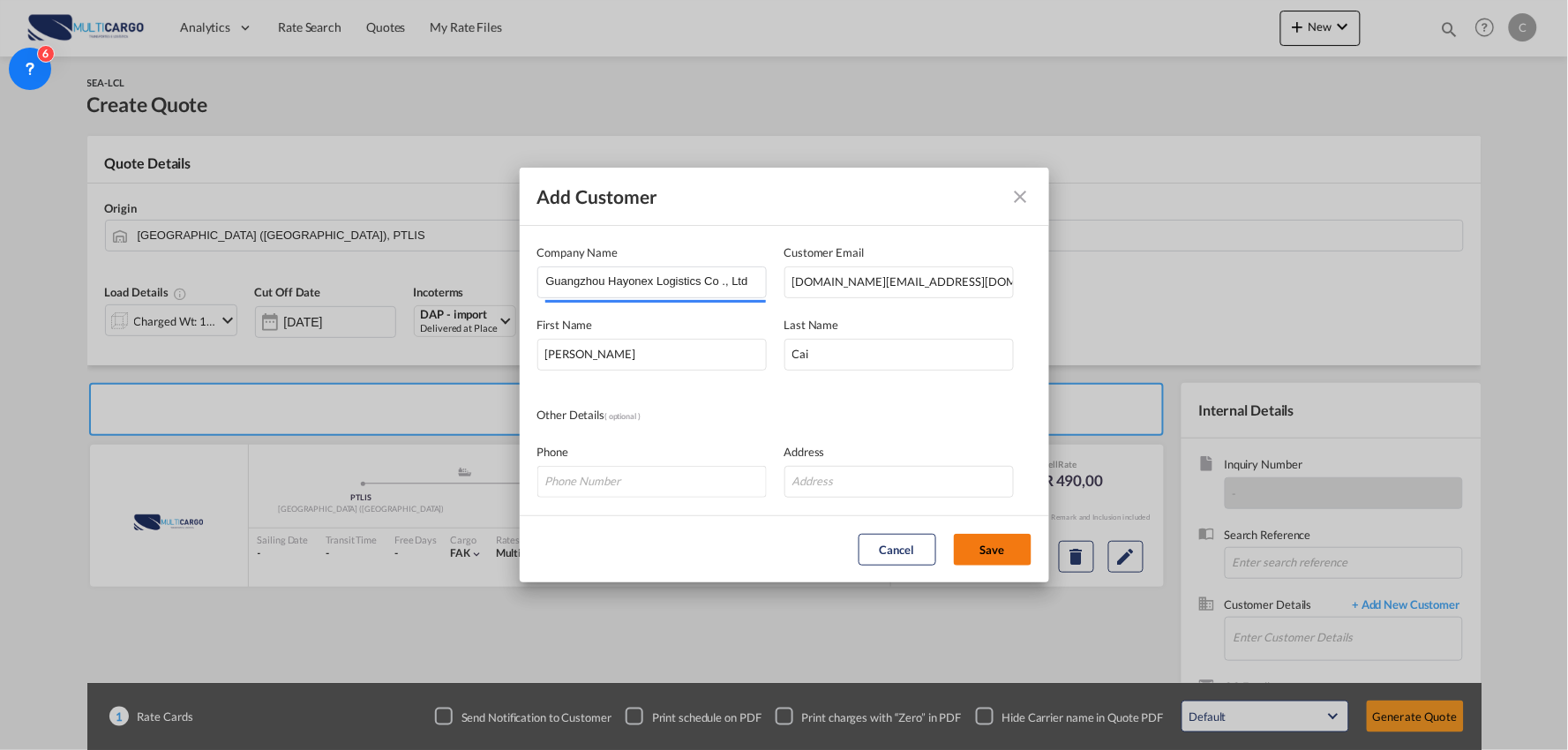
type input "Guangzhou Hayonex Logistics Co ., Ltd, Marin Cai, [DOMAIN_NAME][EMAIL_ADDRESS][…"
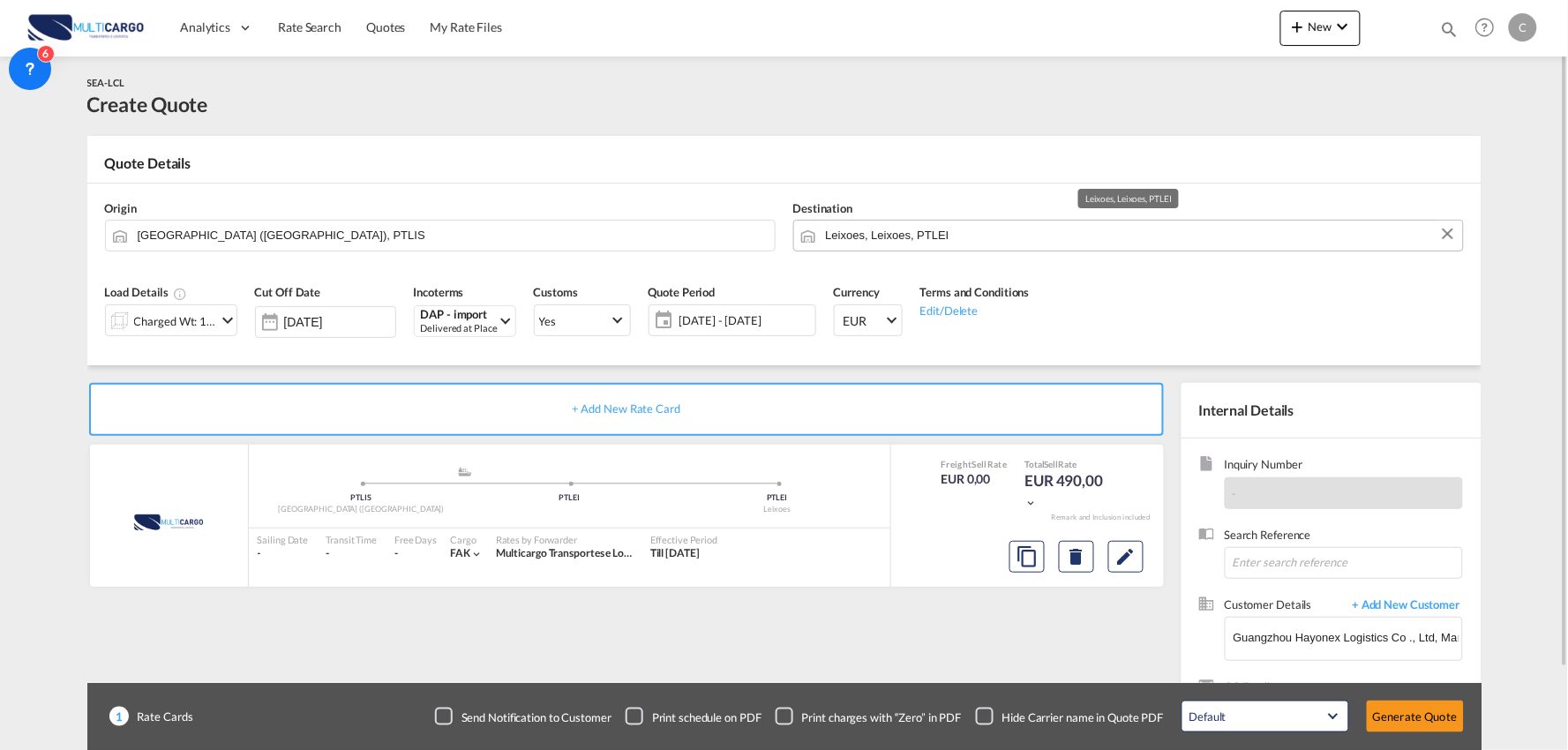
click at [895, 237] on input "Leixoes, Leixoes, PTLEI" at bounding box center [1140, 235] width 628 height 31
click at [559, 245] on input "[GEOGRAPHIC_DATA] ([GEOGRAPHIC_DATA]), PTLIS" at bounding box center [451, 235] width 628 height 31
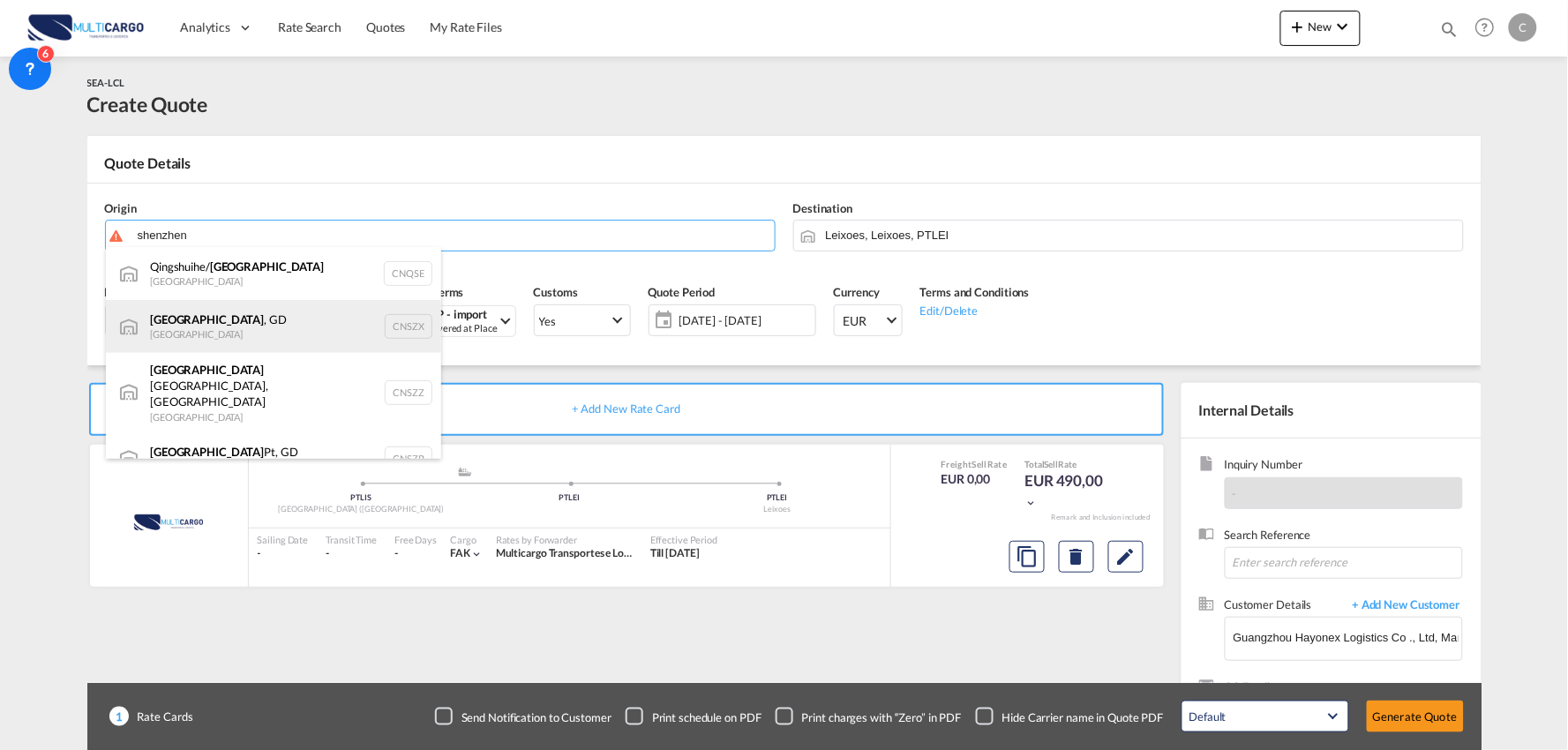
click at [193, 326] on div "[GEOGRAPHIC_DATA] , GD [GEOGRAPHIC_DATA] CNSZX" at bounding box center [273, 326] width 335 height 53
type input "[GEOGRAPHIC_DATA], GD, CNSZX"
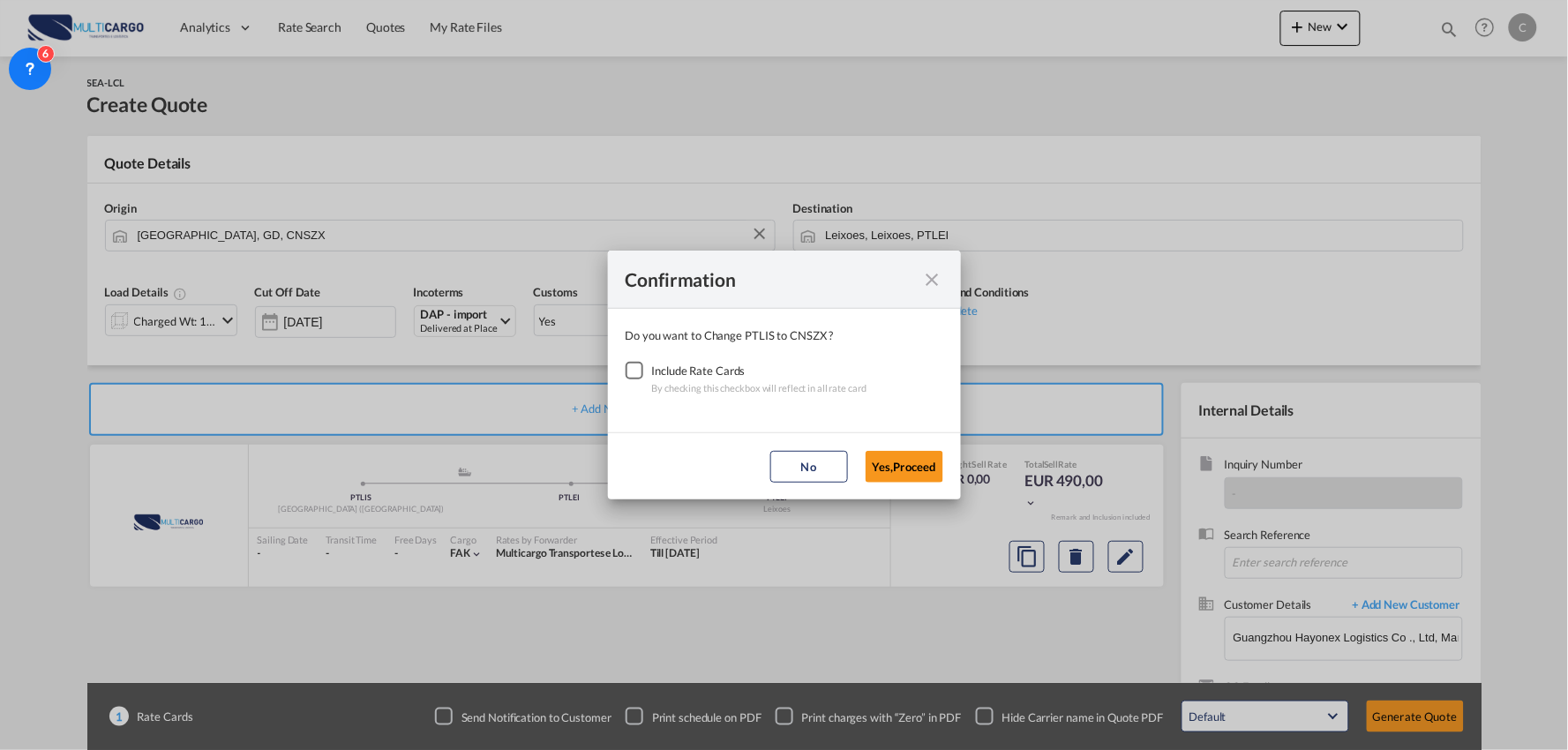
click at [641, 366] on div "Checkbox No Ink" at bounding box center [634, 370] width 18 height 18
click at [906, 470] on button "Yes,Proceed" at bounding box center [904, 467] width 78 height 32
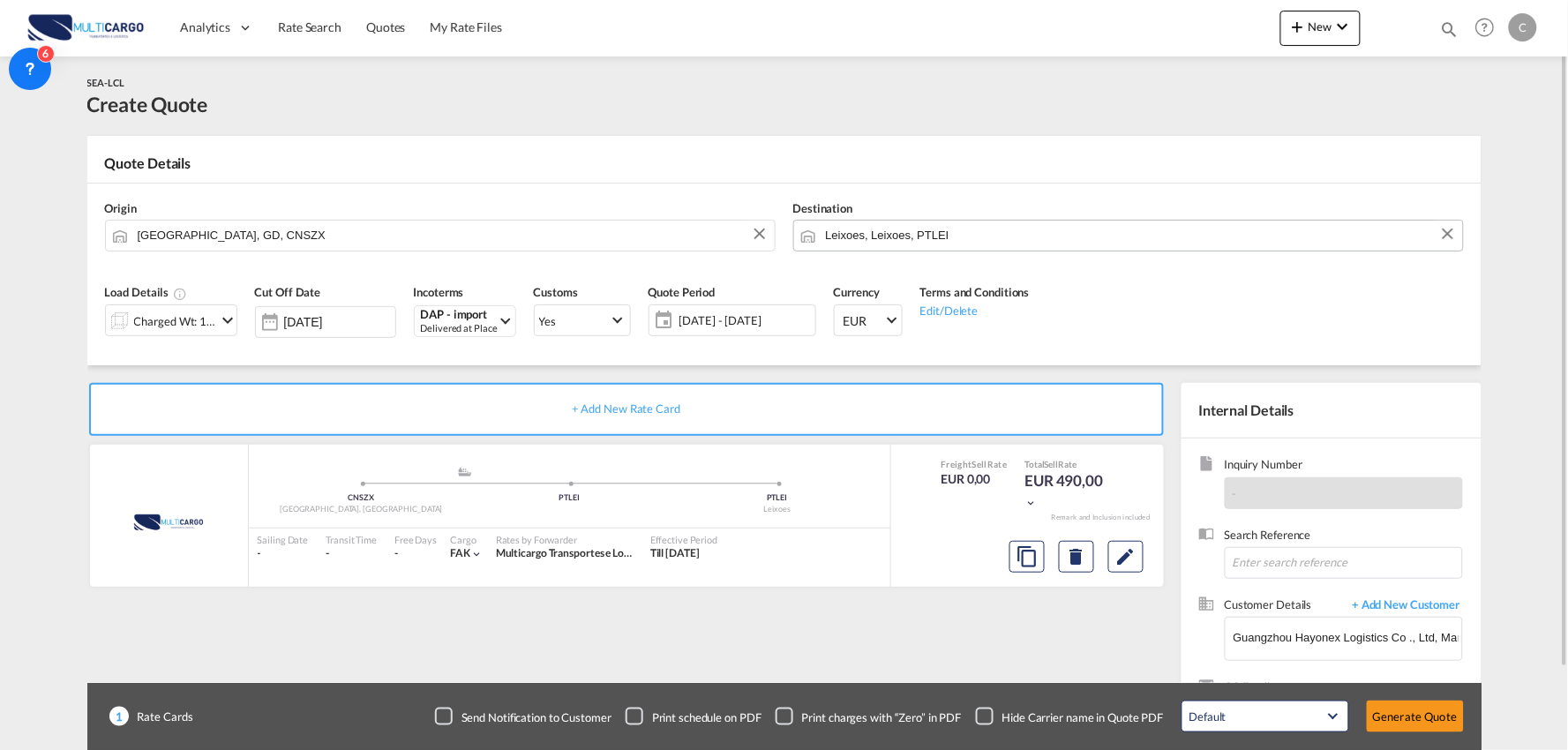
click at [898, 240] on input "Leixoes, Leixoes, PTLEI" at bounding box center [1140, 235] width 628 height 31
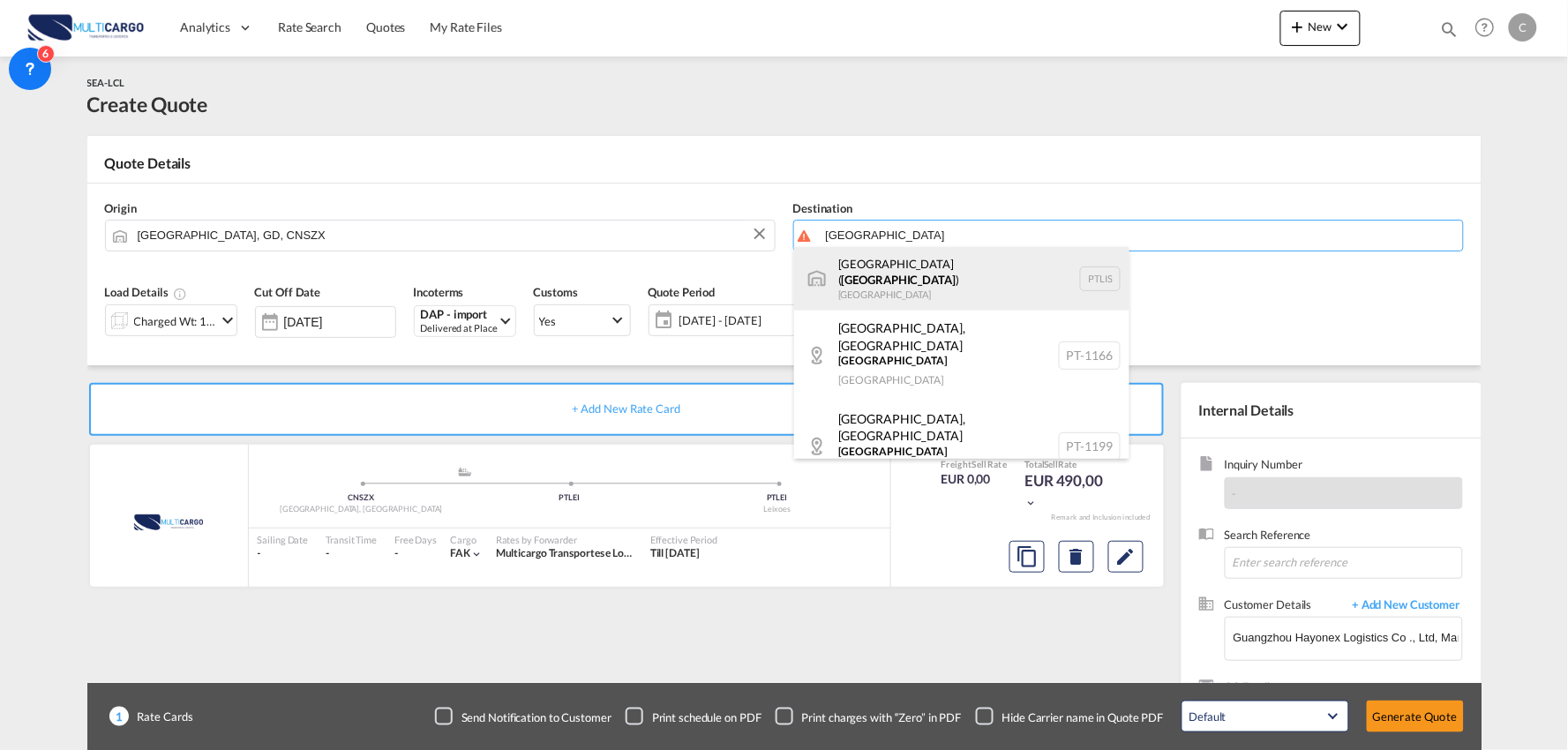
click at [907, 280] on div "[GEOGRAPHIC_DATA] ( [GEOGRAPHIC_DATA] ) [GEOGRAPHIC_DATA] PTLIS" at bounding box center [962, 279] width 335 height 64
type input "[GEOGRAPHIC_DATA] ([GEOGRAPHIC_DATA]), PTLIS"
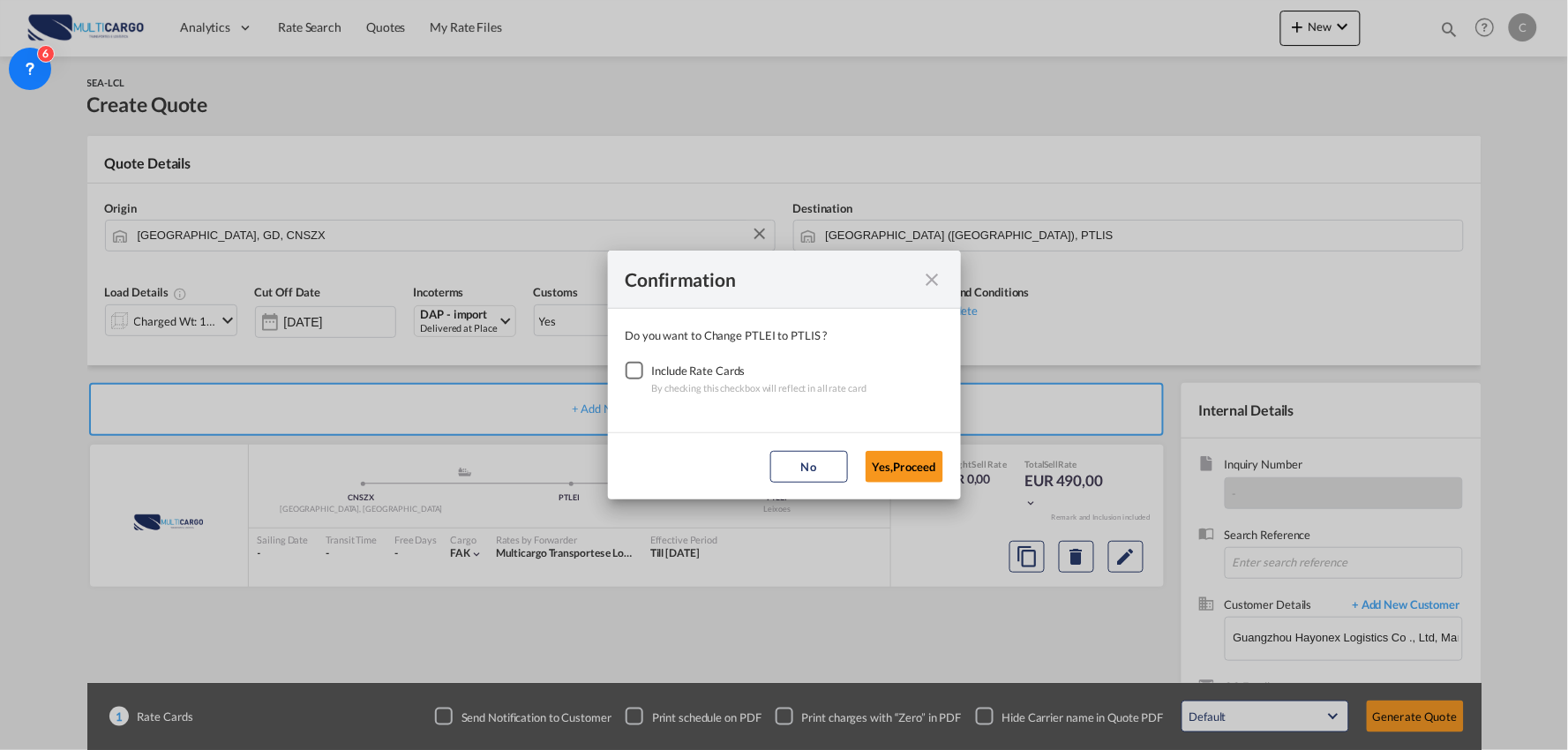
click at [639, 366] on div "Checkbox No Ink" at bounding box center [634, 370] width 18 height 18
click at [906, 468] on button "Yes,Proceed" at bounding box center [904, 467] width 78 height 32
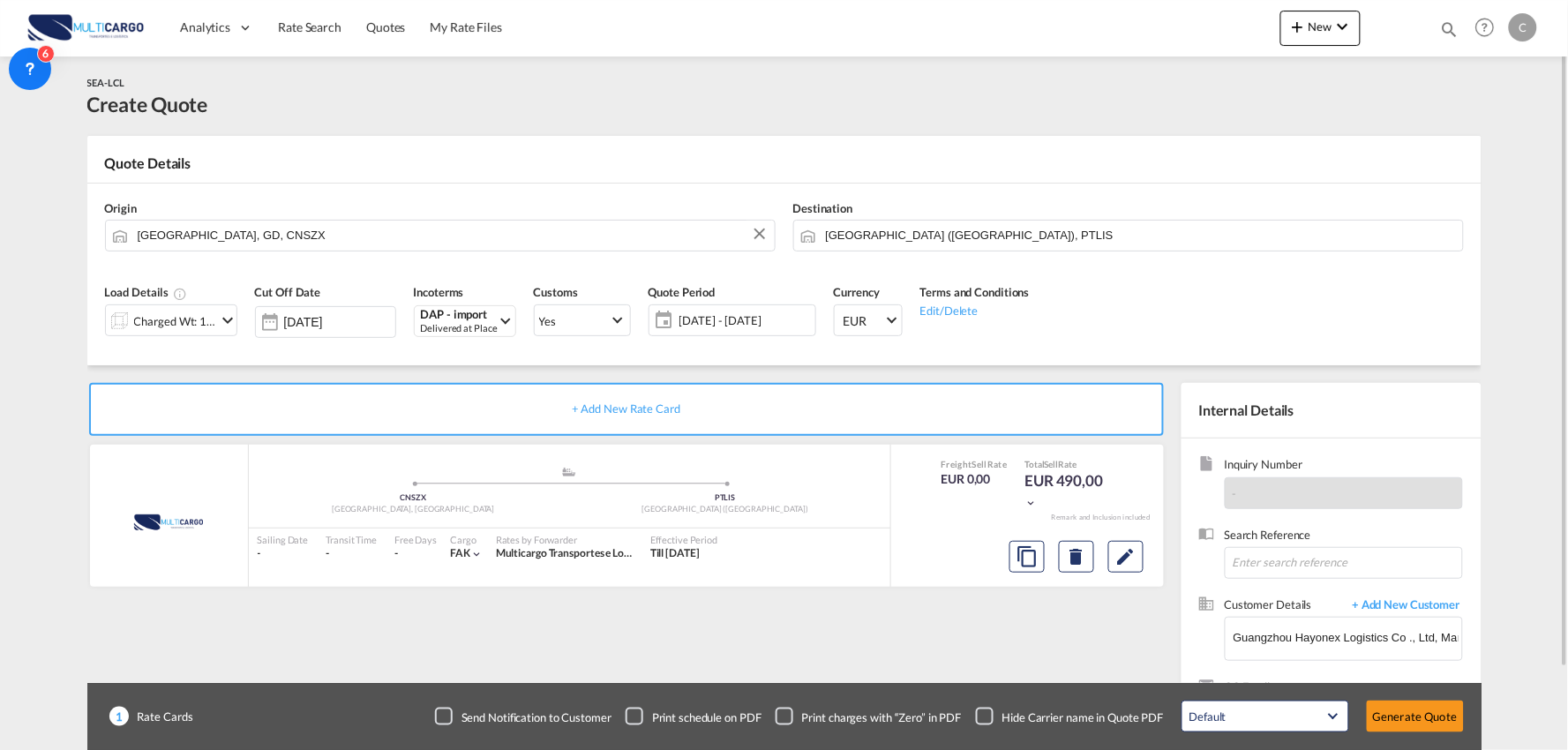
click at [984, 714] on div "Checkbox No Ink" at bounding box center [984, 715] width 18 height 18
click at [178, 310] on div "Charged Wt: 1,00 W/M" at bounding box center [175, 321] width 83 height 24
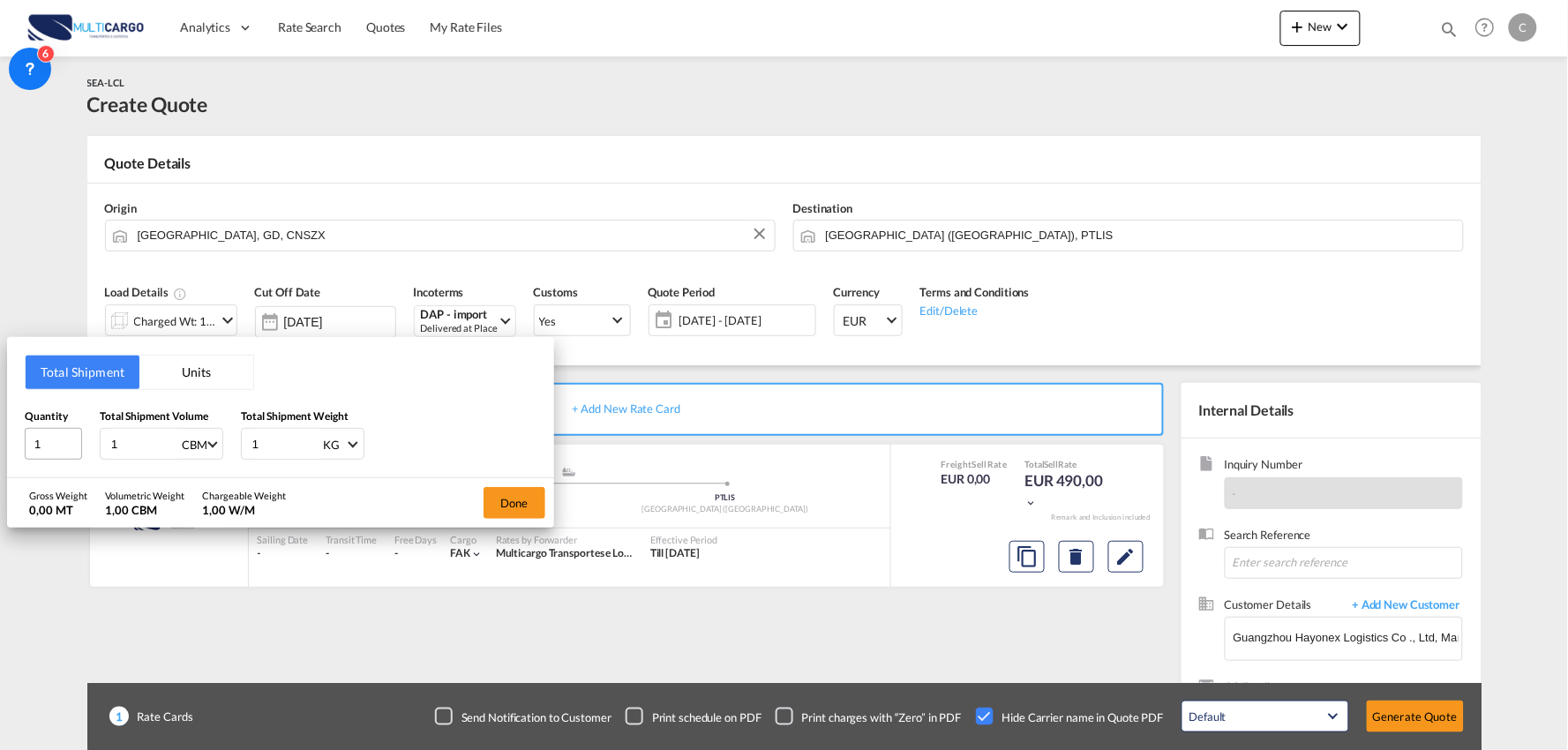
drag, startPoint x: 135, startPoint y: 441, endPoint x: 80, endPoint y: 437, distance: 55.1
click at [81, 437] on div "Quantity 1 Total Shipment Volume 1 CBM CBM CFT Total Shipment Weight 1 KG KG LB" at bounding box center [280, 434] width 512 height 53
type input "0"
type input "0.7"
drag, startPoint x: 207, startPoint y: 440, endPoint x: 196, endPoint y: 440, distance: 11.0
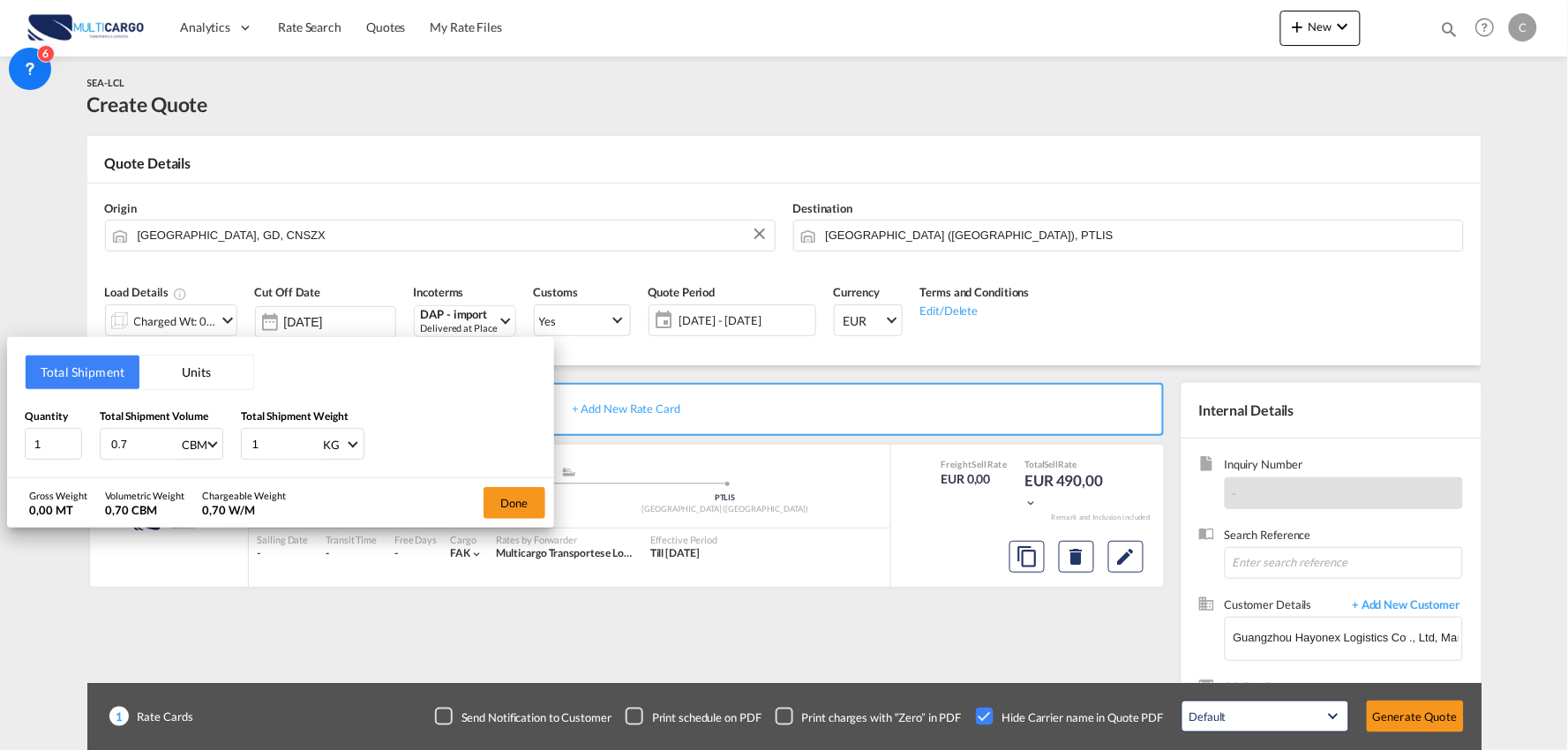
click at [200, 440] on div "Quantity 1 Total Shipment Volume 0.7 CBM CBM CFT Total Shipment Weight 1 KG KG …" at bounding box center [280, 434] width 512 height 53
type input "340"
click at [504, 500] on button "Done" at bounding box center [515, 503] width 62 height 32
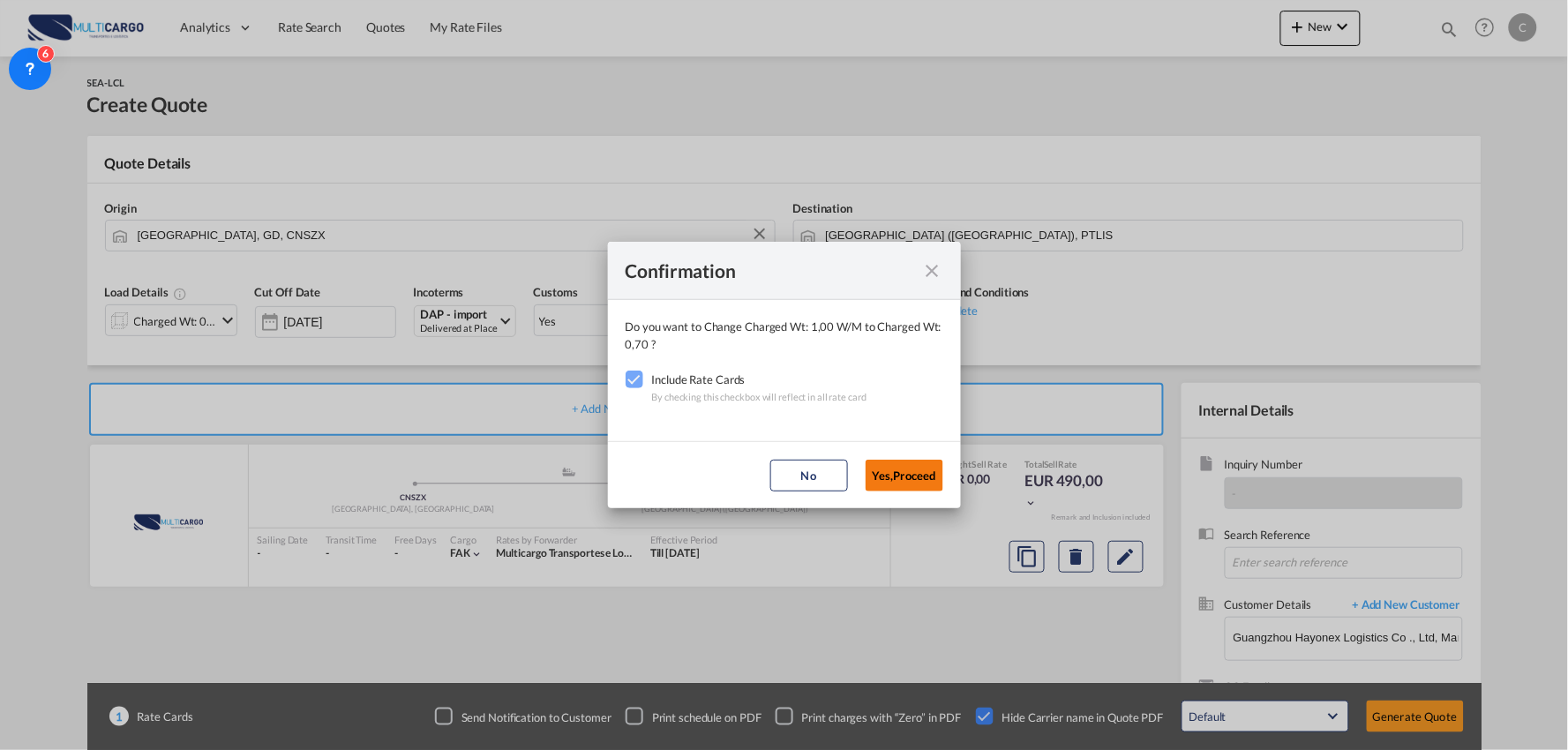
click at [887, 483] on button "Yes,Proceed" at bounding box center [904, 475] width 78 height 32
click at [991, 641] on div "Confirmation Do you want to Change Charged Wt: 1,00 W/M to Charged Wt: 0,70 ? I…" at bounding box center [784, 375] width 1568 height 750
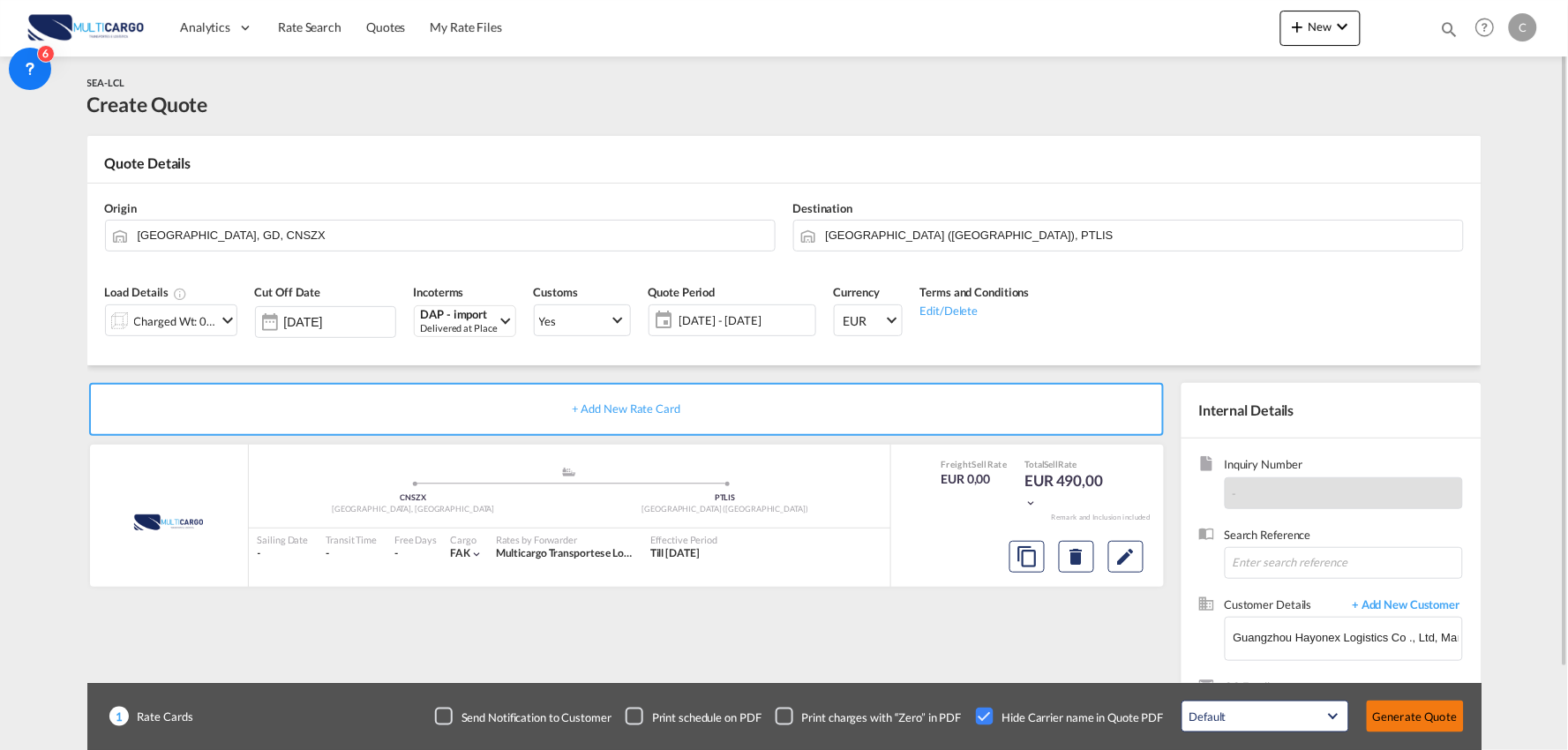
click at [1445, 720] on button "Generate Quote" at bounding box center [1416, 716] width 97 height 32
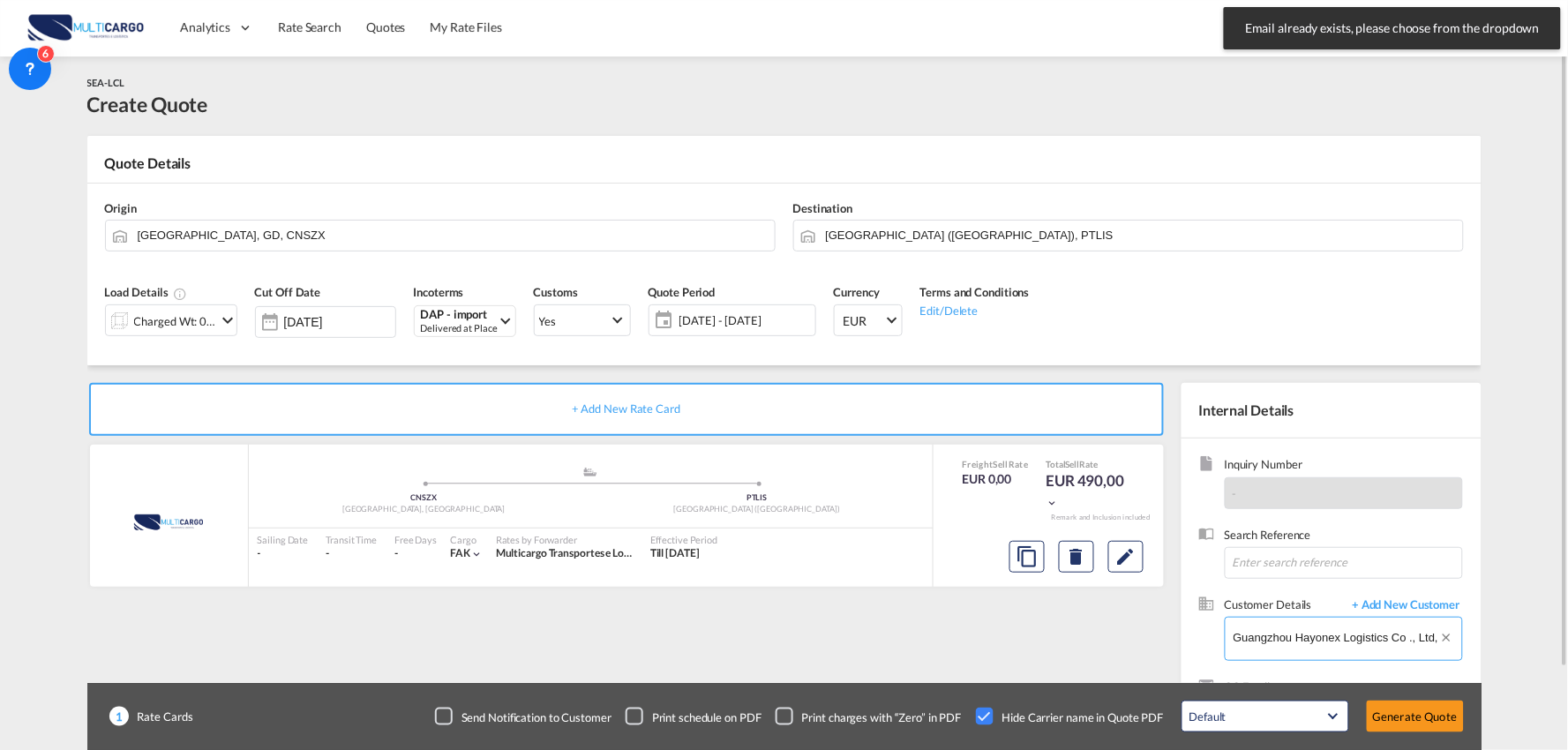
click at [1325, 640] on input "Guangzhou Hayonex Logistics Co ., Ltd, Marin Cai, [DOMAIN_NAME][EMAIL_ADDRESS][…" at bounding box center [1347, 637] width 228 height 39
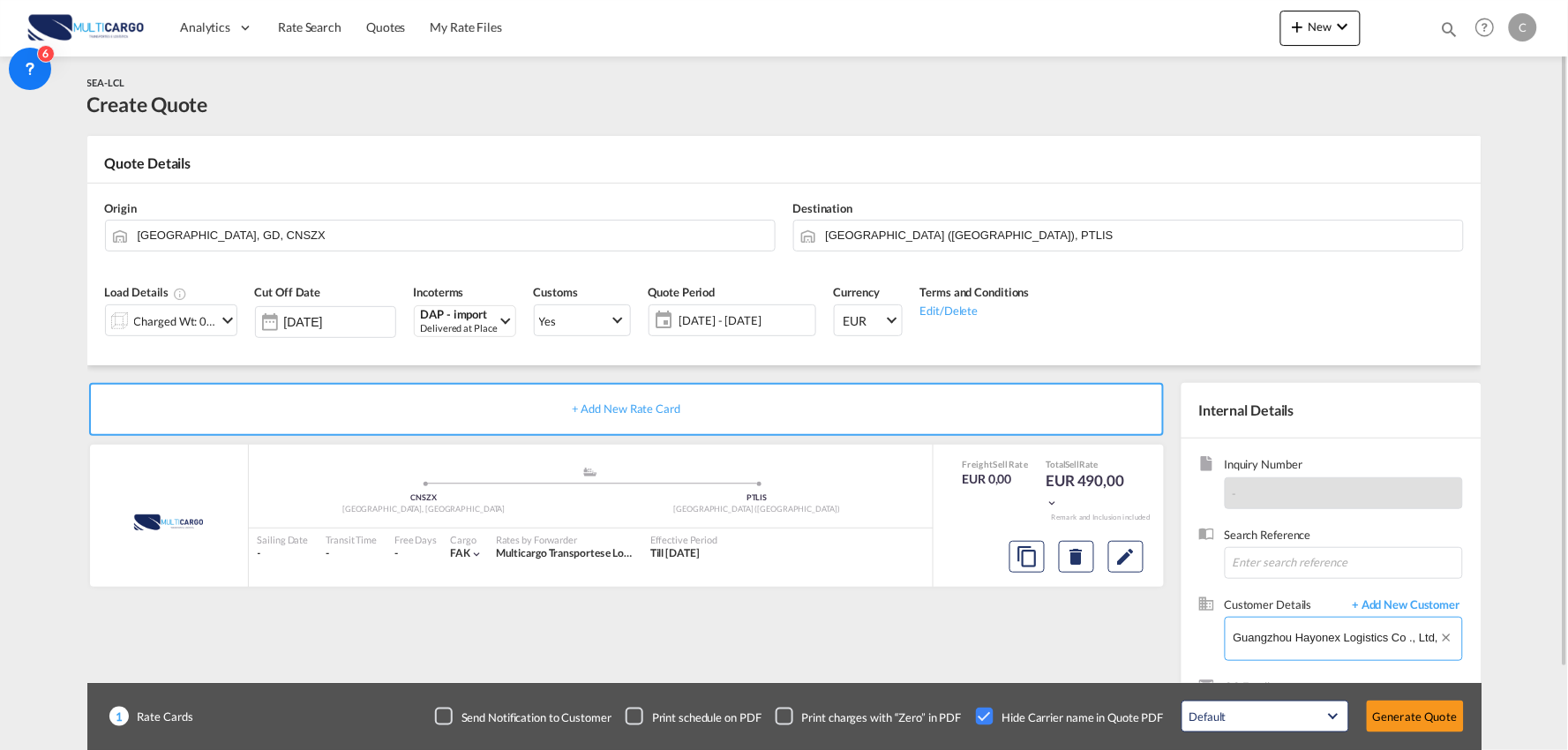
click at [1334, 644] on input "Guangzhou Hayonex Logistics Co ., Ltd, Marin Cai, [DOMAIN_NAME][EMAIL_ADDRESS][…" at bounding box center [1347, 637] width 228 height 39
click at [1336, 643] on input "Guangzhou Hayonex Logistics Co ., Ltd, Marin Cai, [DOMAIN_NAME][EMAIL_ADDRESS][…" at bounding box center [1347, 637] width 228 height 39
paste input "[DOMAIN_NAME][EMAIL_ADDRESS][DOMAIN_NAME]"
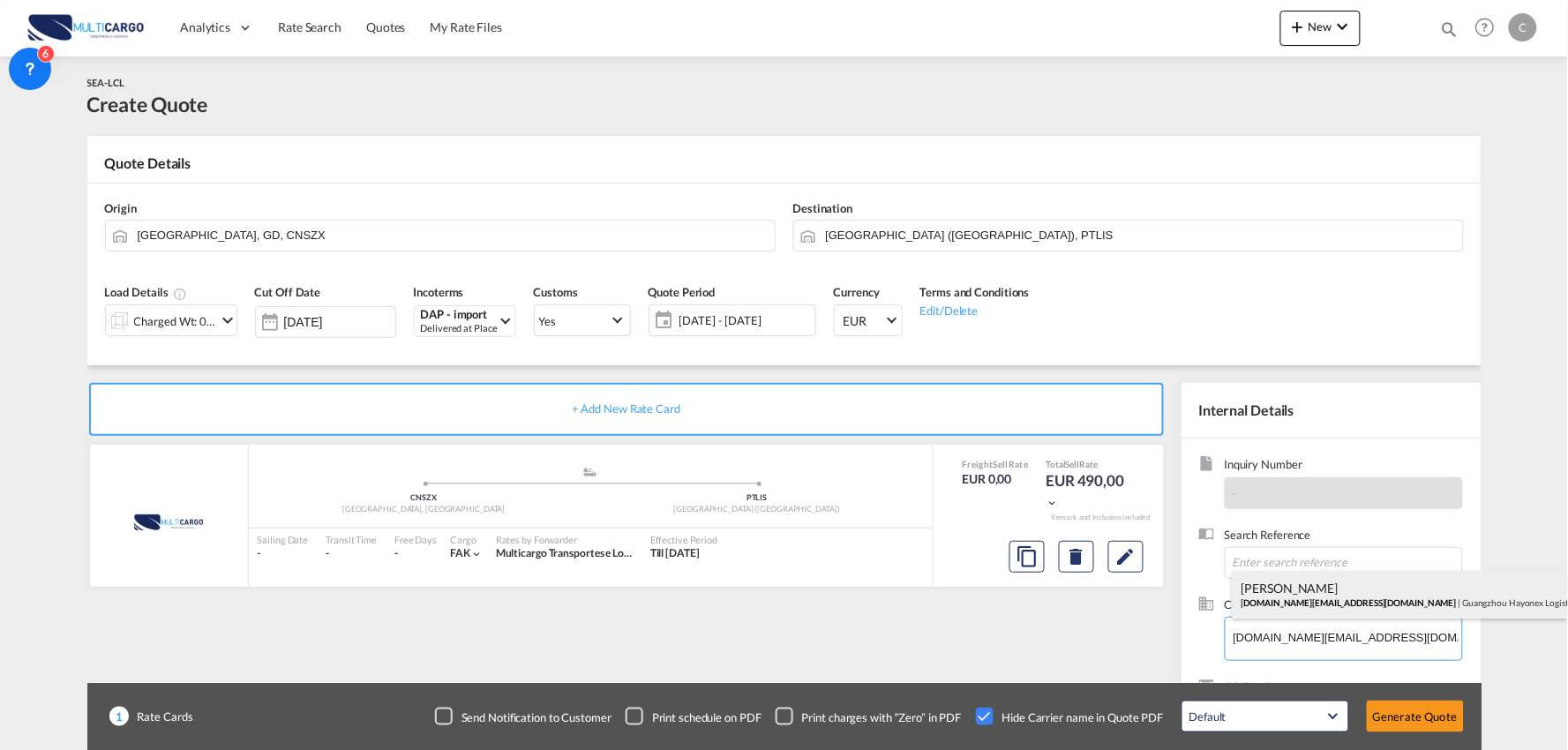
click at [1309, 587] on div "[PERSON_NAME] [DOMAIN_NAME][EMAIL_ADDRESS][DOMAIN_NAME] | Guangzhou Hayonex Log…" at bounding box center [1400, 594] width 335 height 48
type input "Guangzhou Hayonex Logistics Co ., Ltd, Marin Cai, [DOMAIN_NAME][EMAIL_ADDRESS][…"
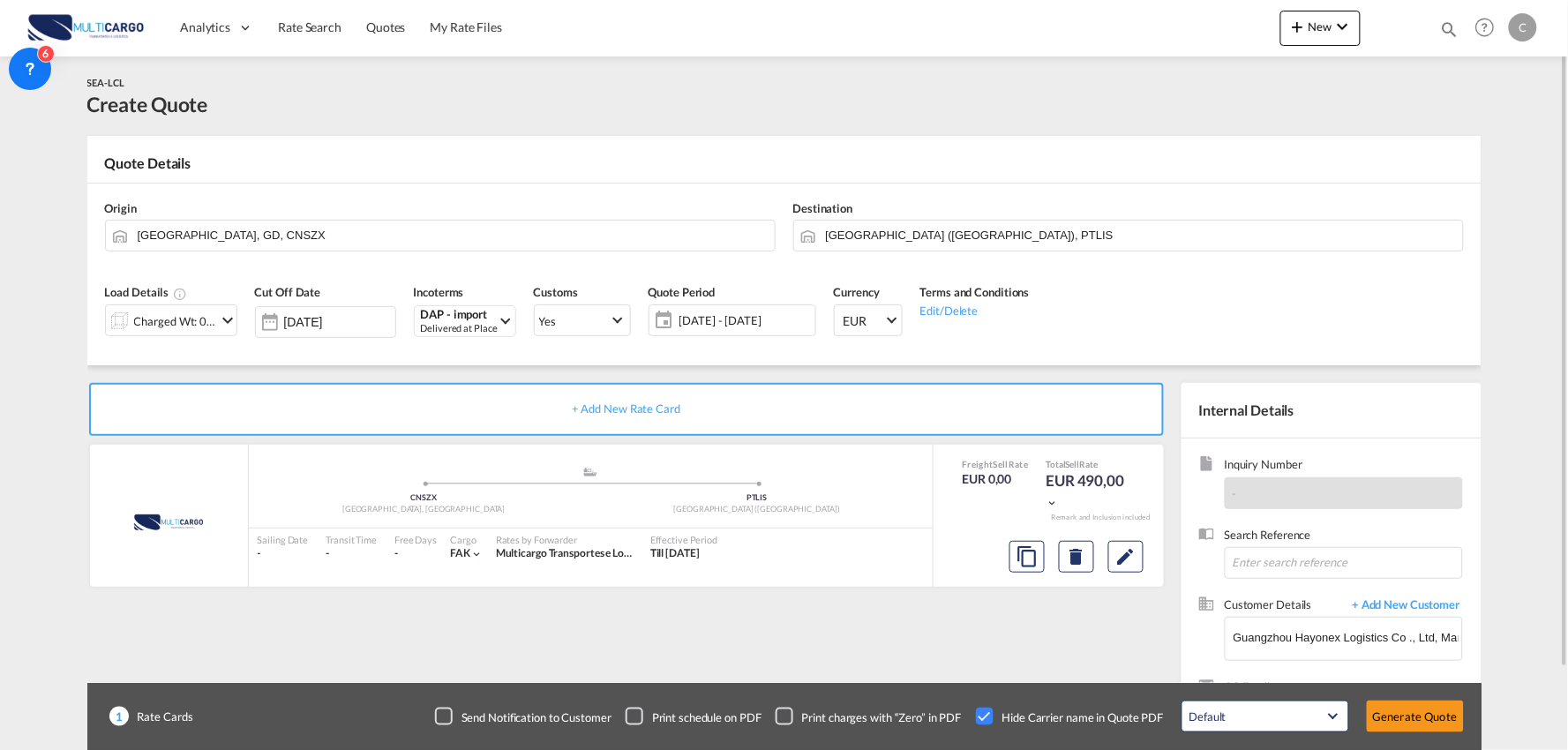
click at [953, 633] on div "+ Add New Rate Card MultiCargo added by you .a{fill:#aaa8ad;} .a{fill:#aaa8ad;}…" at bounding box center [630, 567] width 1085 height 368
click at [1420, 714] on button "Generate Quote" at bounding box center [1416, 716] width 97 height 32
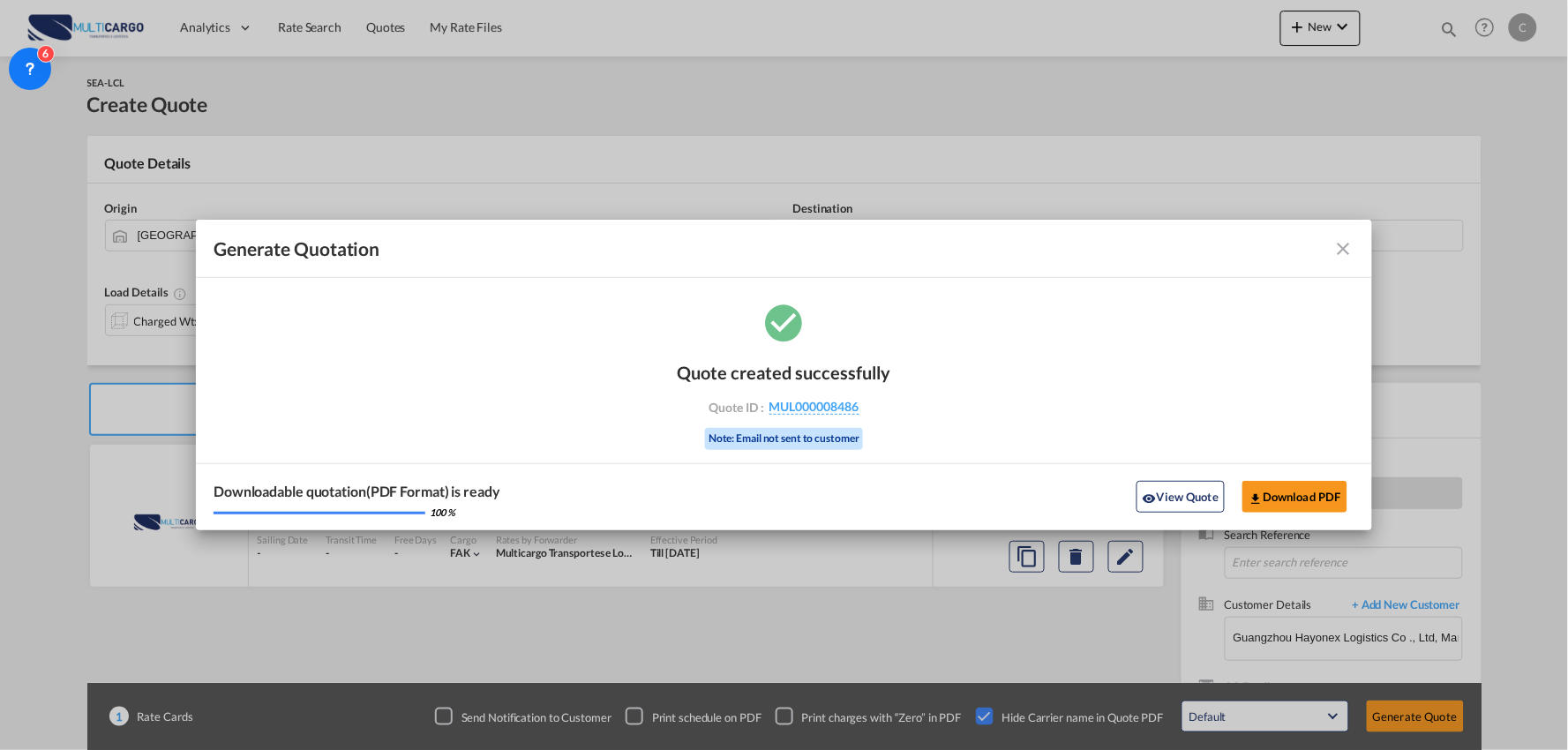
click at [1183, 472] on div "Downloadable quotation(PDF Format) is ready 100 % View Quote Download PDF" at bounding box center [783, 497] width 1176 height 67
click at [1174, 503] on button "View Quote" at bounding box center [1181, 497] width 88 height 32
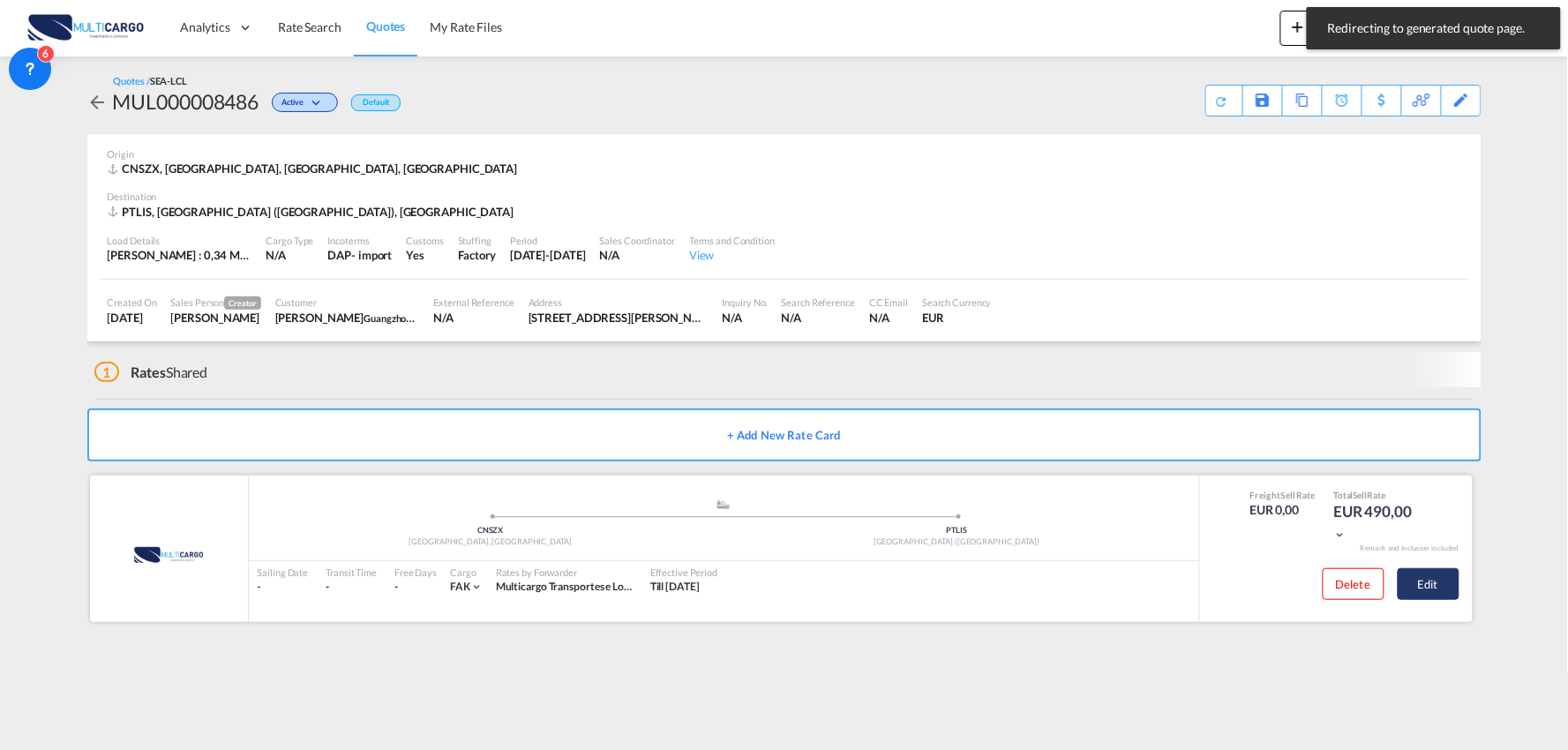
click at [1424, 584] on button "Edit" at bounding box center [1429, 584] width 62 height 32
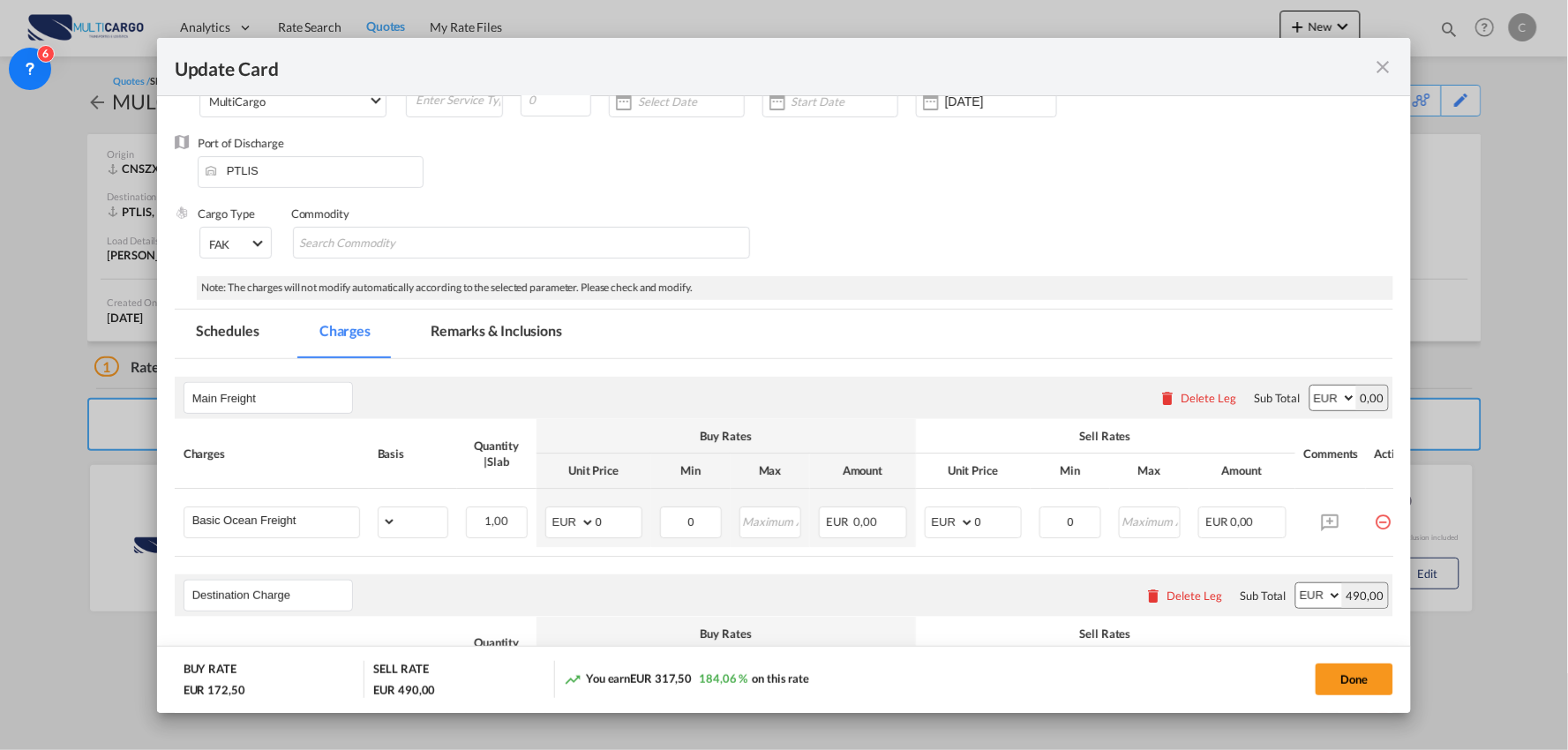
scroll to position [392, 0]
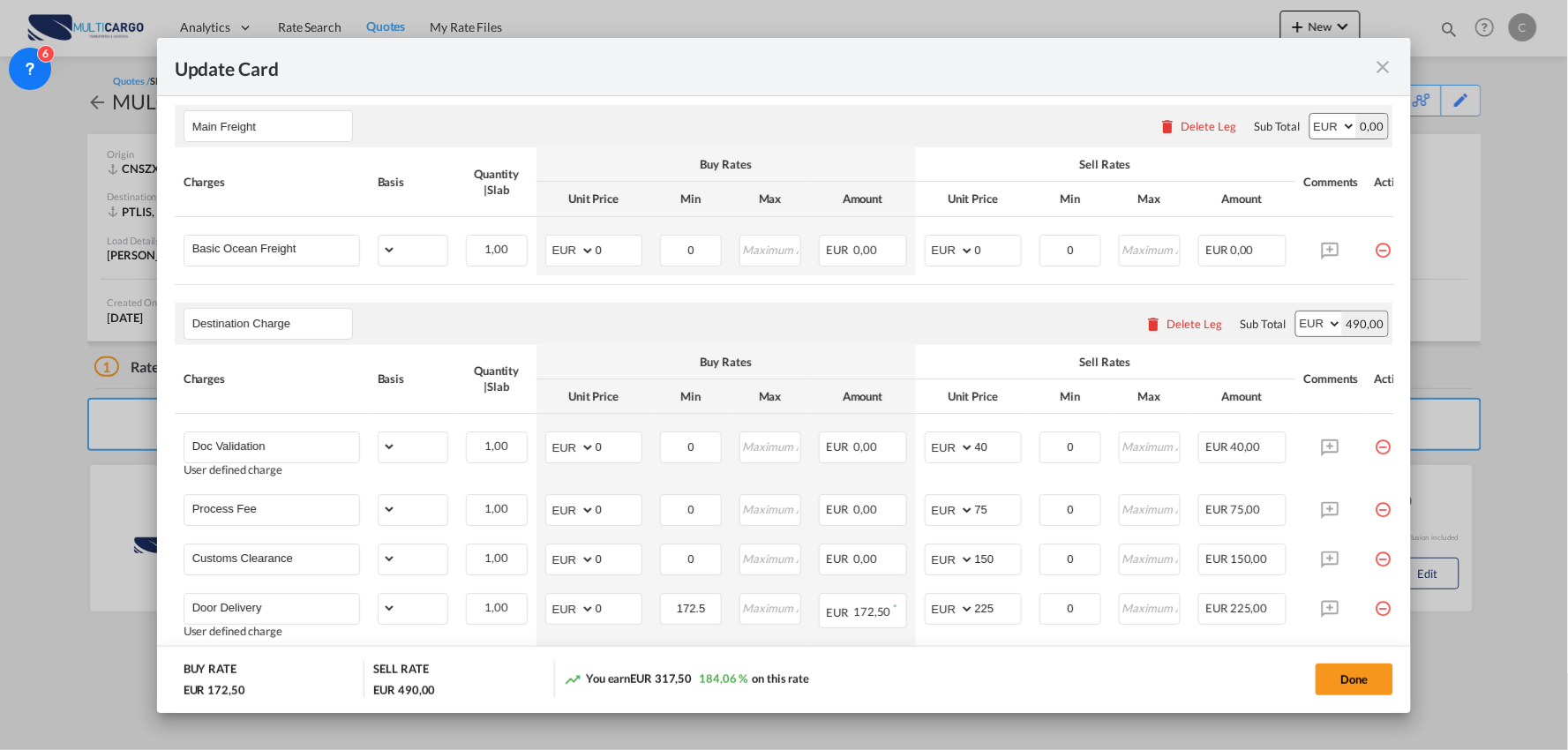
select select "per_shipment"
select select "per_bl"
select select "per_shipment"
select select "per_doc"
select select "per_shipment"
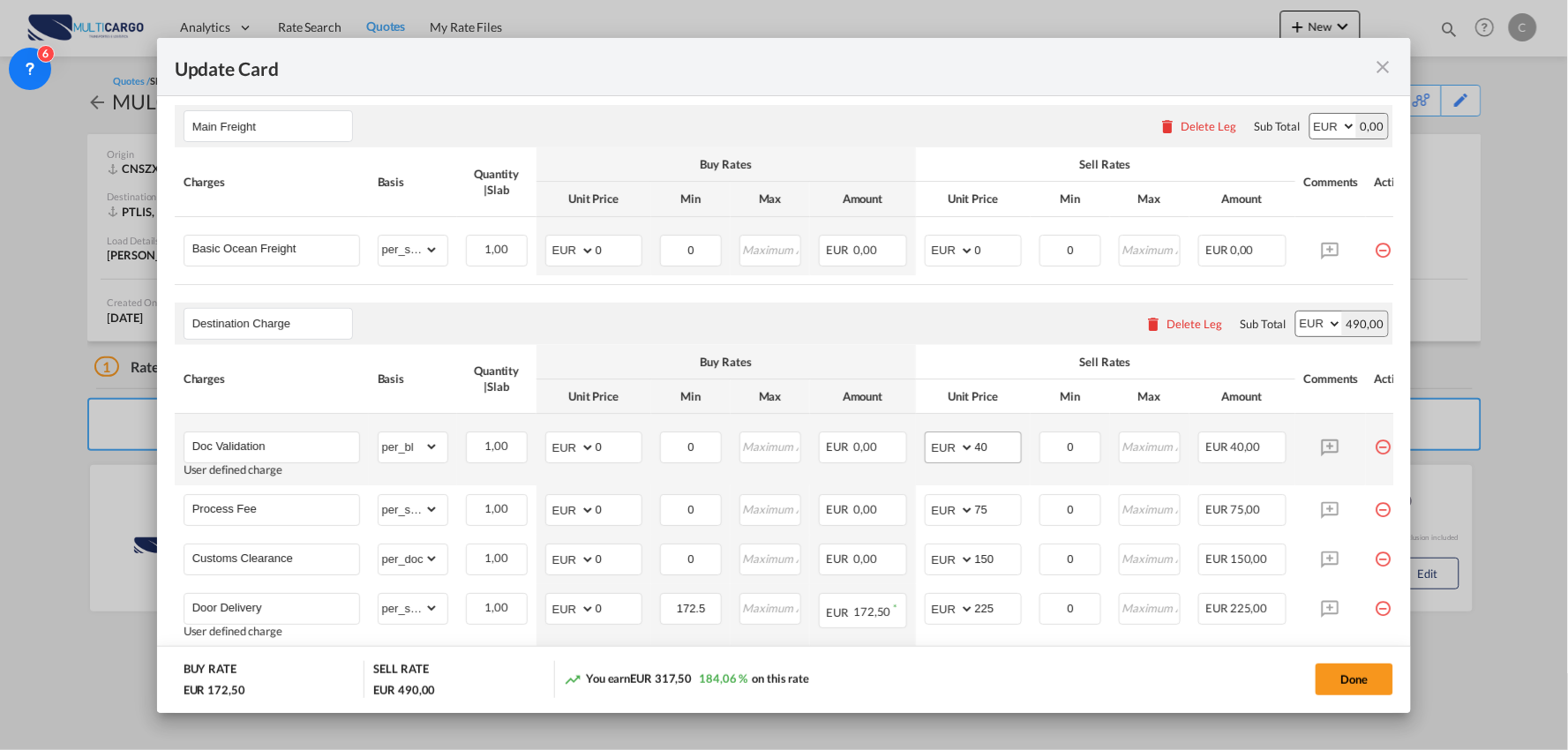
scroll to position [489, 0]
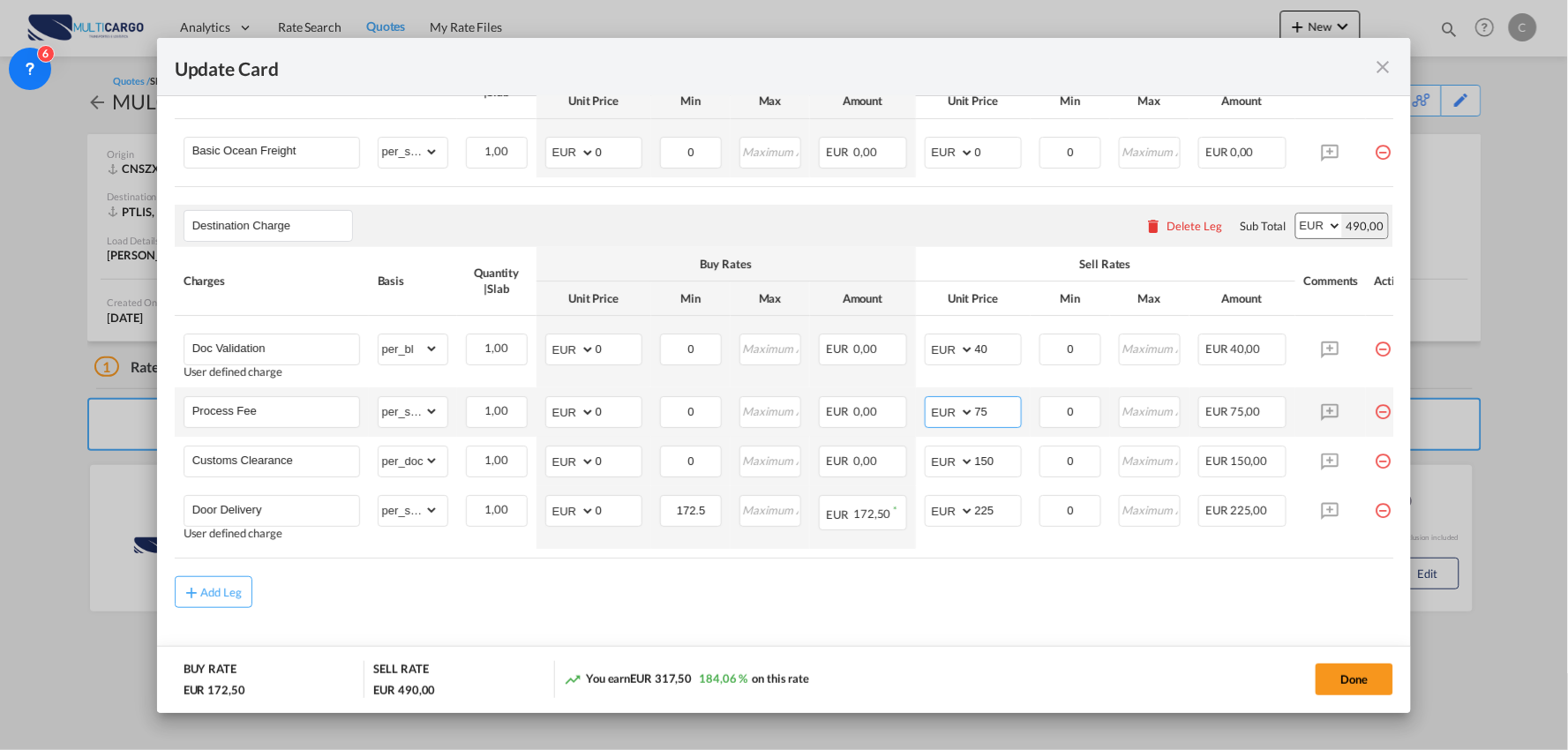
drag, startPoint x: 1003, startPoint y: 426, endPoint x: 891, endPoint y: 441, distance: 113.0
click at [902, 437] on tr "Process Fee Please Enter Already Exists gross_weight volumetric_weight per_ship…" at bounding box center [800, 411] width 1250 height 50
type input "90"
drag, startPoint x: 1006, startPoint y: 347, endPoint x: 903, endPoint y: 339, distance: 103.3
click at [908, 349] on tr "Doc Validation User defined charge Please Enter Already Exists gross_weight vol…" at bounding box center [800, 352] width 1250 height 71
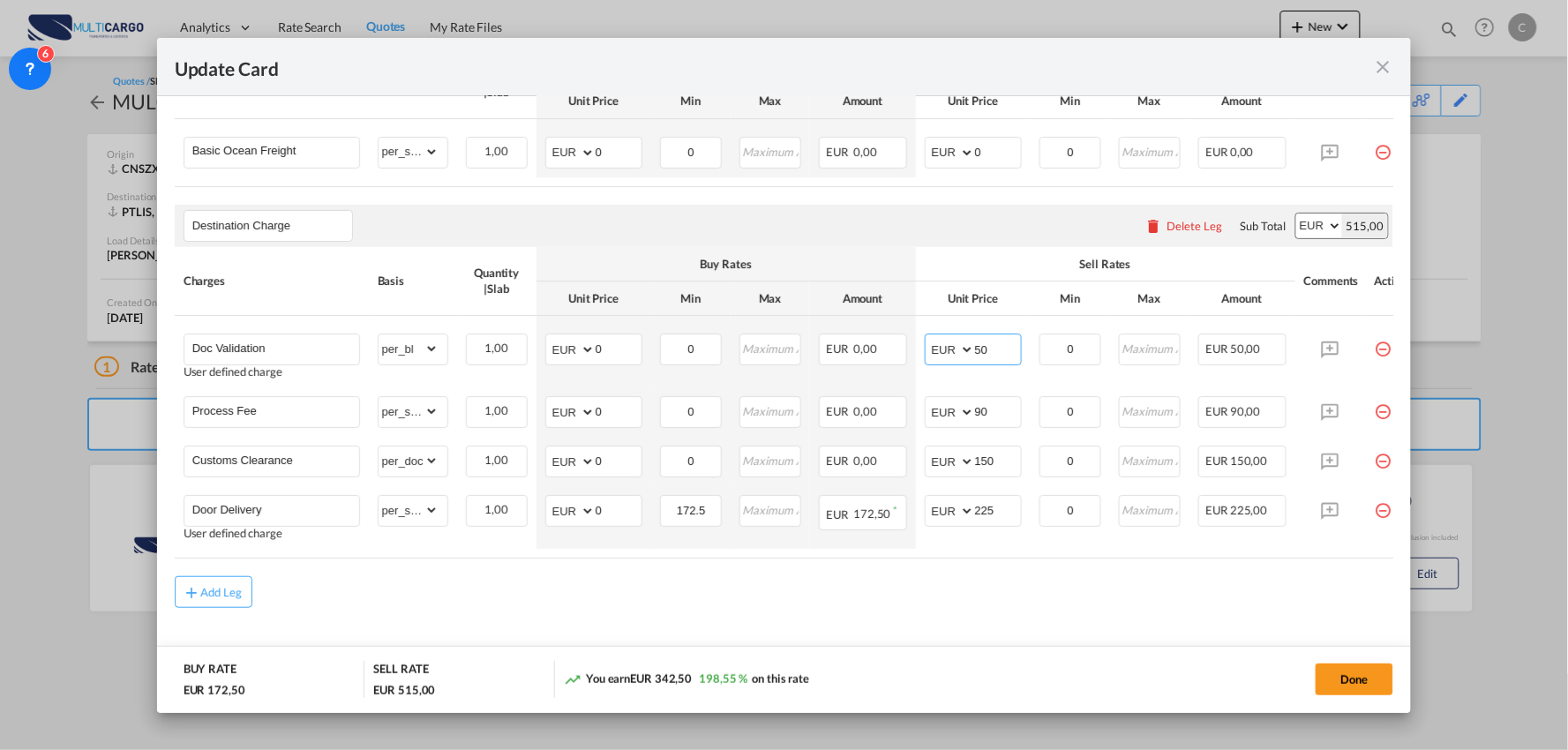
type input "50"
drag, startPoint x: 980, startPoint y: 631, endPoint x: 770, endPoint y: 506, distance: 244.4
click at [980, 631] on md-content "Main Freight Please enter leg name Leg Name Already Exists Delete Leg Sub Total…" at bounding box center [784, 341] width 1219 height 704
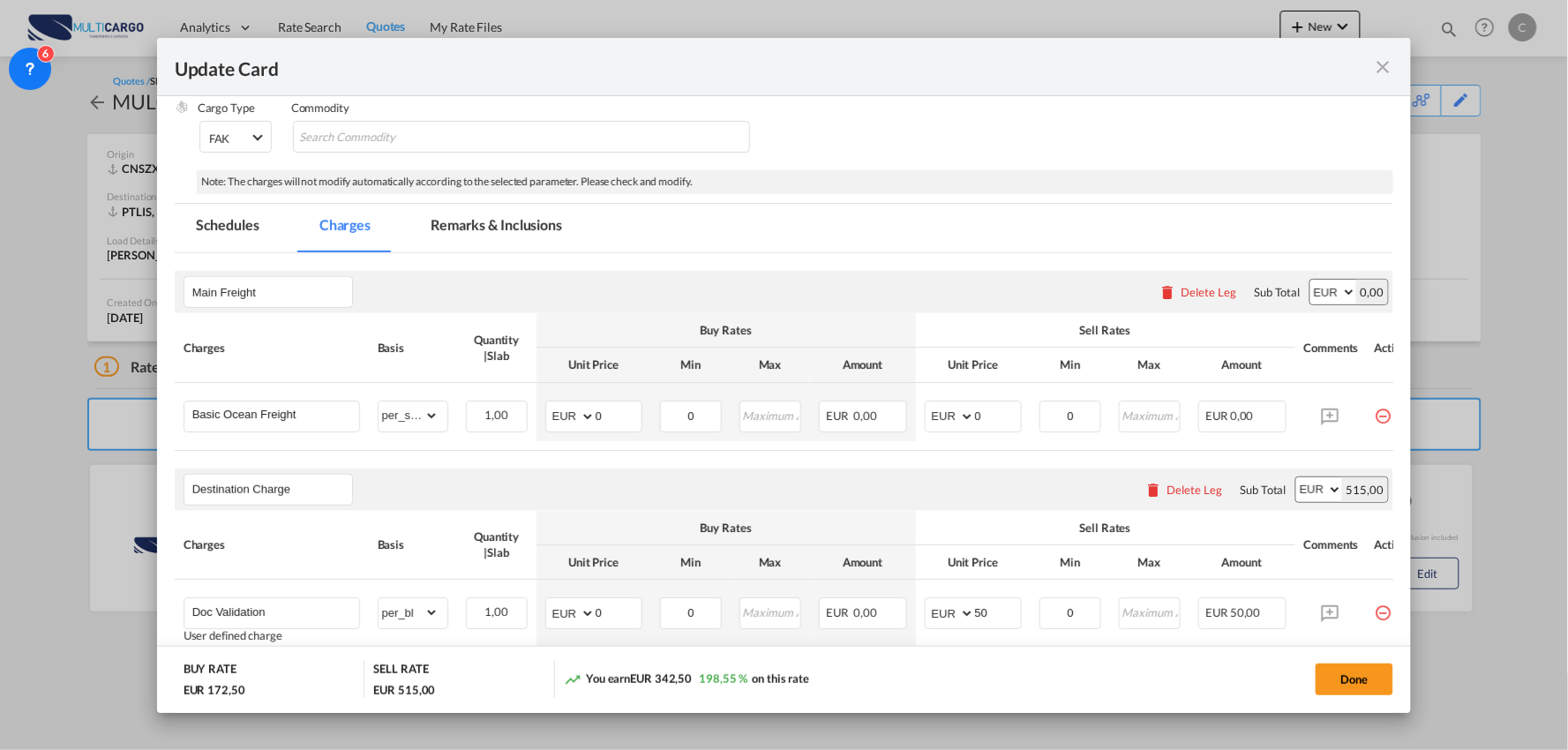
scroll to position [195, 0]
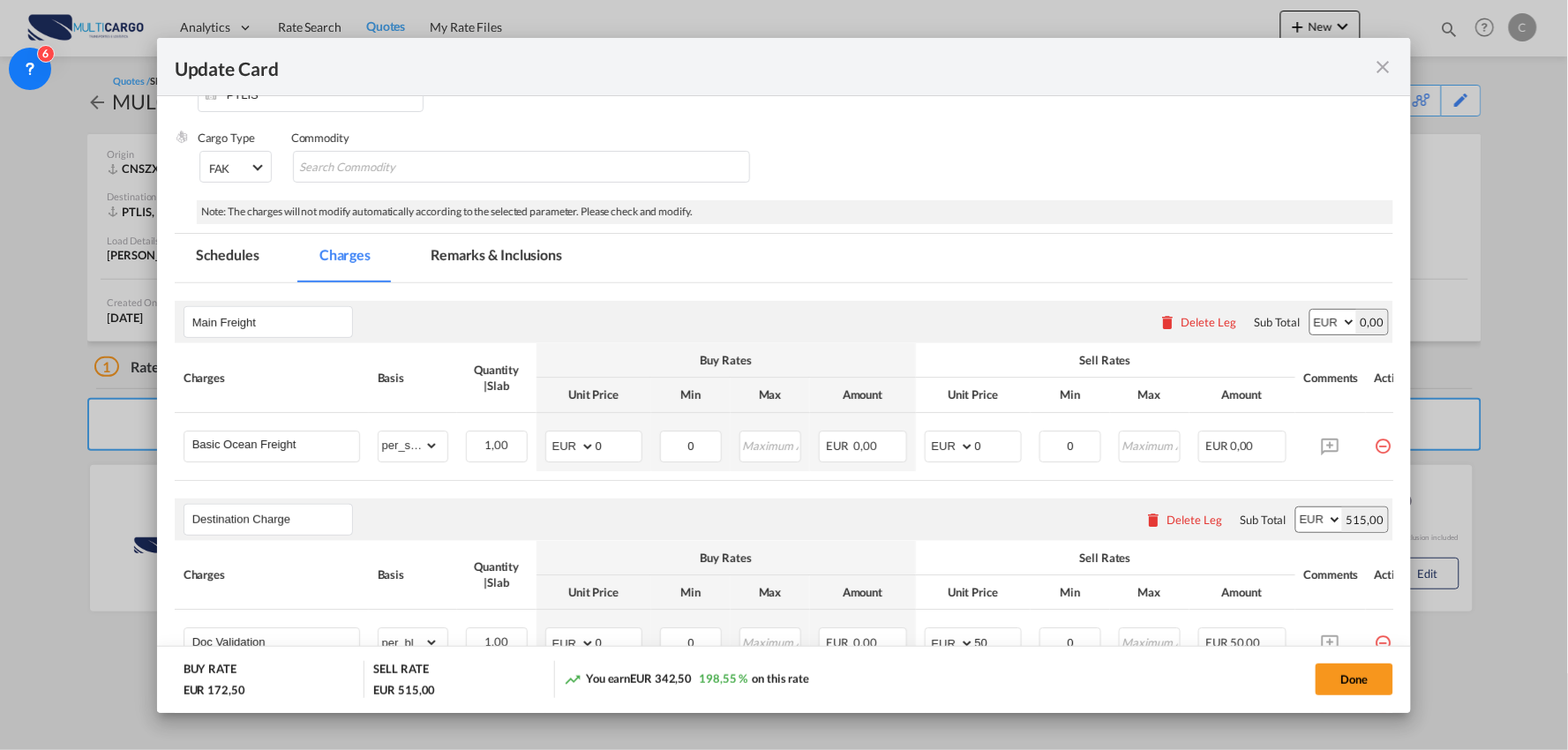
click at [486, 255] on md-tab-item "Remarks & Inclusions" at bounding box center [497, 258] width 174 height 49
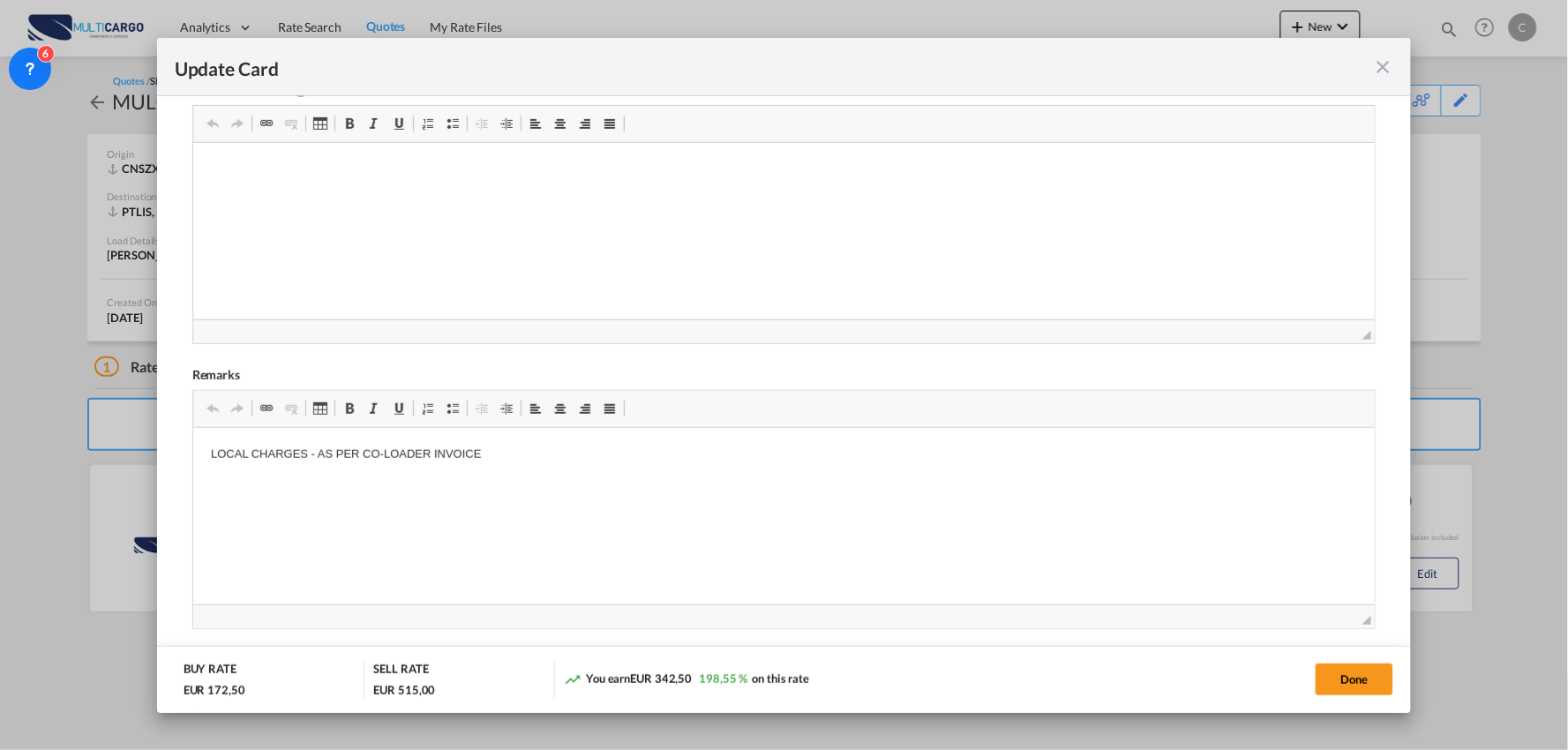
scroll to position [470, 0]
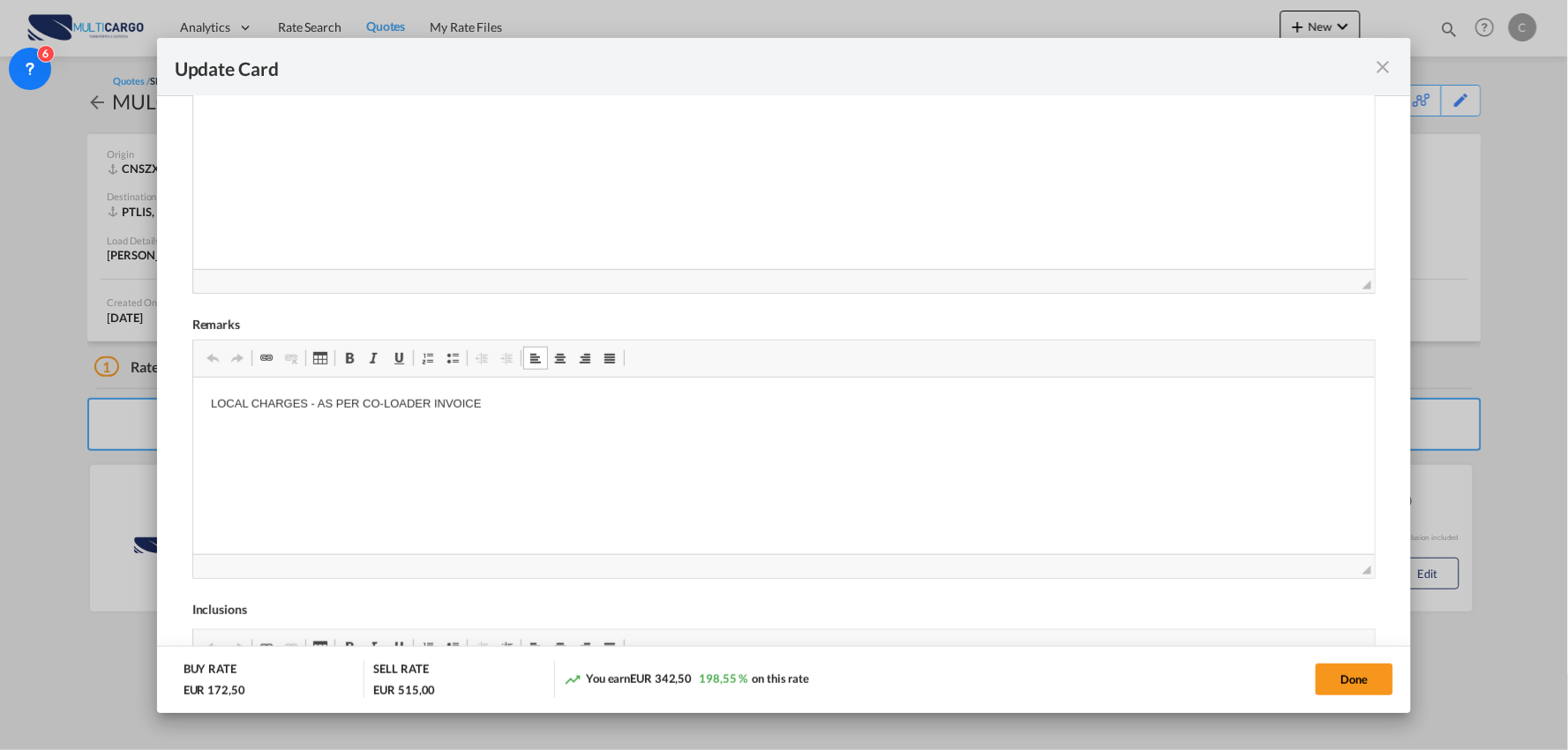
drag, startPoint x: 511, startPoint y: 398, endPoint x: 175, endPoint y: 391, distance: 336.1
click at [228, 389] on html "LOCAL CHARGES - AS PER CO-LOADER INVOICE" at bounding box center [784, 448] width 1183 height 143
drag, startPoint x: 265, startPoint y: 425, endPoint x: 201, endPoint y: 425, distance: 64.0
click at [204, 425] on html "Hs code: 84283920 VAT: 23% Duties: 0% Hs code:940161 LOCAL CHARGES - AS PER CO-…" at bounding box center [784, 493] width 1183 height 233
copy p "VAT: 23%"
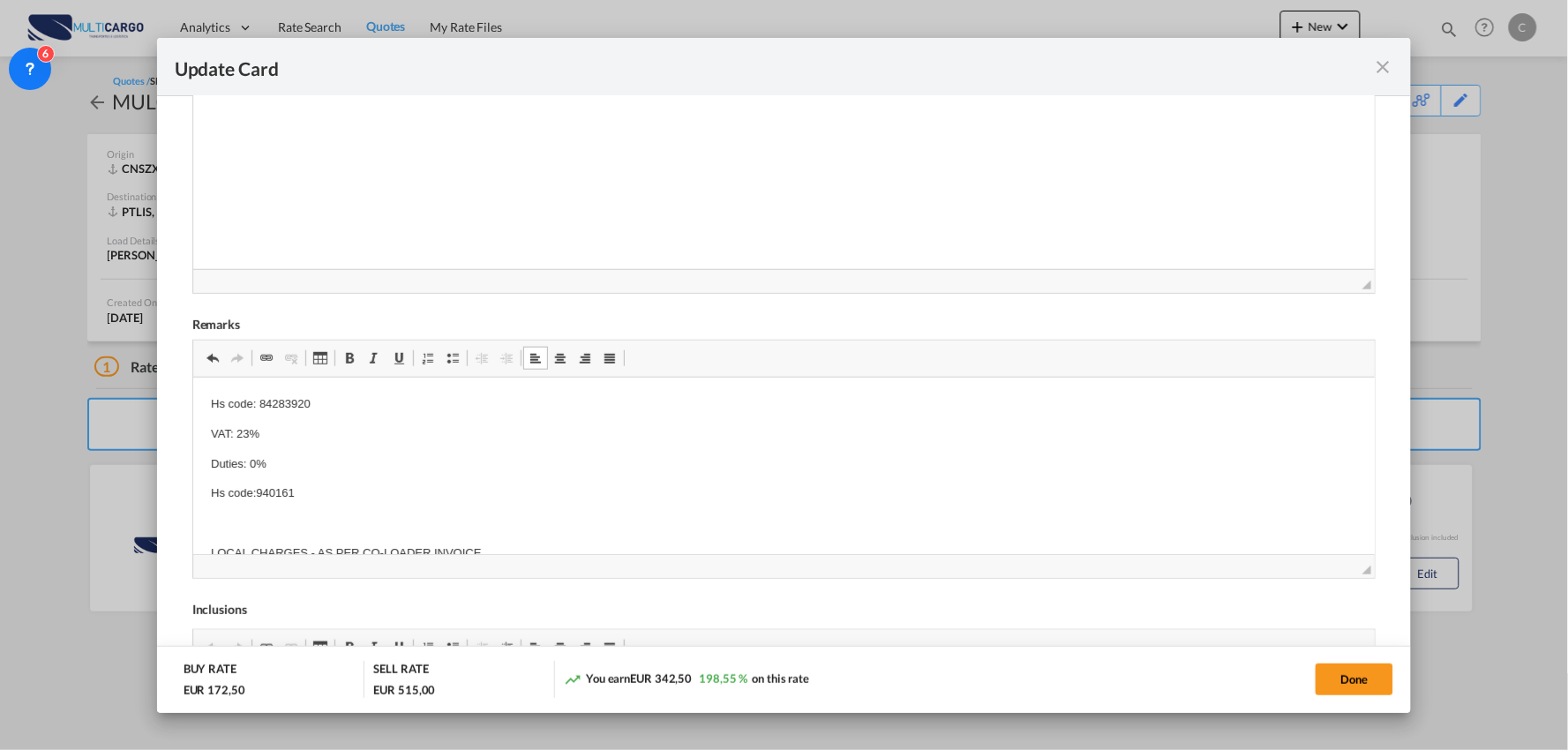
click at [238, 512] on body "Hs code: 84283920 VAT: 23% Duties: 0% Hs code:940161 LOCAL CHARGES - AS PER CO-…" at bounding box center [783, 493] width 1147 height 197
drag, startPoint x: 274, startPoint y: 461, endPoint x: 187, endPoint y: 458, distance: 87.1
click at [193, 458] on html "Hs code: 84283920 VAT: 23% Duties: 0% Hs code:940161 VAT: 23% LOCAL CHARGES - A…" at bounding box center [784, 493] width 1183 height 233
copy p "Duties: 0%"
click at [230, 525] on p "VAT: 23%" at bounding box center [783, 523] width 1147 height 19
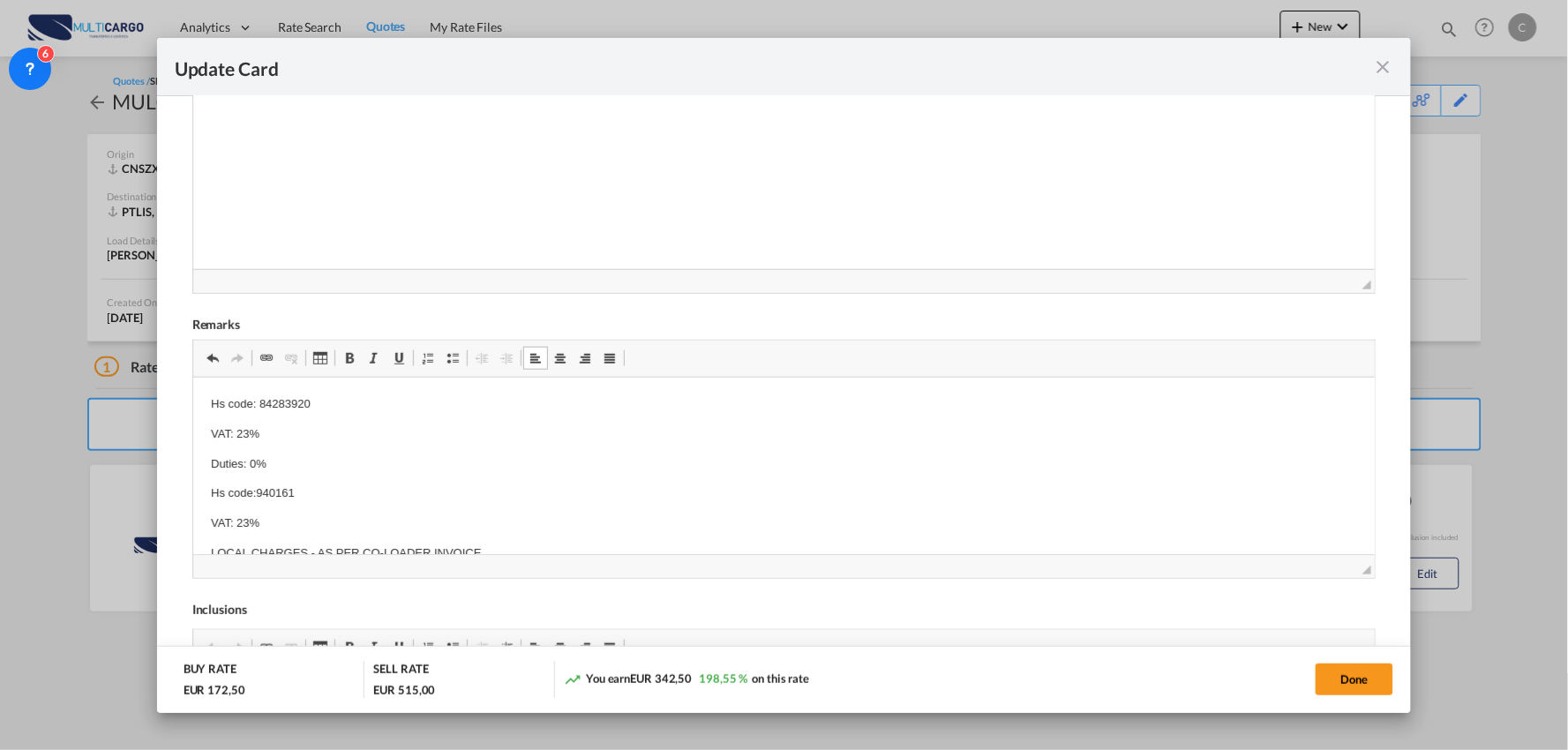
click at [294, 526] on p "VAT: 23%" at bounding box center [783, 523] width 1147 height 19
drag, startPoint x: 316, startPoint y: 391, endPoint x: 206, endPoint y: 395, distance: 110.1
click at [206, 395] on html "Hs code: 84283920 VAT: 23% Duties: 0% Hs code:940161 VAT: 23% Duties: 0% LOCAL …" at bounding box center [784, 508] width 1183 height 262
click at [349, 355] on span "Update CardPort of ..." at bounding box center [349, 357] width 14 height 14
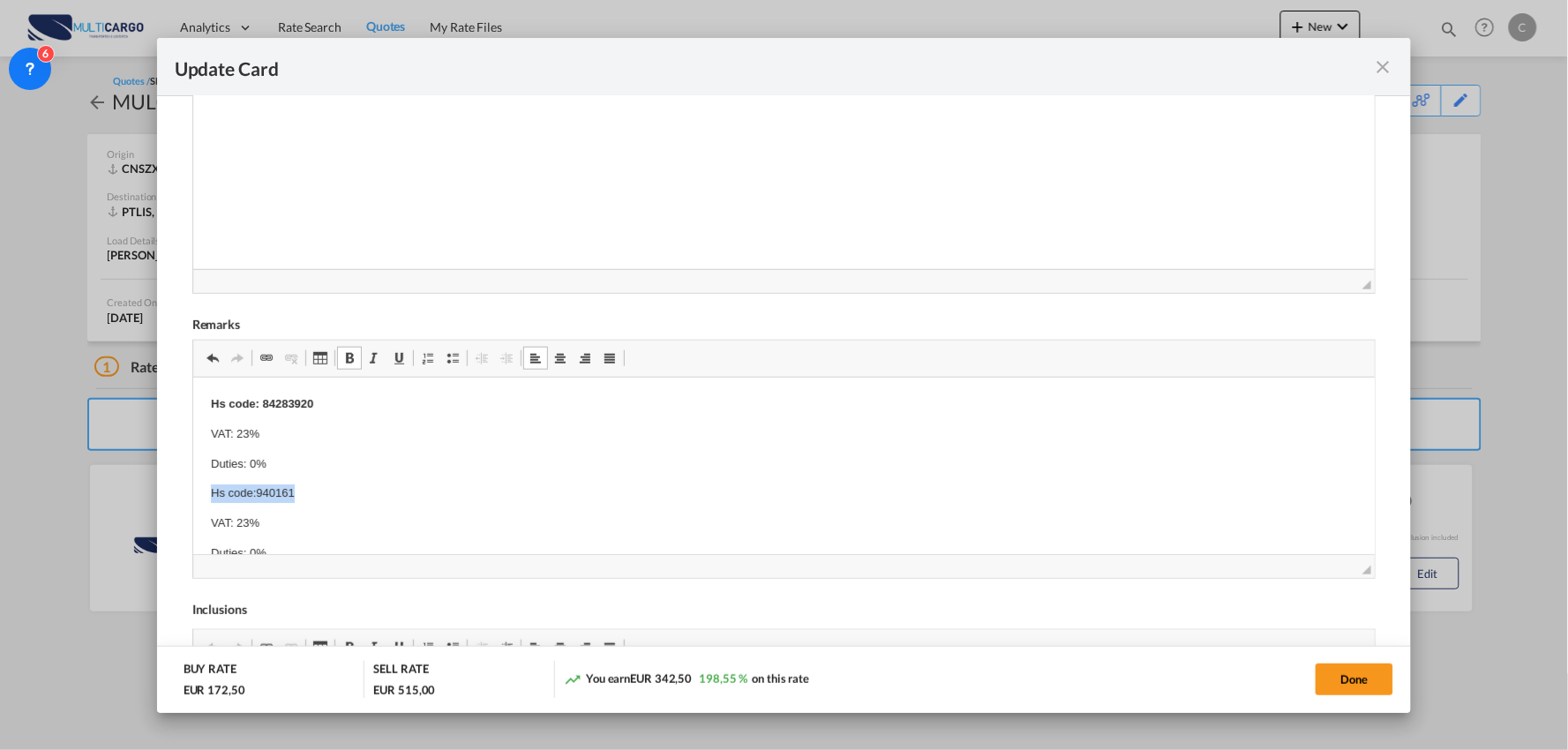
drag, startPoint x: 304, startPoint y: 493, endPoint x: 207, endPoint y: 489, distance: 97.1
click at [207, 489] on html "Hs code: 84283920 VAT: 23% Duties: 0% Hs code:940161 VAT: 23% Duties: 0% LOCAL …" at bounding box center [784, 508] width 1183 height 262
click at [348, 357] on span "Update CardPort of ..." at bounding box center [349, 357] width 14 height 14
click at [206, 425] on html "Hs code: 84283920 VAT: 23% Duties: 0% Hs code:940161 VAT: 23% Duties: 0% LOCAL …" at bounding box center [784, 508] width 1183 height 262
click at [448, 362] on span "Update CardPort of ..." at bounding box center [452, 357] width 14 height 14
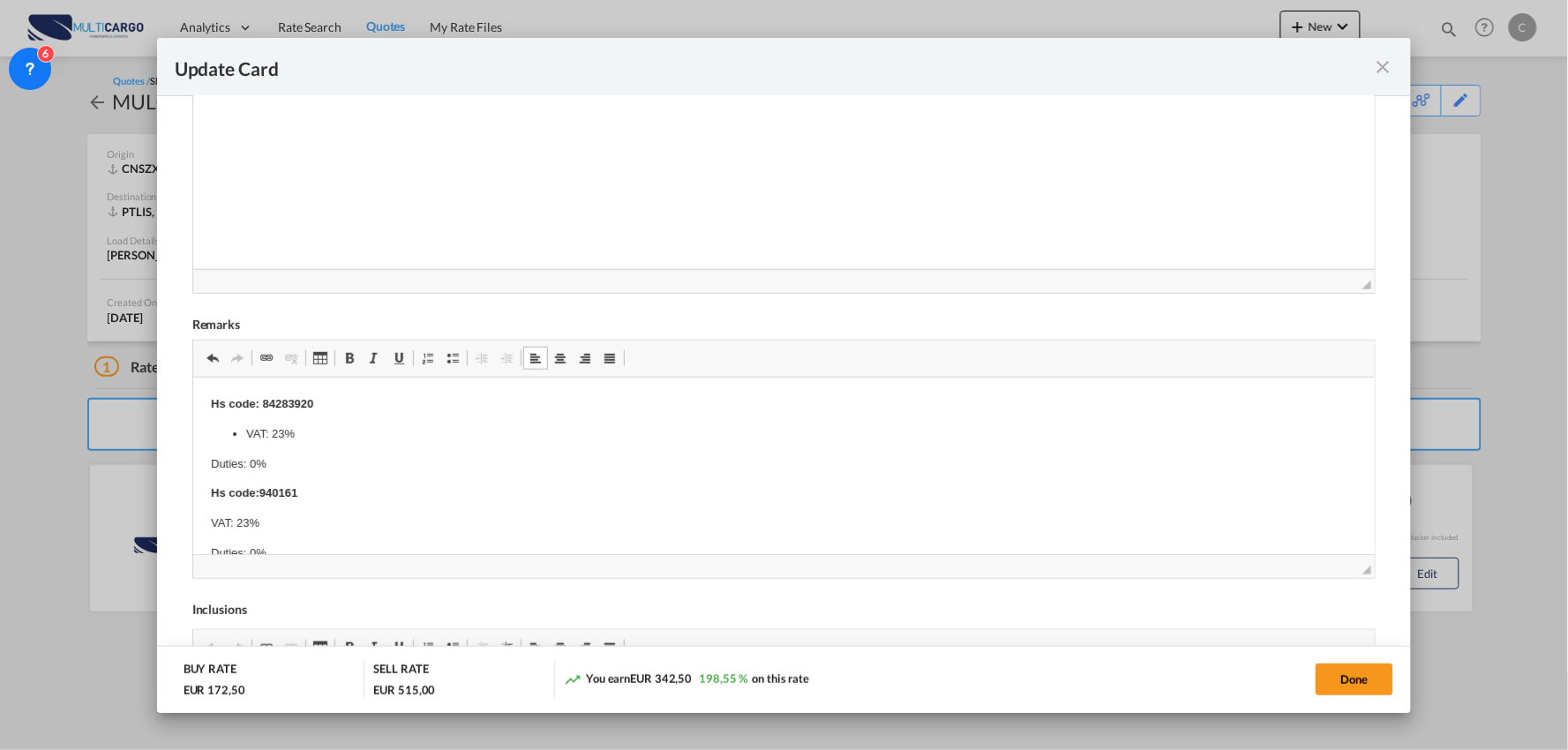
click at [194, 459] on html "Hs code: 84283920 VAT: 23% Duties: 0% Hs code:940161 VAT: 23% Duties: 0% LOCAL …" at bounding box center [784, 508] width 1183 height 262
click at [451, 360] on span "Update CardPort of ..." at bounding box center [452, 357] width 14 height 14
click at [204, 505] on html "Hs code: 84283920 VAT: 23% Duties: 0% Hs code:940161 VAT: 23% Duties: 0% LOCAL …" at bounding box center [784, 502] width 1183 height 251
click at [450, 356] on span "Update CardPort of ..." at bounding box center [452, 357] width 14 height 14
click at [206, 541] on html "Hs code: 84283920 VAT: 23% Duties: 0% Hs code:940161 VAT: 23% Duties: 0% LOCAL …" at bounding box center [784, 502] width 1183 height 251
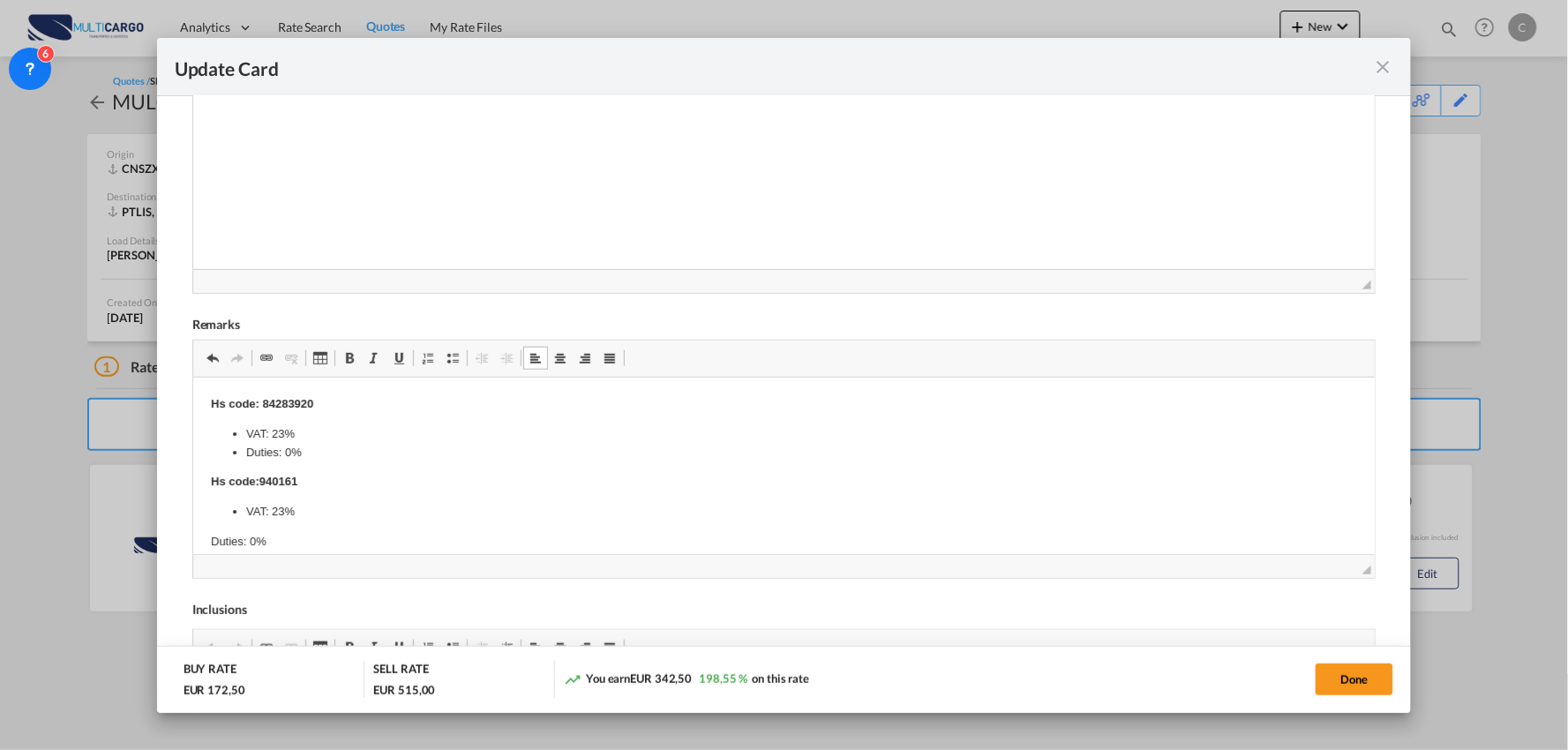
drag, startPoint x: 454, startPoint y: 357, endPoint x: 163, endPoint y: 116, distance: 377.8
click at [454, 357] on span "Update CardPort of ..." at bounding box center [452, 357] width 14 height 14
drag, startPoint x: 308, startPoint y: 474, endPoint x: 258, endPoint y: 474, distance: 50.0
click at [258, 474] on p "Hs code:940161" at bounding box center [783, 482] width 1147 height 19
copy strong "940161"
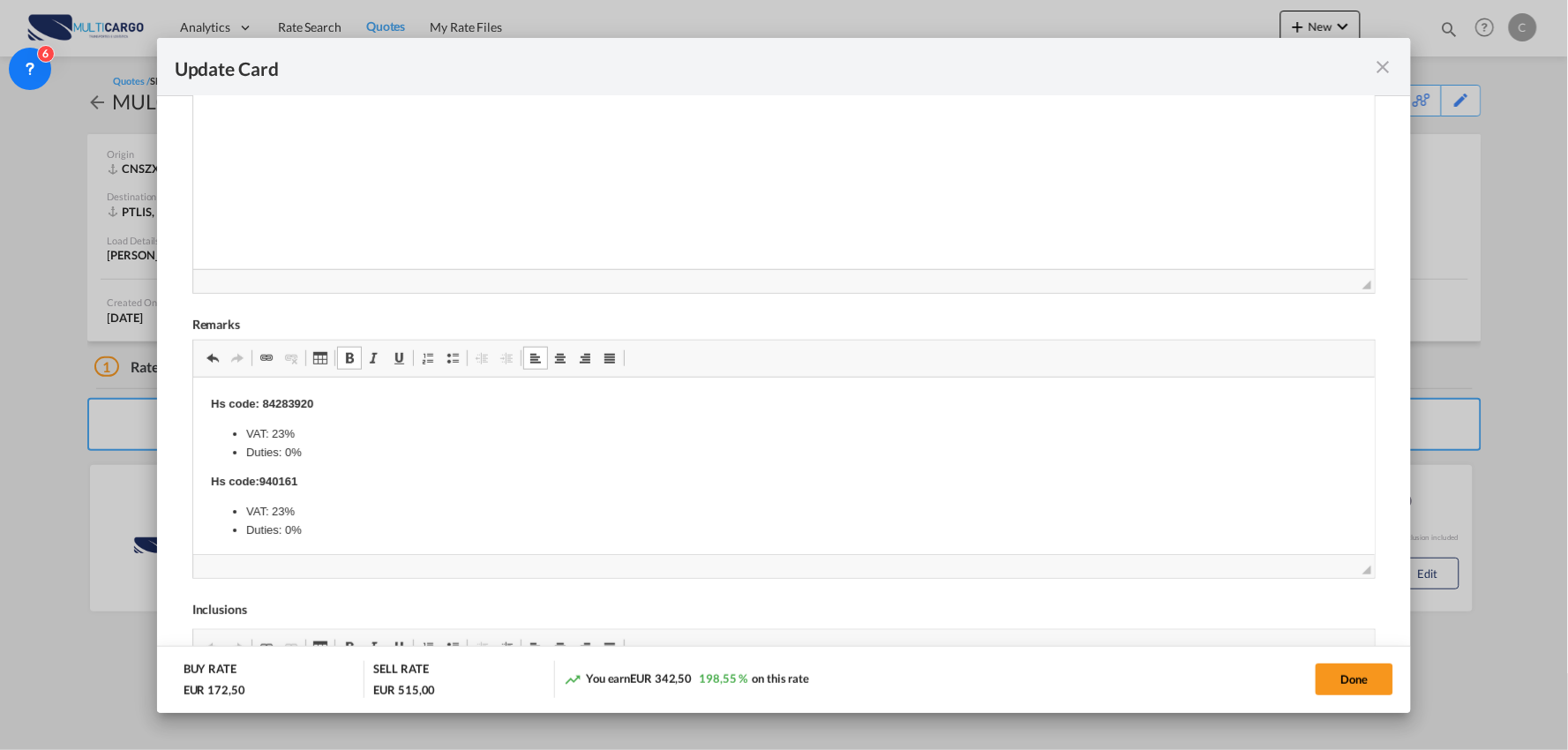
click at [317, 477] on p "Hs code:940161" at bounding box center [783, 482] width 1147 height 19
click at [305, 529] on li "Duties: 0%" at bounding box center [783, 529] width 1076 height 19
drag, startPoint x: 313, startPoint y: 477, endPoint x: 223, endPoint y: 477, distance: 90.0
click at [223, 477] on p "Hs code:940161" at bounding box center [783, 482] width 1147 height 19
drag, startPoint x: 323, startPoint y: 526, endPoint x: 201, endPoint y: 481, distance: 130.0
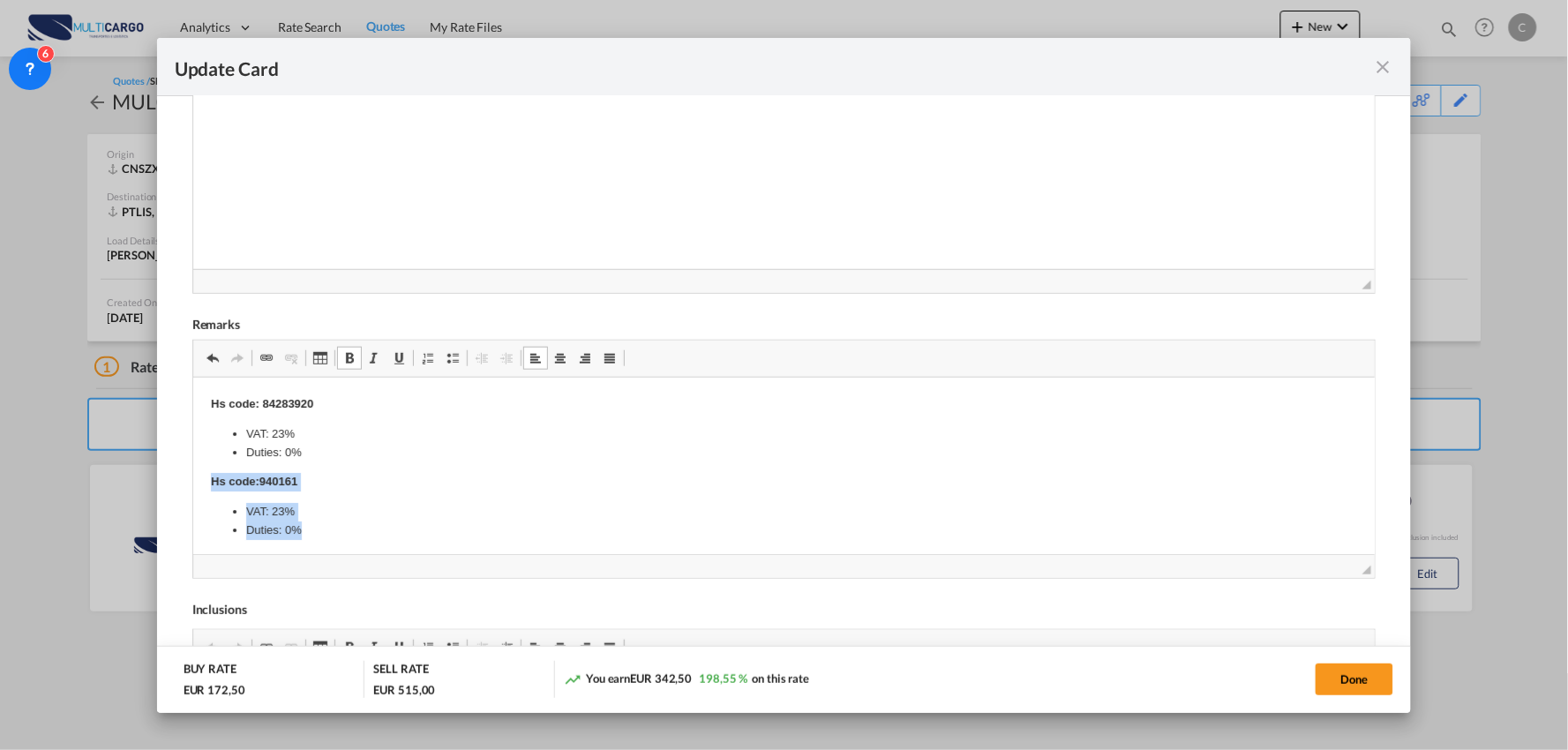
click at [201, 481] on html "Hs code: 84283920 VAT: 23% Duties: 0% Hs code:940161 VAT: 23% Duties: 0% LOCAL …" at bounding box center [784, 497] width 1183 height 239
copy body "Hs code:940161 VAT: 23% Duties: 0%"
click at [413, 541] on body "Hs code: 84283920 VAT: 23% Duties: 0% Hs code:940161 VAT: 23% Duties: 0% LOCAL …" at bounding box center [783, 497] width 1147 height 204
click at [382, 528] on li "Duties: 0%" at bounding box center [783, 529] width 1076 height 19
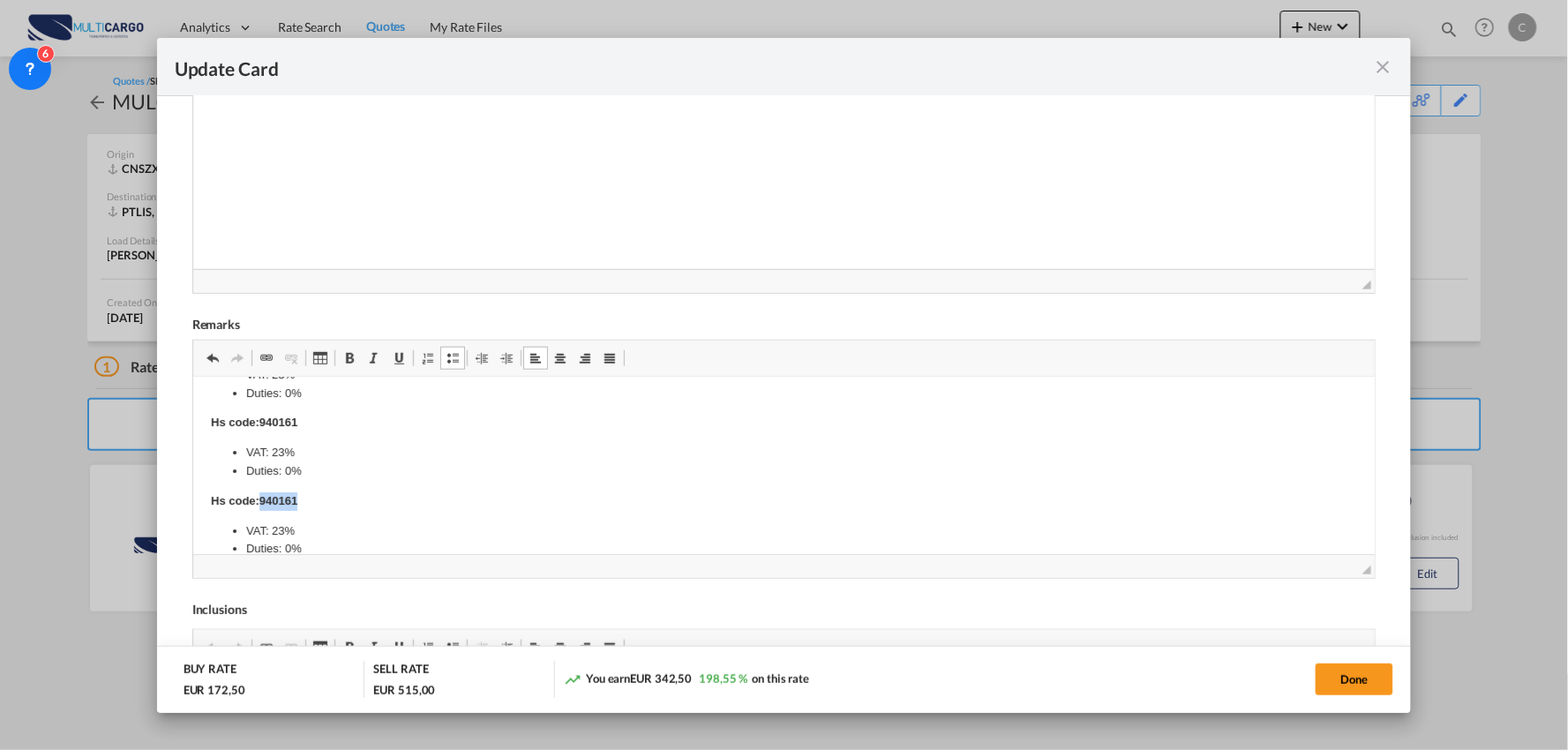
drag, startPoint x: 303, startPoint y: 500, endPoint x: 259, endPoint y: 493, distance: 44.6
click at [259, 493] on p "Hs code:940161" at bounding box center [783, 500] width 1147 height 19
click at [318, 421] on p "Hs code:940161" at bounding box center [783, 422] width 1147 height 19
click at [286, 416] on p "Hs code:" at bounding box center [783, 419] width 1147 height 19
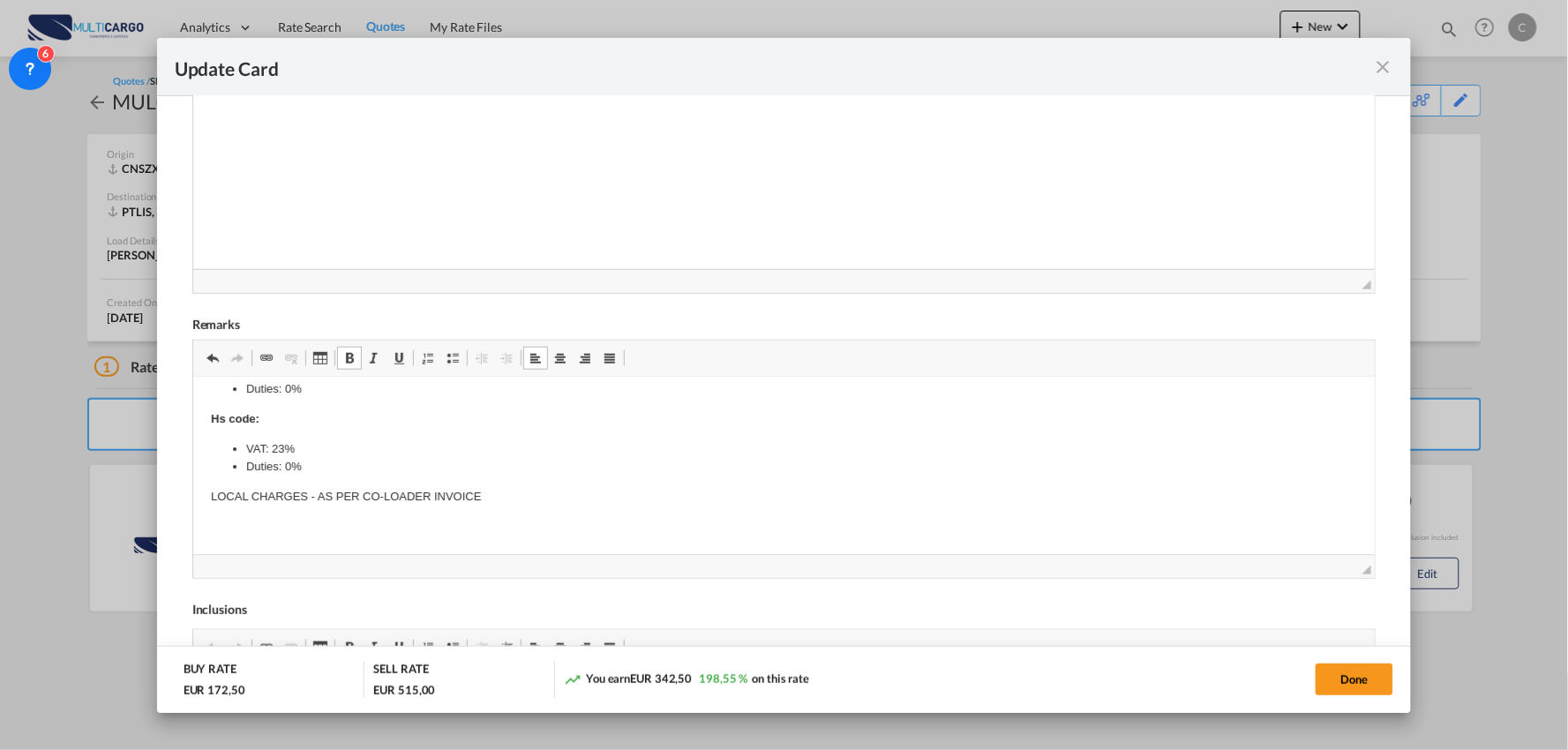
click at [302, 416] on p "Hs code:" at bounding box center [783, 419] width 1147 height 19
drag, startPoint x: 292, startPoint y: 531, endPoint x: 302, endPoint y: 537, distance: 11.7
click at [292, 531] on li "Duties: 0%" at bounding box center [783, 529] width 1076 height 19
drag, startPoint x: 311, startPoint y: 481, endPoint x: 247, endPoint y: 480, distance: 64.0
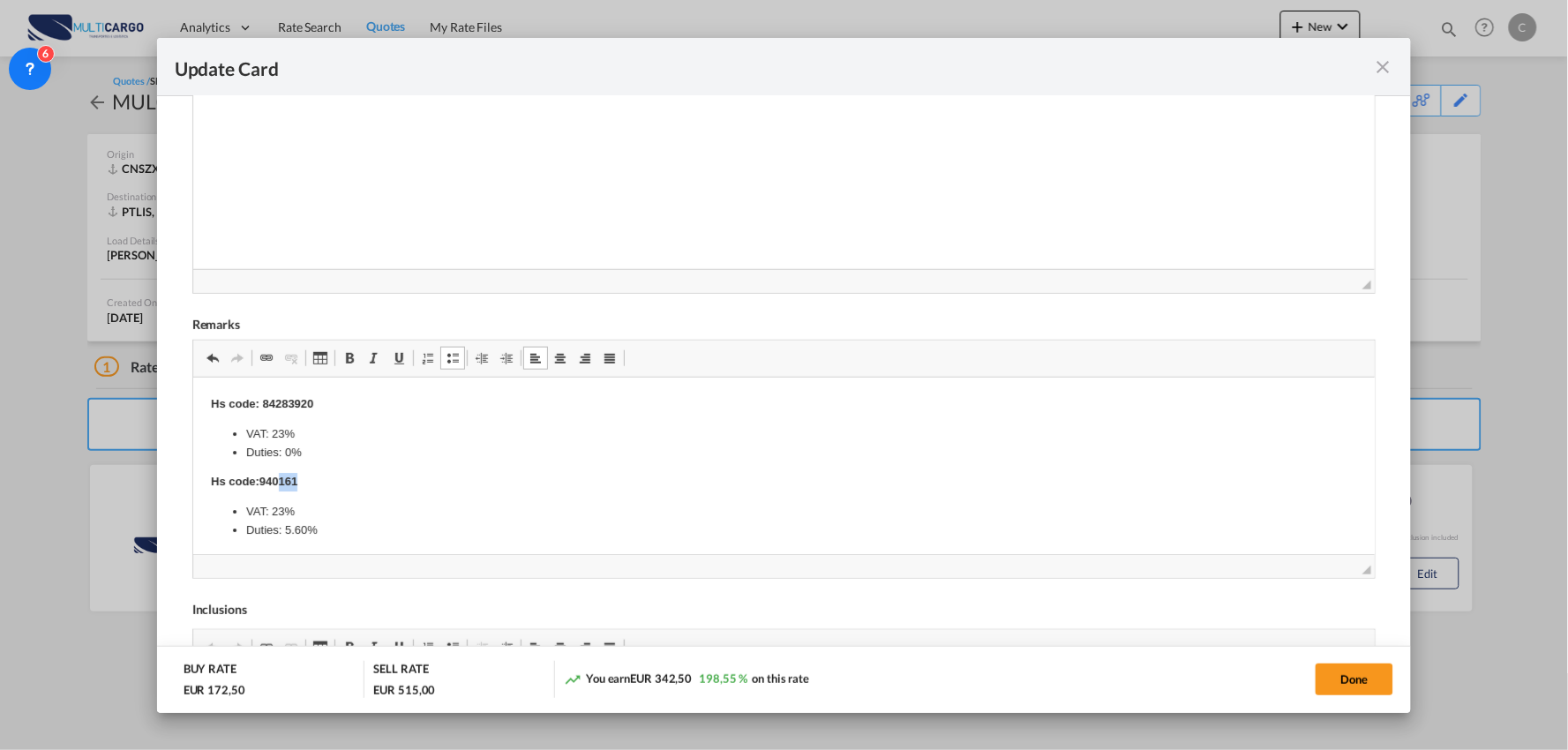
click at [278, 480] on p "Hs code:940161" at bounding box center [783, 482] width 1147 height 19
click at [257, 477] on p "Hs code: 9403890090" at bounding box center [783, 482] width 1147 height 19
drag, startPoint x: 341, startPoint y: 479, endPoint x: 209, endPoint y: 475, distance: 132.1
click at [209, 475] on html "Hs code: 84283920 VAT: 23% Duties: 0% Hs code: 9403890090 VAT: 23% Duties: 5.60…" at bounding box center [784, 535] width 1183 height 317
click at [346, 357] on span "Update CardPort of ..." at bounding box center [349, 357] width 14 height 14
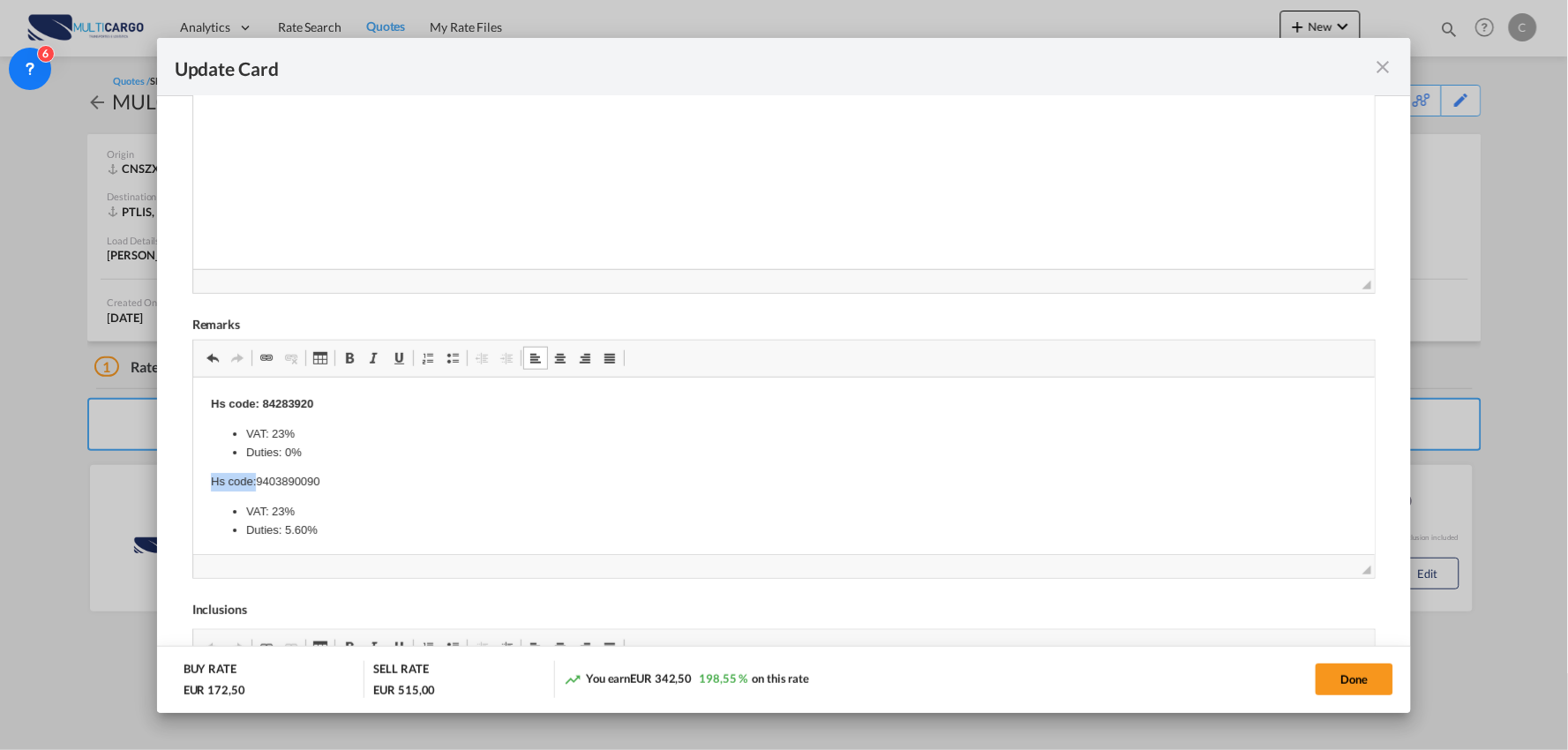
click at [346, 357] on span "Update CardPort of ..." at bounding box center [349, 357] width 14 height 14
click at [381, 503] on li "VAT: 23%" at bounding box center [783, 512] width 1076 height 19
click at [356, 427] on li "Duties: 0%" at bounding box center [783, 432] width 1076 height 19
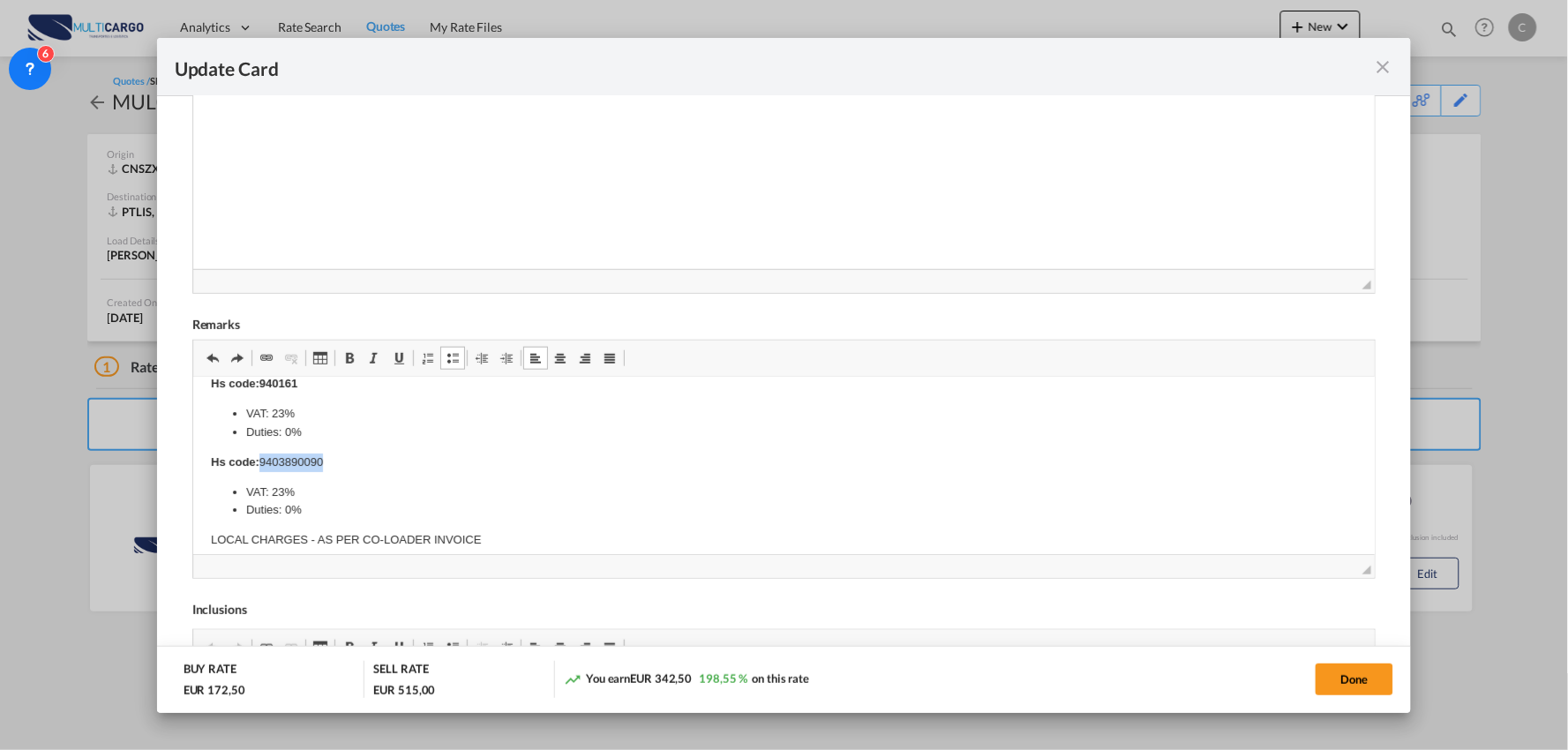
drag, startPoint x: 322, startPoint y: 456, endPoint x: 261, endPoint y: 454, distance: 61.0
click at [261, 454] on p "Hs code: 9403890090" at bounding box center [783, 462] width 1147 height 19
drag, startPoint x: 323, startPoint y: 460, endPoint x: 206, endPoint y: 459, distance: 117.0
click at [206, 459] on html "Hs code: 84283920 VAT: 23% Duties: 0% Hs code:940161 VAT: 23% Duties: 0% Hs cod…" at bounding box center [784, 437] width 1183 height 317
drag, startPoint x: 348, startPoint y: 356, endPoint x: 345, endPoint y: 374, distance: 18.2
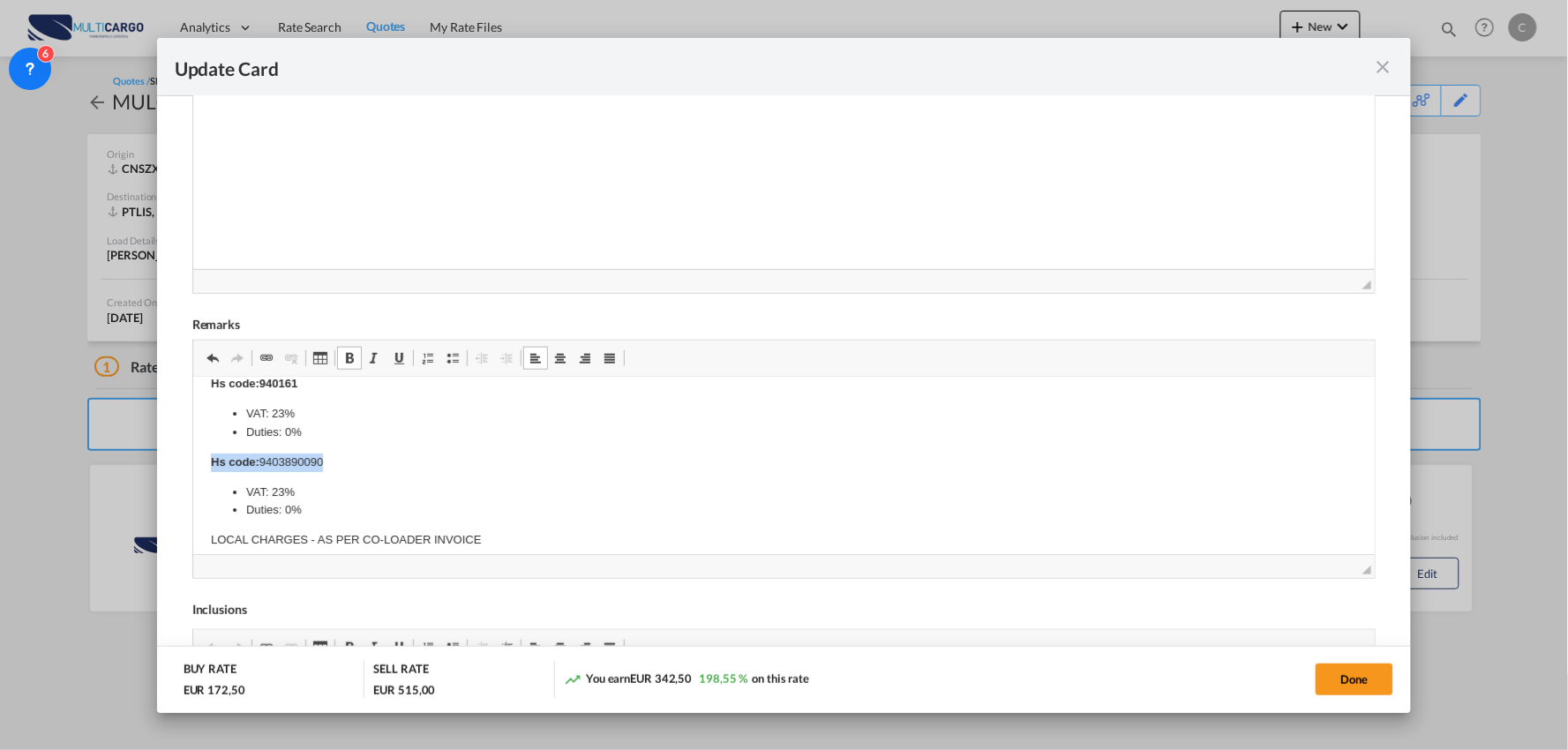
click at [348, 356] on span "Update CardPort of ..." at bounding box center [349, 357] width 14 height 14
click at [344, 362] on span "Update CardPort of ..." at bounding box center [349, 357] width 14 height 14
click at [287, 504] on li "Duties: 0%" at bounding box center [783, 510] width 1076 height 19
click at [327, 505] on li "Duties: 5.60 %" at bounding box center [783, 510] width 1076 height 19
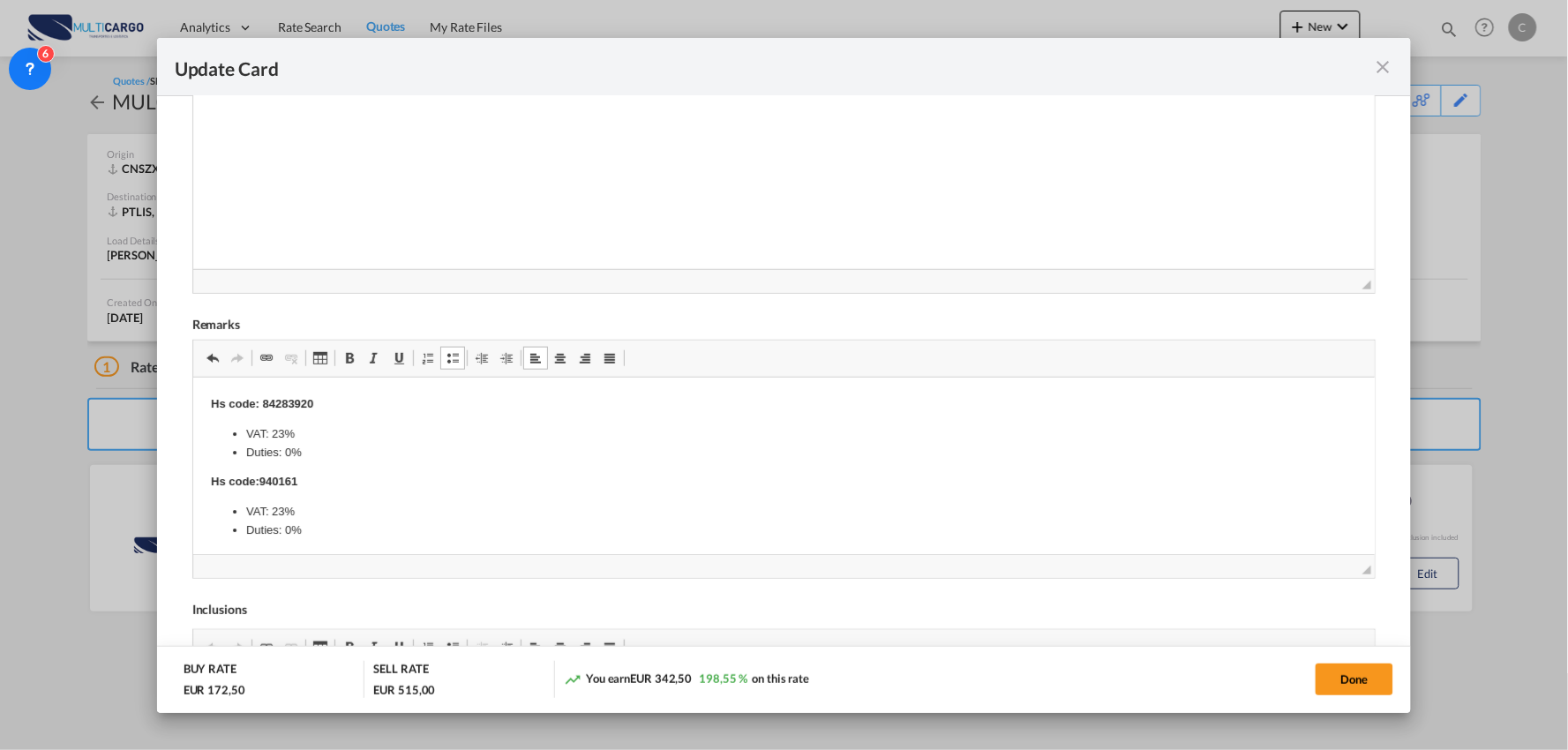
click at [211, 401] on strong "Hs code: 84283920" at bounding box center [260, 402] width 102 height 13
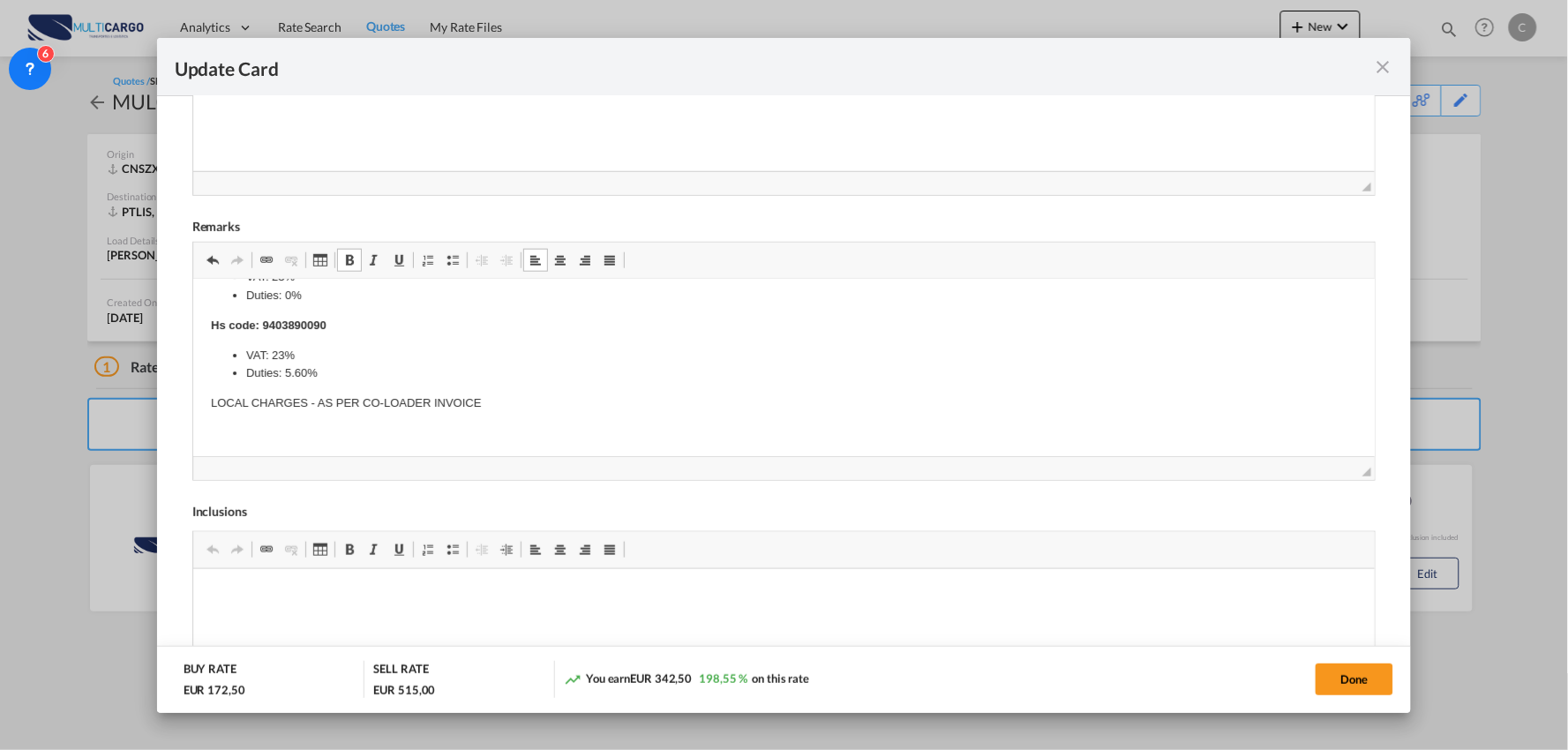
scroll to position [141, 0]
click at [382, 370] on li "Duties: 5.60 %" at bounding box center [783, 368] width 1076 height 19
click at [452, 259] on span "Update CardPort of ..." at bounding box center [452, 260] width 14 height 14
drag, startPoint x: 378, startPoint y: 397, endPoint x: 310, endPoint y: 420, distance: 71.8
click at [201, 398] on html "Hs code: 84283920 VAT: 23% Duties: 0% Hs code:940161 VAT: 23% Duties: 0% Hs cod…" at bounding box center [784, 311] width 1183 height 348
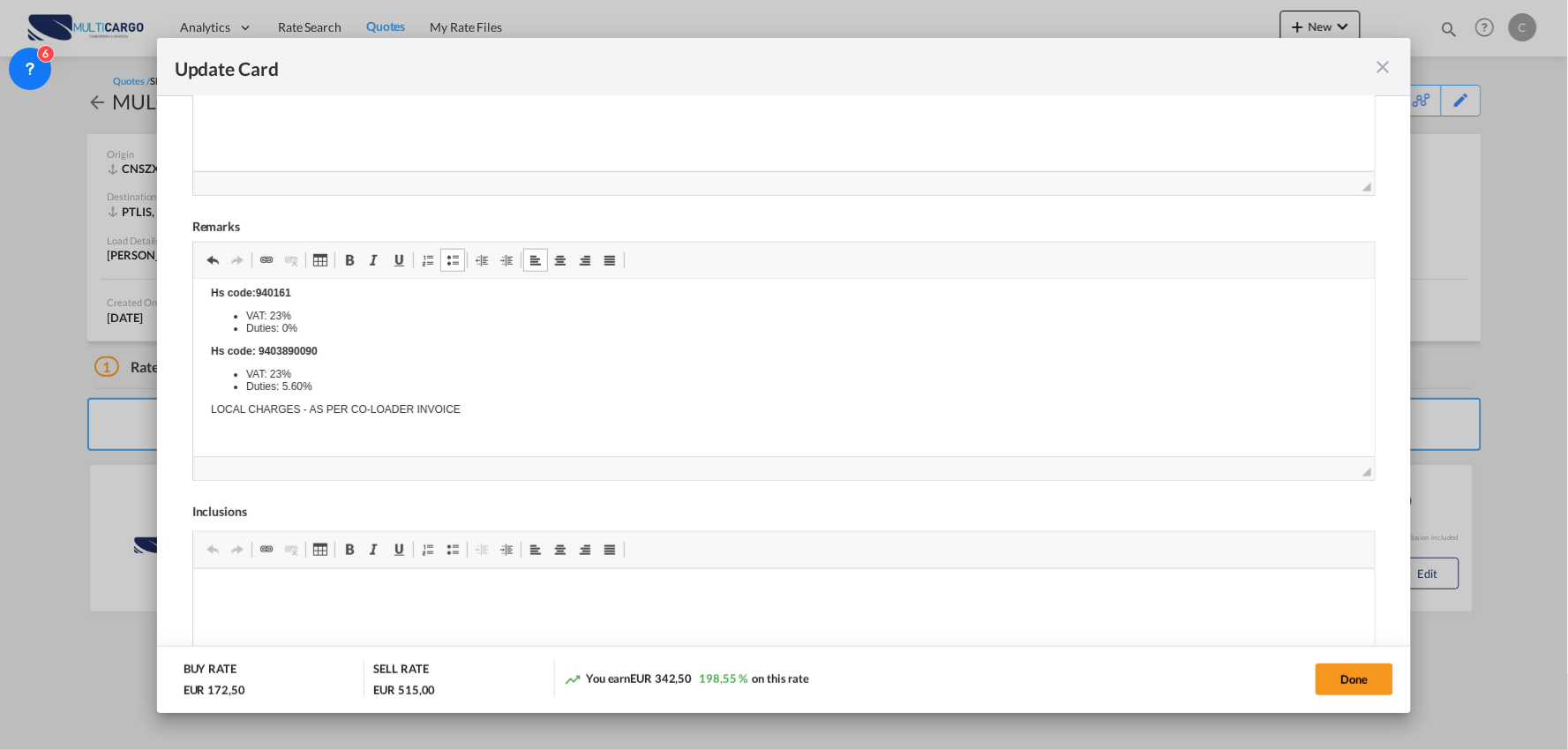
scroll to position [0, 0]
click at [1344, 681] on button "Done" at bounding box center [1354, 679] width 78 height 32
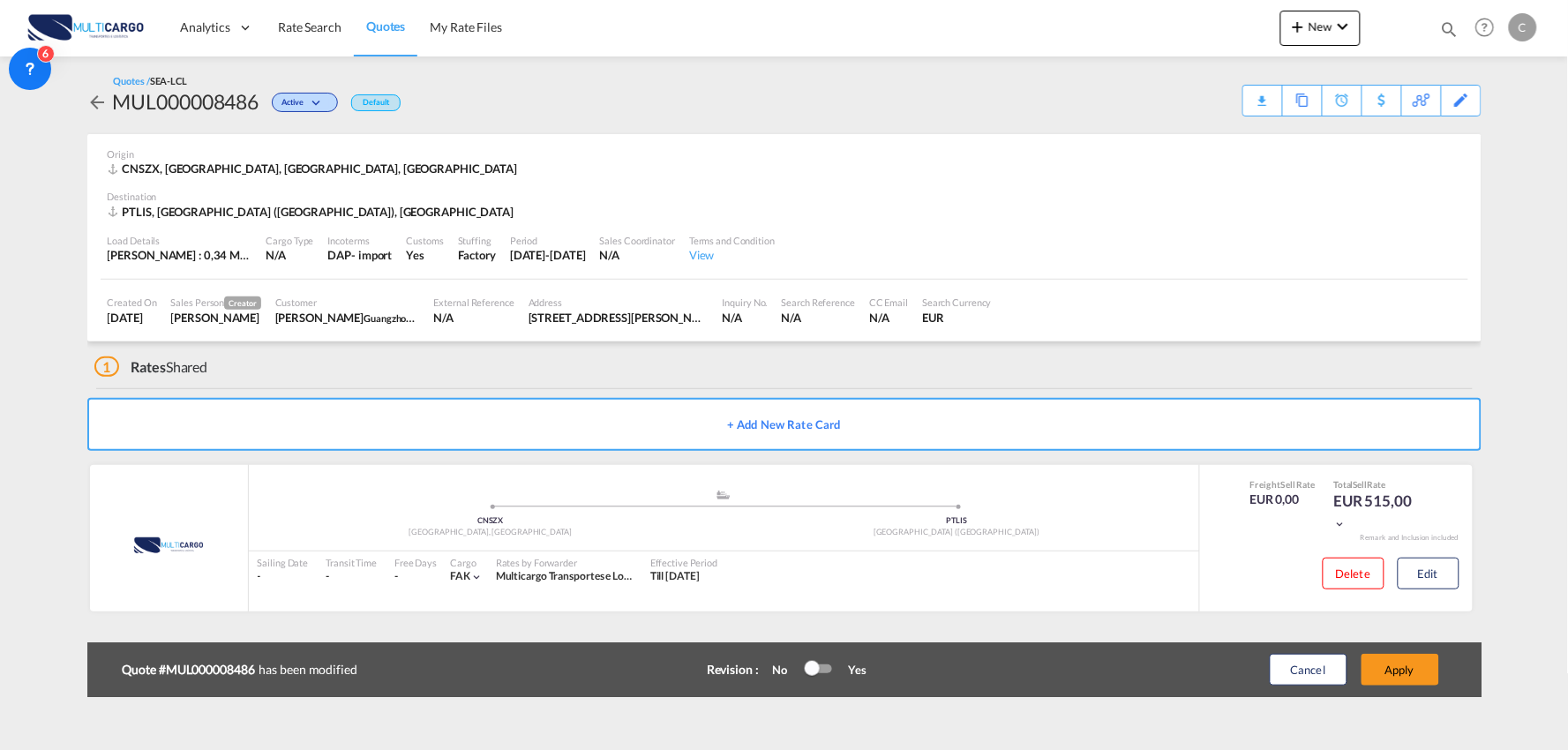
scroll to position [178, 0]
click at [1394, 663] on button "Apply" at bounding box center [1400, 670] width 78 height 32
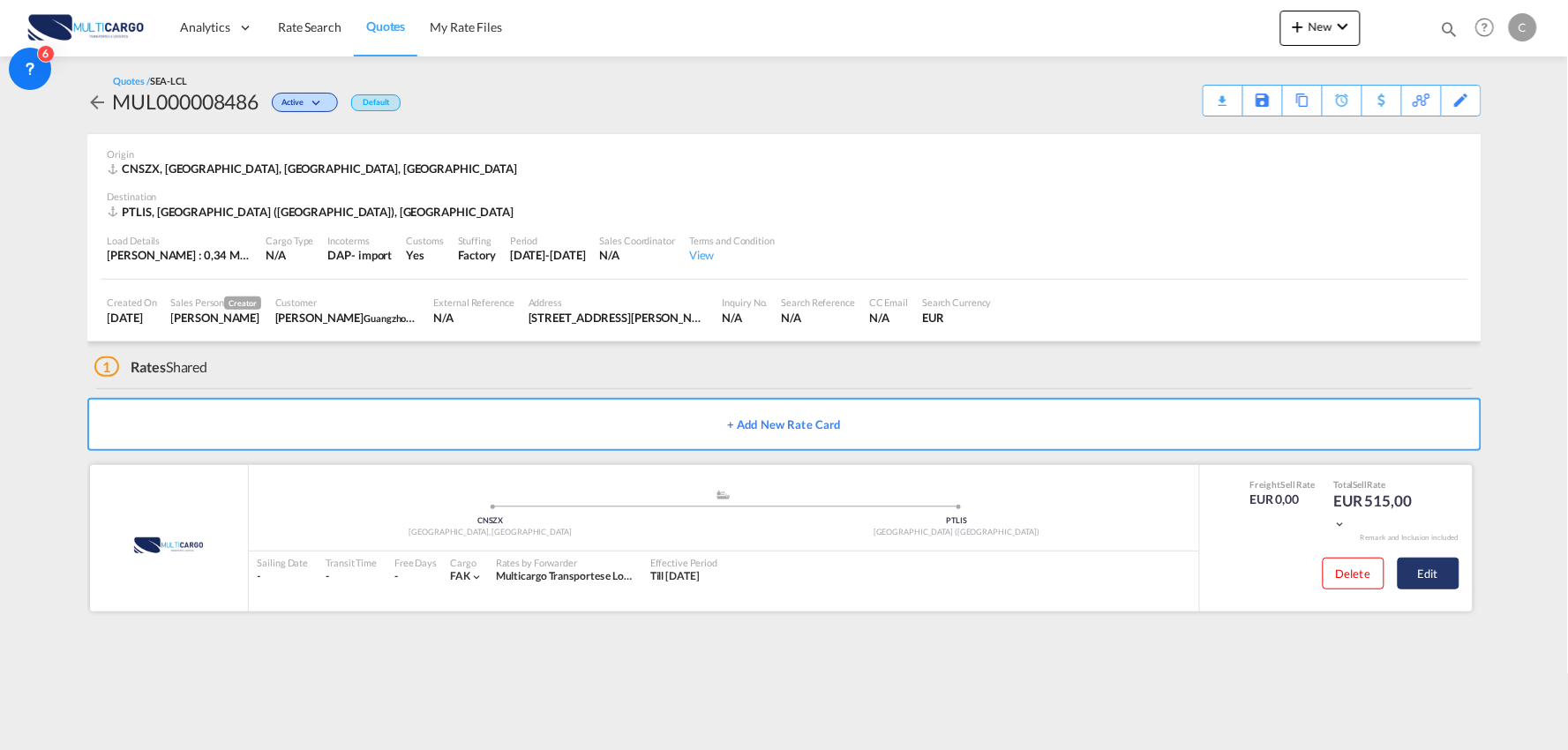
click at [1430, 570] on button "Edit" at bounding box center [1429, 573] width 62 height 32
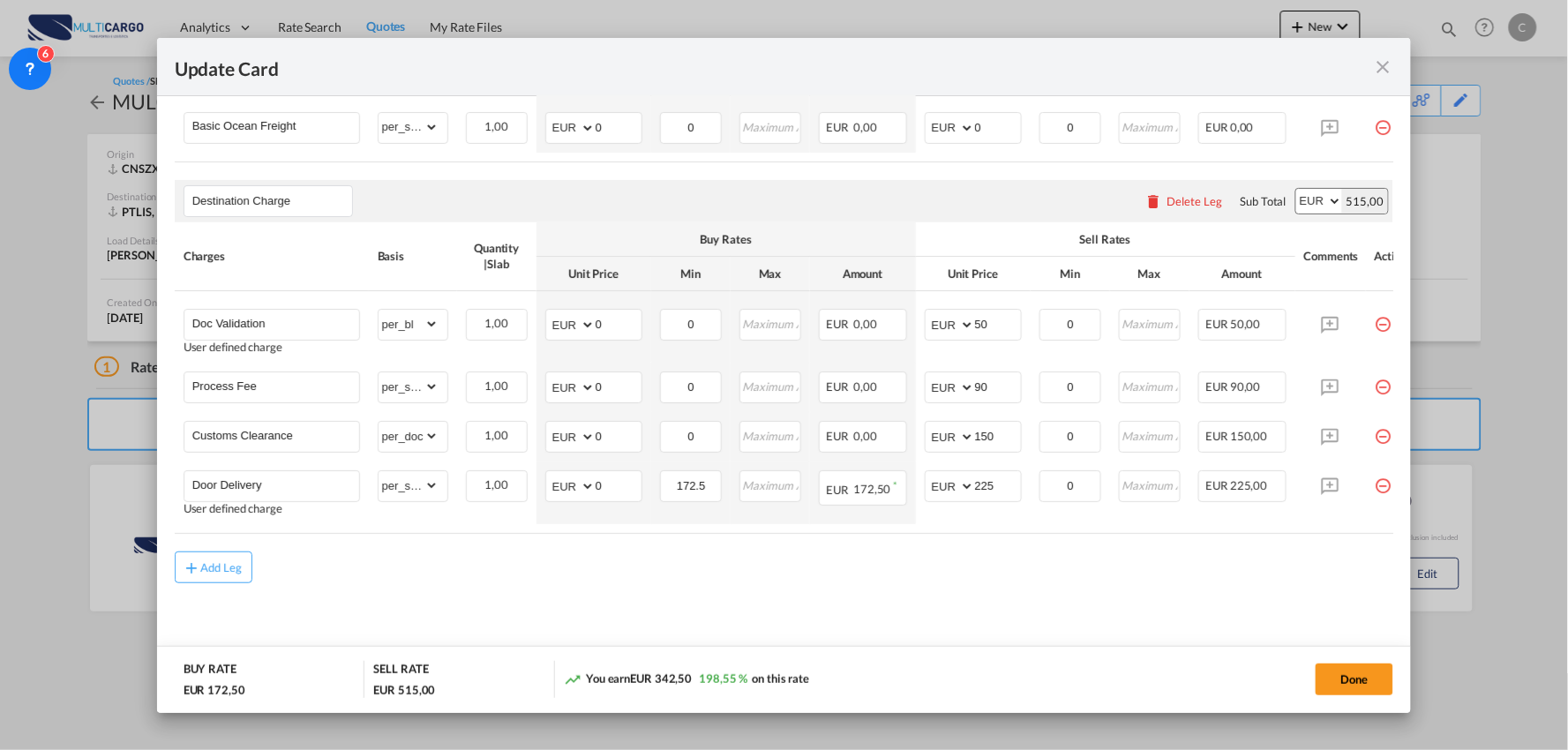
scroll to position [524, 0]
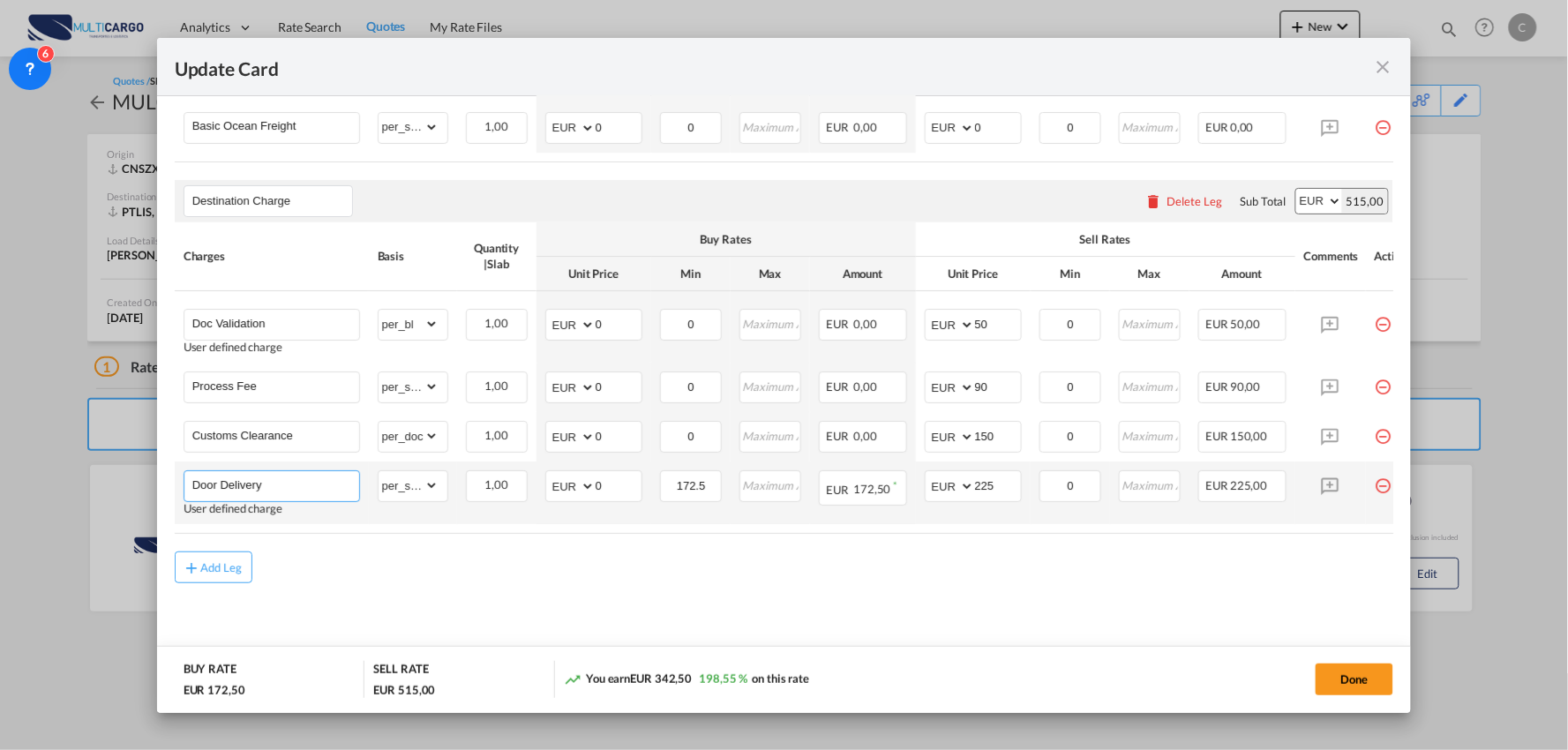
click at [302, 472] on input "Door Delivery" at bounding box center [276, 484] width 167 height 26
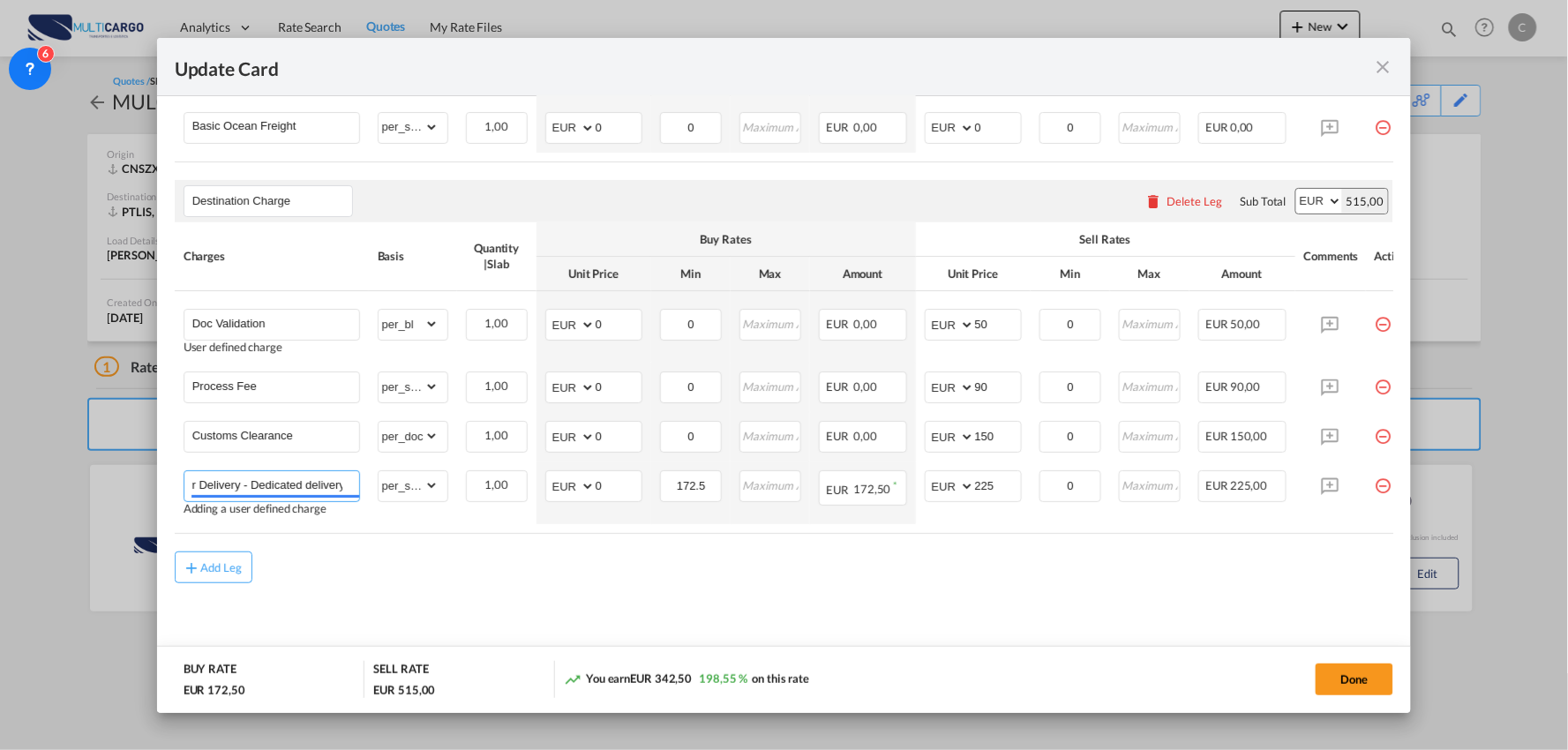
type input "Door Delivery - Dedicated delivery"
click at [414, 554] on air-lcl-rate-modification "Main Freight Please enter leg name Leg Name Already Exists Delete Leg Sub Total…" at bounding box center [784, 273] width 1219 height 618
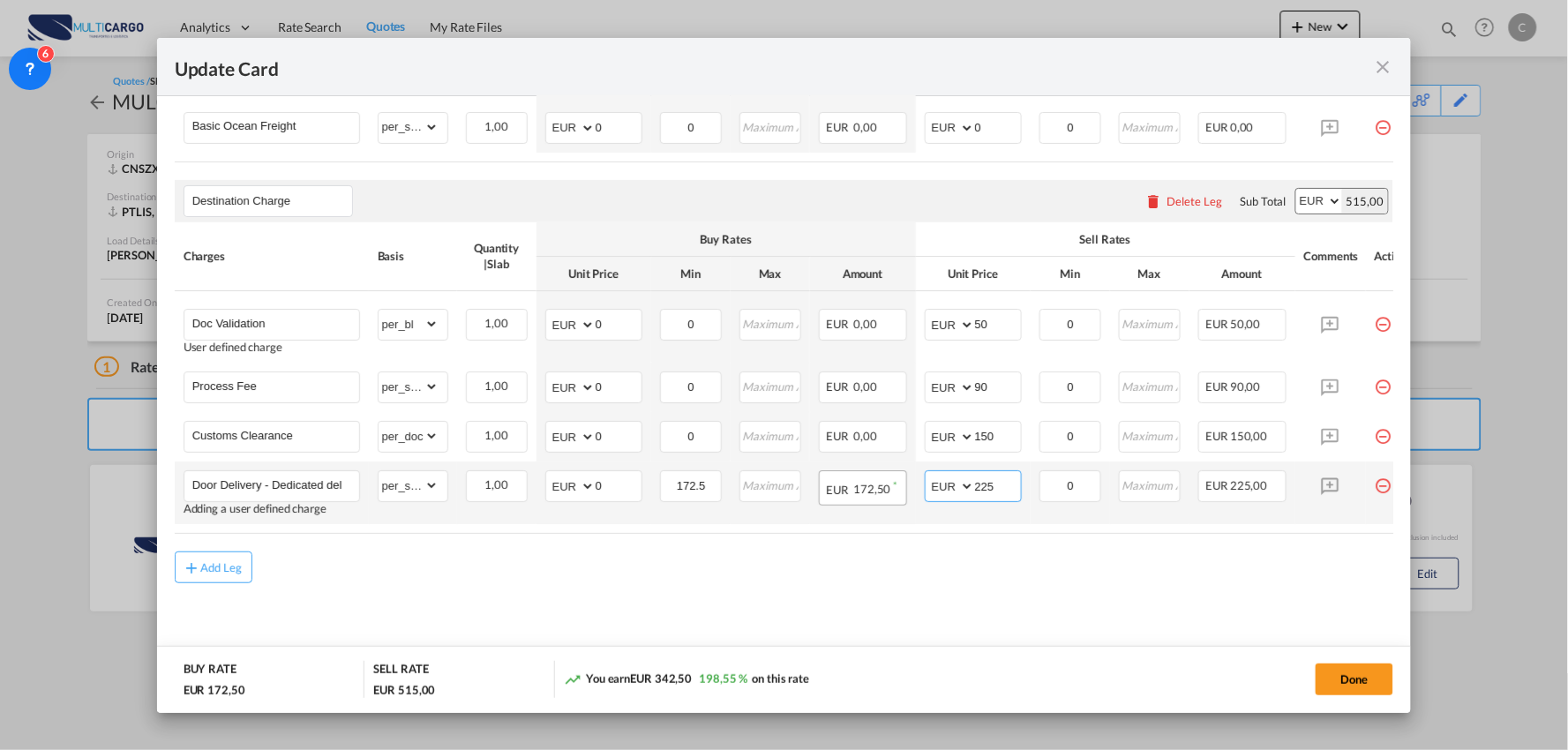
drag, startPoint x: 1011, startPoint y: 483, endPoint x: 897, endPoint y: 470, distance: 114.7
click at [910, 474] on tr "Door Delivery - Dedicated delivery Adding a user defined charge Please Enter Al…" at bounding box center [800, 492] width 1250 height 63
type input "120"
drag, startPoint x: 609, startPoint y: 483, endPoint x: 483, endPoint y: 482, distance: 126.0
click at [501, 487] on tr "Door Delivery - Dedicated delivery Adding a user defined charge Please Enter Al…" at bounding box center [800, 492] width 1250 height 63
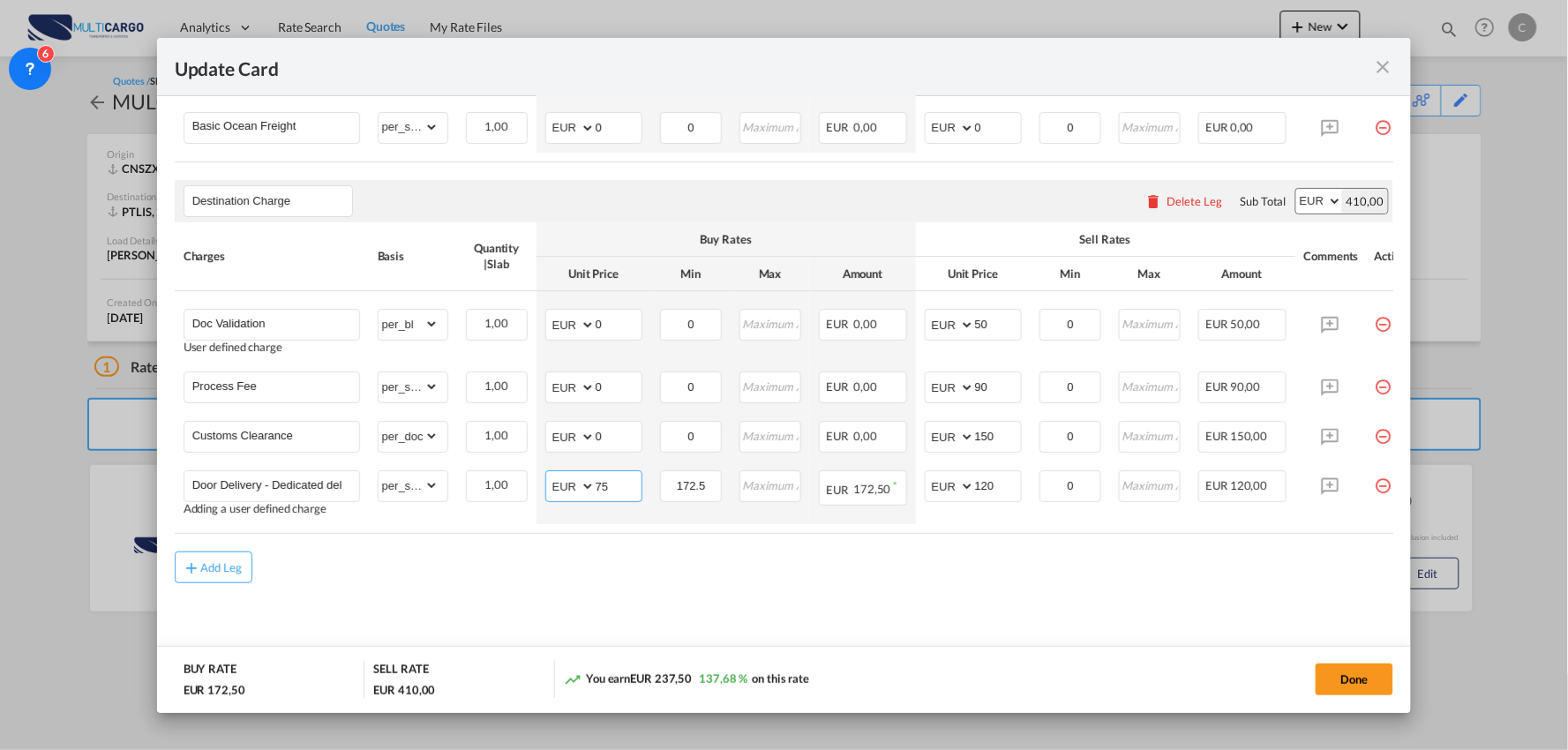
type input "75"
click at [708, 551] on div "Add Leg" at bounding box center [784, 567] width 1219 height 32
click at [746, 566] on div "Add Leg" at bounding box center [784, 567] width 1219 height 32
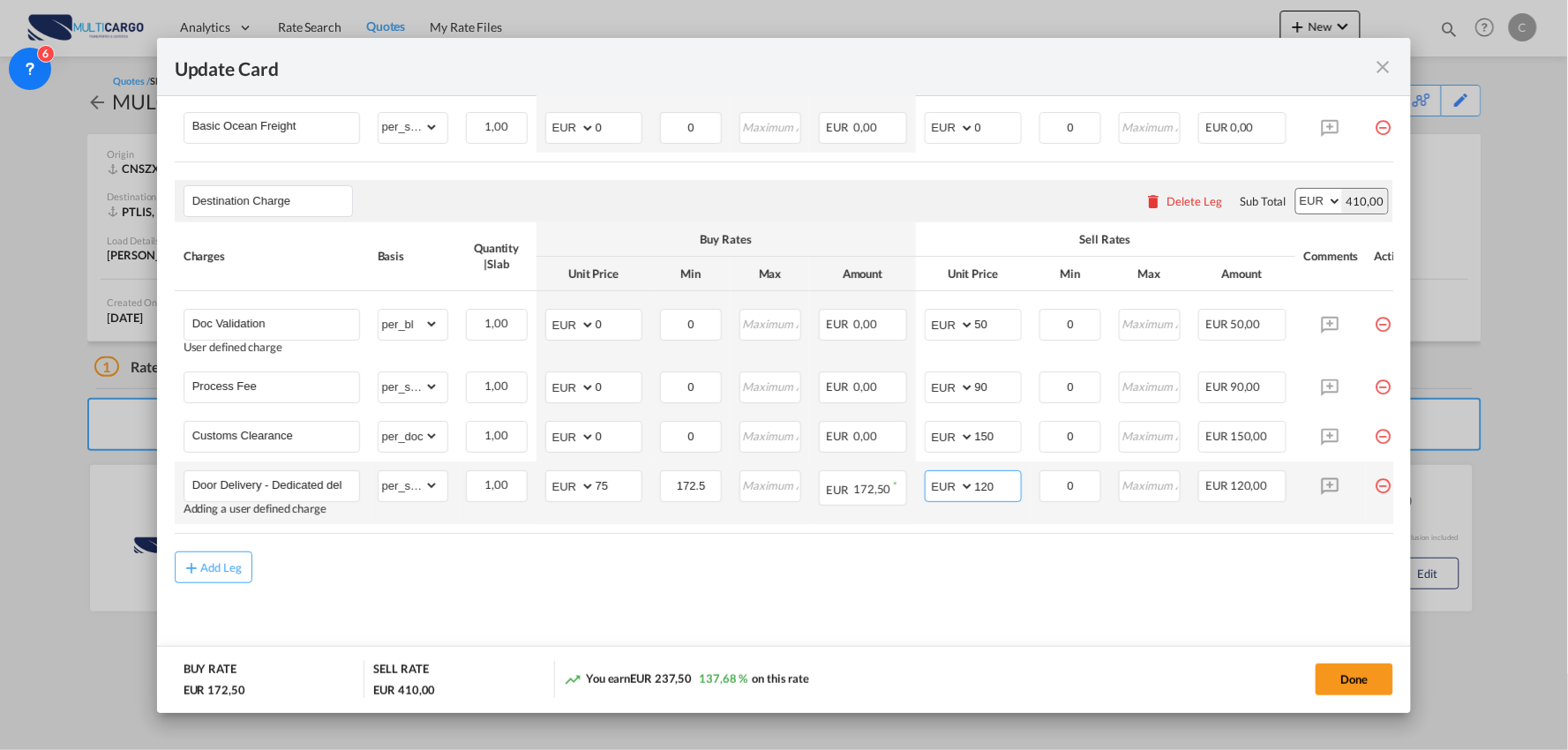
drag, startPoint x: 1009, startPoint y: 485, endPoint x: 930, endPoint y: 477, distance: 79.4
click at [952, 480] on md-input-container "AED AFN ALL AMD ANG AOA ARS AUD AWG AZN BAM BBD BDT BGN BHD BIF BMD BND [PERSON…" at bounding box center [973, 486] width 97 height 32
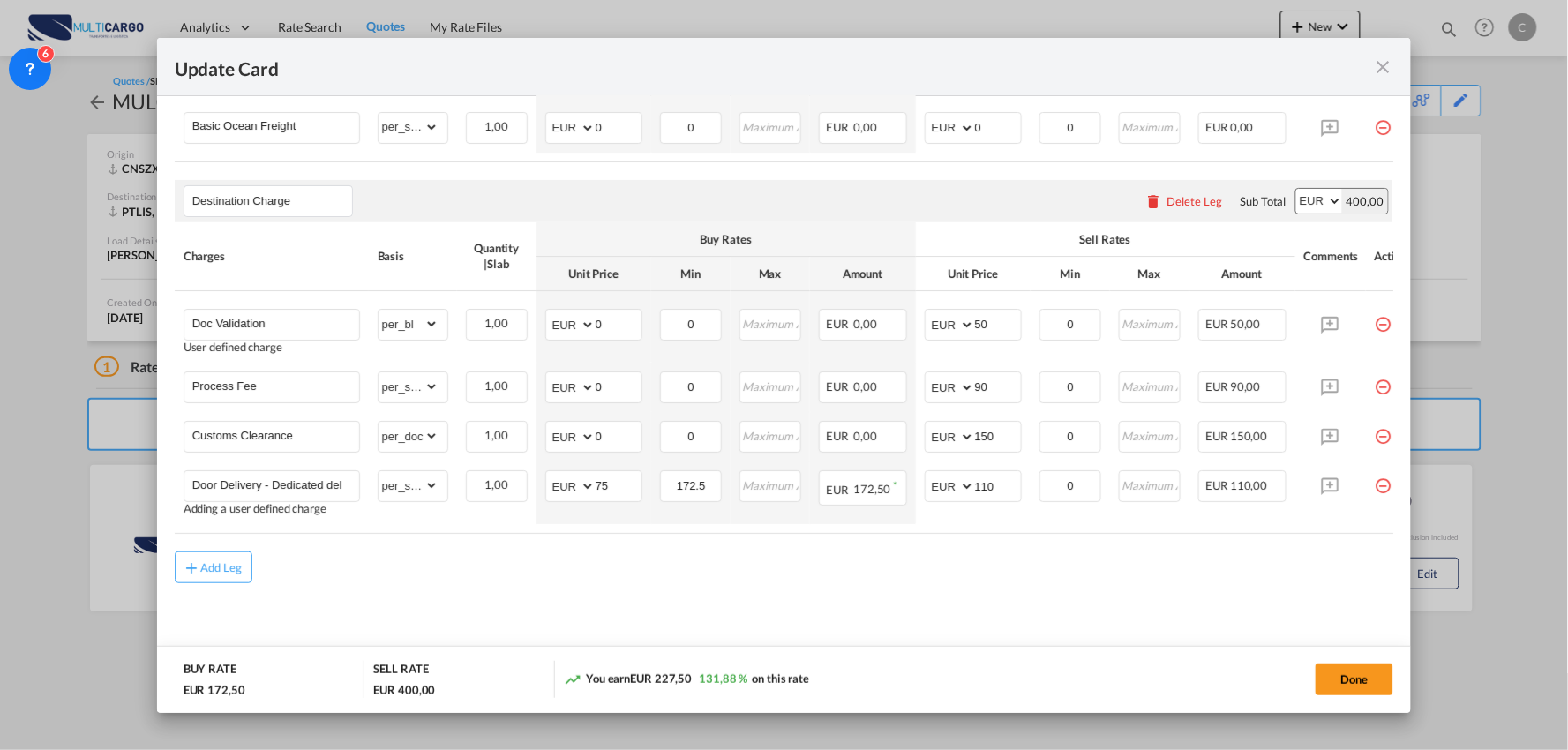
click at [851, 556] on div "Add Leg" at bounding box center [784, 567] width 1219 height 32
drag, startPoint x: 646, startPoint y: 586, endPoint x: 927, endPoint y: 503, distance: 293.0
click at [669, 584] on md-content "Main Freight Please enter leg name Leg Name Already Exists Delete Leg Sub Total…" at bounding box center [784, 316] width 1219 height 704
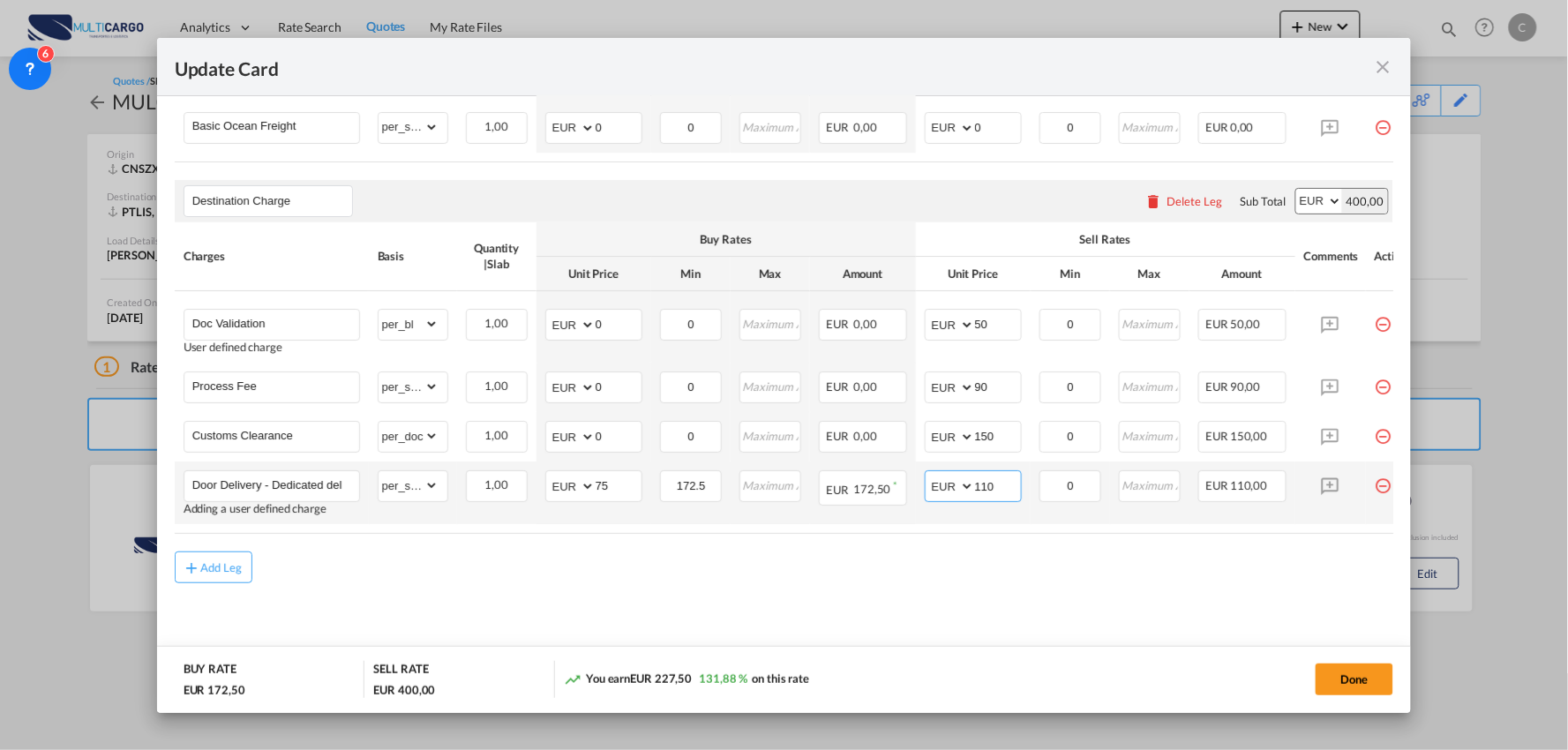
drag, startPoint x: 1012, startPoint y: 477, endPoint x: 923, endPoint y: 481, distance: 89.1
click at [924, 481] on md-input-container "AED AFN ALL AMD ANG AOA ARS AUD AWG AZN BAM BBD BDT BGN BHD BIF BMD BND BOB BRL…" at bounding box center [973, 486] width 97 height 32
type input "115"
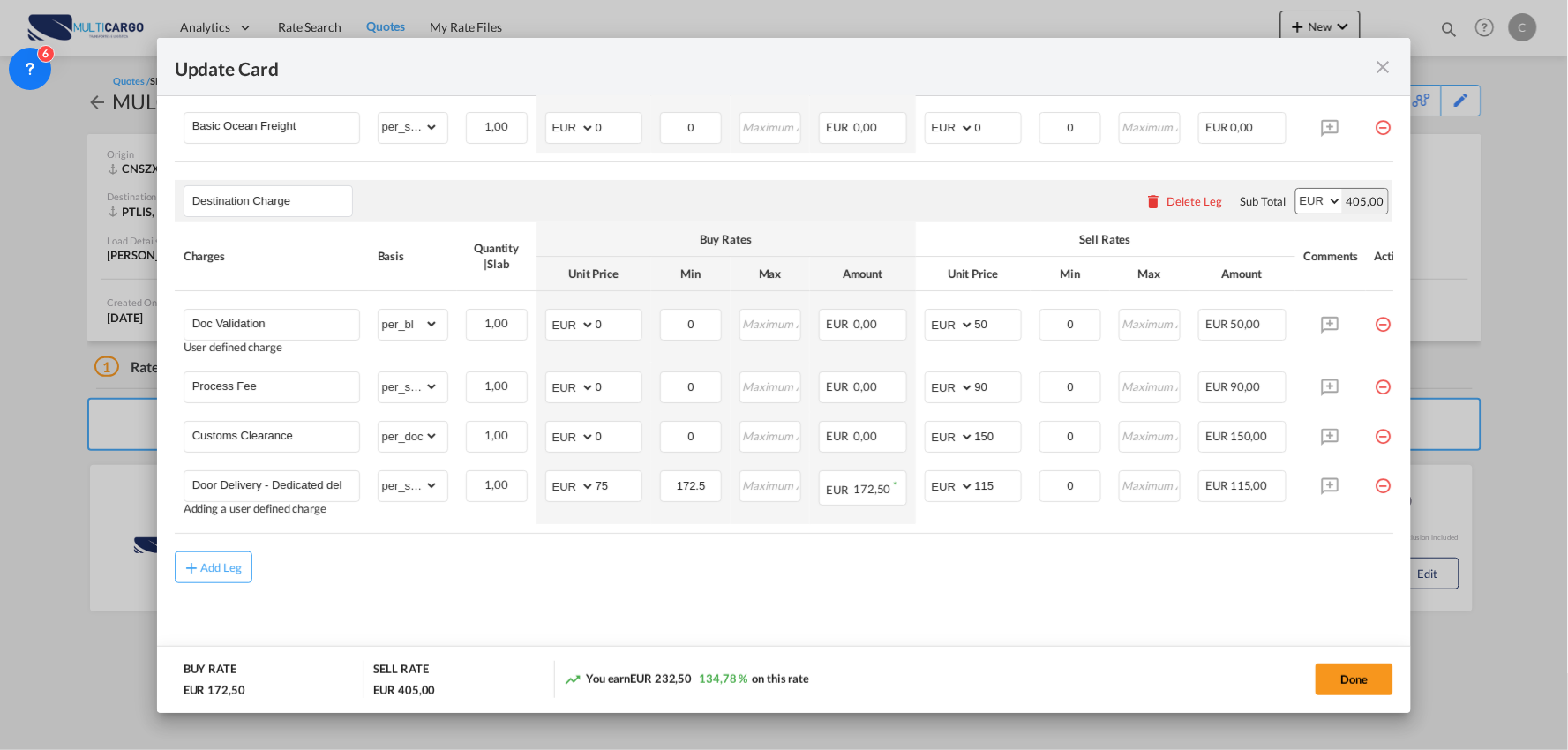
click at [789, 600] on md-content "Main Freight Please enter leg name Leg Name Already Exists Delete Leg Sub Total…" at bounding box center [784, 316] width 1219 height 704
drag, startPoint x: 600, startPoint y: 433, endPoint x: 534, endPoint y: 432, distance: 66.0
click at [566, 433] on md-input-container "AED AFN ALL AMD ANG AOA ARS AUD AWG AZN BAM BBD BDT BGN BHD BIF BMD BND BOB BRL…" at bounding box center [594, 437] width 97 height 32
type input "75"
click at [897, 548] on air-lcl-rate-modification "Main Freight Please enter leg name Leg Name Already Exists Delete Leg Sub Total…" at bounding box center [784, 273] width 1219 height 618
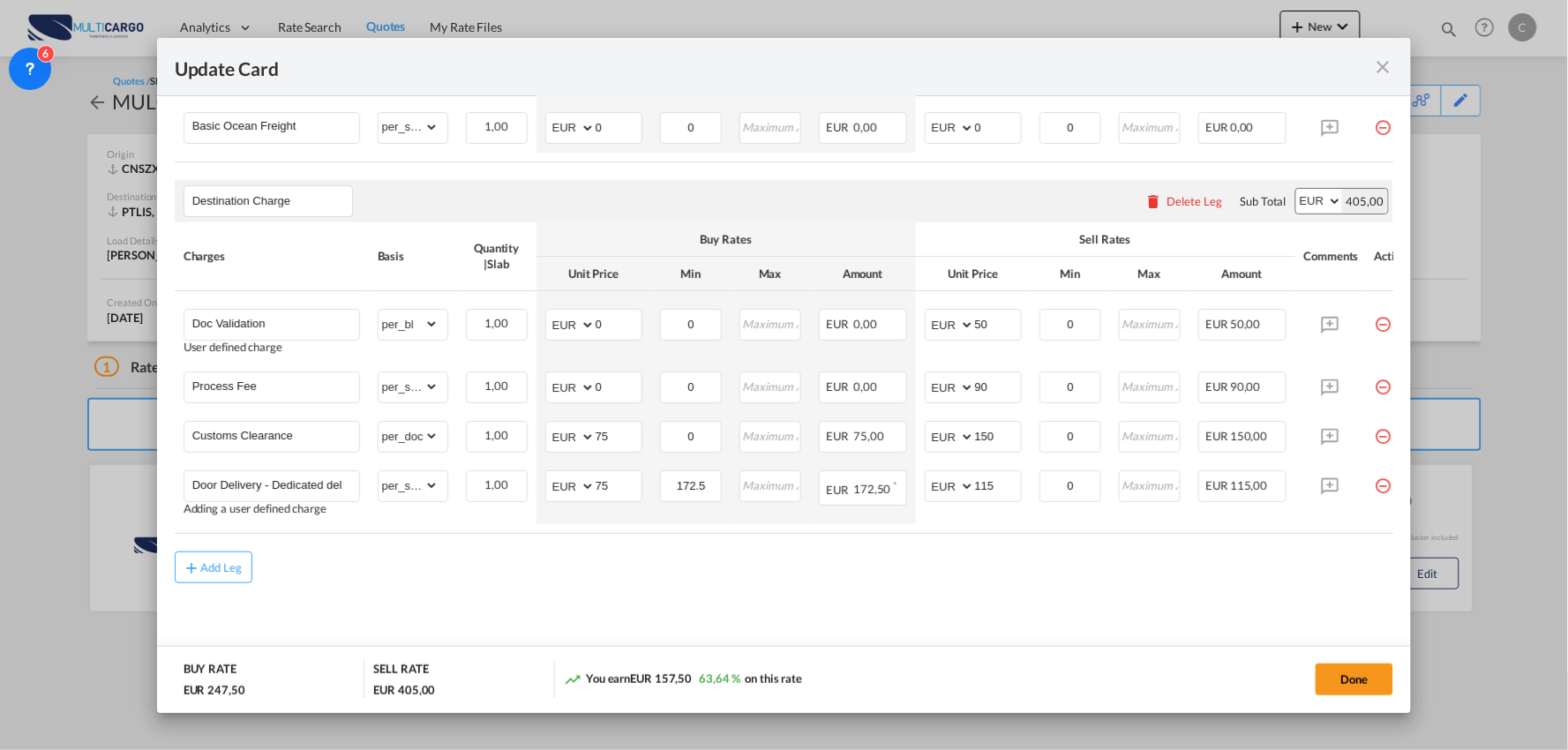
click at [980, 551] on div "Add Leg" at bounding box center [784, 567] width 1219 height 32
click at [866, 598] on md-content "Main Freight Please enter leg name Leg Name Already Exists Delete Leg Sub Total…" at bounding box center [784, 316] width 1219 height 704
click at [864, 620] on md-content "Main Freight Please enter leg name Leg Name Already Exists Delete Leg Sub Total…" at bounding box center [784, 316] width 1219 height 704
click at [549, 584] on md-content "Main Freight Please enter leg name Leg Name Already Exists Delete Leg Sub Total…" at bounding box center [784, 316] width 1219 height 704
